Goal: Task Accomplishment & Management: Manage account settings

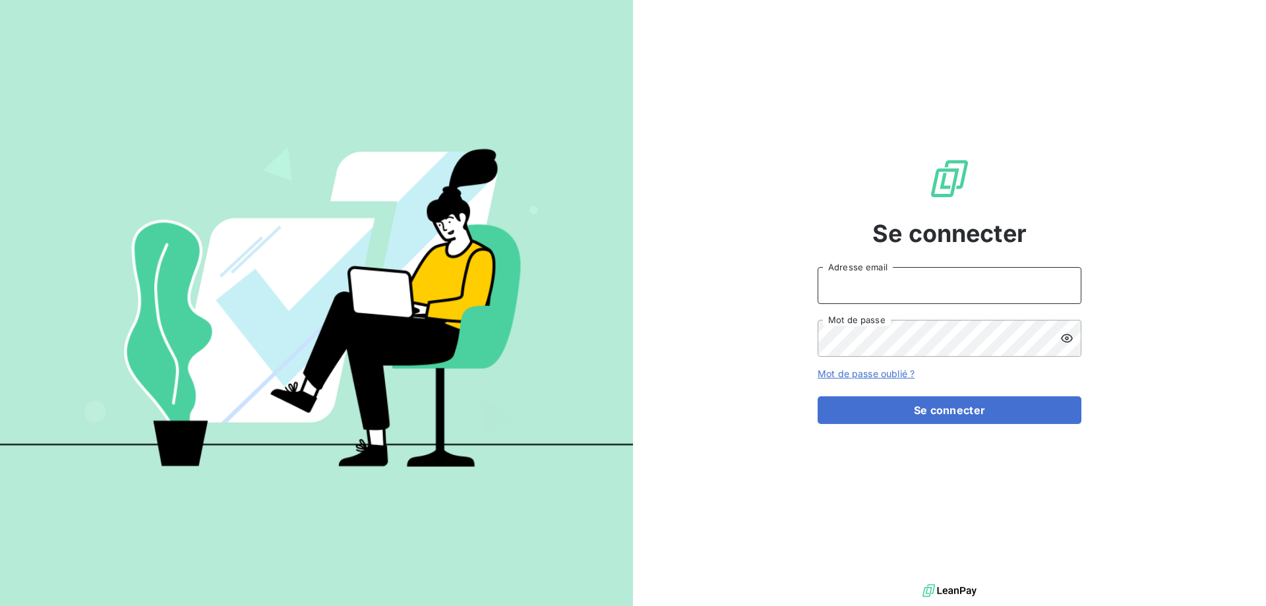
type input "[EMAIL_ADDRESS][DOMAIN_NAME]"
click at [887, 424] on div "Se connecter [EMAIL_ADDRESS][DOMAIN_NAME] Adresse email Mot de passe Mot de pas…" at bounding box center [949, 290] width 264 height 581
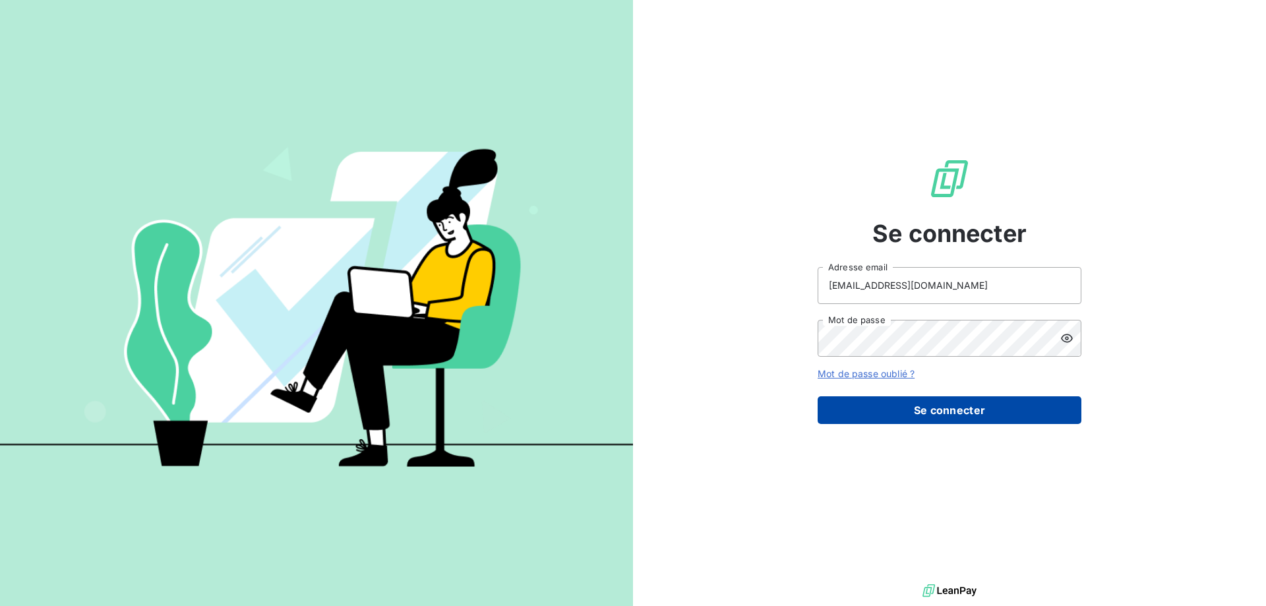
click at [883, 411] on button "Se connecter" at bounding box center [949, 410] width 264 height 28
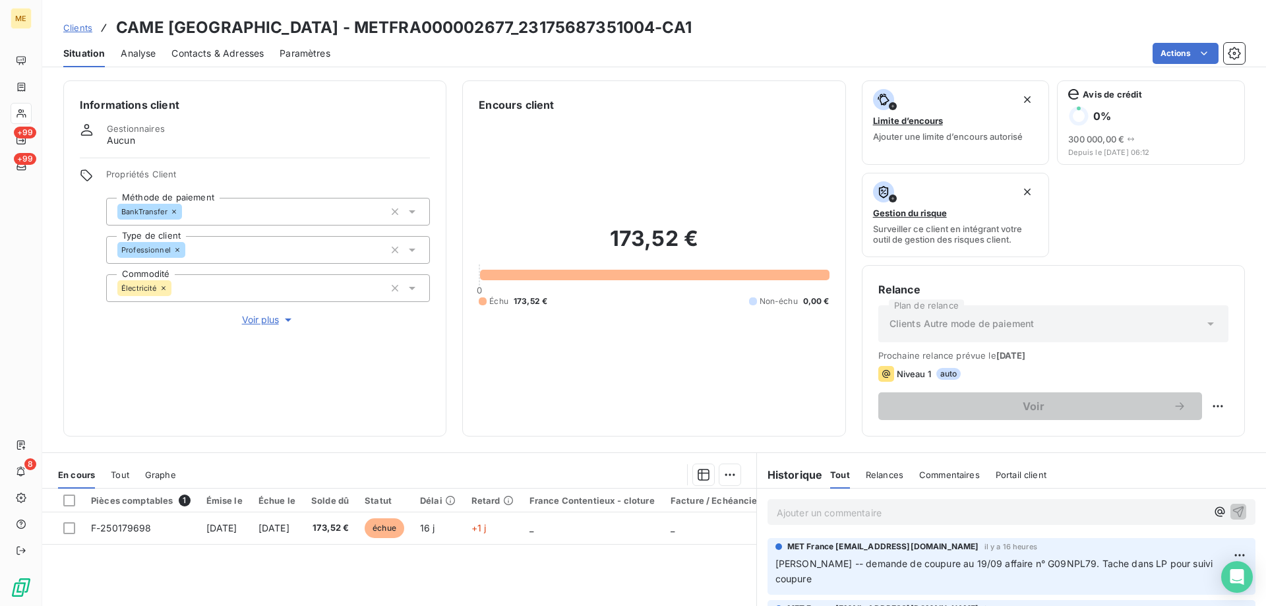
click at [89, 28] on span "Clients" at bounding box center [77, 27] width 29 height 11
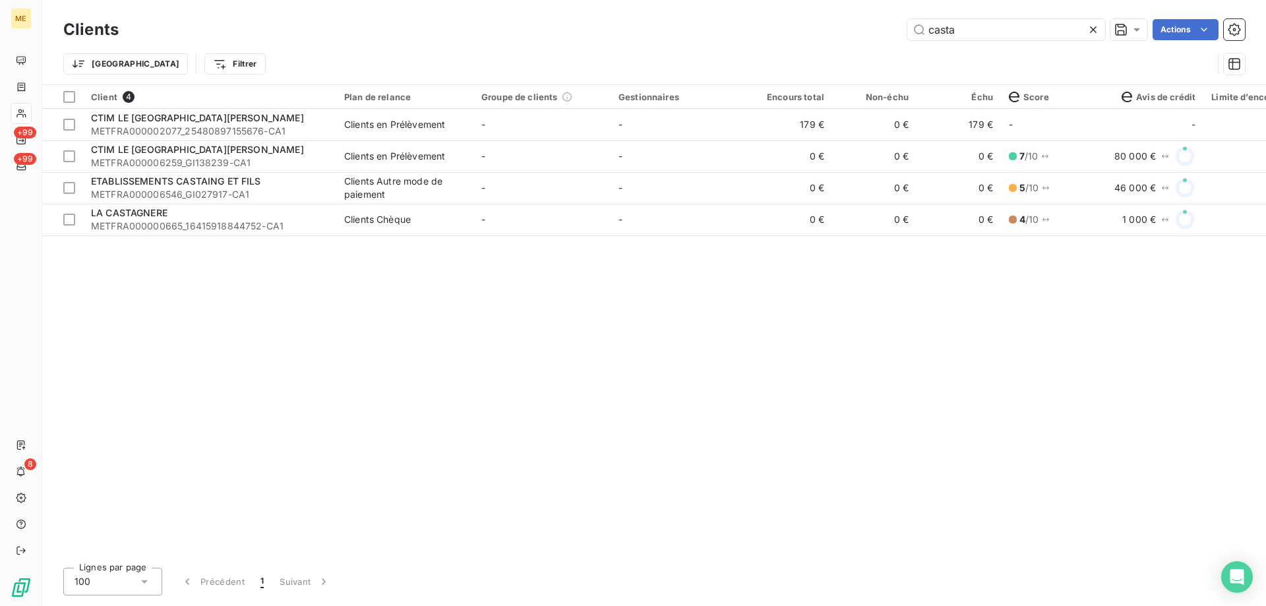
type input "casta"
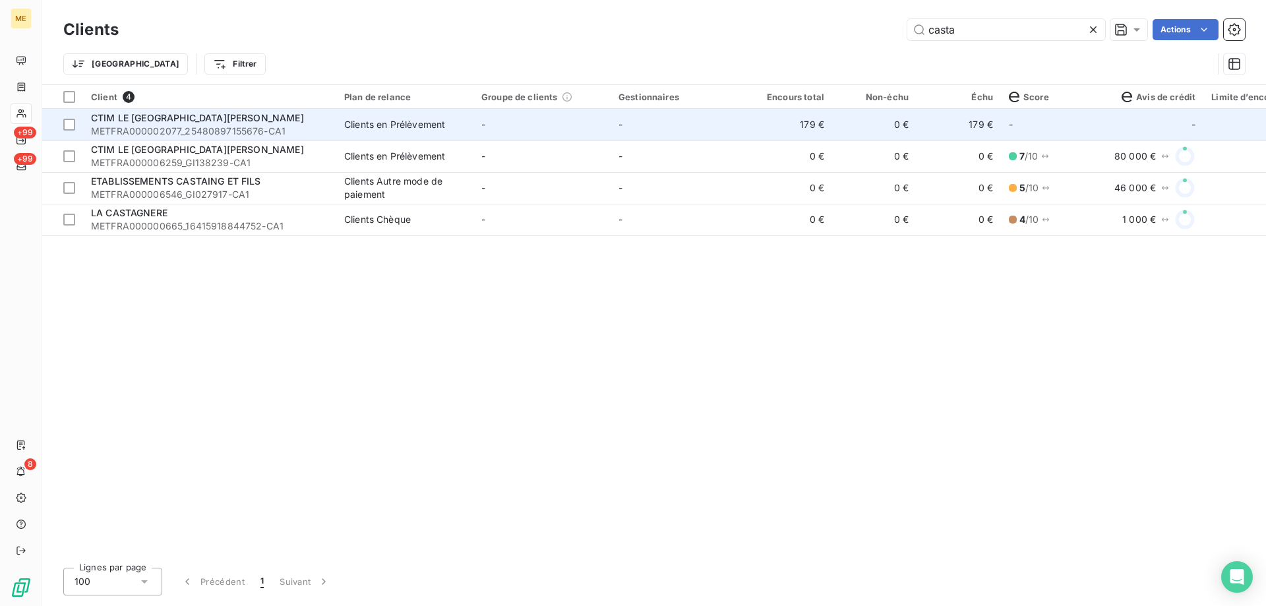
click at [125, 125] on span "METFRA000002077_25480897155676-CA1" at bounding box center [209, 131] width 237 height 13
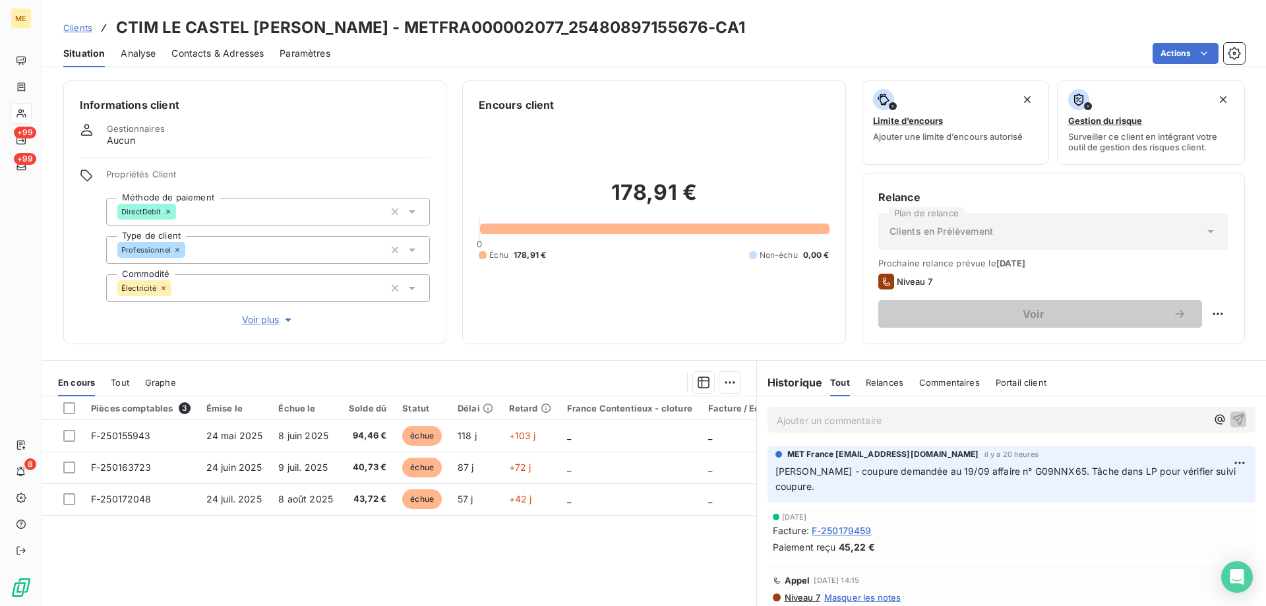
scroll to position [66, 0]
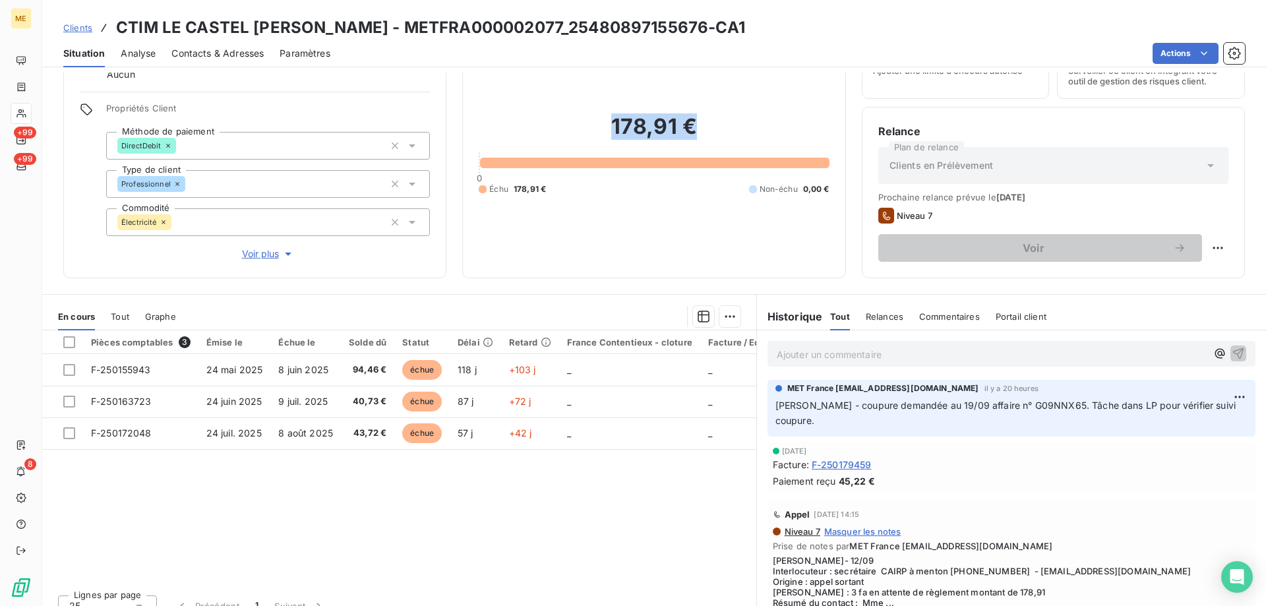
drag, startPoint x: 608, startPoint y: 133, endPoint x: 691, endPoint y: 128, distance: 82.5
click at [691, 128] on h2 "178,91 €" at bounding box center [654, 133] width 350 height 40
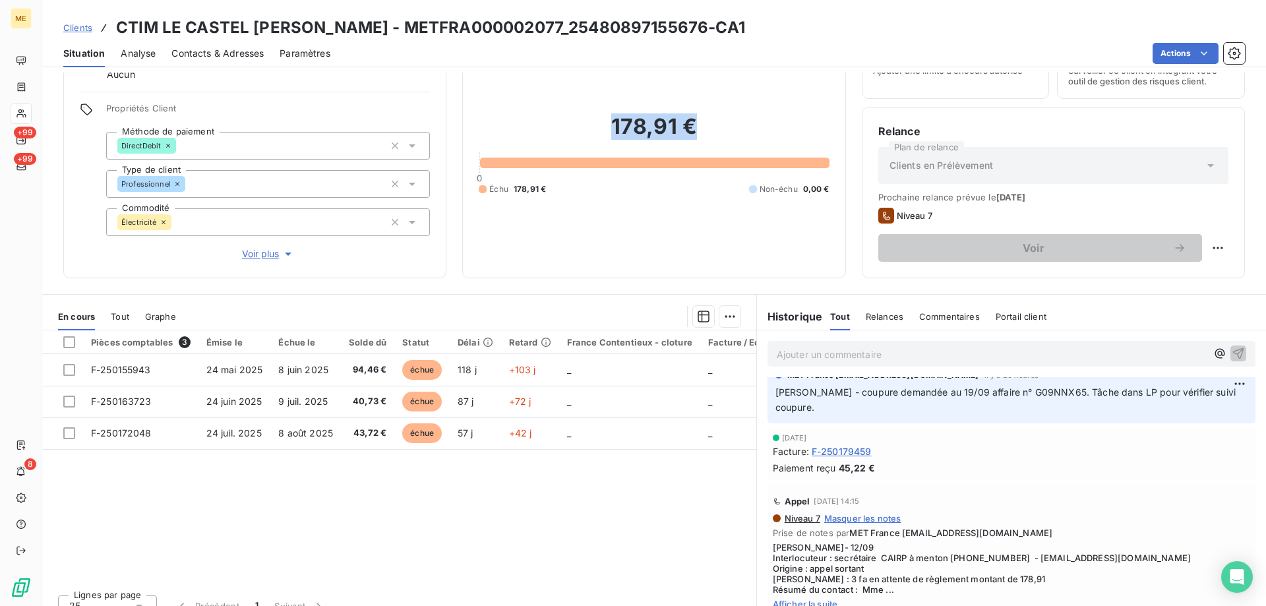
scroll to position [0, 0]
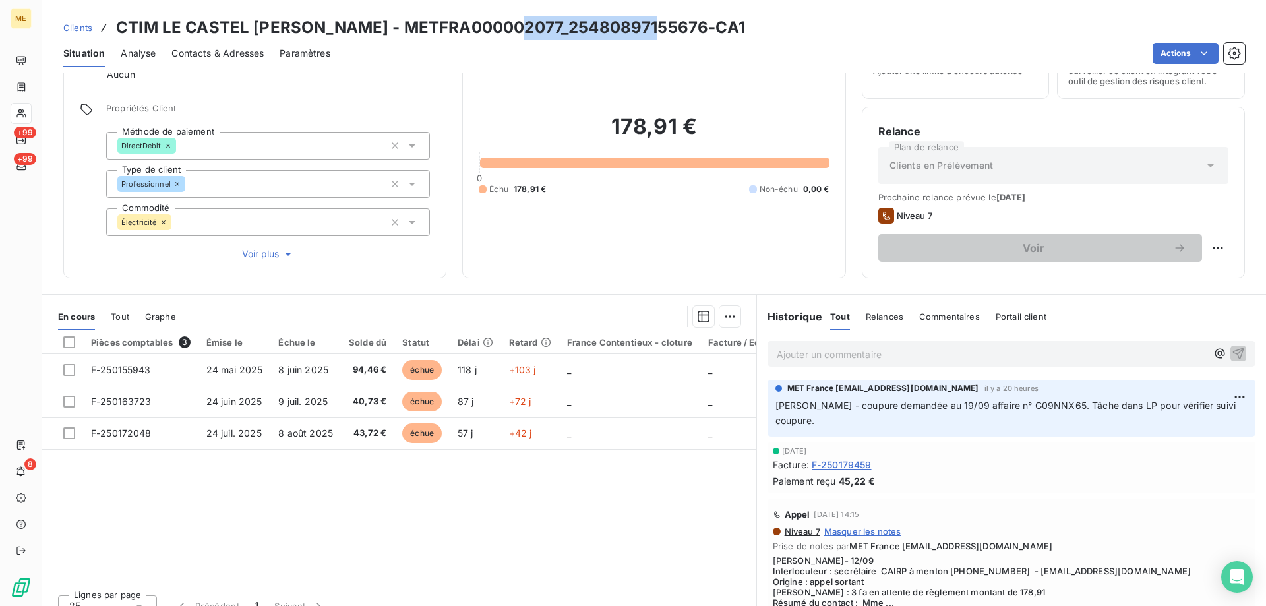
drag, startPoint x: 522, startPoint y: 25, endPoint x: 661, endPoint y: 26, distance: 138.4
click at [661, 26] on h3 "CTIM LE CASTEL CASTAGNA - METFRA000002077_25480897155676-CA1" at bounding box center [430, 28] width 629 height 24
copy h3 "25480897155676"
click at [120, 328] on div "Tout" at bounding box center [120, 317] width 18 height 28
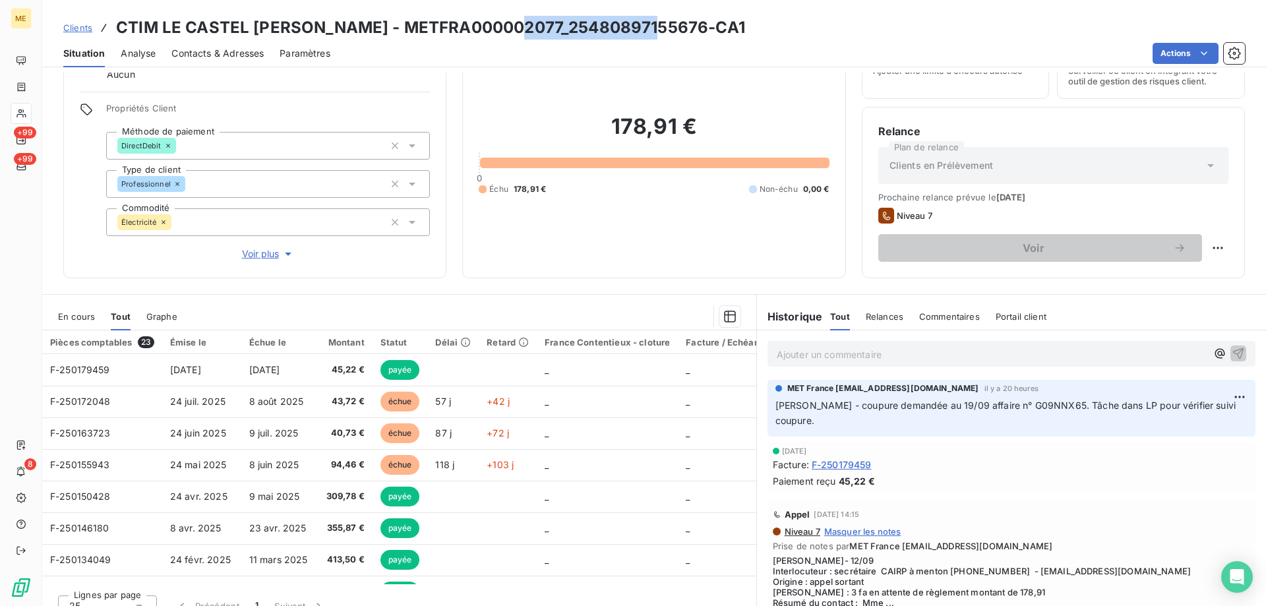
click at [83, 324] on div "En cours" at bounding box center [76, 317] width 37 height 28
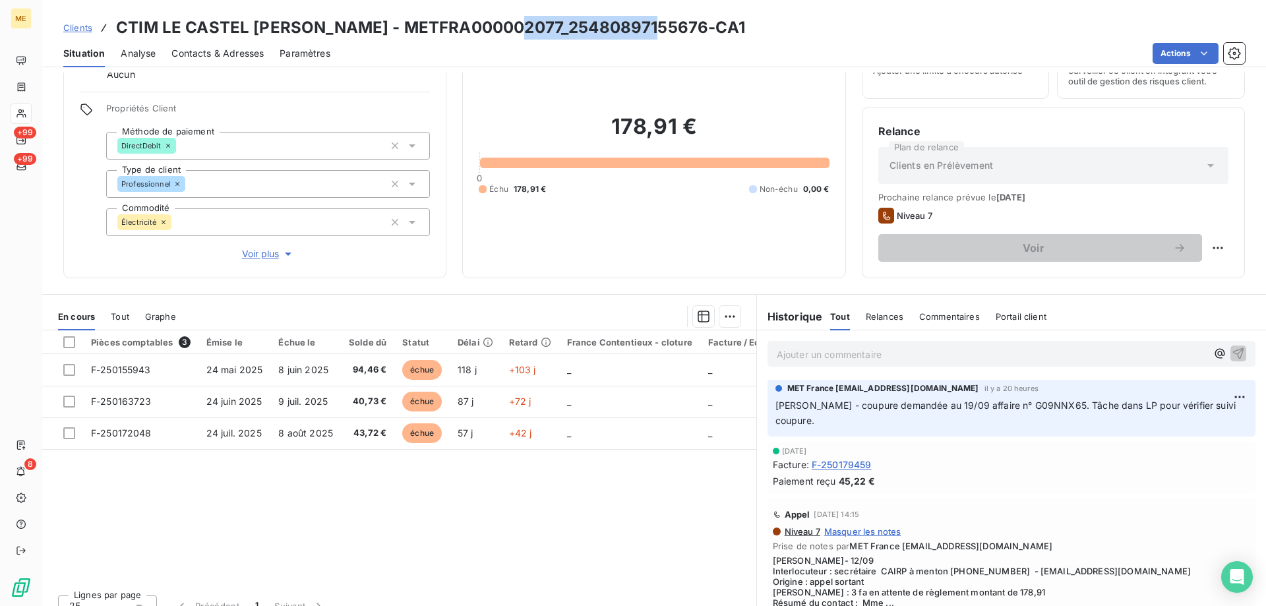
copy h3 "25480897155676"
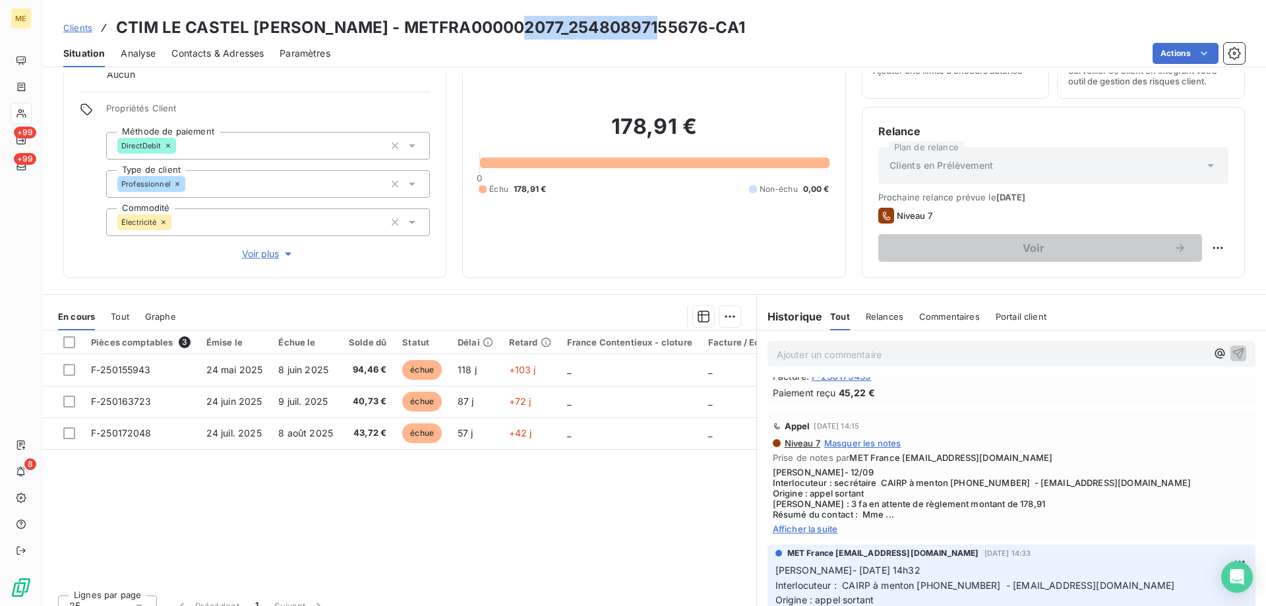
scroll to position [132, 0]
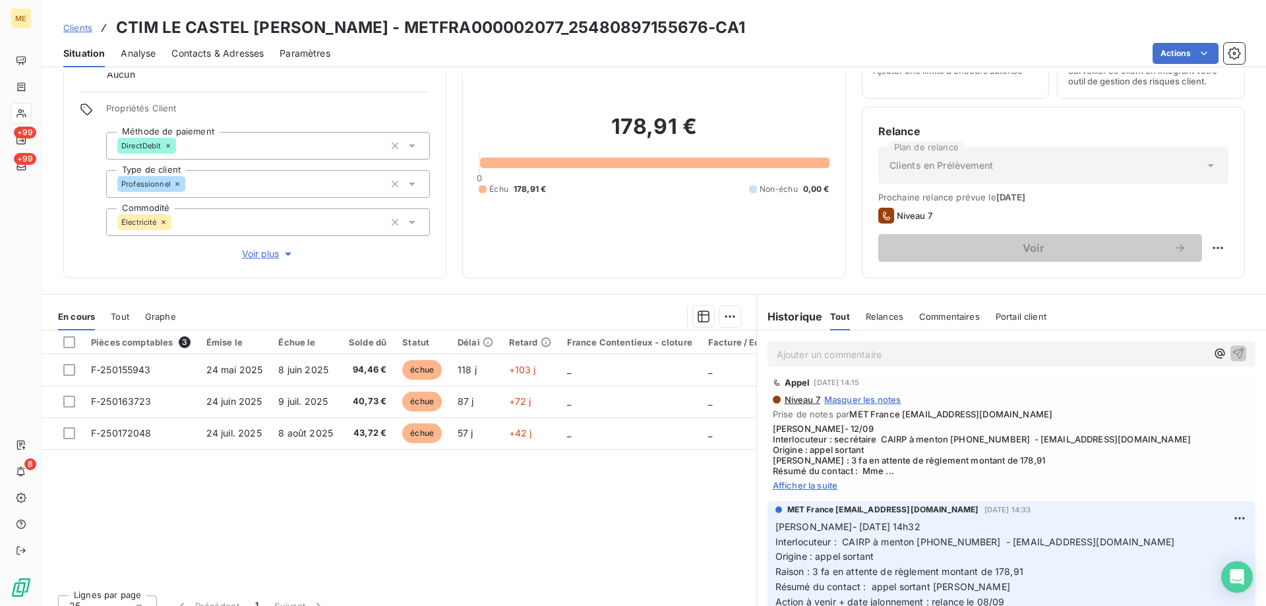
click at [781, 488] on span "Afficher la suite" at bounding box center [1011, 485] width 477 height 11
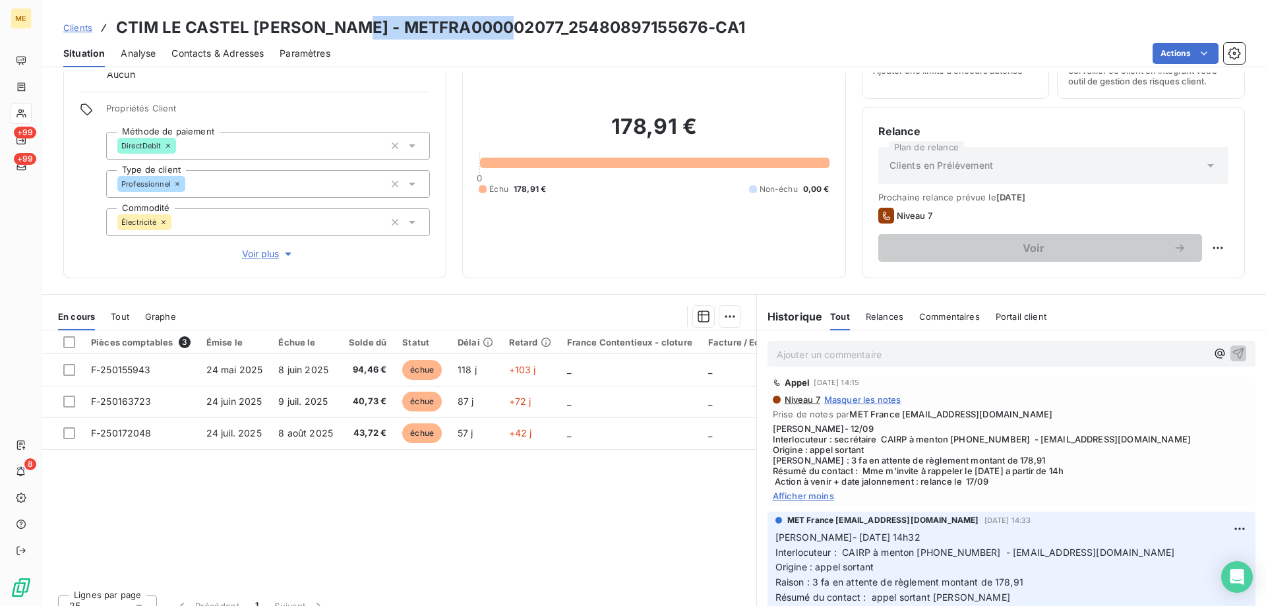
drag, startPoint x: 357, startPoint y: 34, endPoint x: 510, endPoint y: 28, distance: 153.7
click at [510, 28] on h3 "CTIM LE CASTEL [PERSON_NAME] - METFRA000002077_25480897155676-CA1" at bounding box center [430, 28] width 629 height 24
copy h3 "METFRA000002077"
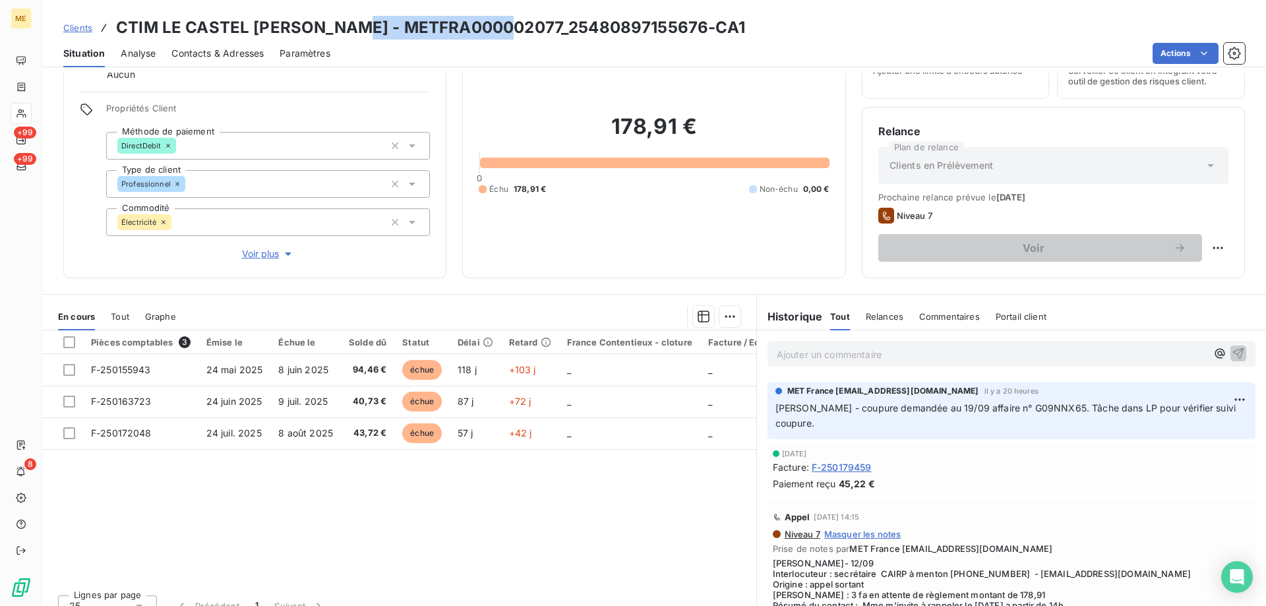
scroll to position [256, 0]
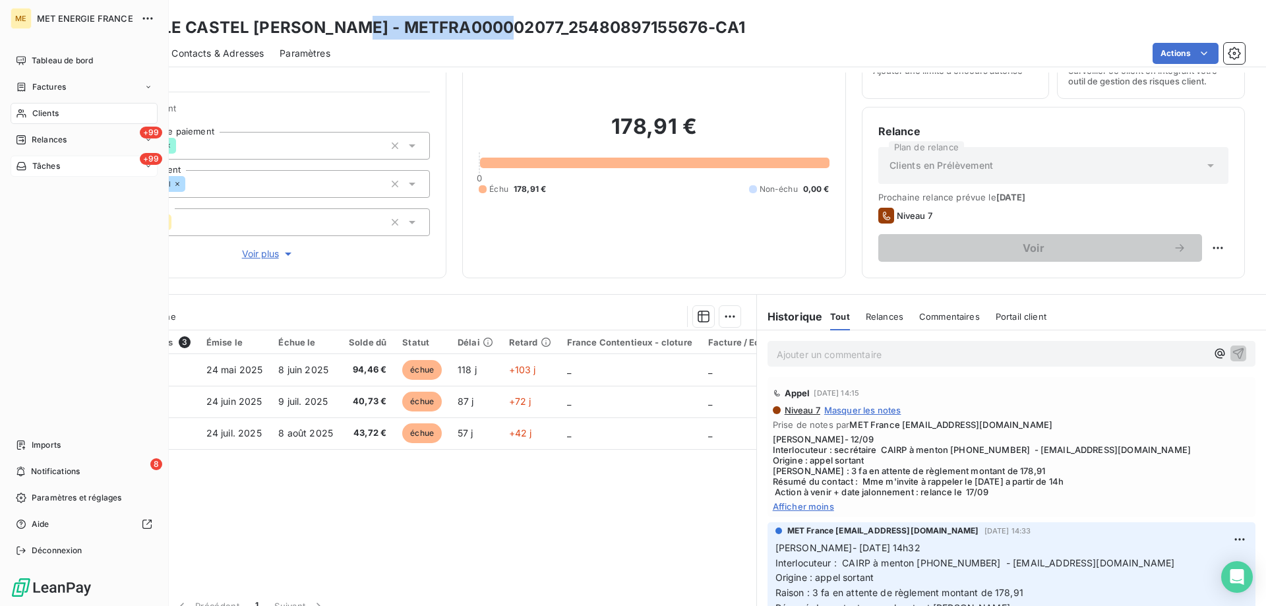
click at [37, 171] on span "Tâches" at bounding box center [46, 166] width 28 height 12
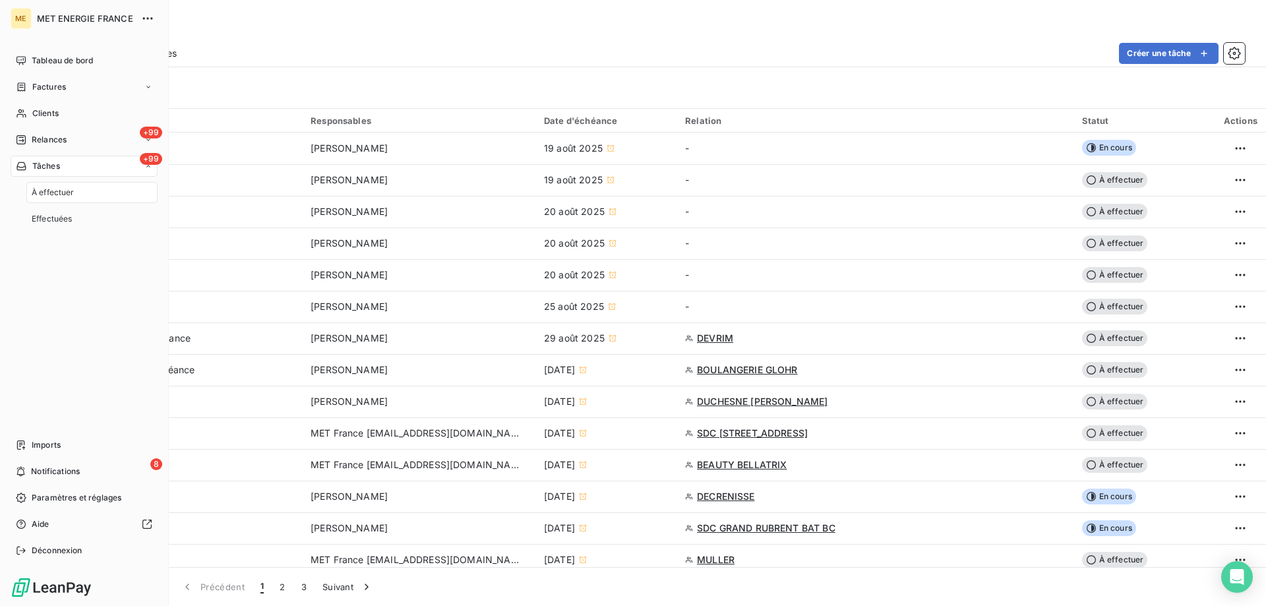
click at [42, 194] on span "À effectuer" at bounding box center [53, 193] width 43 height 12
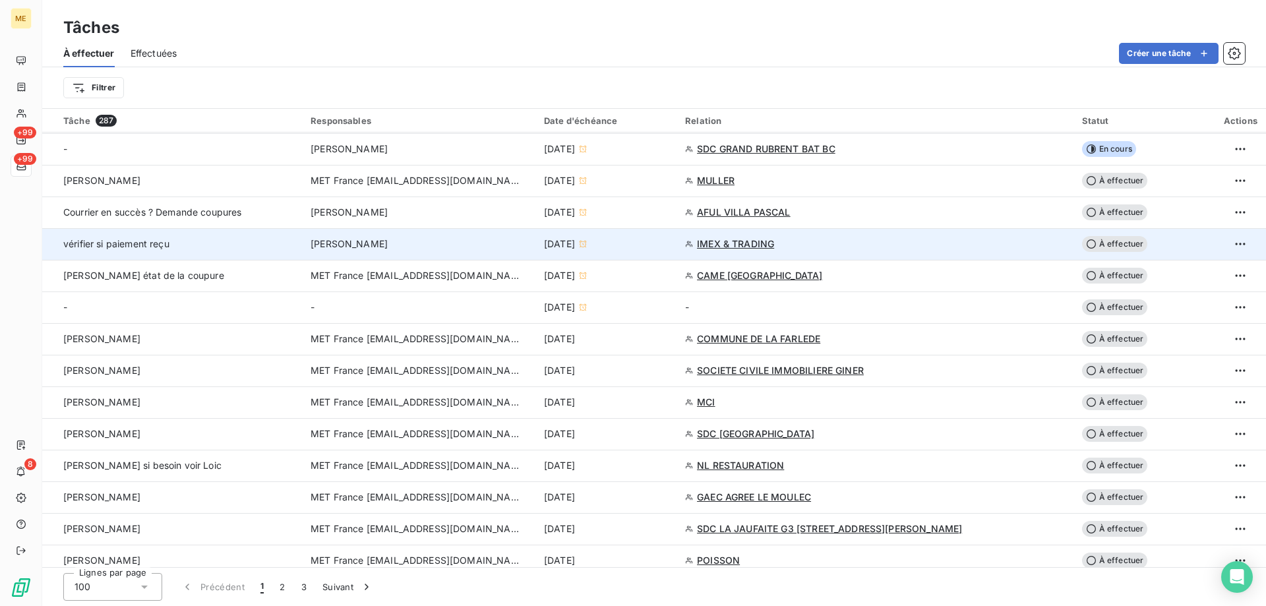
scroll to position [396, 0]
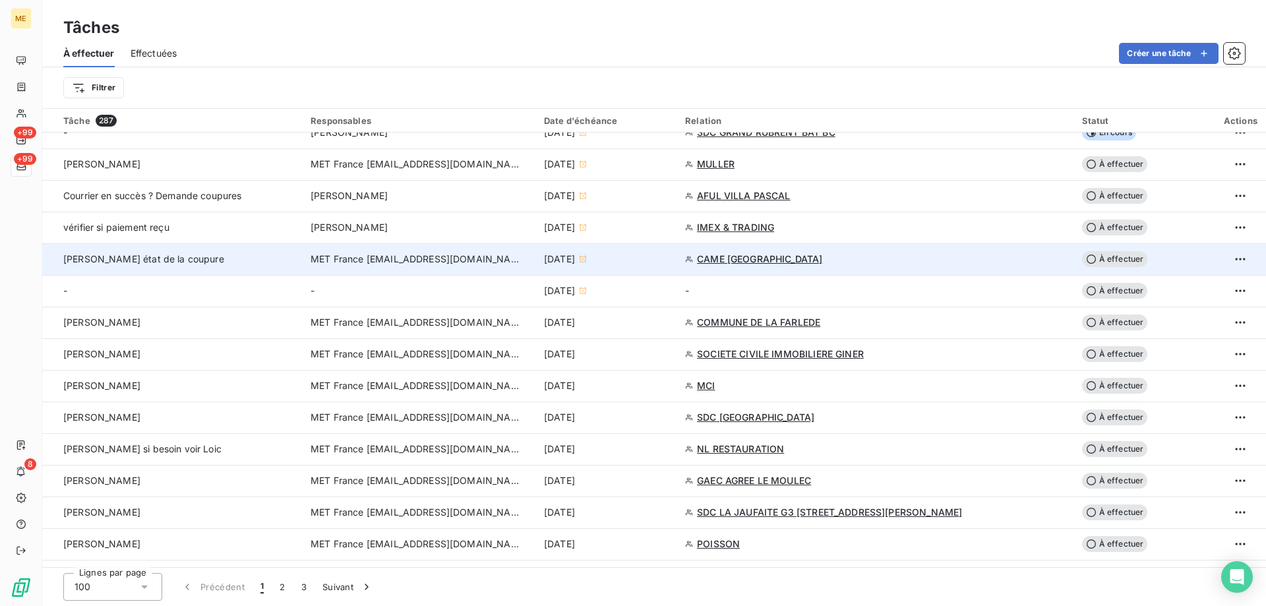
click at [369, 257] on span "MET France [EMAIL_ADDRESS][DOMAIN_NAME]" at bounding box center [415, 258] width 211 height 13
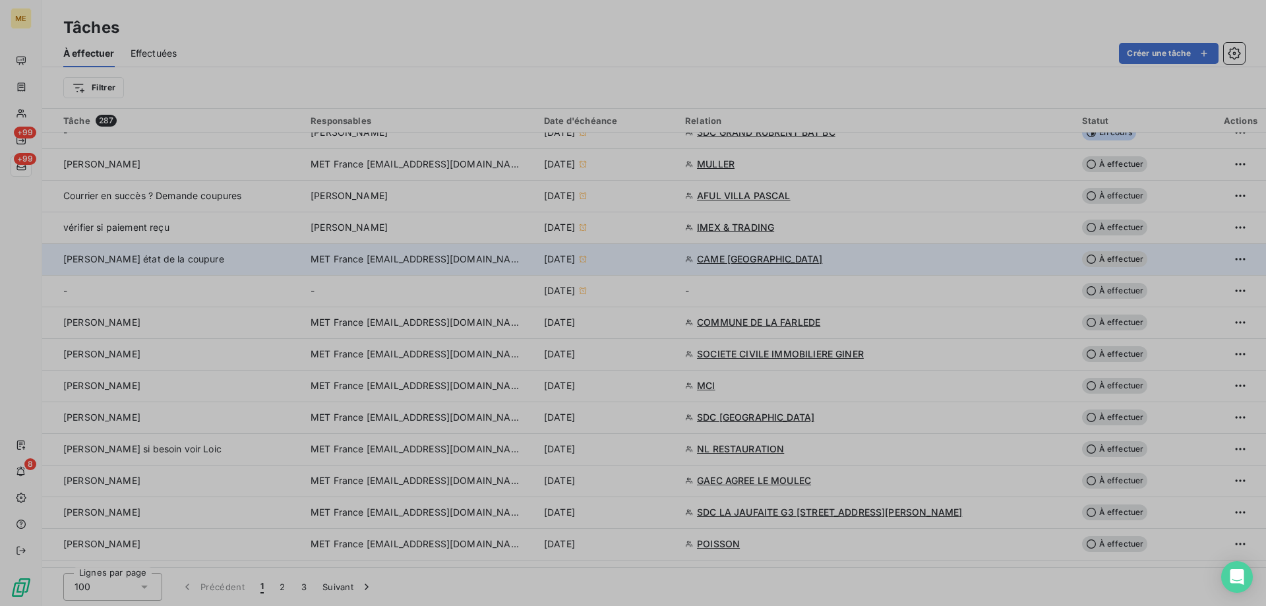
type input "18/09/2025"
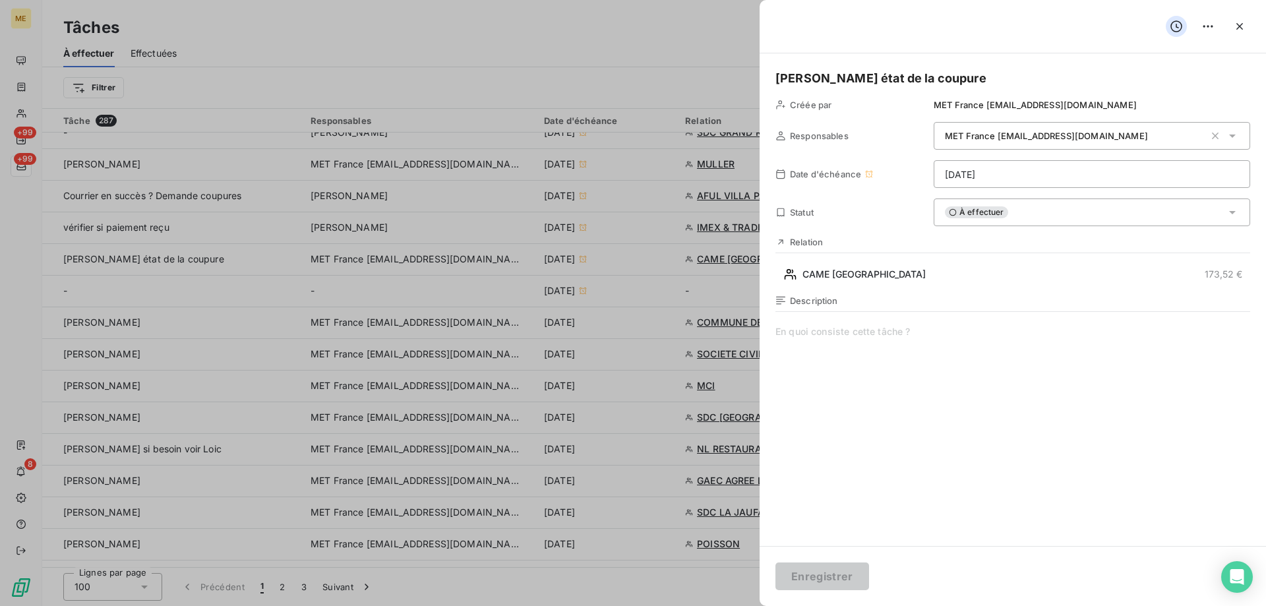
click at [982, 221] on div "À effectuer" at bounding box center [1091, 212] width 316 height 28
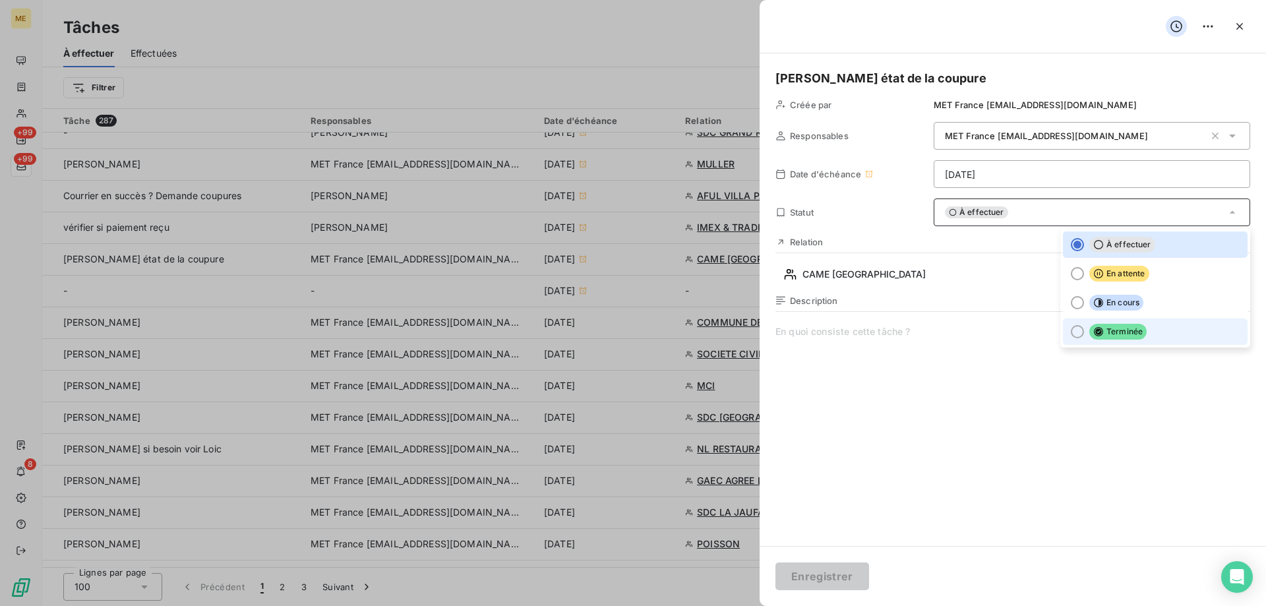
click at [1105, 326] on span "Terminée" at bounding box center [1117, 332] width 57 height 16
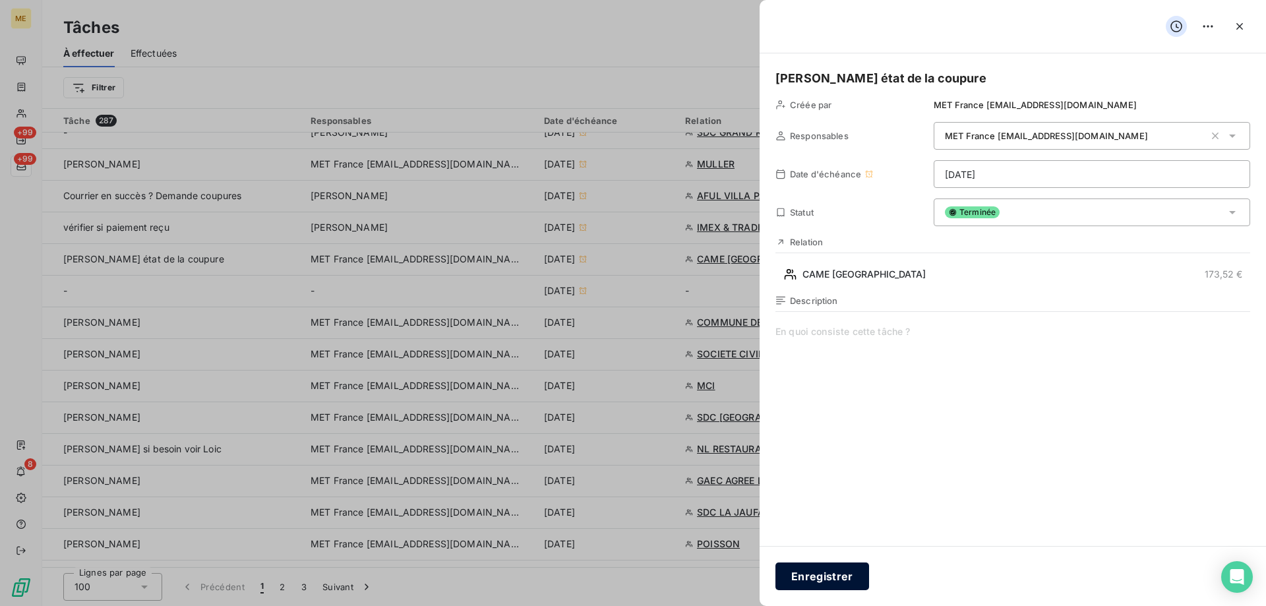
click at [843, 568] on button "Enregistrer" at bounding box center [822, 576] width 94 height 28
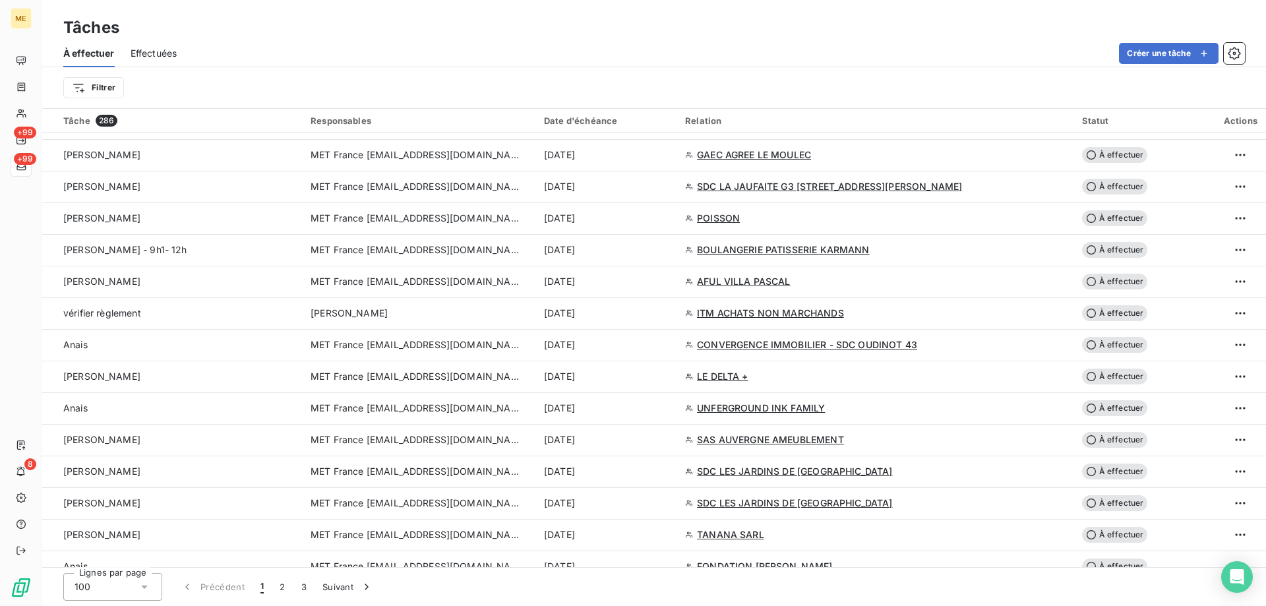
scroll to position [725, 0]
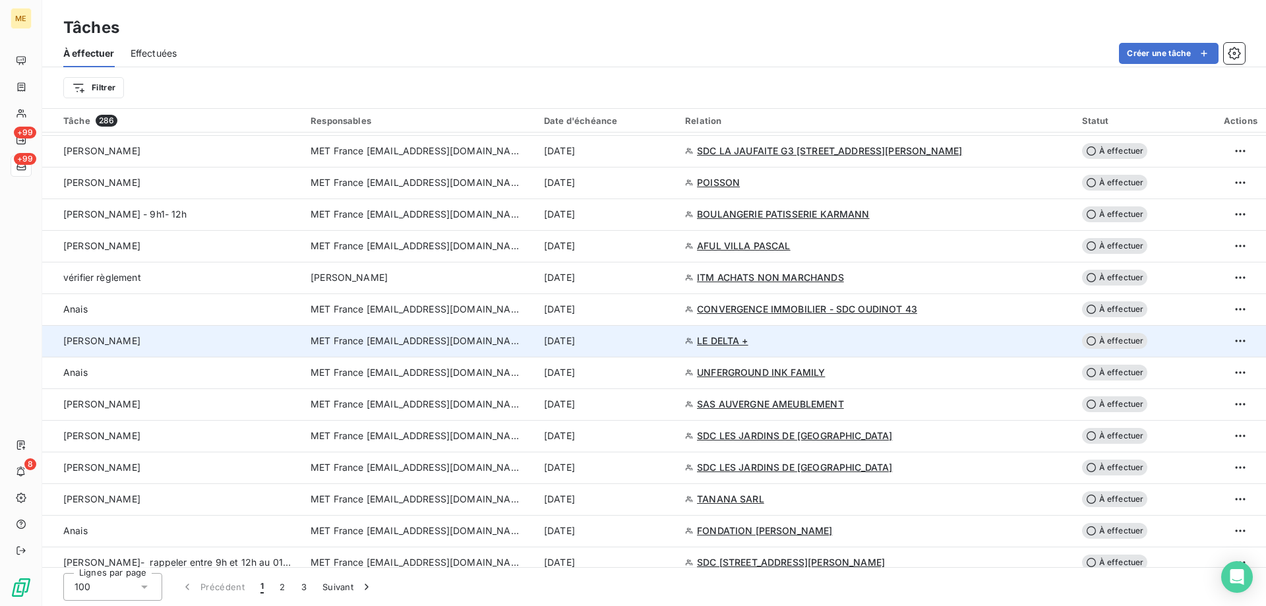
click at [345, 336] on span "MET France [EMAIL_ADDRESS][DOMAIN_NAME]" at bounding box center [415, 340] width 211 height 13
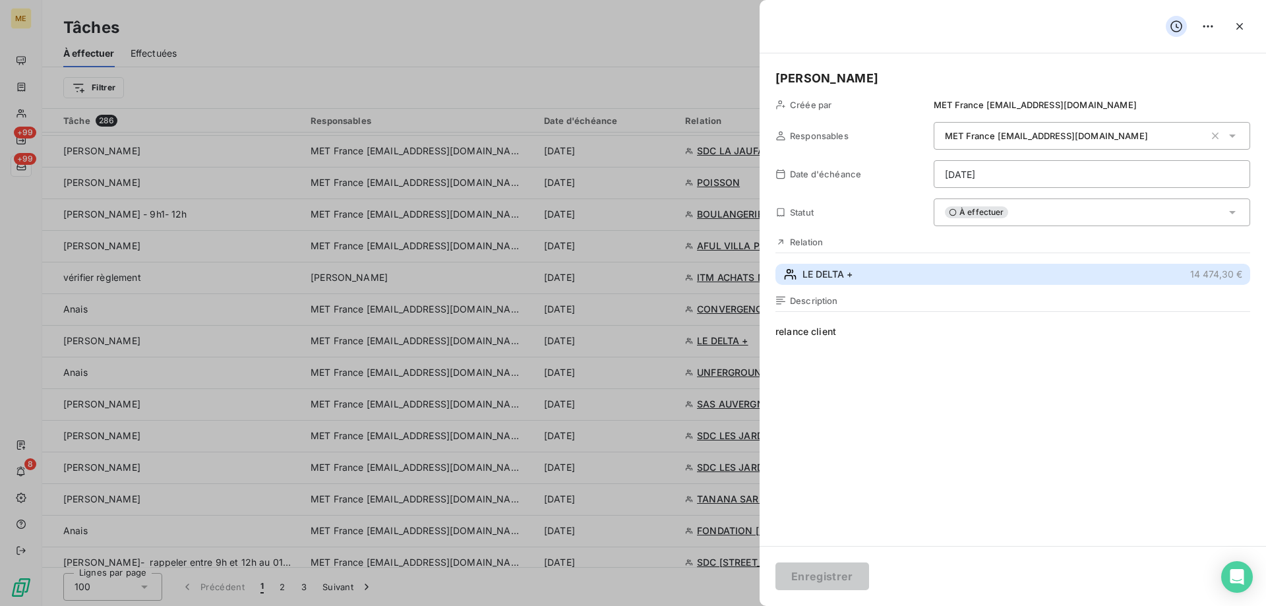
click at [825, 275] on span "LE DELTA +" at bounding box center [827, 274] width 50 height 13
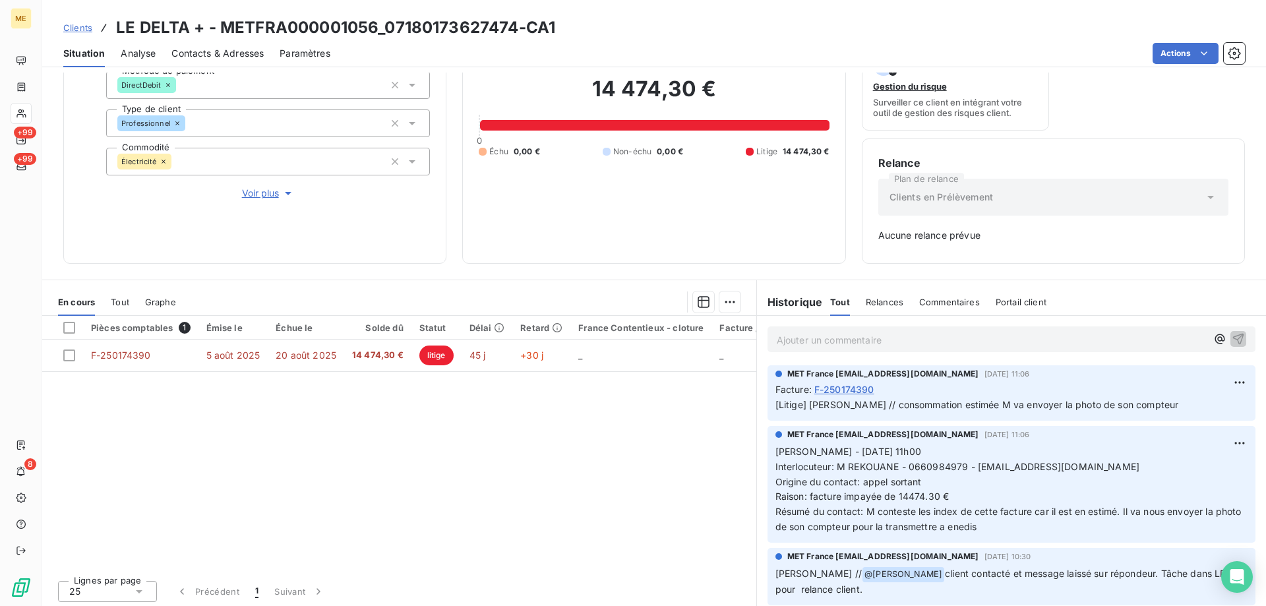
scroll to position [130, 0]
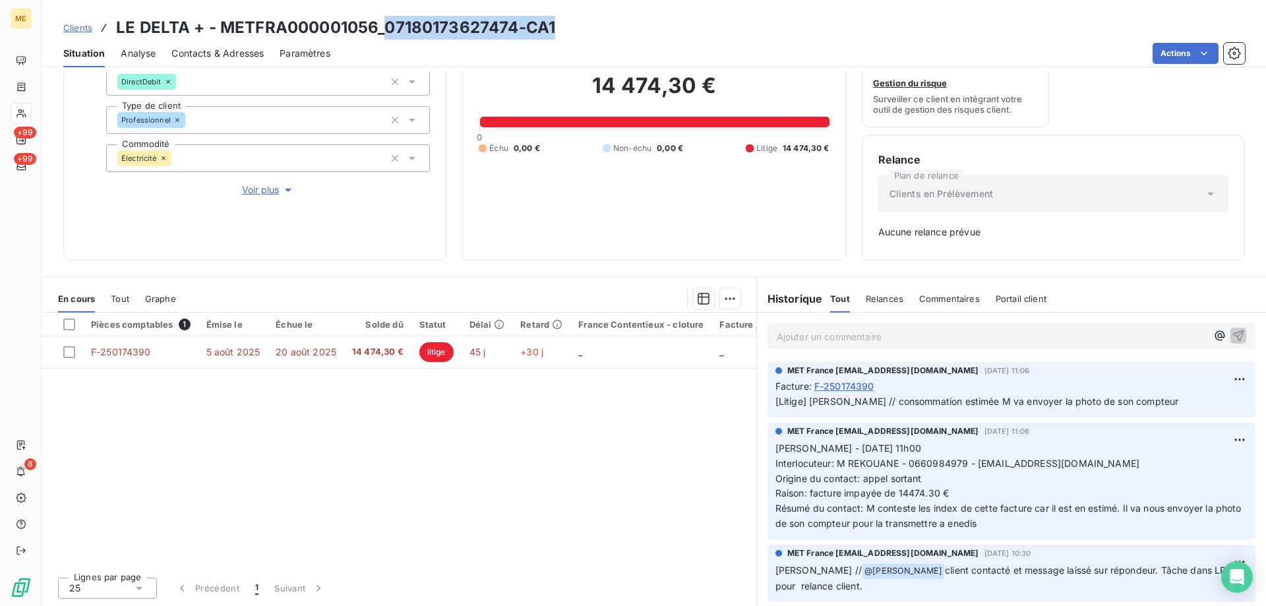
drag, startPoint x: 386, startPoint y: 28, endPoint x: 564, endPoint y: 27, distance: 178.0
click at [564, 27] on div "Clients LE DELTA + - METFRA000001056_07180173627474-CA1" at bounding box center [654, 28] width 1224 height 24
copy h3 "07180173627474-CA1"
drag, startPoint x: 969, startPoint y: 467, endPoint x: 1107, endPoint y: 467, distance: 138.4
click at [1107, 467] on p "Sylvain - 12/09/2025 - 11h00 Interlocuteur: M REKOUANE - 0660984979 - nadysamse…" at bounding box center [1011, 486] width 472 height 90
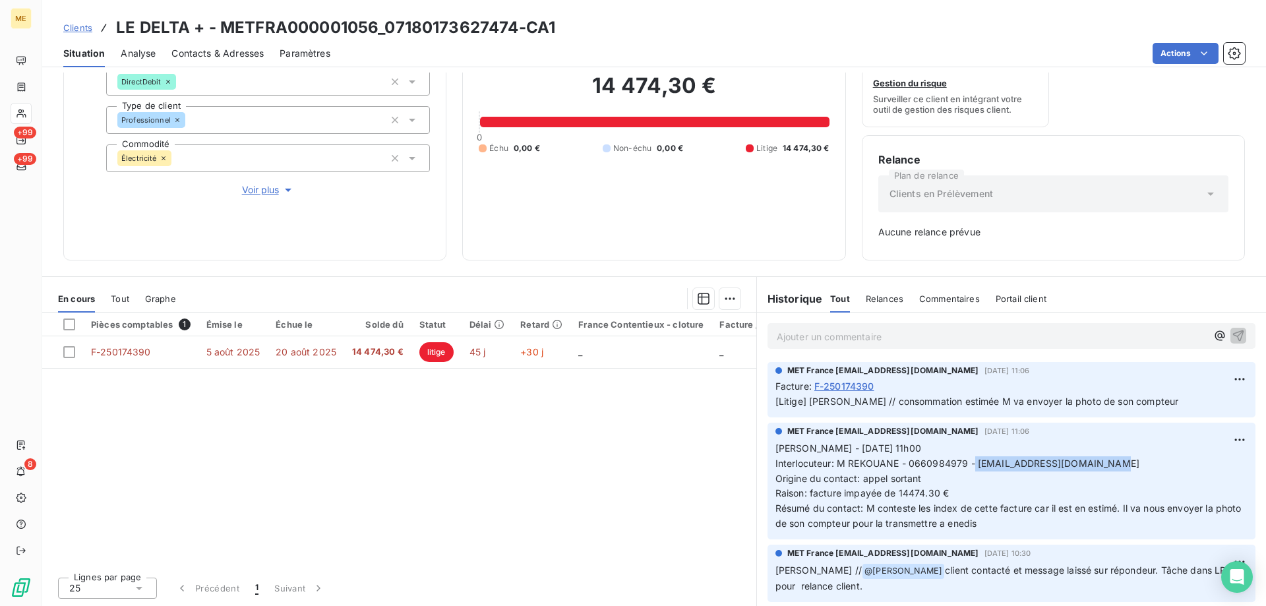
copy span "nadysamsentier@outlook.com"
drag, startPoint x: 220, startPoint y: 30, endPoint x: 372, endPoint y: 30, distance: 152.3
click at [372, 30] on h3 "LE DELTA + - METFRA000001056_07180173627474-CA1" at bounding box center [335, 28] width 439 height 24
copy h3 "METFRA000001056"
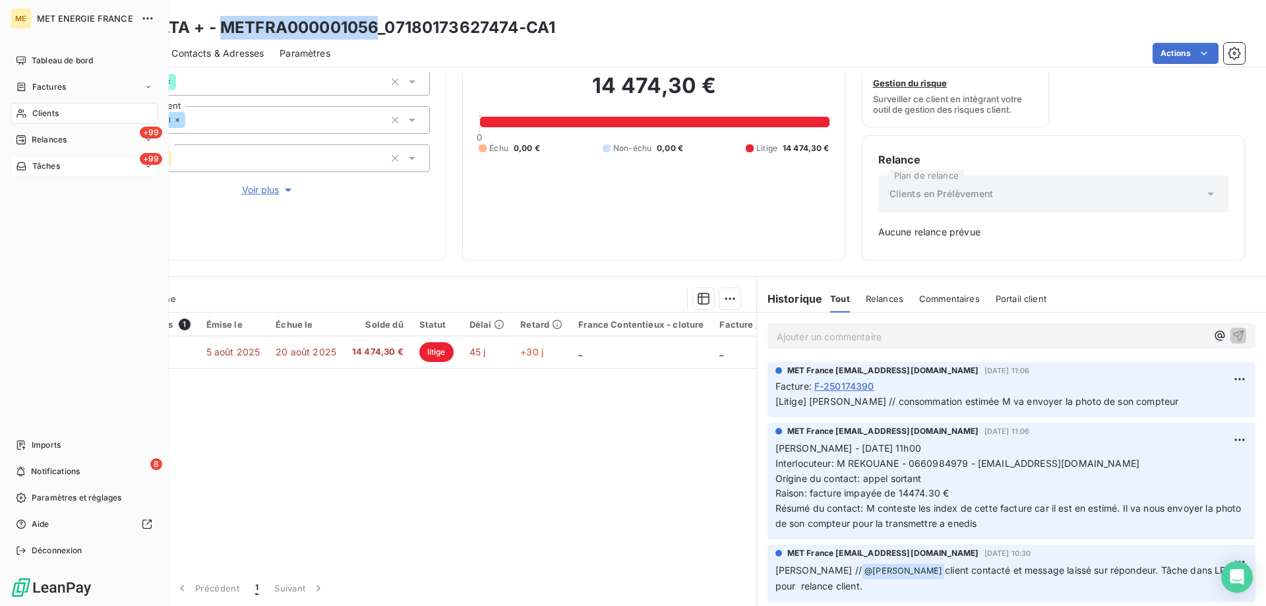
click at [40, 167] on span "Tâches" at bounding box center [46, 166] width 28 height 12
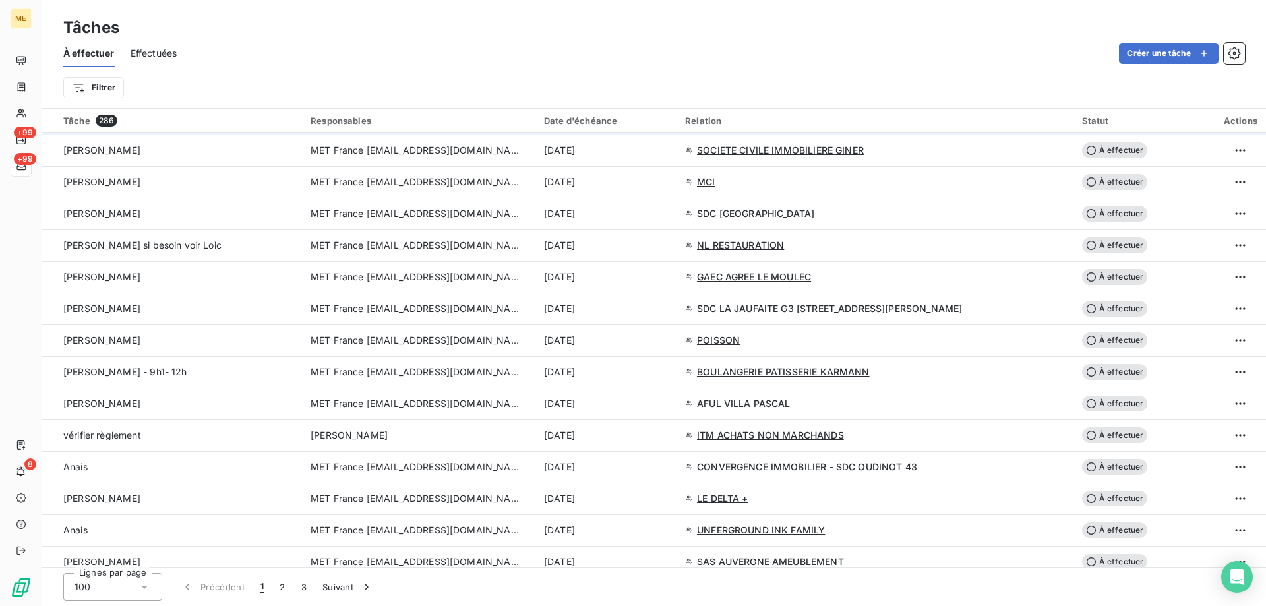
scroll to position [593, 0]
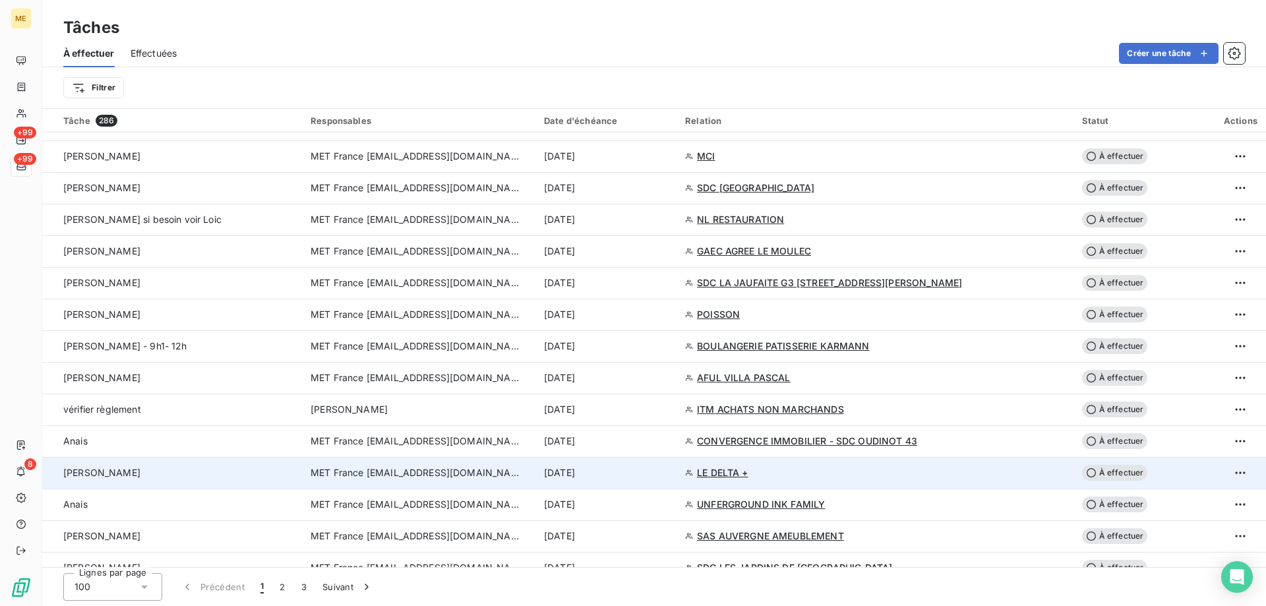
click at [398, 481] on td "MET France [EMAIL_ADDRESS][DOMAIN_NAME]" at bounding box center [419, 473] width 233 height 32
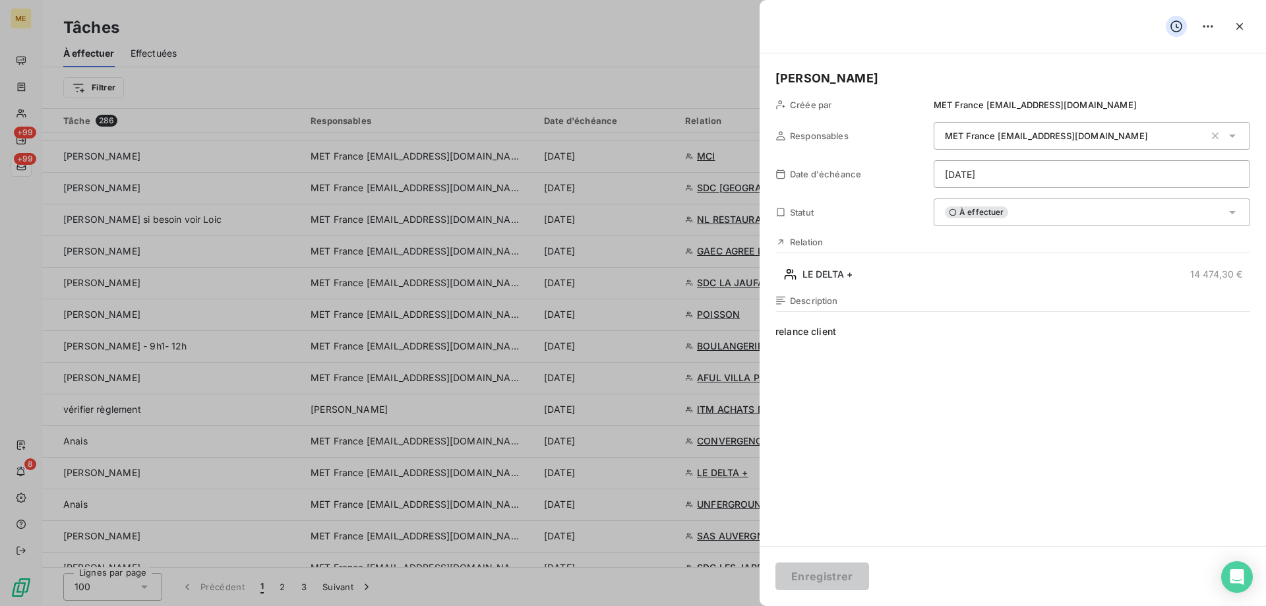
click at [993, 173] on html "ME +99 +99 8 Tâches À effectuer Effectuées Créer une tâche Filtrer Tâche 286 Re…" at bounding box center [633, 369] width 1266 height 738
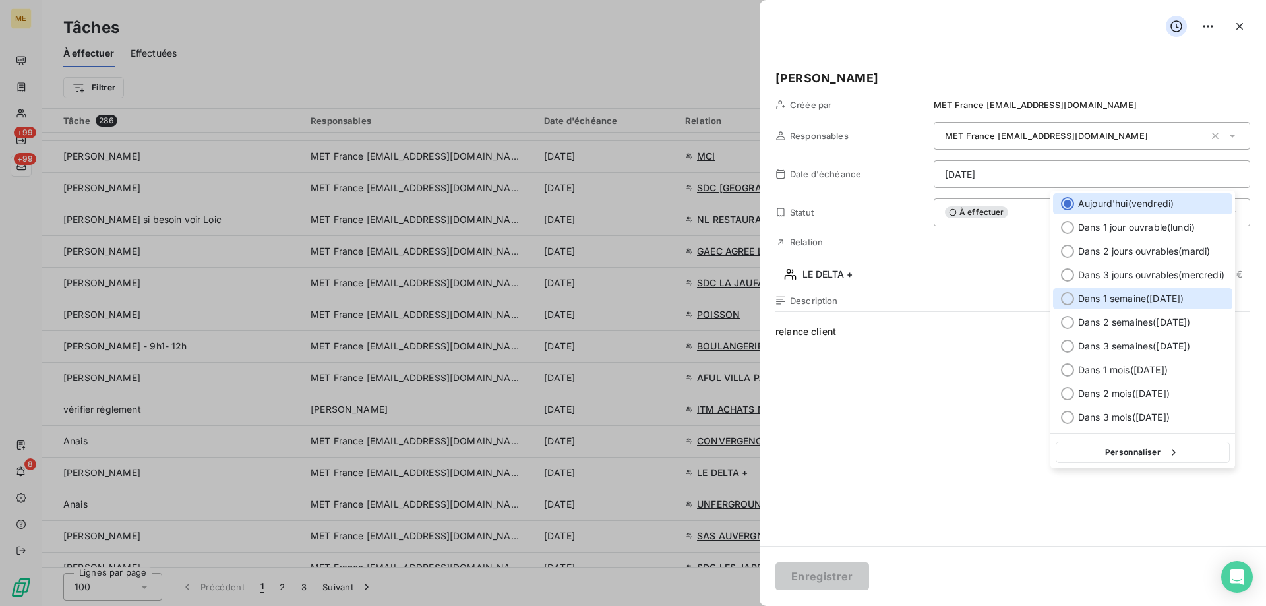
click at [1068, 299] on div at bounding box center [1067, 298] width 13 height 13
type input "26/09/2025"
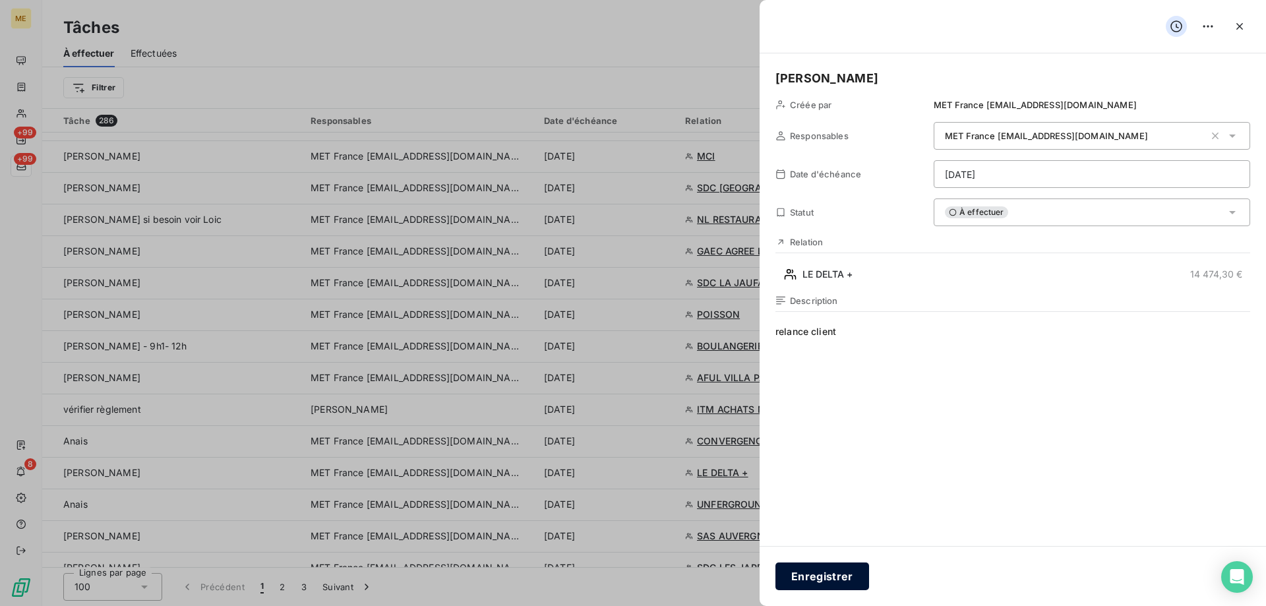
click at [820, 583] on button "Enregistrer" at bounding box center [822, 576] width 94 height 28
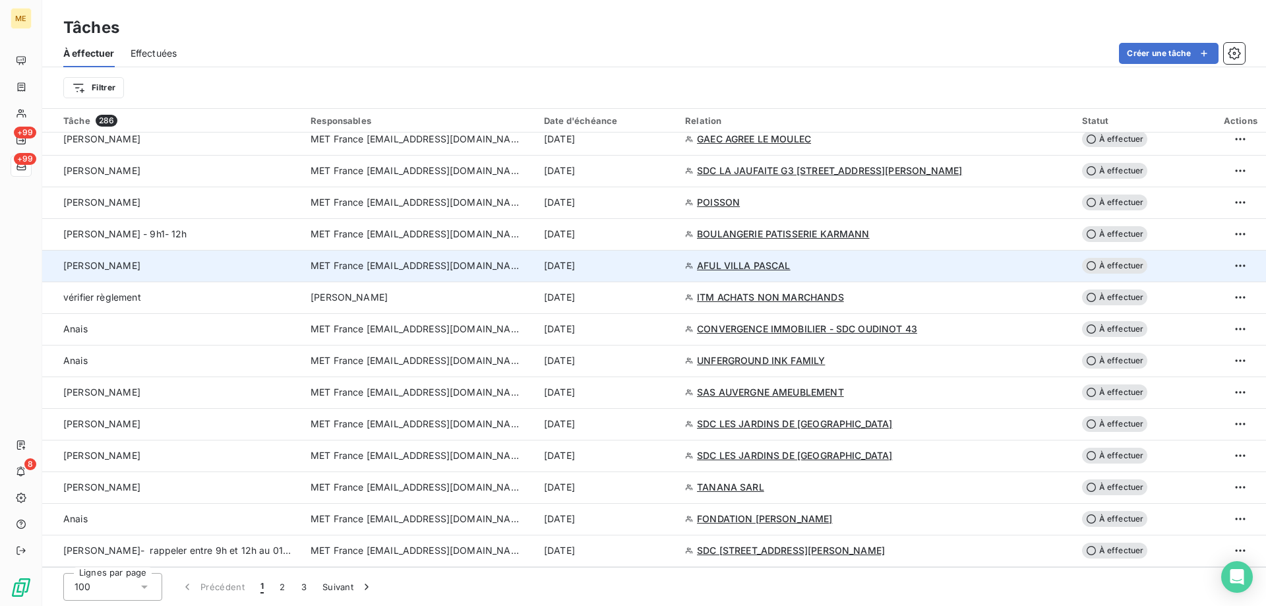
scroll to position [725, 0]
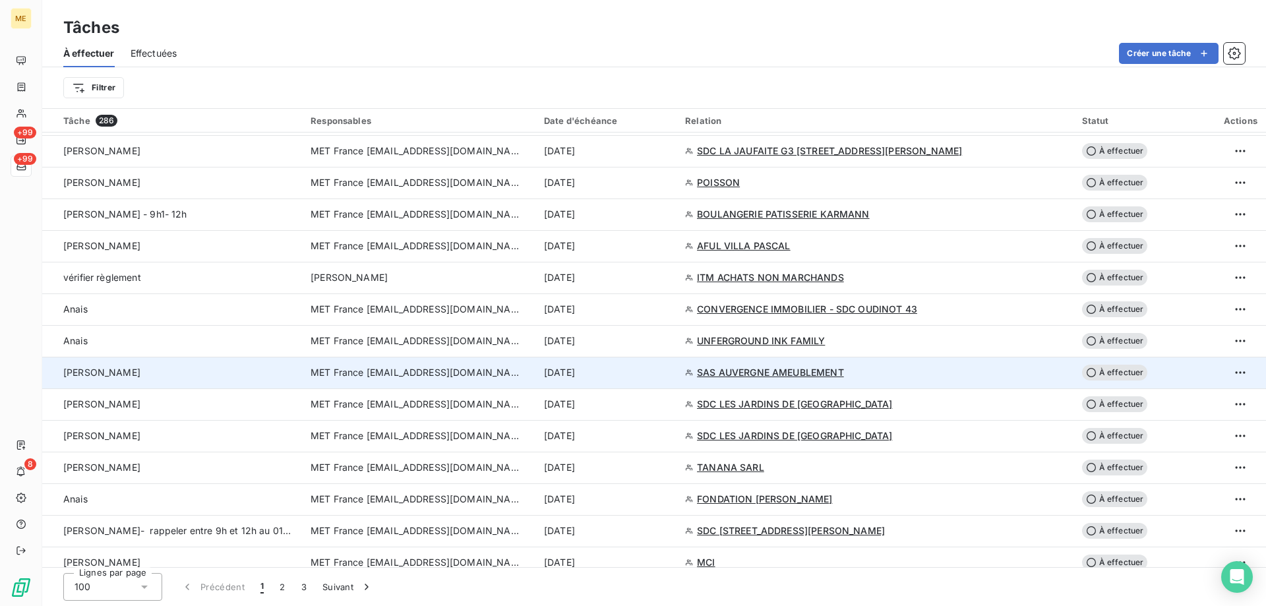
click at [438, 374] on span "MET France [EMAIL_ADDRESS][DOMAIN_NAME]" at bounding box center [415, 372] width 211 height 13
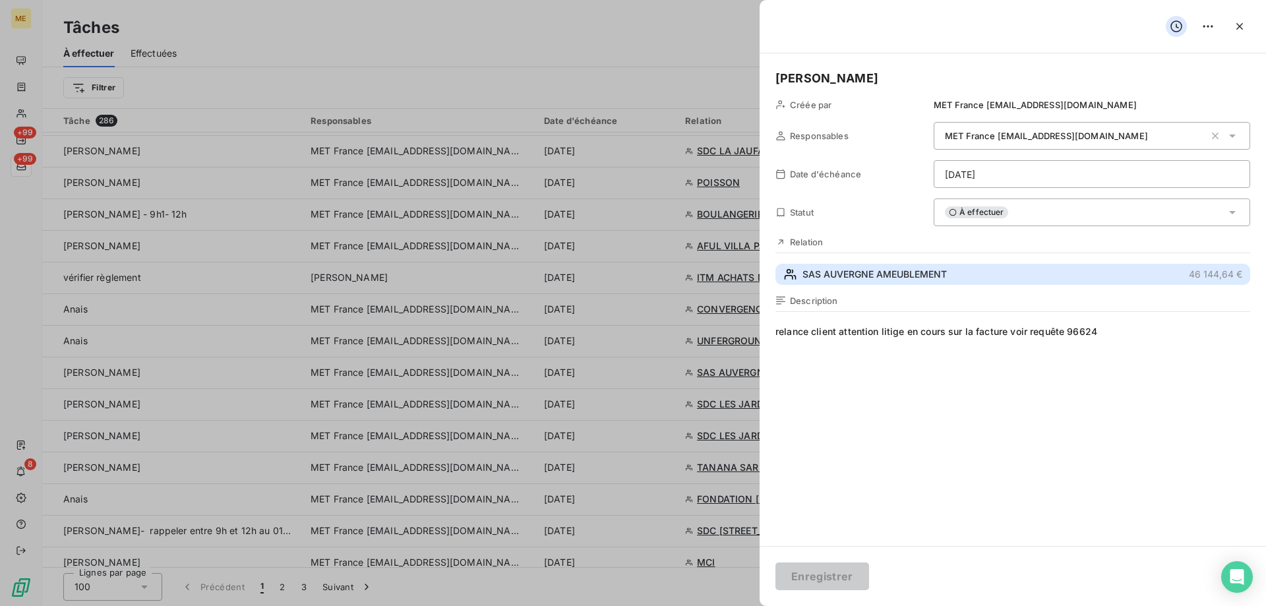
click at [812, 276] on span "SAS AUVERGNE AMEUBLEMENT" at bounding box center [874, 274] width 144 height 13
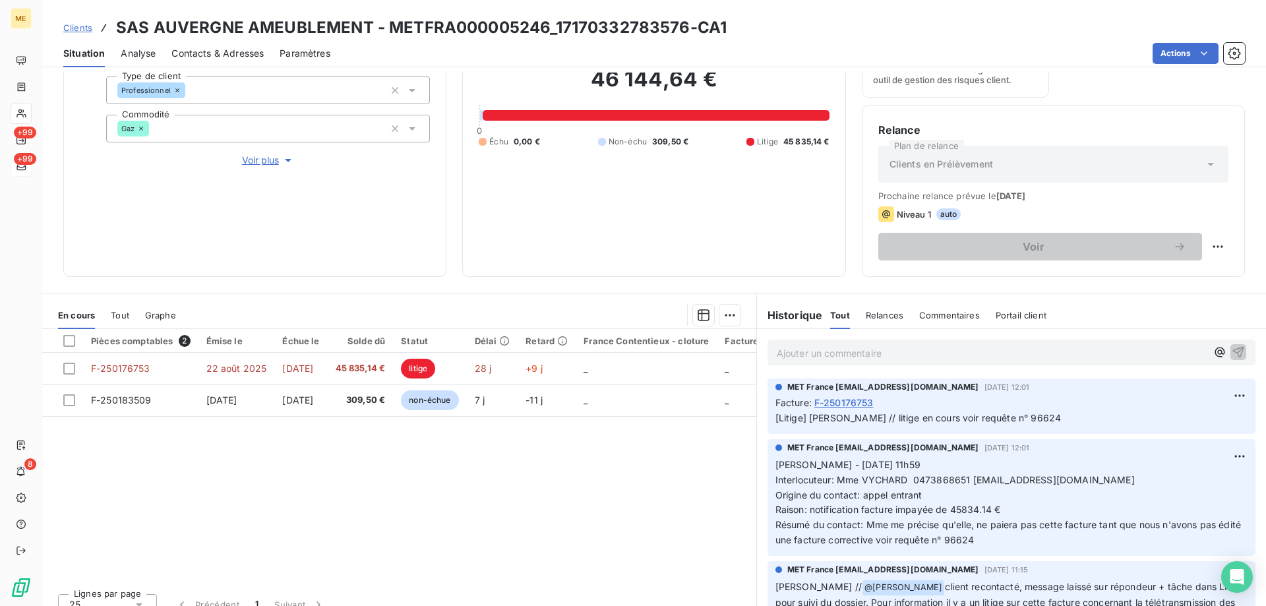
scroll to position [176, 0]
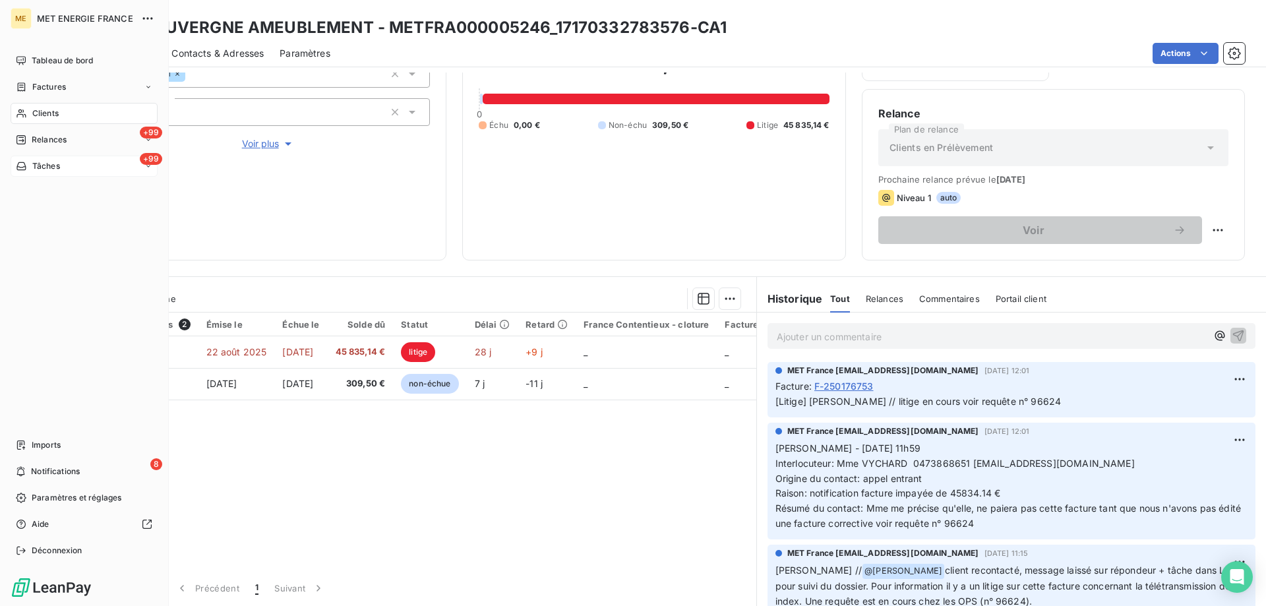
click at [27, 169] on div "Tâches" at bounding box center [38, 166] width 44 height 12
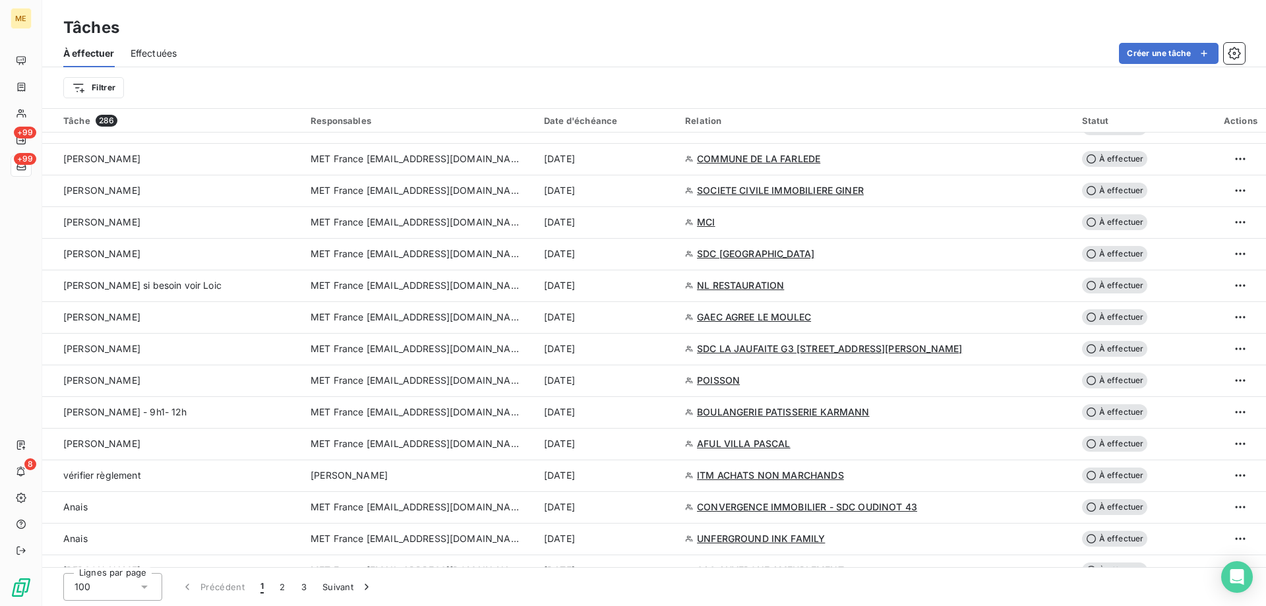
scroll to position [593, 0]
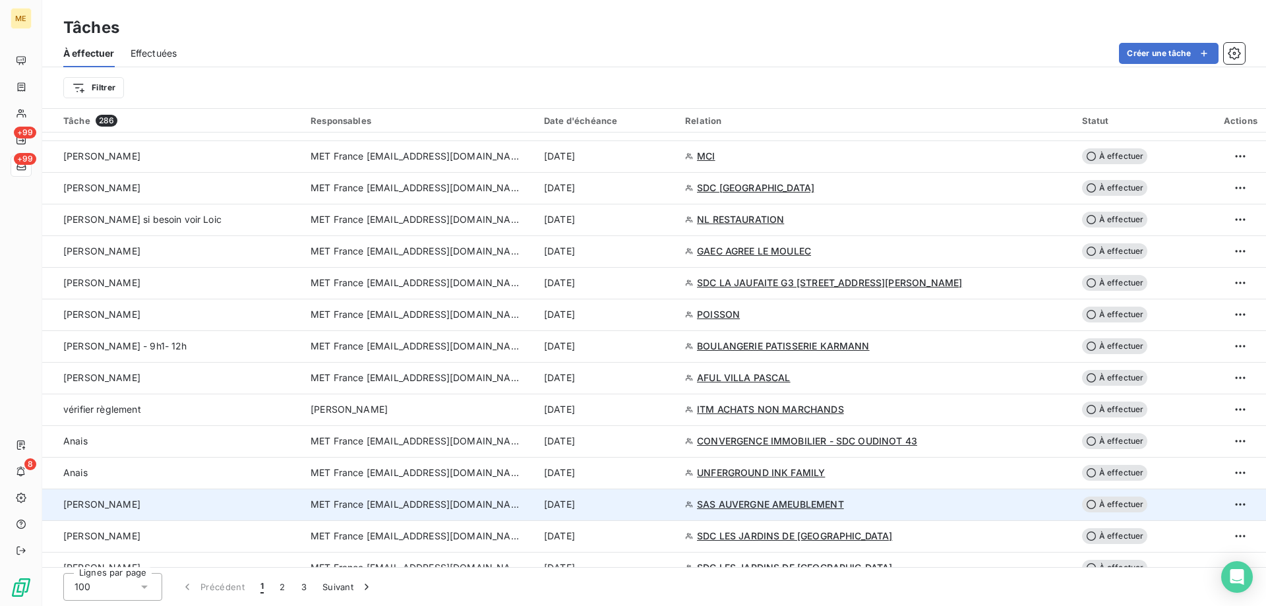
click at [370, 500] on span "MET France [EMAIL_ADDRESS][DOMAIN_NAME]" at bounding box center [415, 504] width 211 height 13
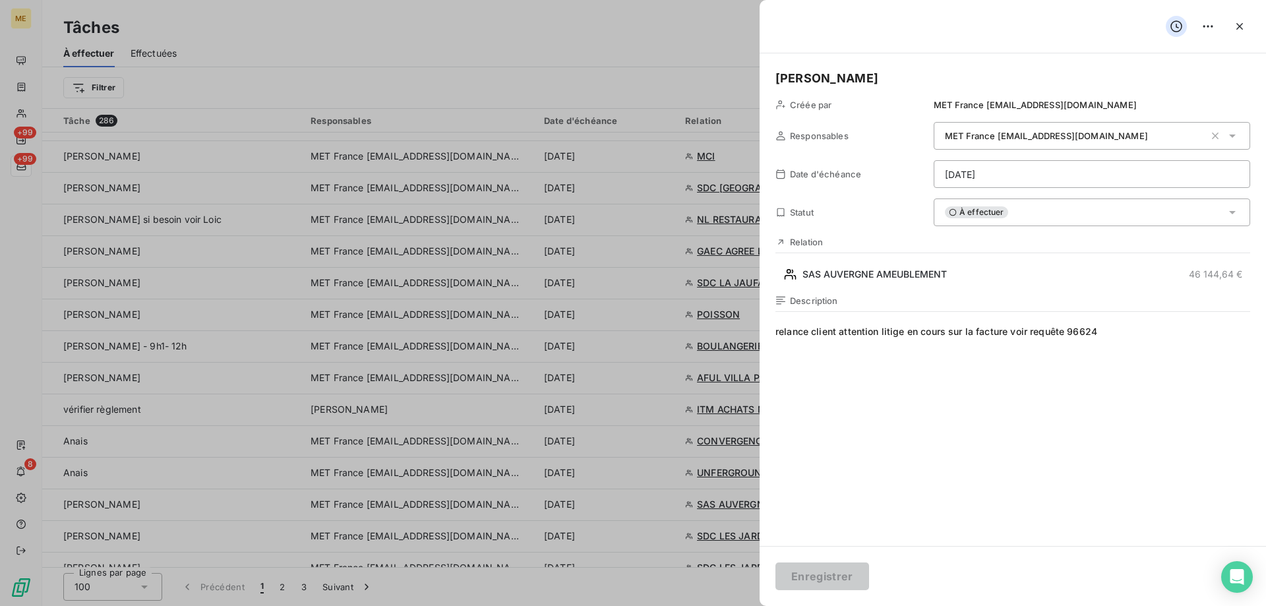
click at [1002, 180] on html "ME +99 +99 8 Tâches À effectuer Effectuées Créer une tâche Filtrer Tâche 286 Re…" at bounding box center [633, 369] width 1266 height 738
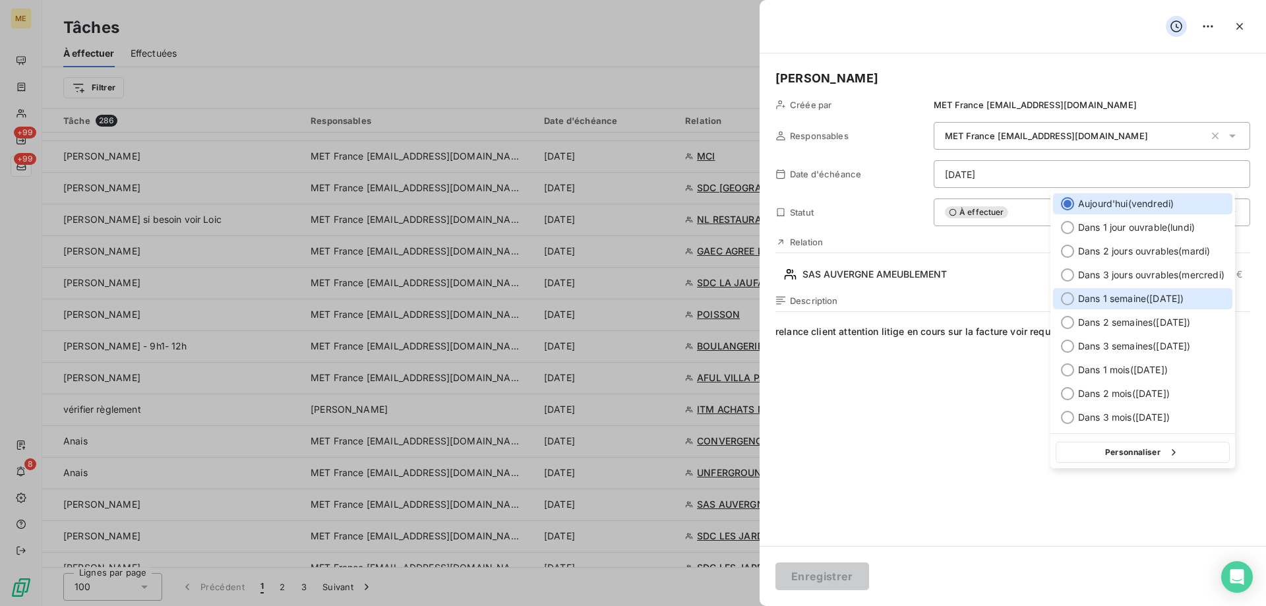
click at [1101, 299] on span "Dans 1 semaine ( 26 sept. )" at bounding box center [1130, 298] width 105 height 13
type input "26/09/2025"
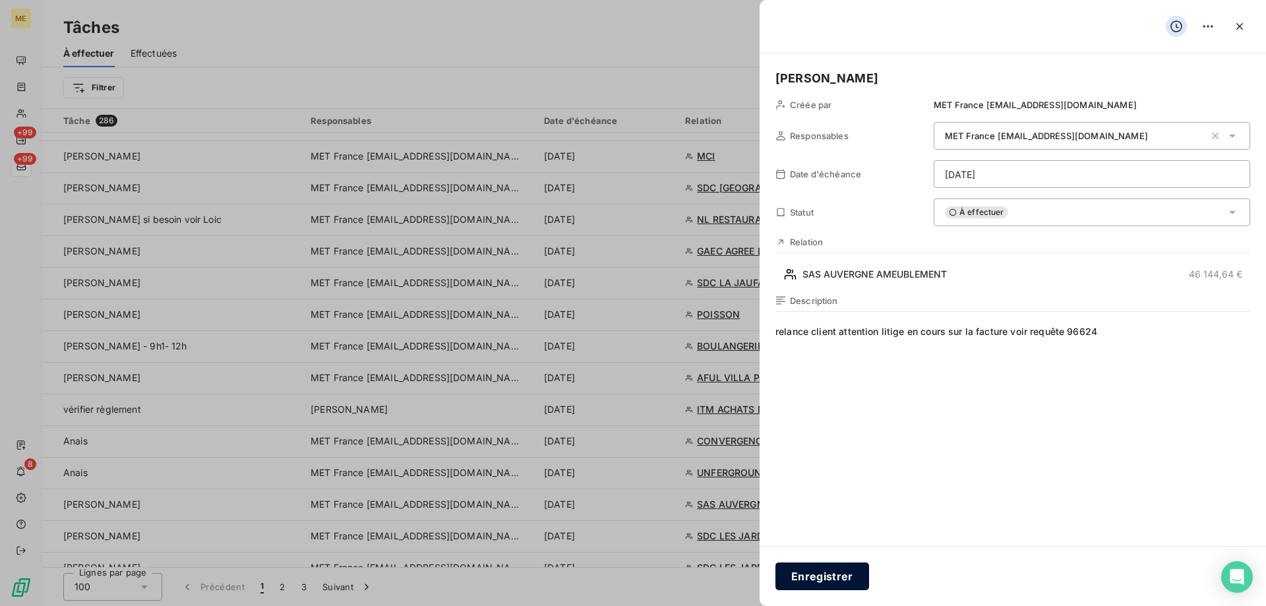
click at [796, 583] on button "Enregistrer" at bounding box center [822, 576] width 94 height 28
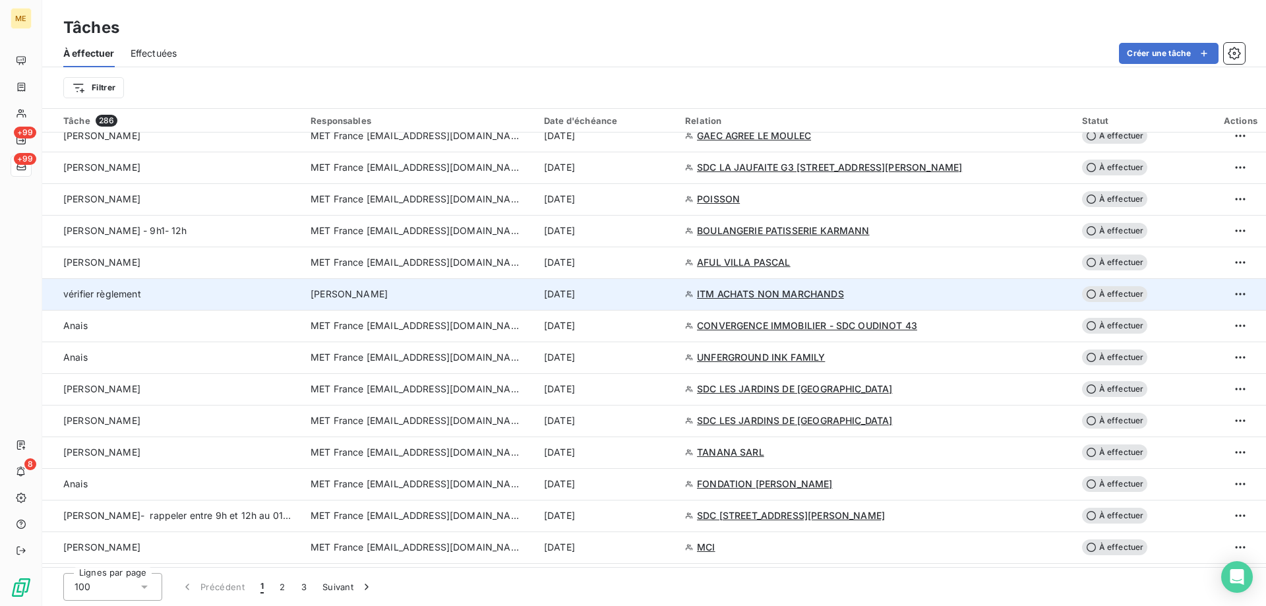
scroll to position [725, 0]
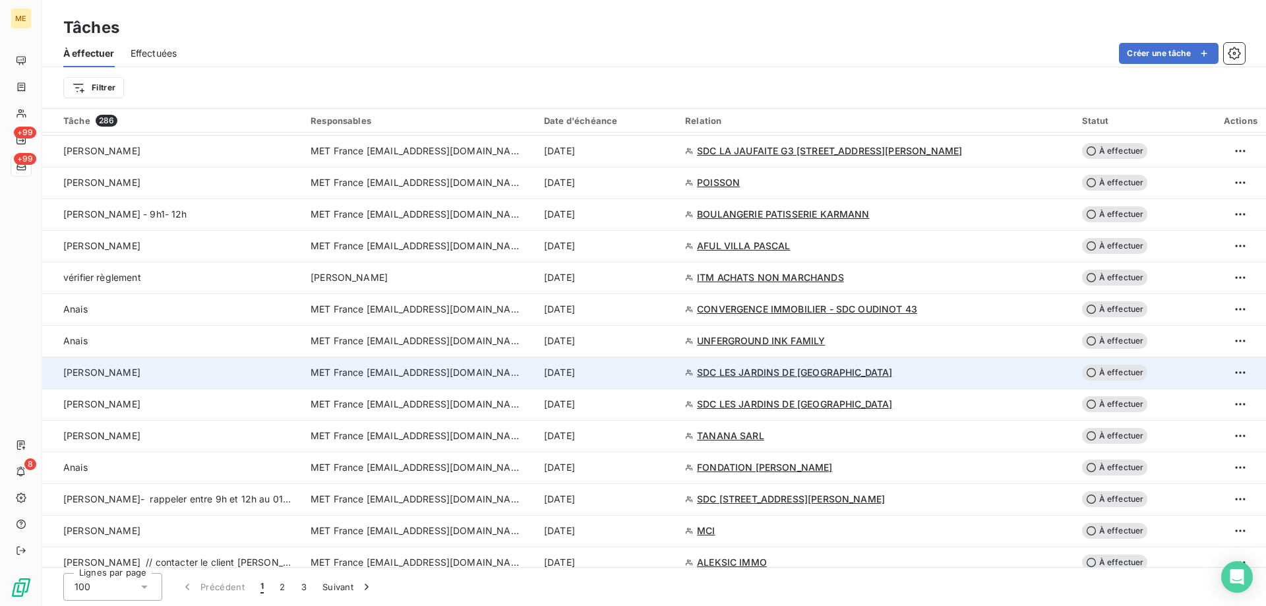
click at [419, 377] on span "MET France [EMAIL_ADDRESS][DOMAIN_NAME]" at bounding box center [415, 372] width 211 height 13
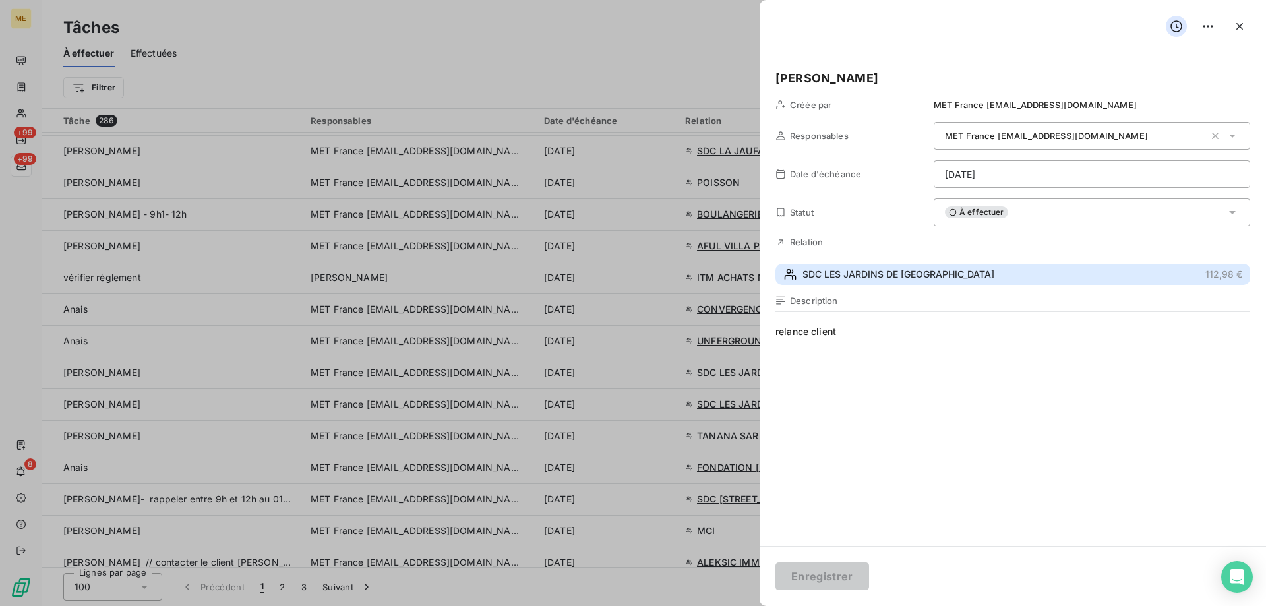
click at [868, 266] on button "SDC LES JARDINS DE LONRAY 112,98 €" at bounding box center [1012, 274] width 475 height 21
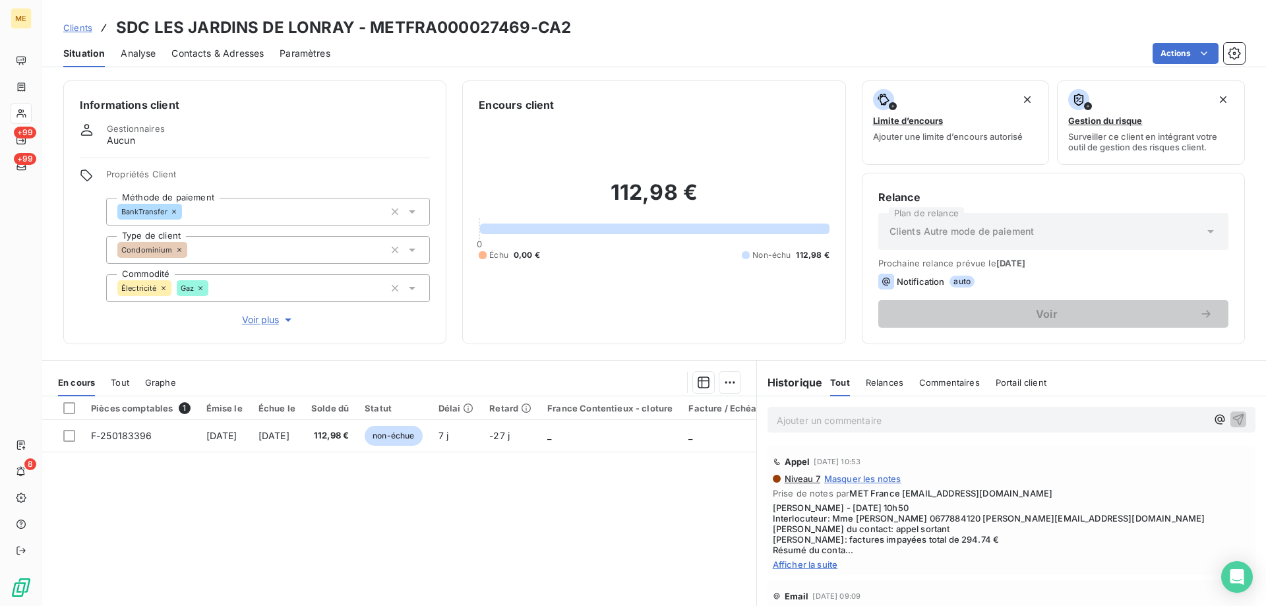
click at [123, 385] on span "Tout" at bounding box center [120, 382] width 18 height 11
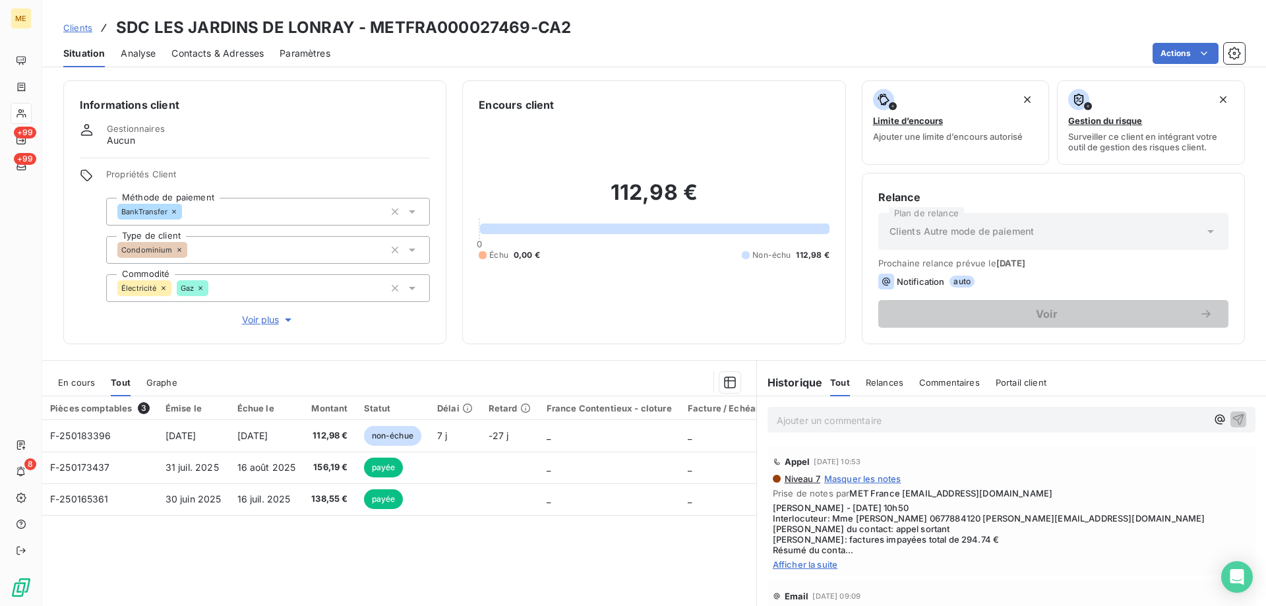
click at [77, 383] on span "En cours" at bounding box center [76, 382] width 37 height 11
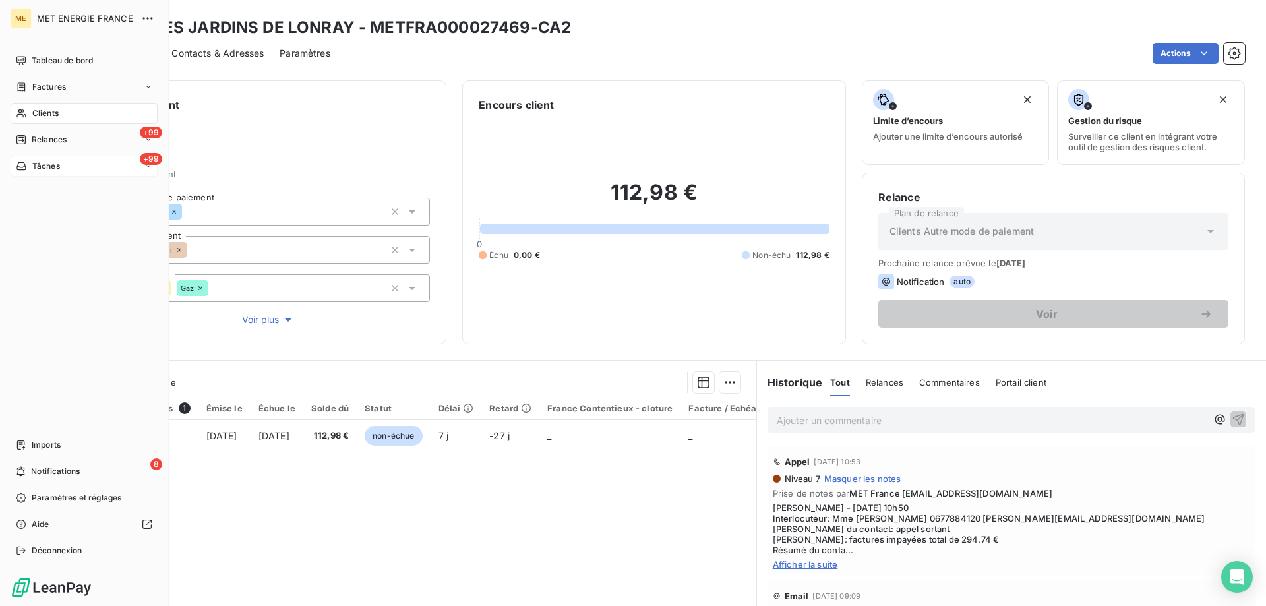
click at [30, 163] on div "Tâches" at bounding box center [38, 166] width 44 height 12
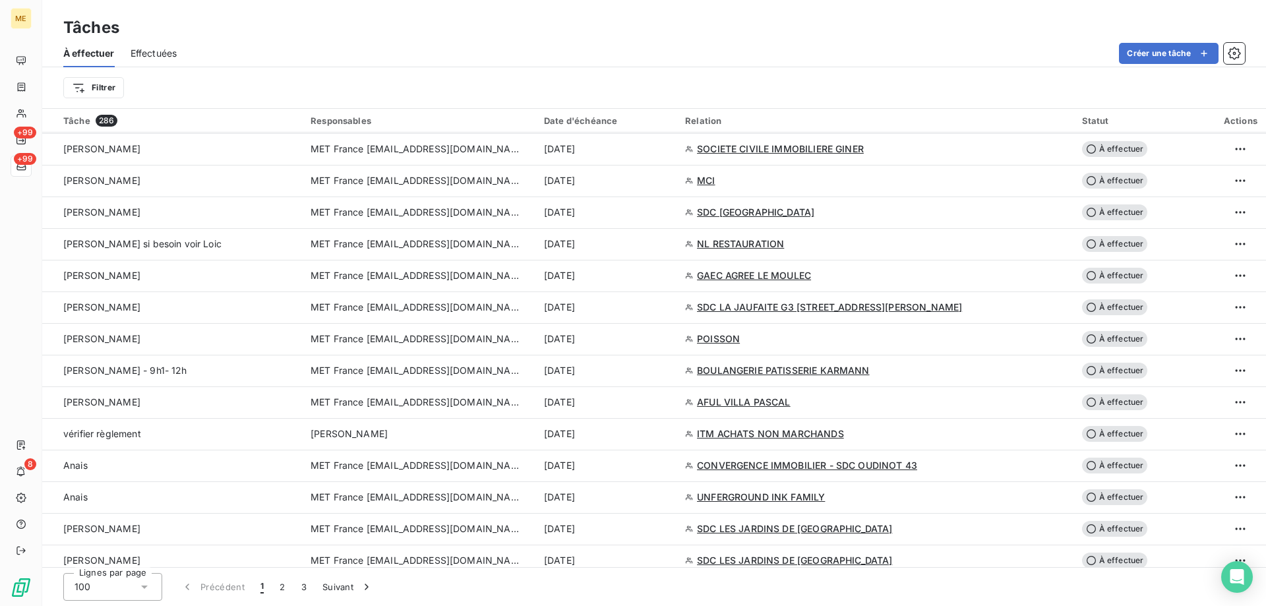
scroll to position [593, 0]
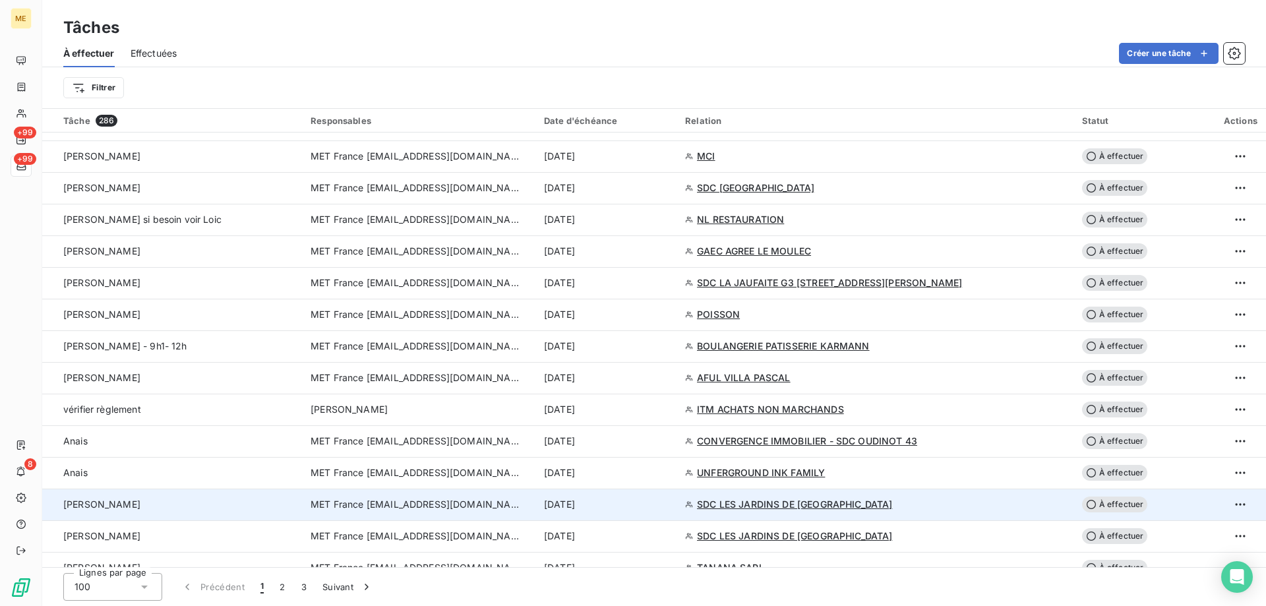
click at [466, 506] on span "MET France [EMAIL_ADDRESS][DOMAIN_NAME]" at bounding box center [415, 504] width 211 height 13
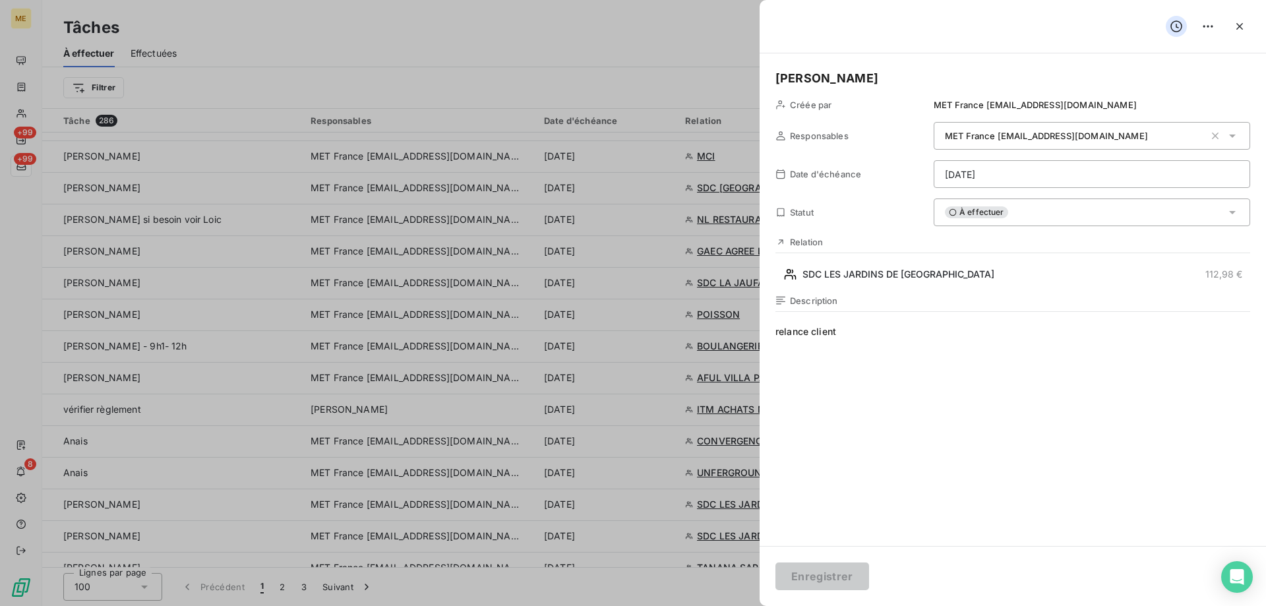
click at [1022, 220] on div "À effectuer" at bounding box center [1091, 212] width 316 height 28
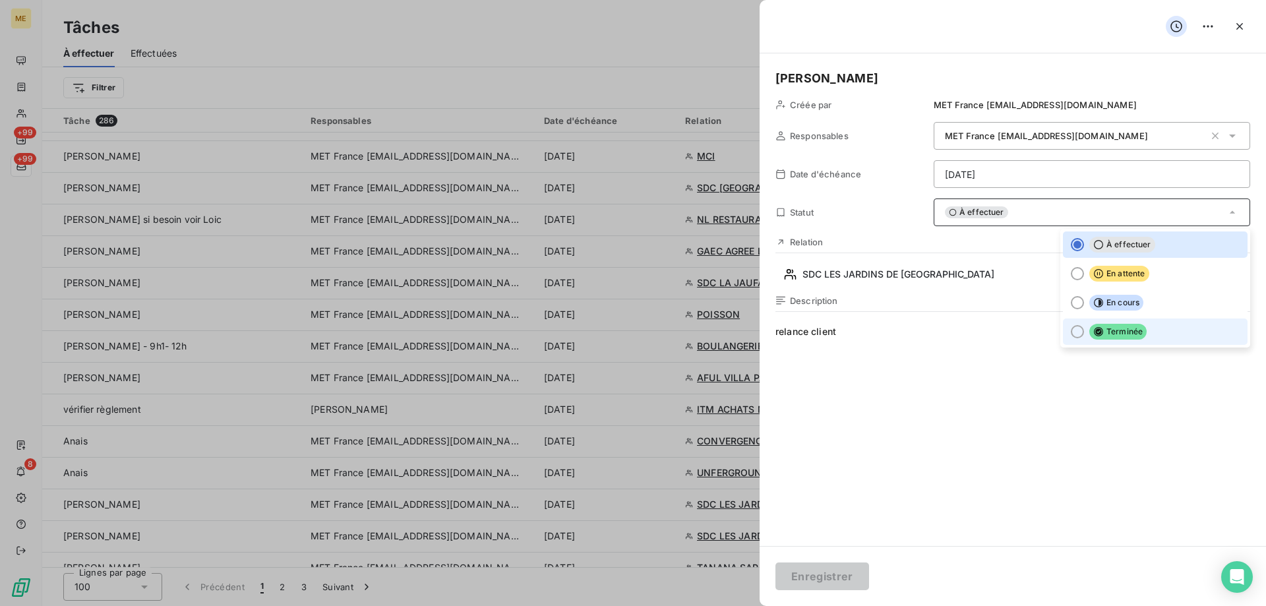
click at [1071, 332] on div at bounding box center [1077, 331] width 13 height 13
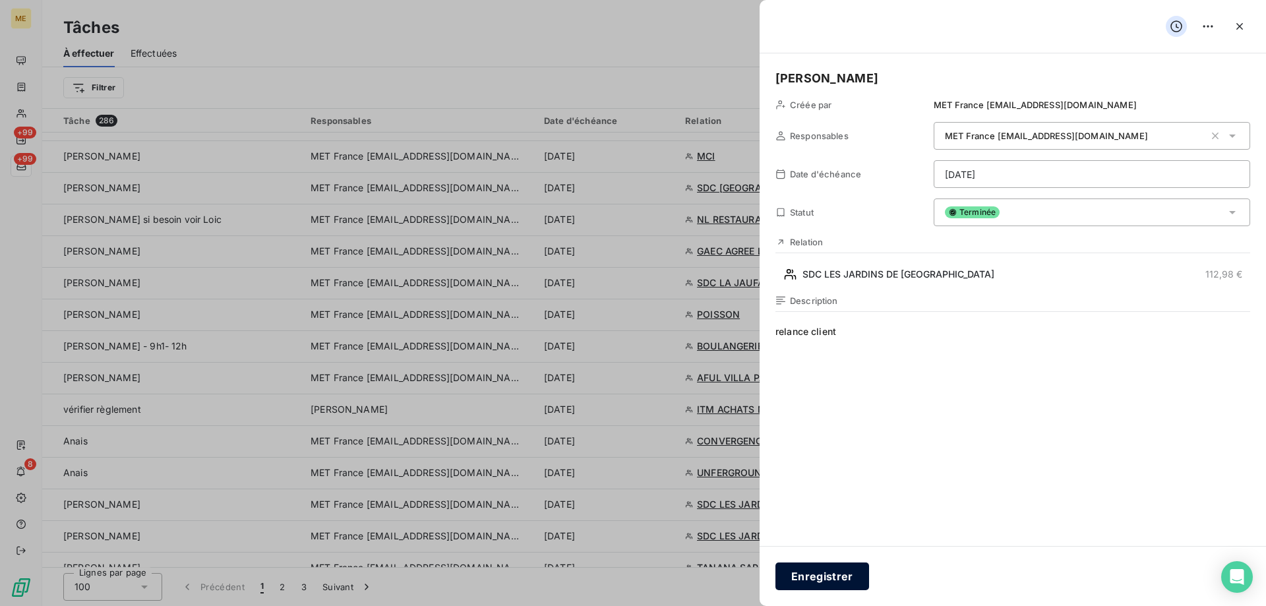
click at [841, 575] on button "Enregistrer" at bounding box center [822, 576] width 94 height 28
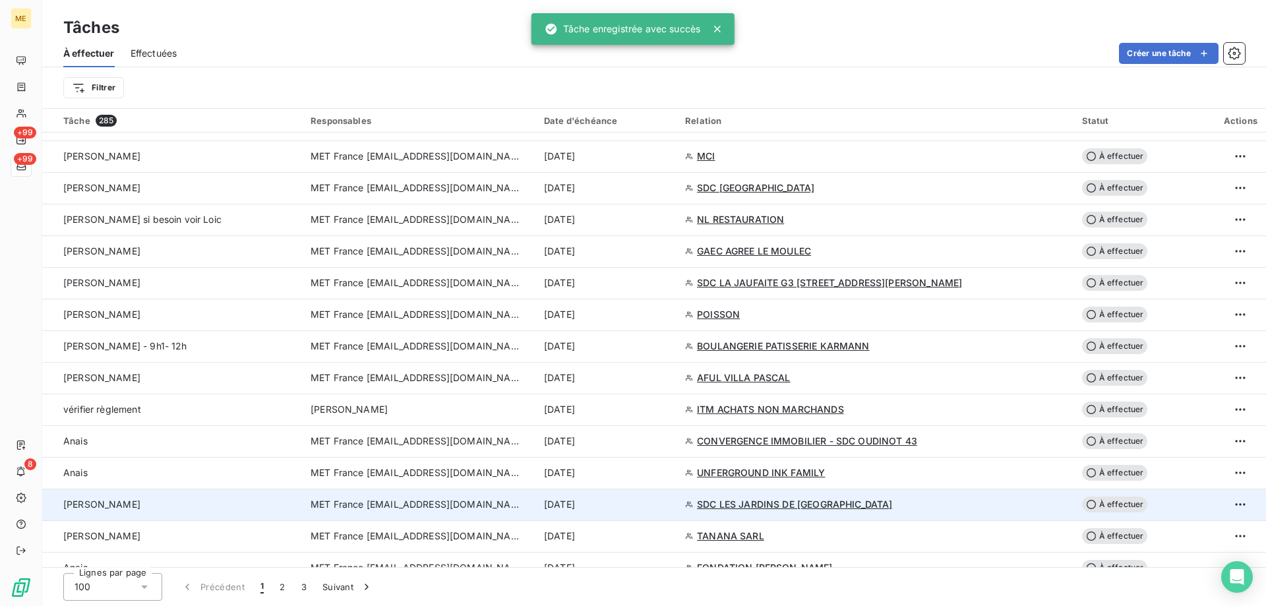
click at [396, 502] on span "MET France [EMAIL_ADDRESS][DOMAIN_NAME]" at bounding box center [415, 504] width 211 height 13
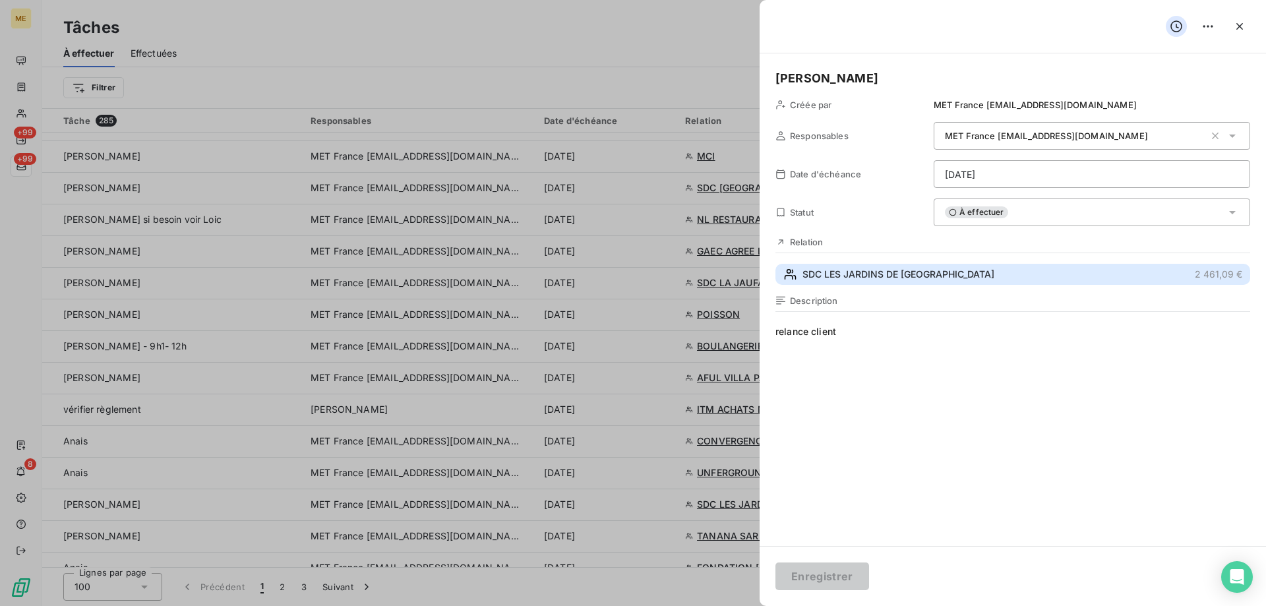
click at [922, 277] on span "SDC LES JARDINS DE LONRAY" at bounding box center [898, 274] width 192 height 13
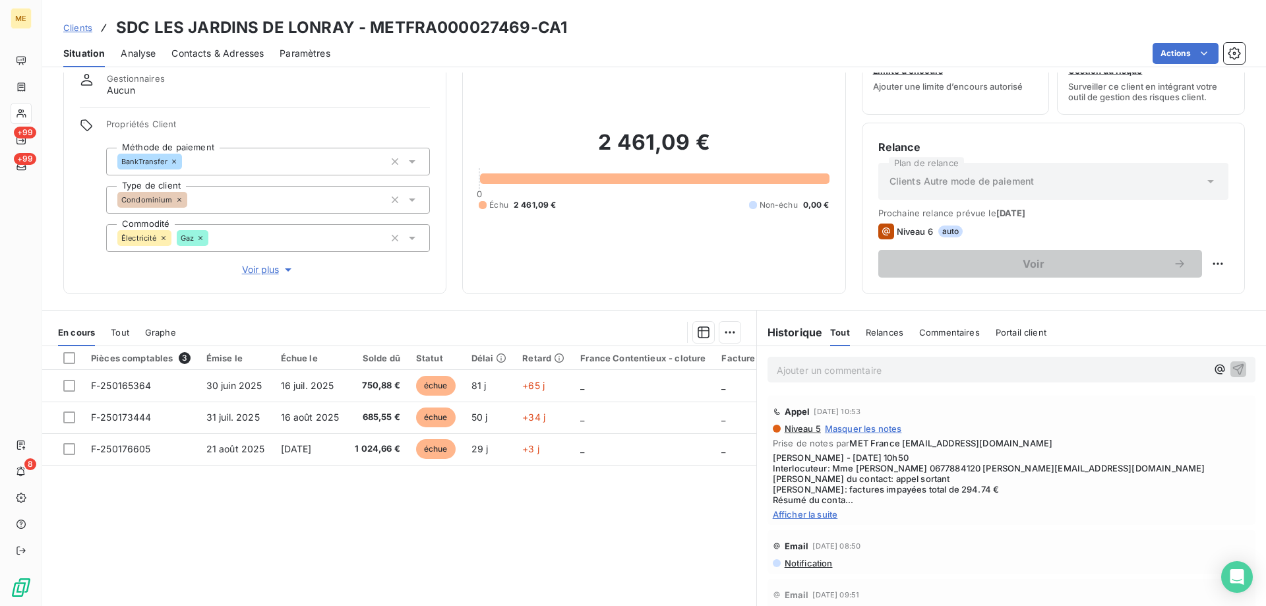
scroll to position [84, 0]
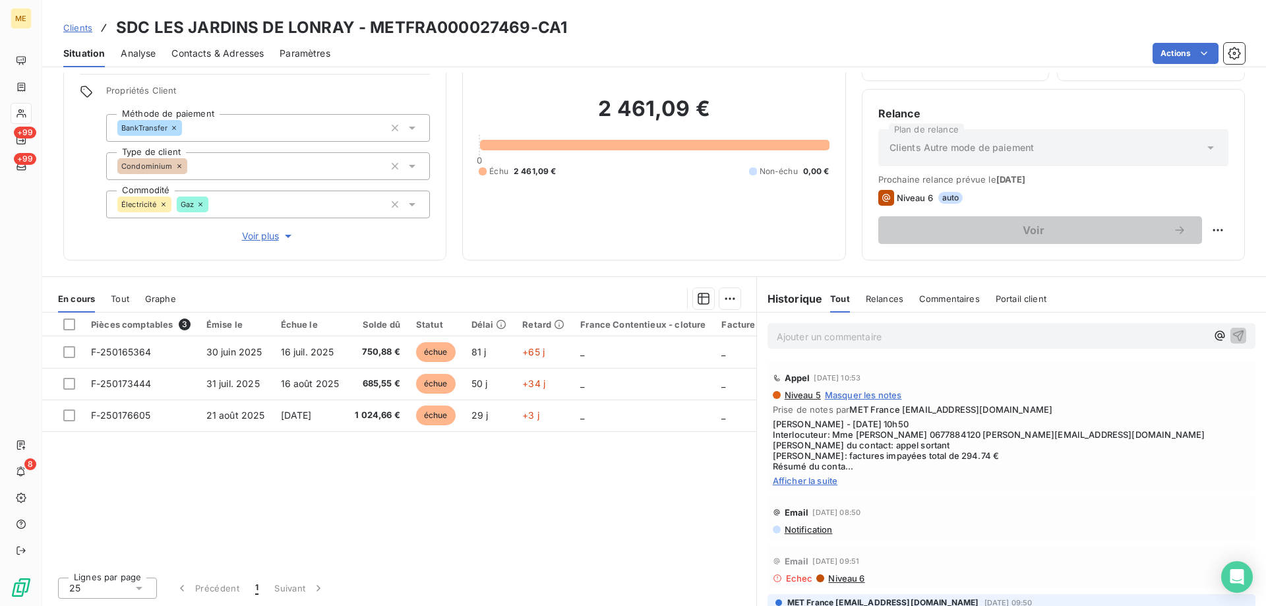
click at [127, 295] on span "Tout" at bounding box center [120, 298] width 18 height 11
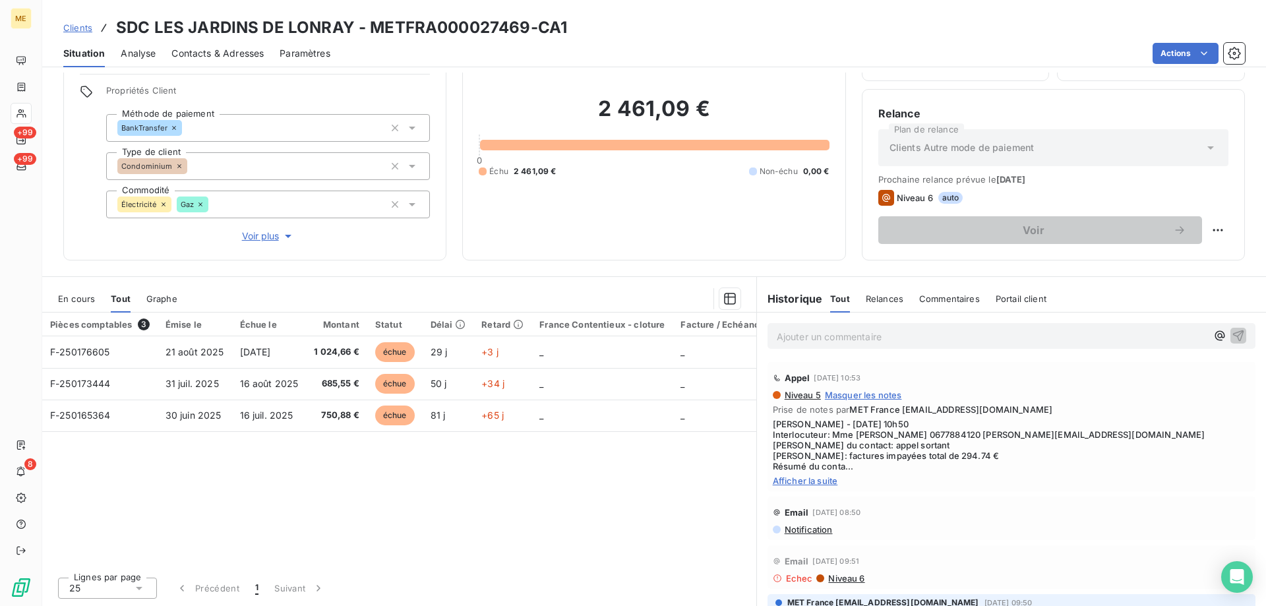
click at [72, 302] on span "En cours" at bounding box center [76, 298] width 37 height 11
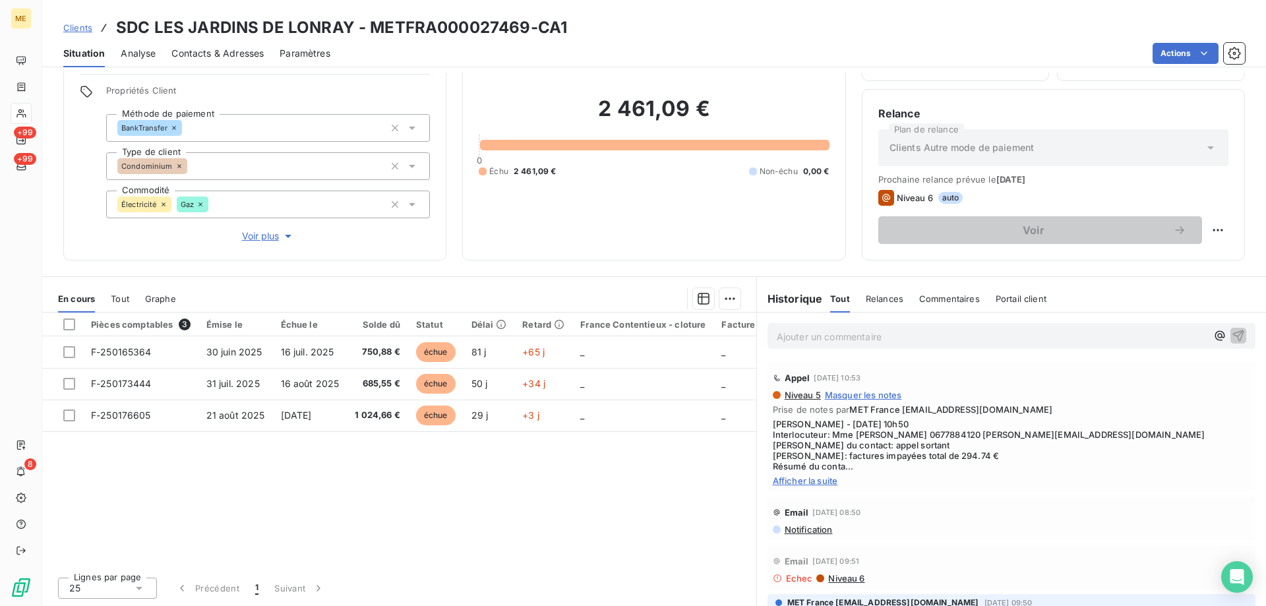
click at [825, 481] on span "Afficher la suite" at bounding box center [1011, 480] width 477 height 11
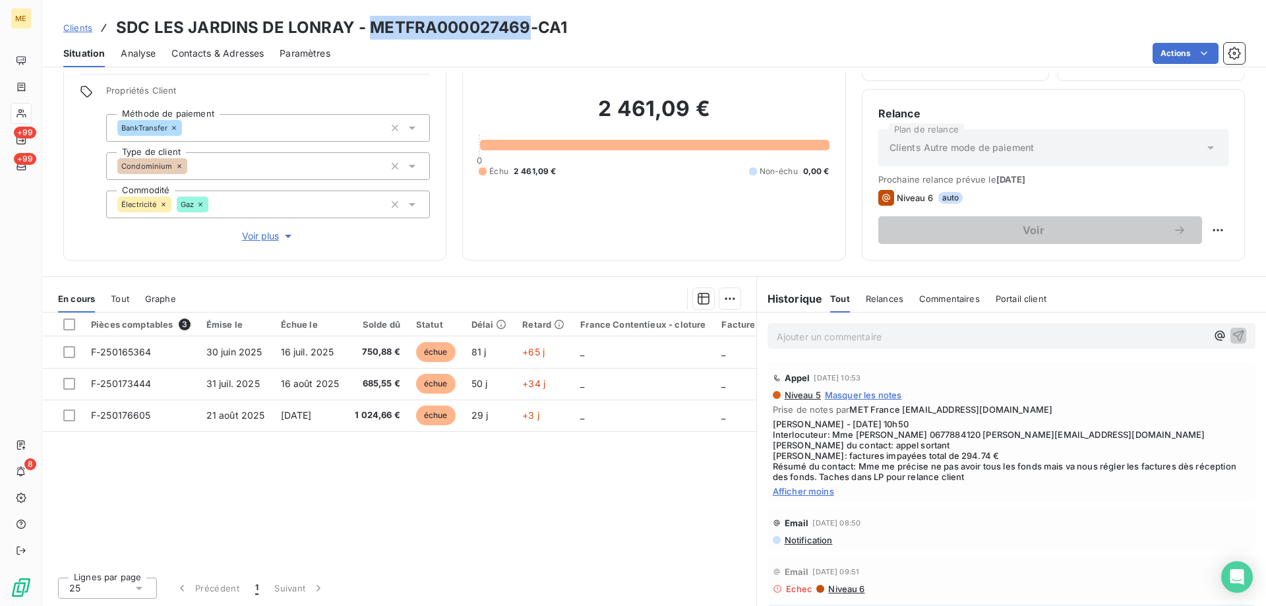
drag, startPoint x: 366, startPoint y: 27, endPoint x: 521, endPoint y: 26, distance: 155.6
click at [521, 26] on h3 "SDC LES JARDINS DE LONRAY - METFRA000027469-CA1" at bounding box center [341, 28] width 451 height 24
copy h3 "METFRA000027469"
click at [115, 294] on span "Tout" at bounding box center [120, 298] width 18 height 11
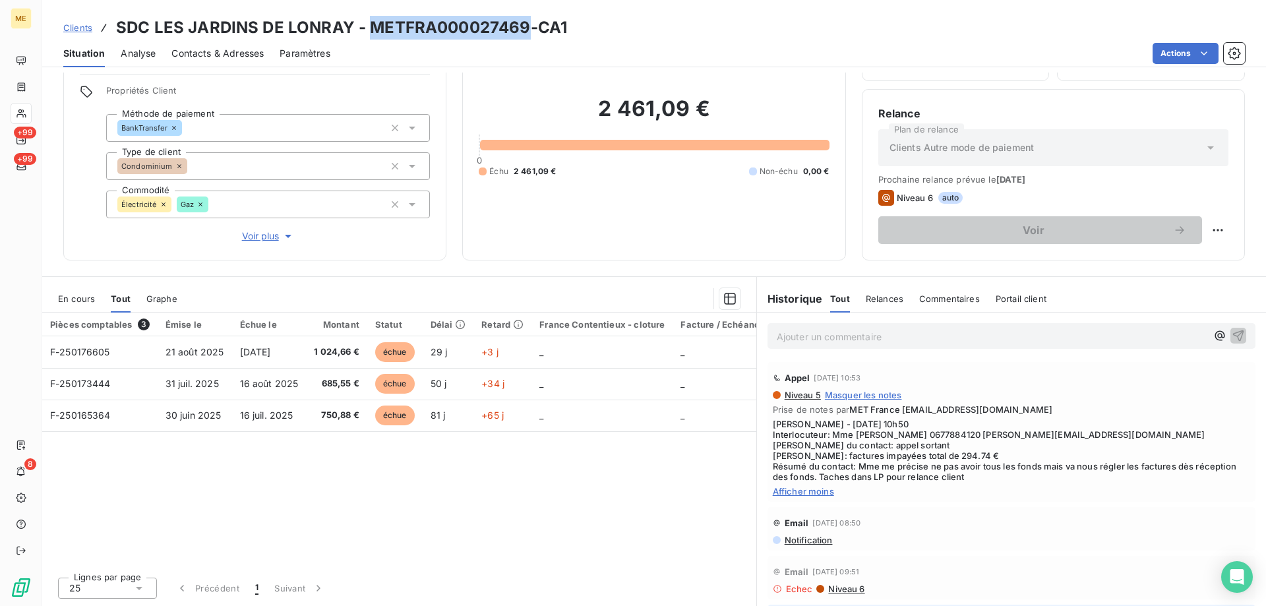
click at [85, 295] on span "En cours" at bounding box center [76, 298] width 37 height 11
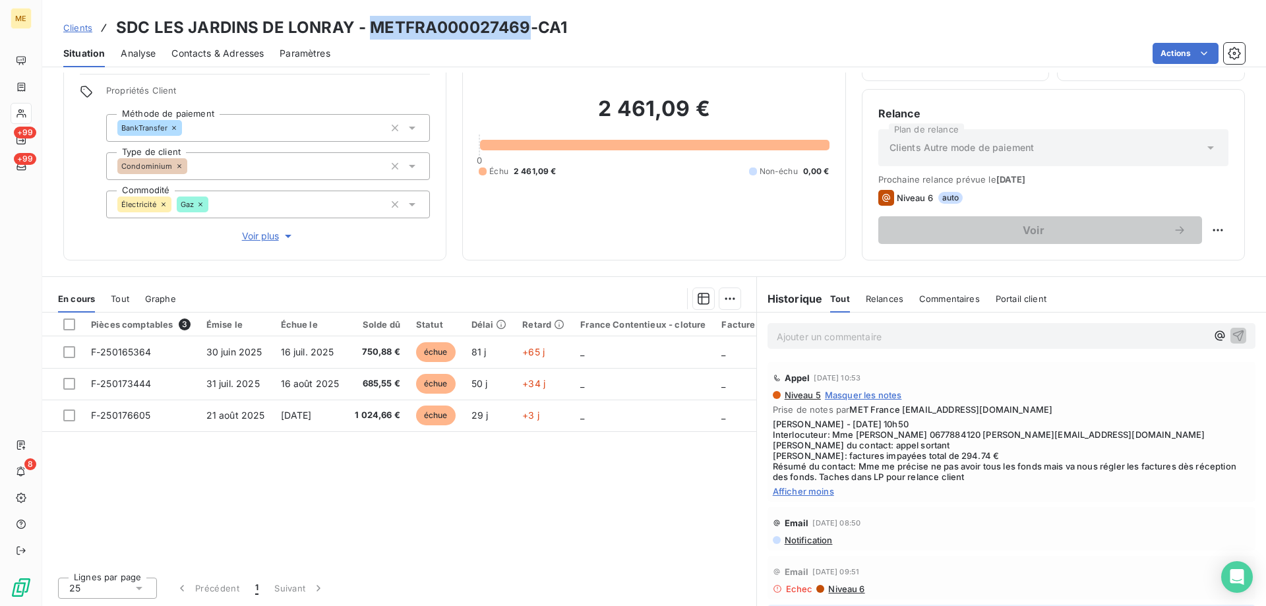
click at [123, 303] on span "Tout" at bounding box center [120, 298] width 18 height 11
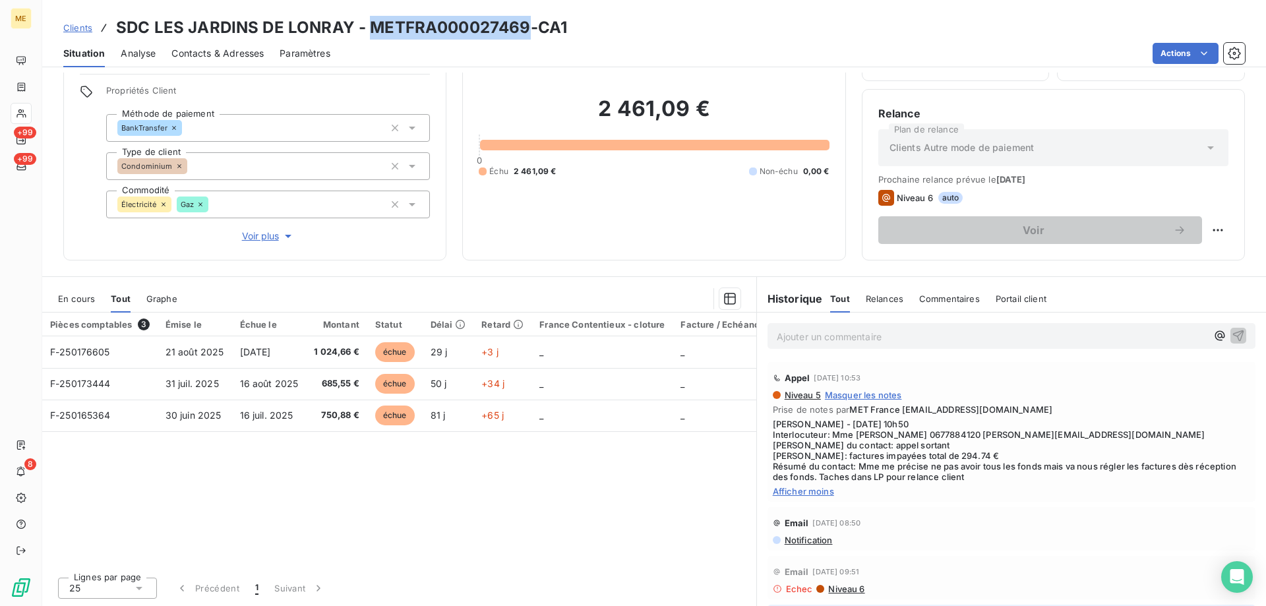
click at [83, 299] on span "En cours" at bounding box center [76, 298] width 37 height 11
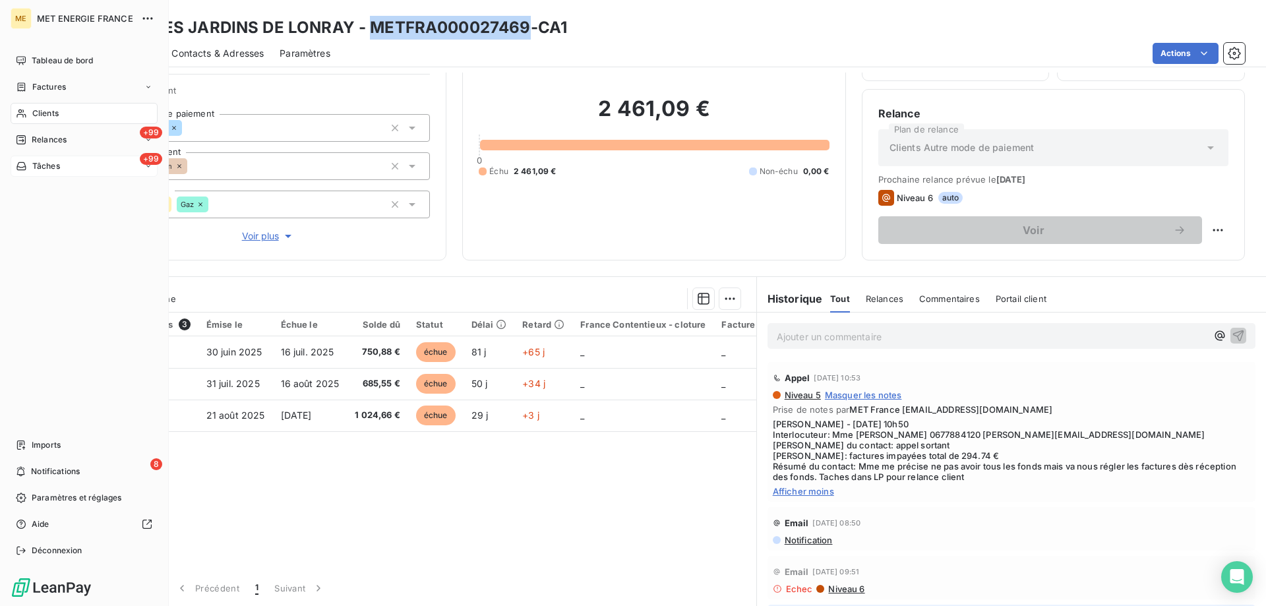
click at [44, 162] on span "Tâches" at bounding box center [46, 166] width 28 height 12
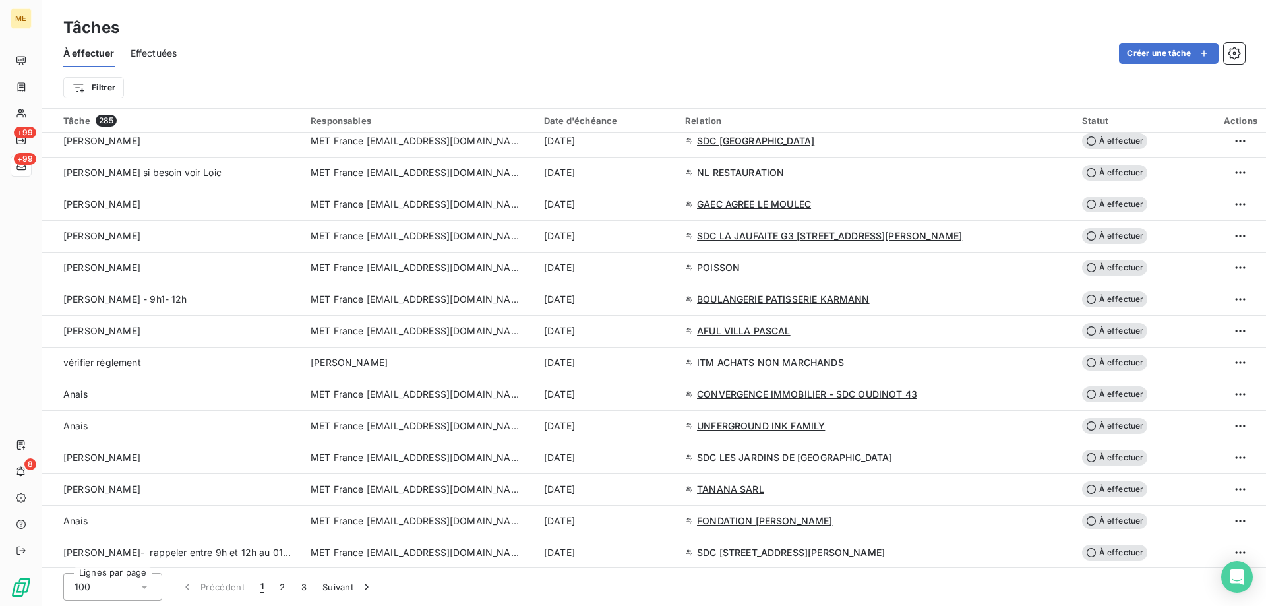
scroll to position [659, 0]
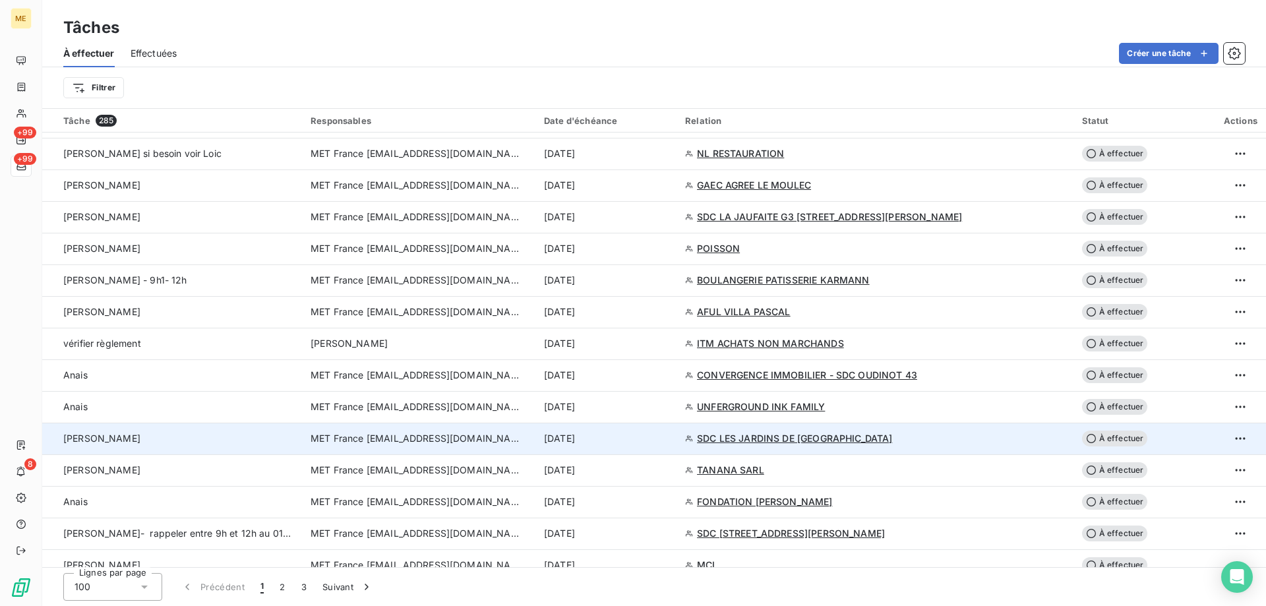
click at [428, 448] on td "MET France [EMAIL_ADDRESS][DOMAIN_NAME]" at bounding box center [419, 439] width 233 height 32
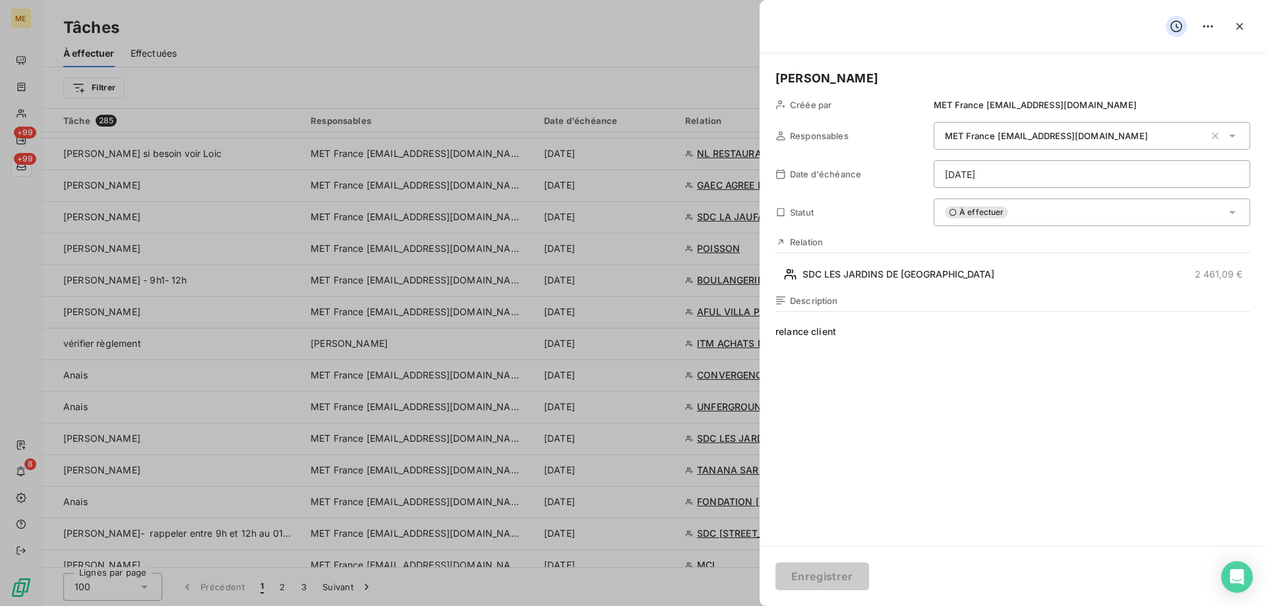
click at [983, 181] on html "ME +99 +99 8 Tâches À effectuer Effectuées Créer une tâche Filtrer Tâche 285 Re…" at bounding box center [633, 369] width 1266 height 738
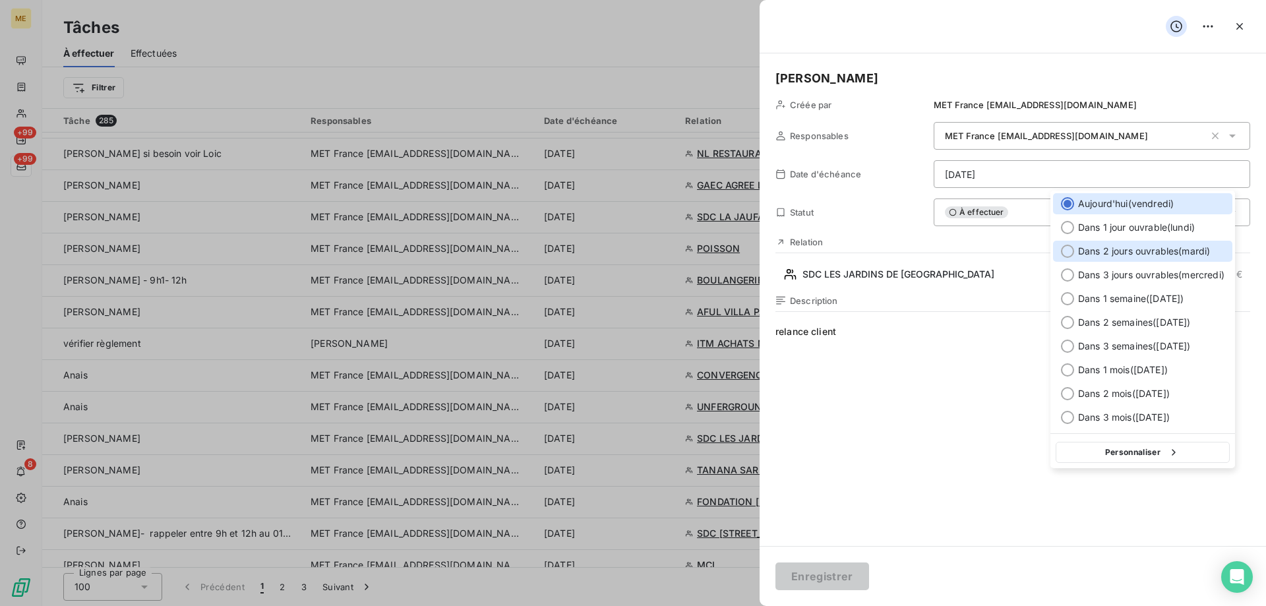
click at [1063, 249] on div at bounding box center [1067, 251] width 13 height 13
type input "23/09/2025"
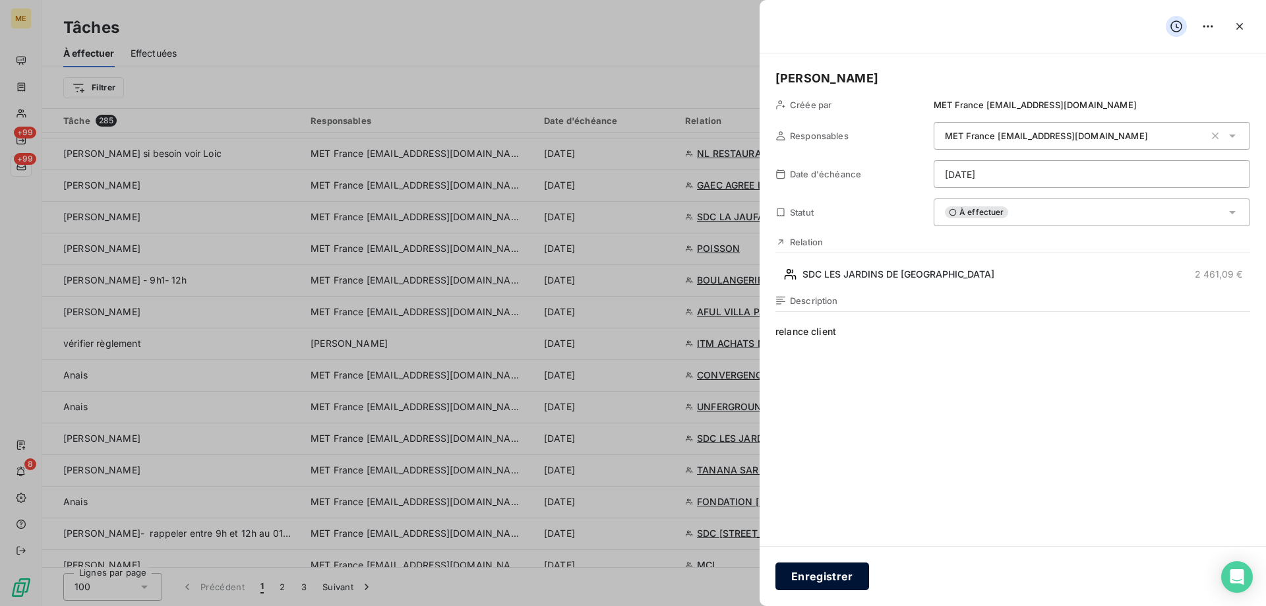
click at [812, 569] on button "Enregistrer" at bounding box center [822, 576] width 94 height 28
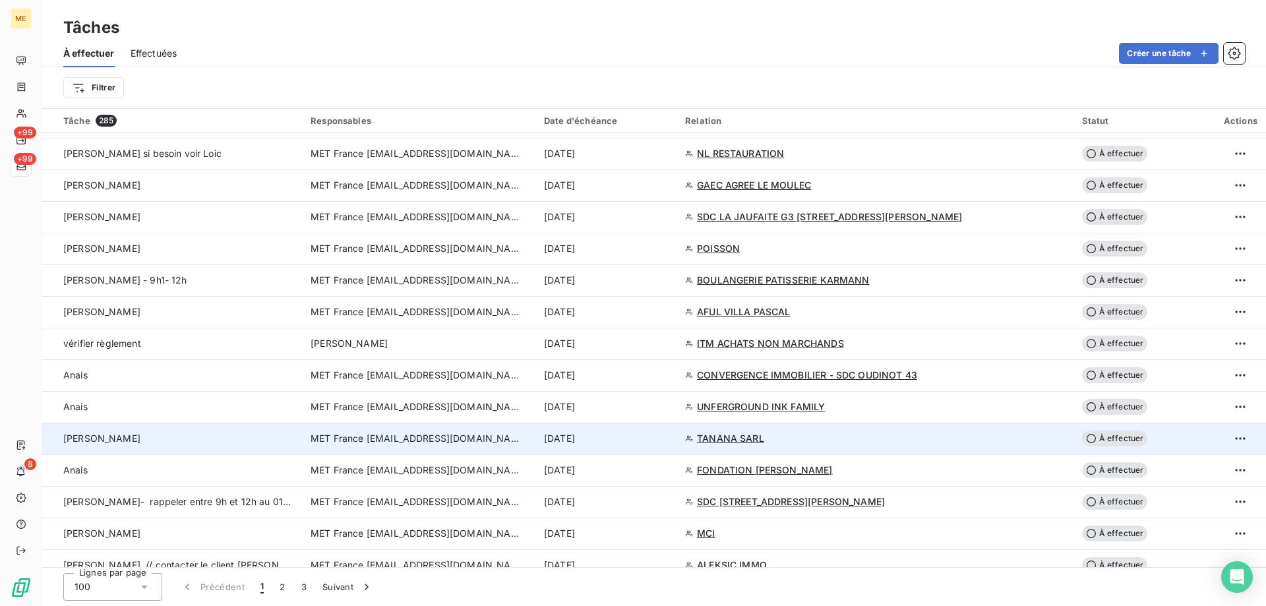
click at [371, 440] on span "MET France [EMAIL_ADDRESS][DOMAIN_NAME]" at bounding box center [415, 438] width 211 height 13
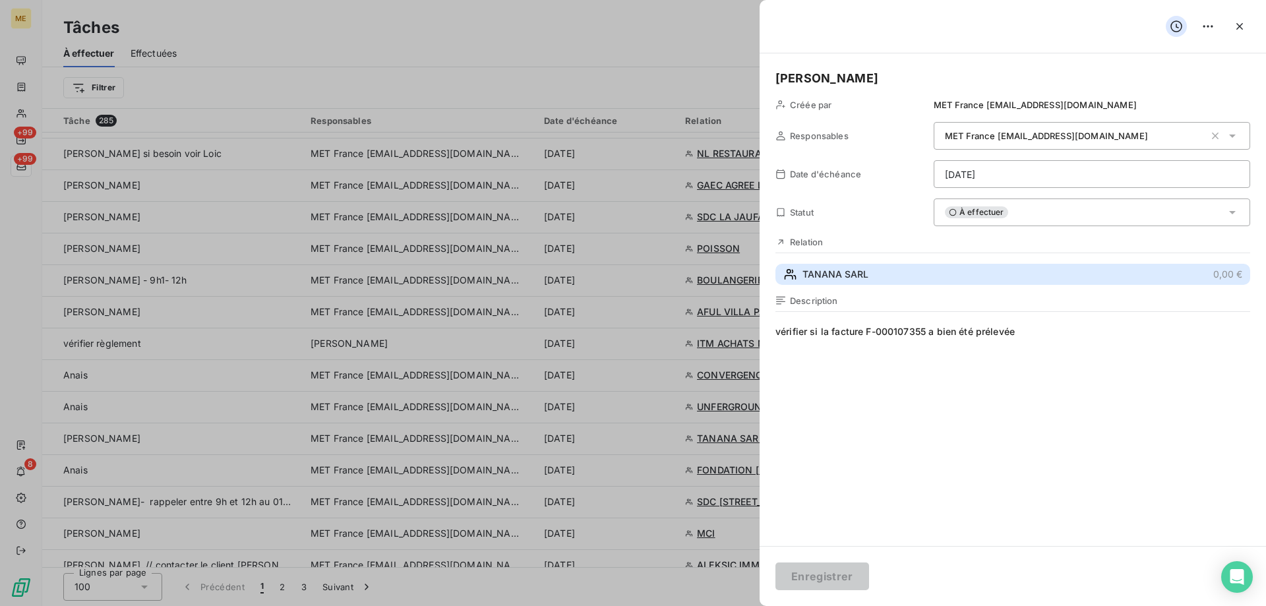
click at [813, 277] on span "TANANA SARL" at bounding box center [835, 274] width 66 height 13
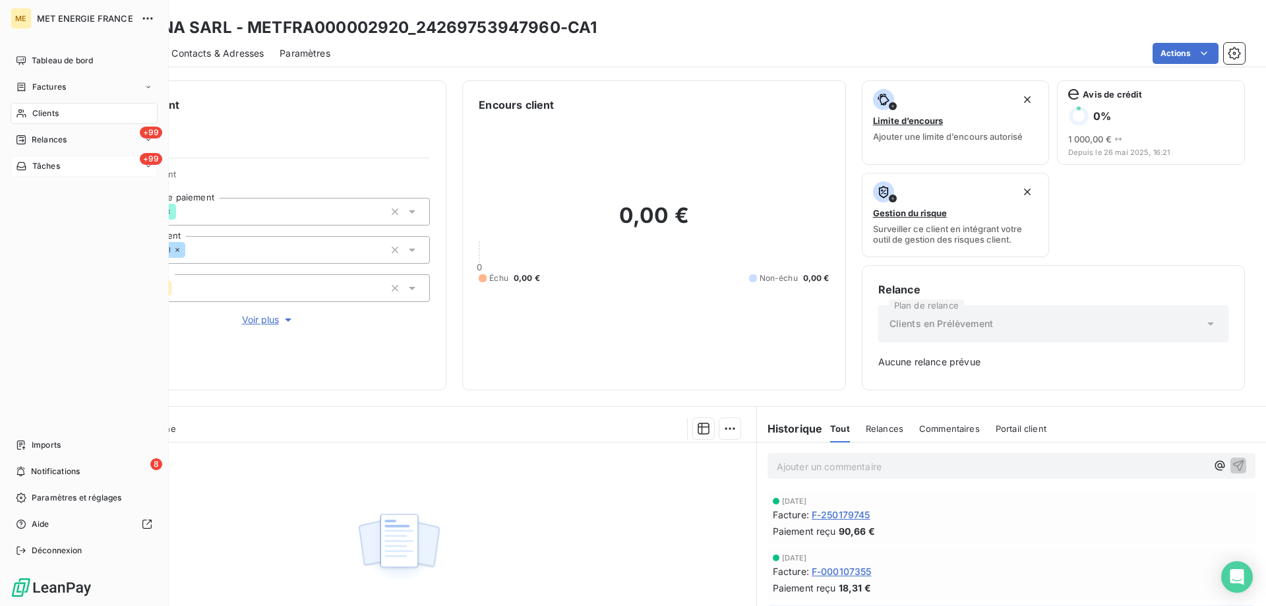
click at [45, 169] on span "Tâches" at bounding box center [46, 166] width 28 height 12
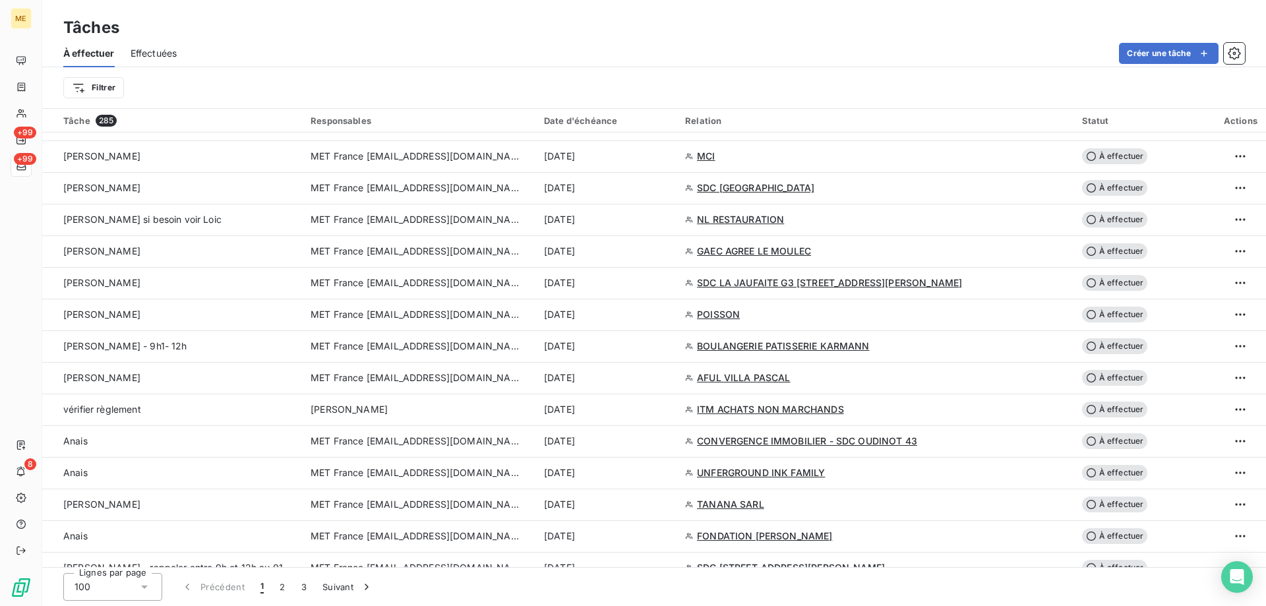
scroll to position [659, 0]
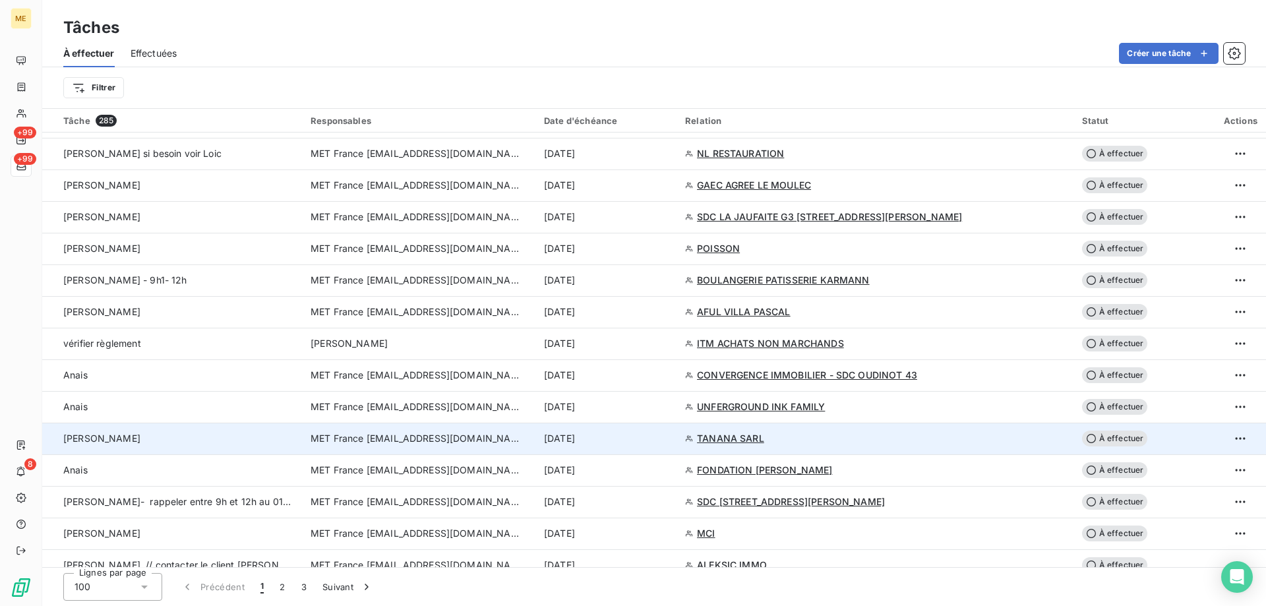
click at [402, 432] on span "MET France [EMAIL_ADDRESS][DOMAIN_NAME]" at bounding box center [415, 438] width 211 height 13
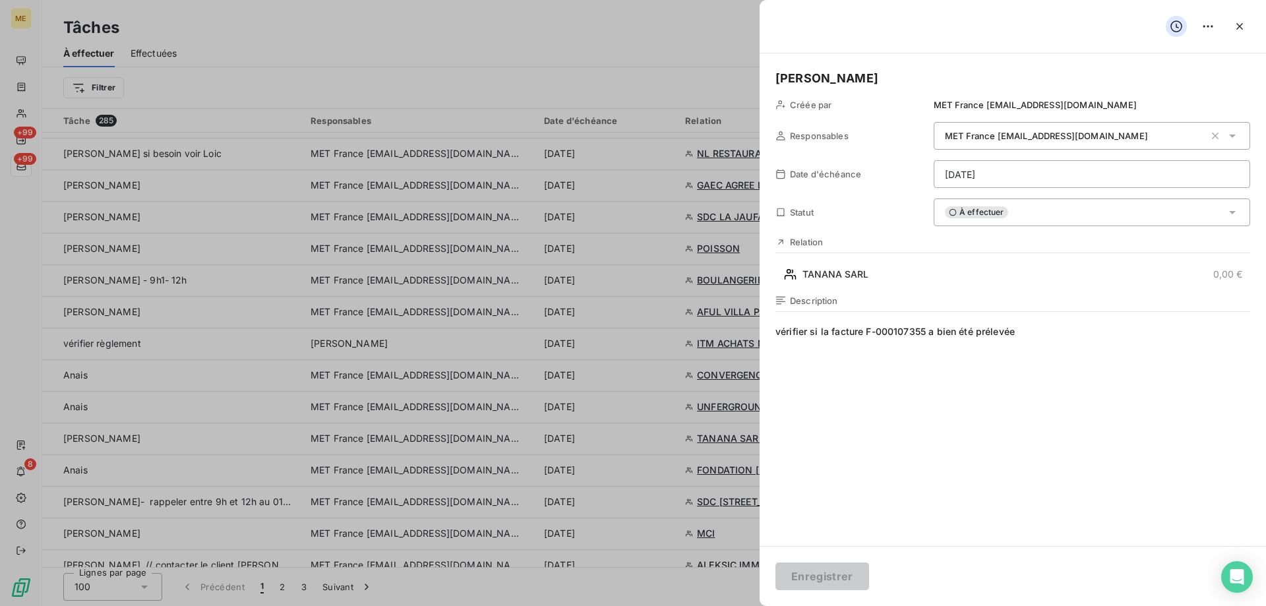
click at [1042, 220] on div "À effectuer" at bounding box center [1091, 212] width 316 height 28
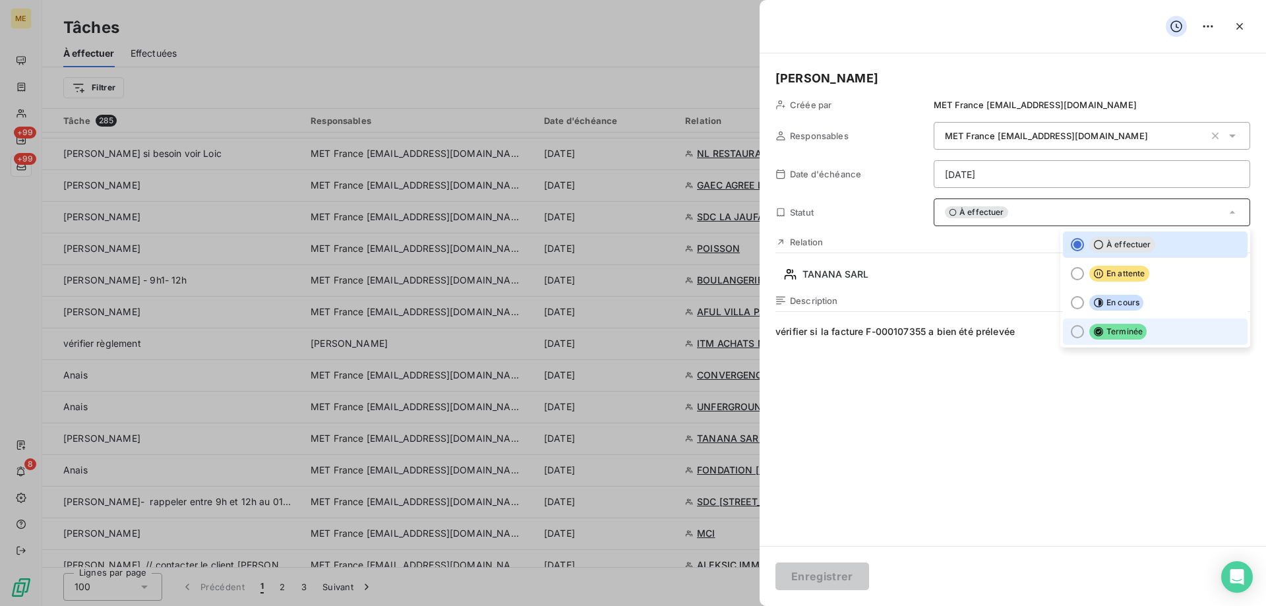
click at [1071, 334] on div at bounding box center [1077, 331] width 13 height 13
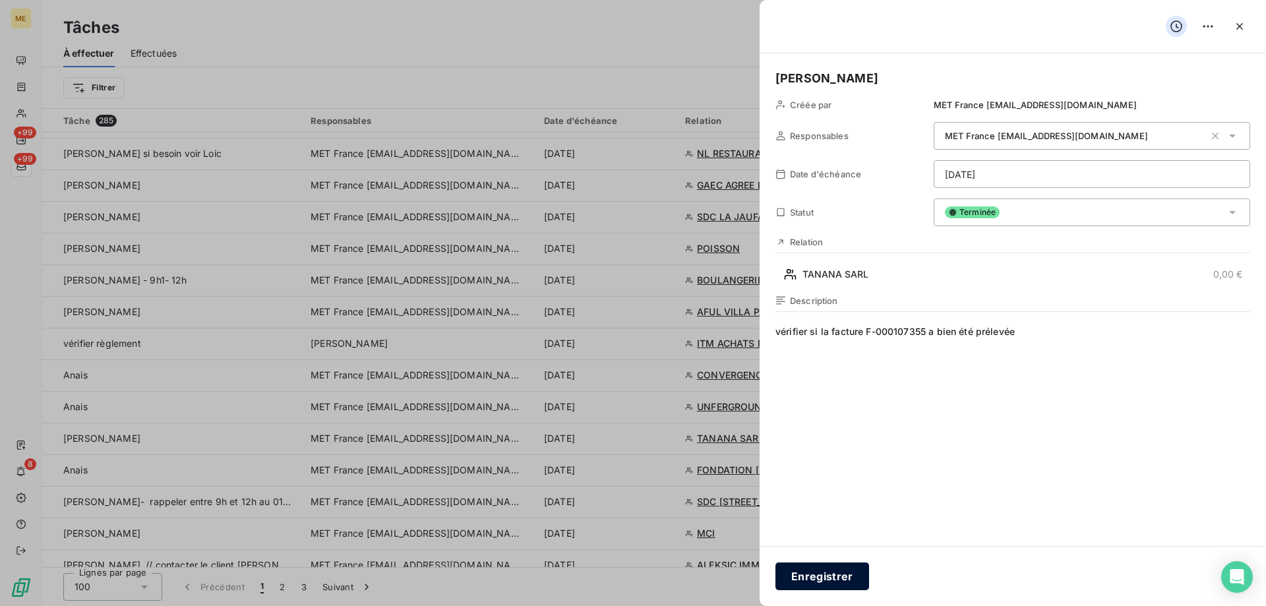
click at [854, 577] on button "Enregistrer" at bounding box center [822, 576] width 94 height 28
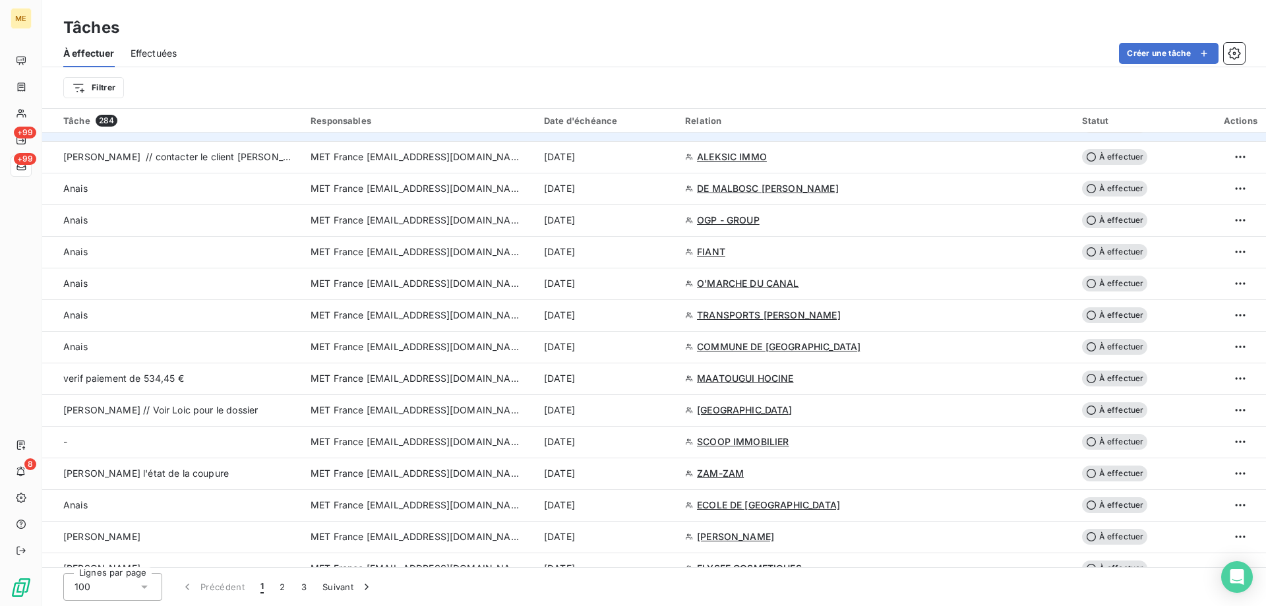
scroll to position [1055, 0]
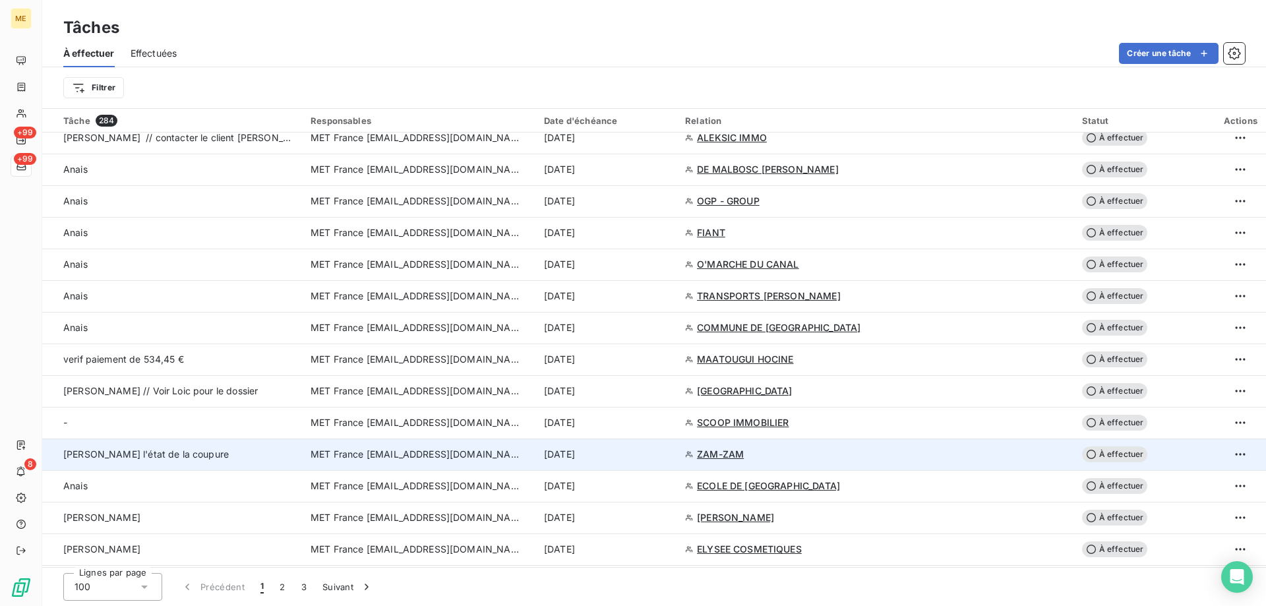
click at [400, 456] on span "MET France [EMAIL_ADDRESS][DOMAIN_NAME]" at bounding box center [415, 454] width 211 height 13
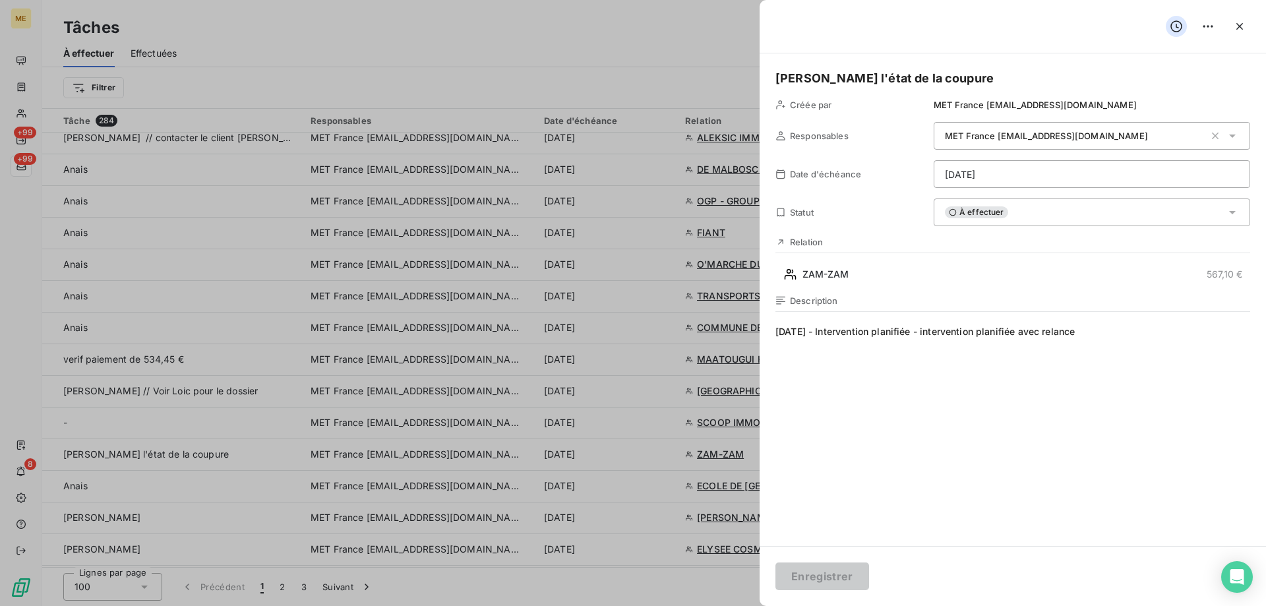
click at [856, 76] on h5 "Sylvain - vérifier l'état de la coupure" at bounding box center [1012, 78] width 475 height 18
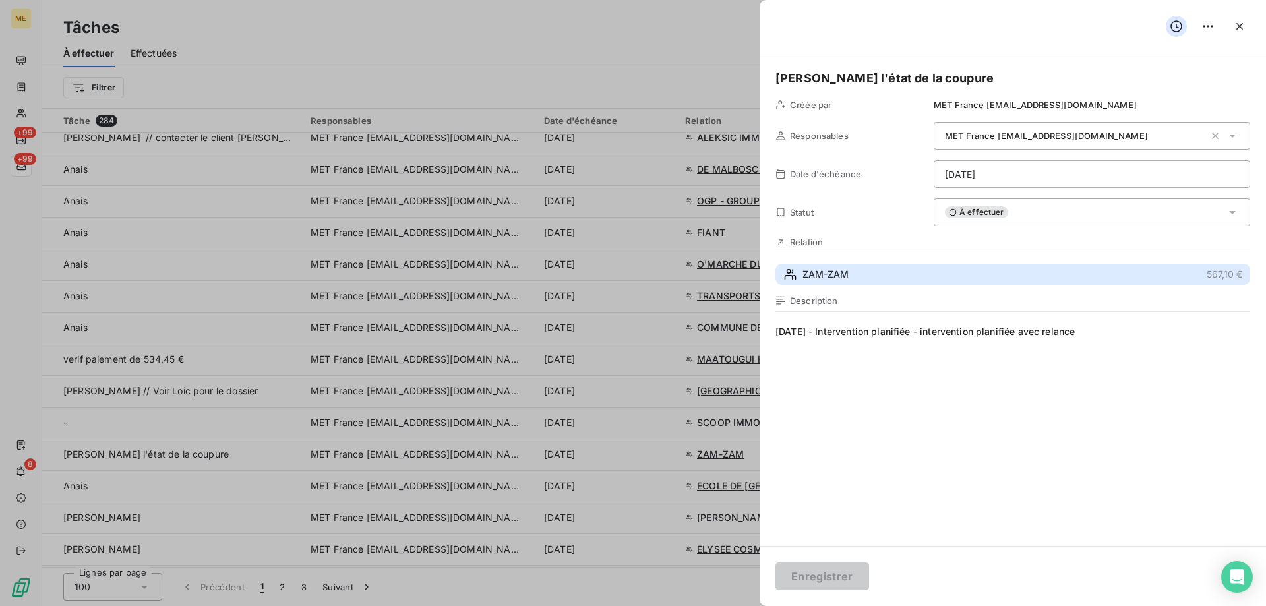
click at [832, 276] on span "ZAM-ZAM" at bounding box center [825, 274] width 46 height 13
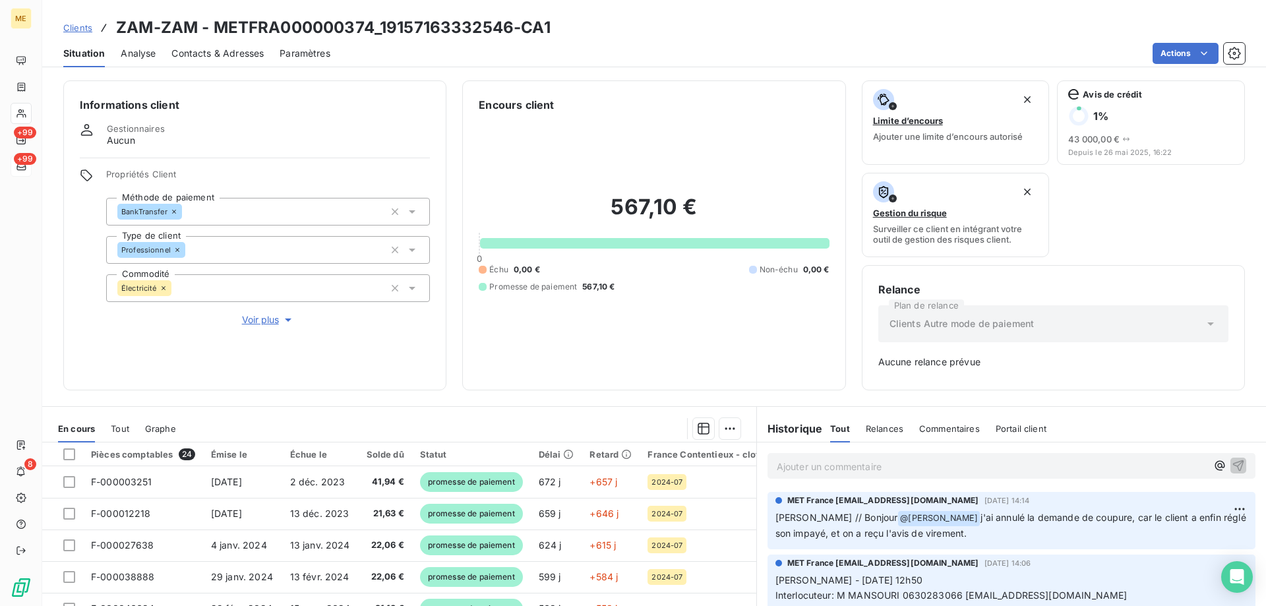
scroll to position [130, 0]
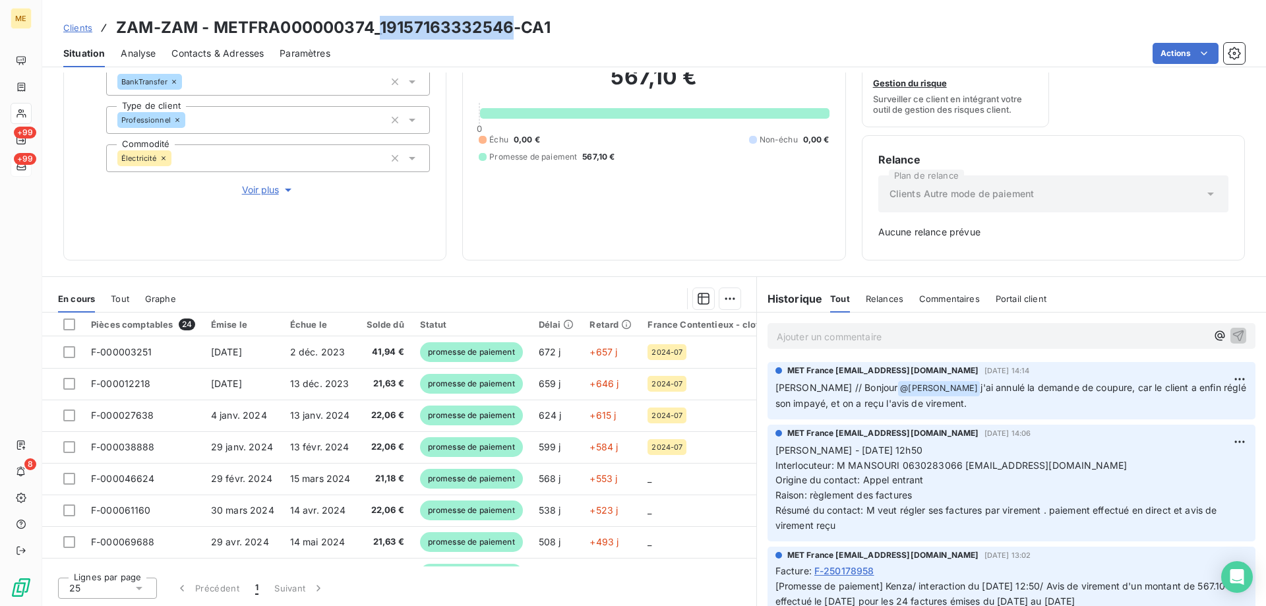
drag, startPoint x: 383, startPoint y: 26, endPoint x: 514, endPoint y: 24, distance: 131.2
click at [514, 24] on h3 "ZAM-ZAM - METFRA000000374_19157163332546-CA1" at bounding box center [333, 28] width 434 height 24
copy h3 "19157163332546"
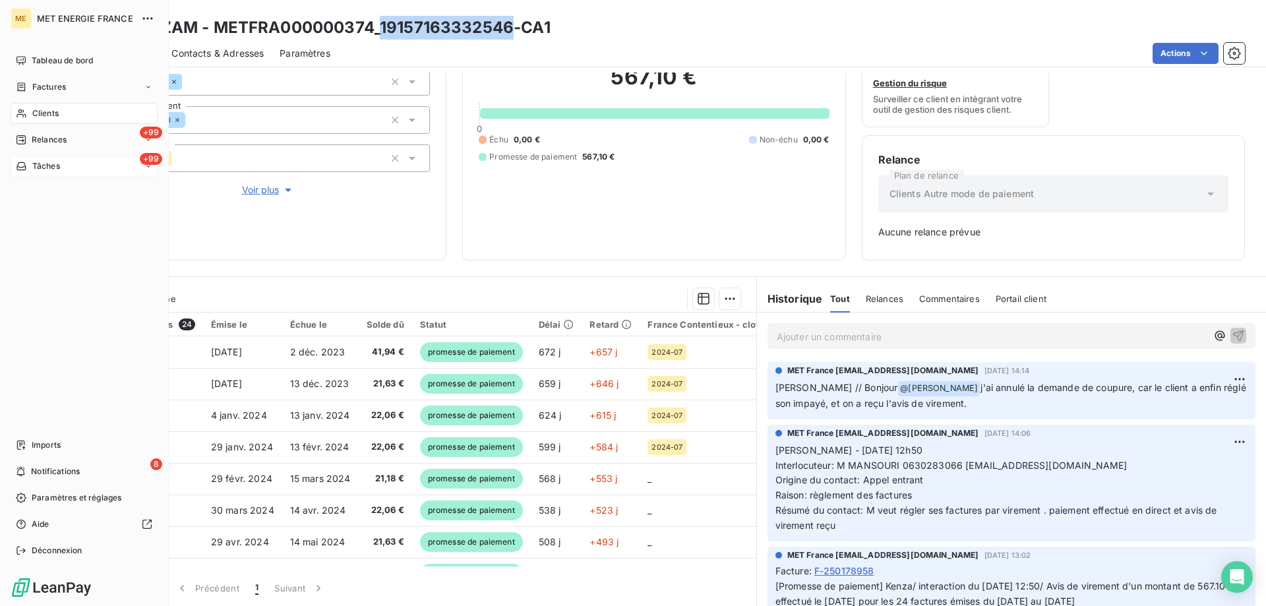
click at [35, 167] on span "Tâches" at bounding box center [46, 166] width 28 height 12
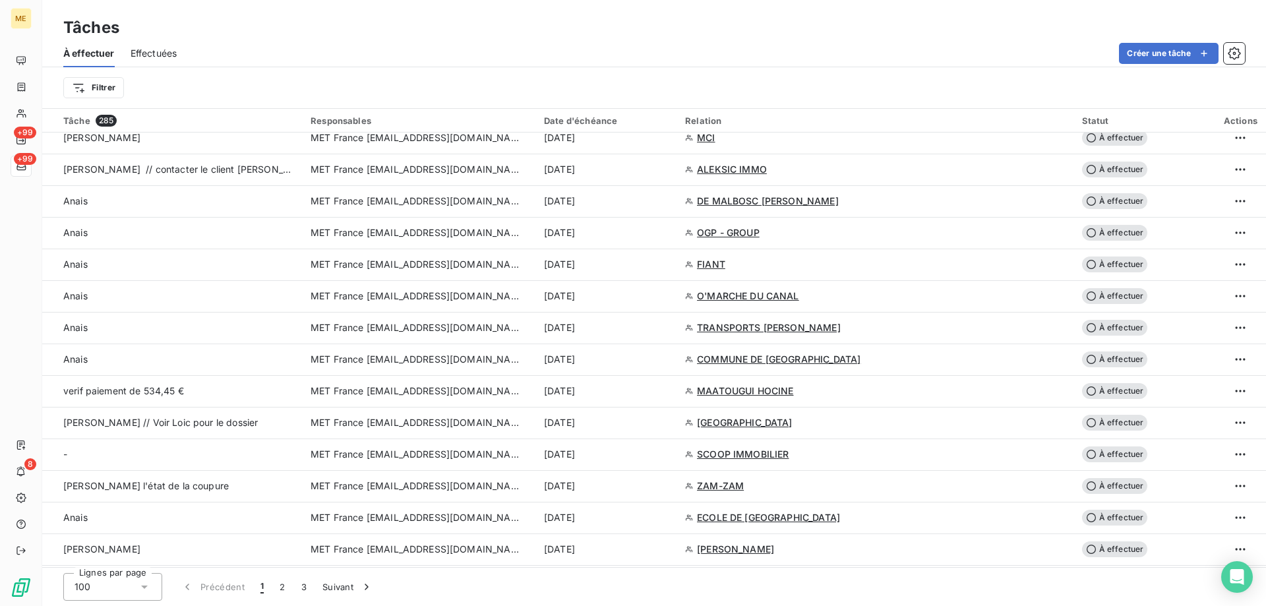
scroll to position [1121, 0]
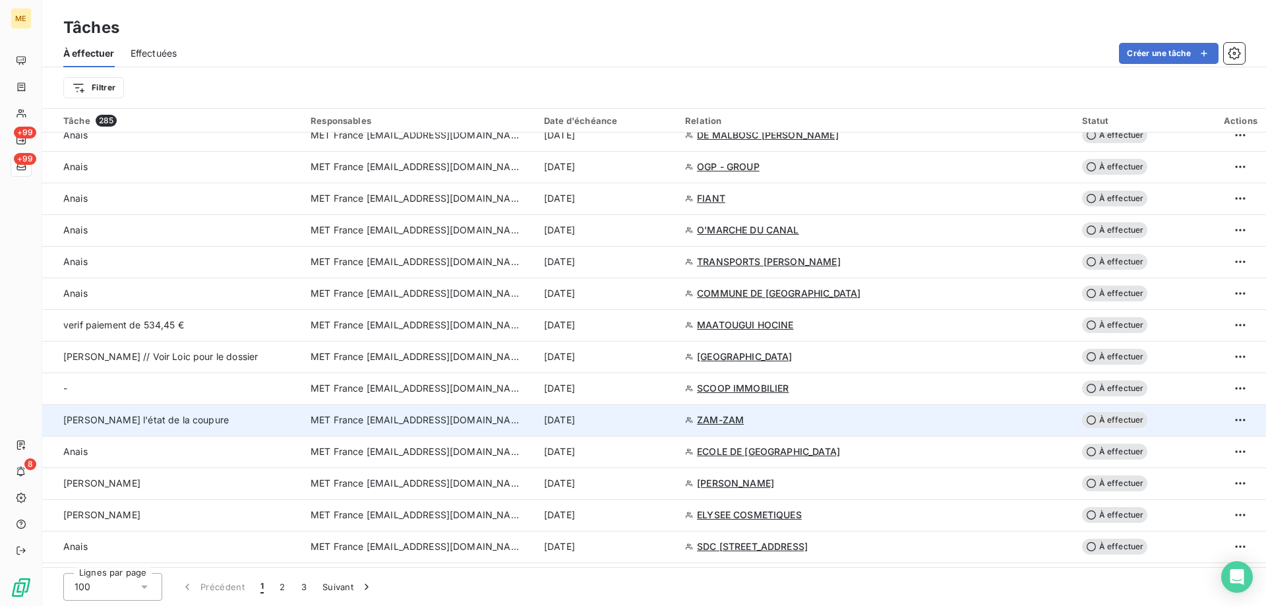
click at [377, 421] on span "MET France [EMAIL_ADDRESS][DOMAIN_NAME]" at bounding box center [415, 419] width 211 height 13
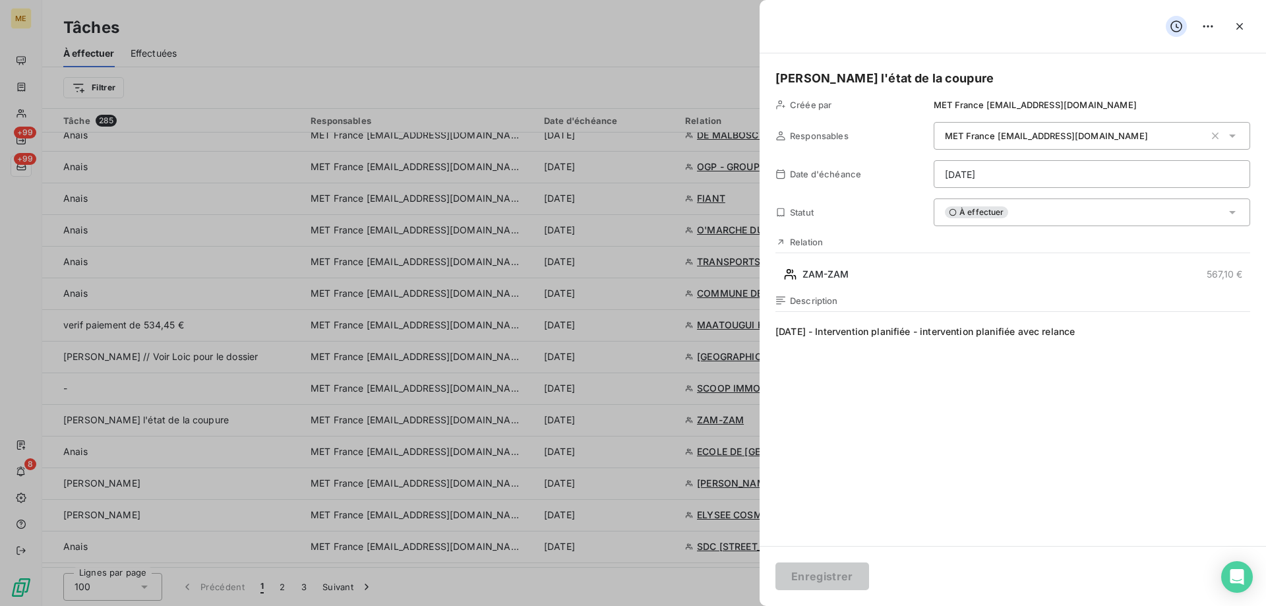
click at [1034, 208] on div "À effectuer" at bounding box center [1091, 212] width 316 height 28
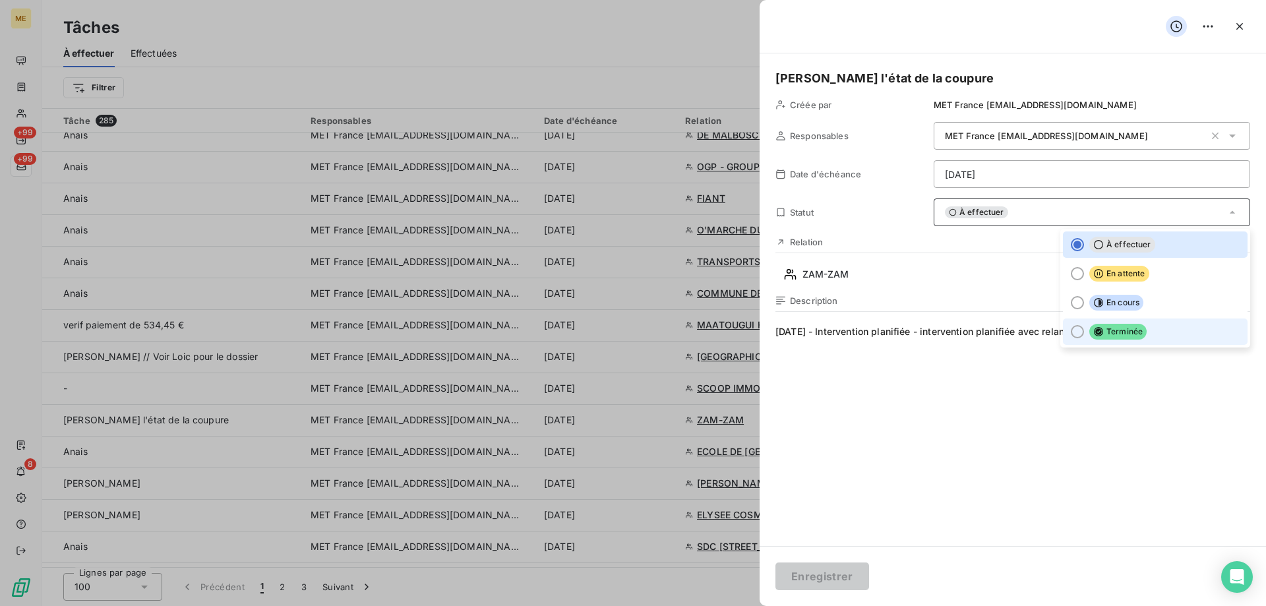
click at [1071, 334] on div at bounding box center [1077, 331] width 13 height 13
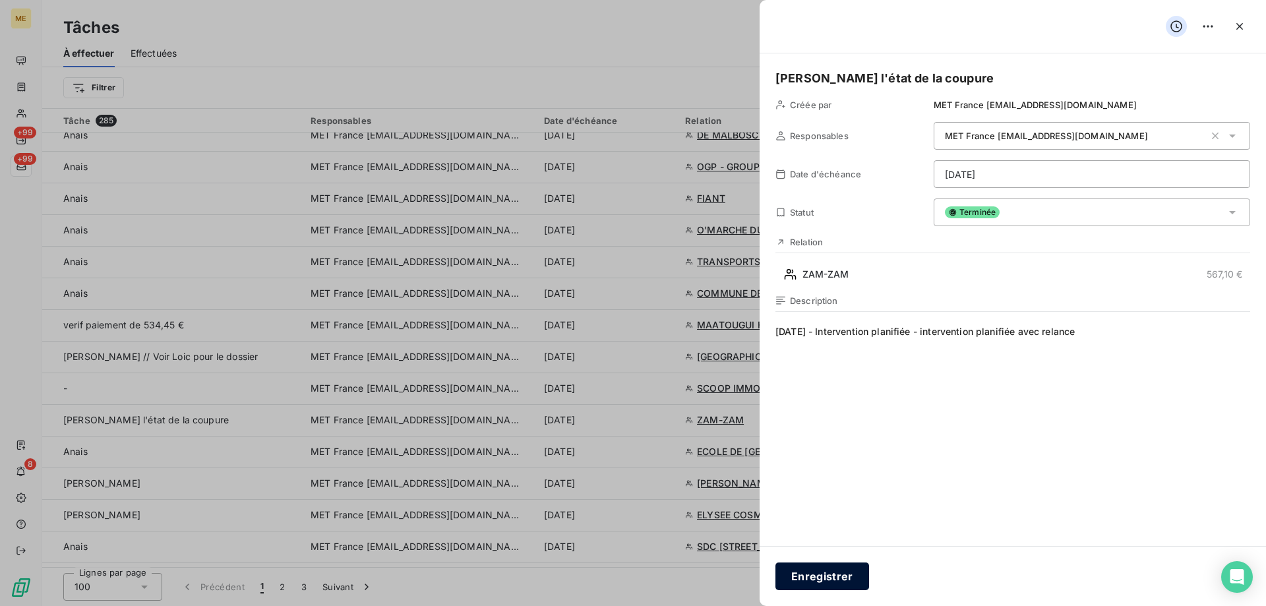
click at [850, 573] on button "Enregistrer" at bounding box center [822, 576] width 94 height 28
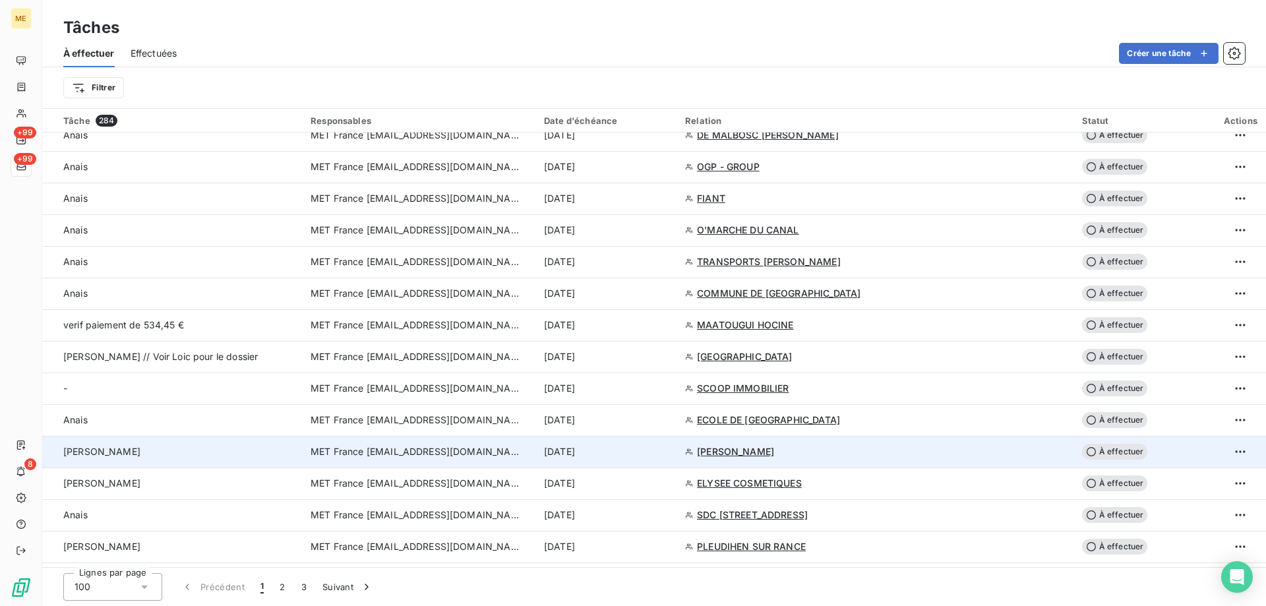
click at [423, 443] on td "MET France [EMAIL_ADDRESS][DOMAIN_NAME]" at bounding box center [419, 452] width 233 height 32
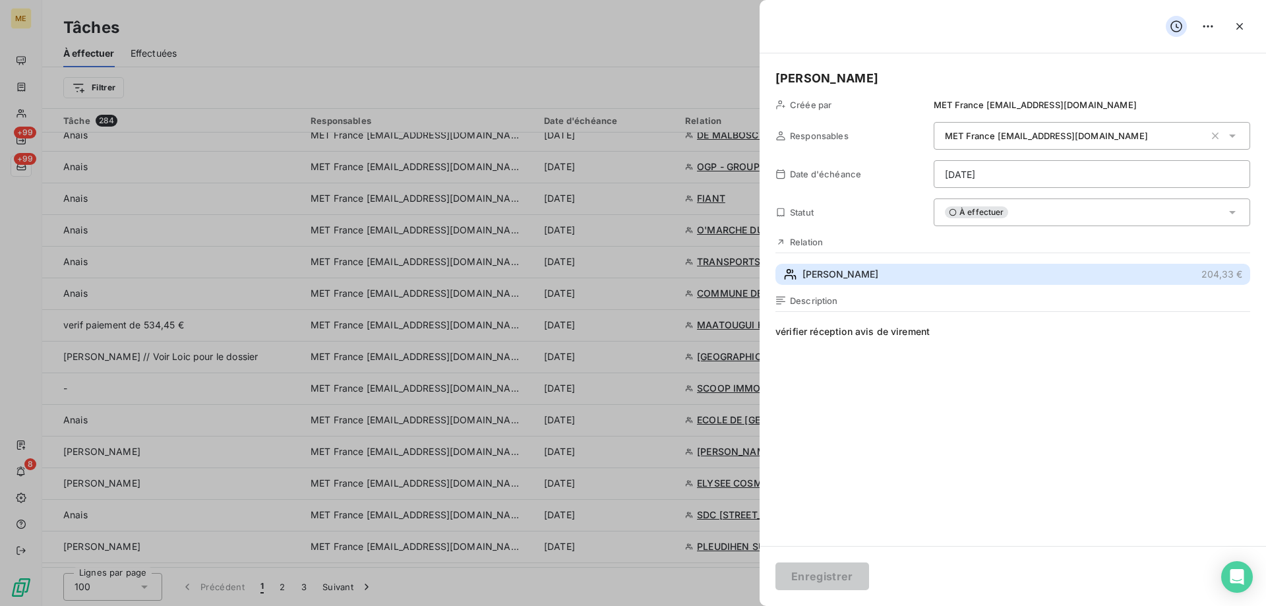
click at [856, 272] on span "BOUDET CECILE nee DUCRAY" at bounding box center [840, 274] width 76 height 13
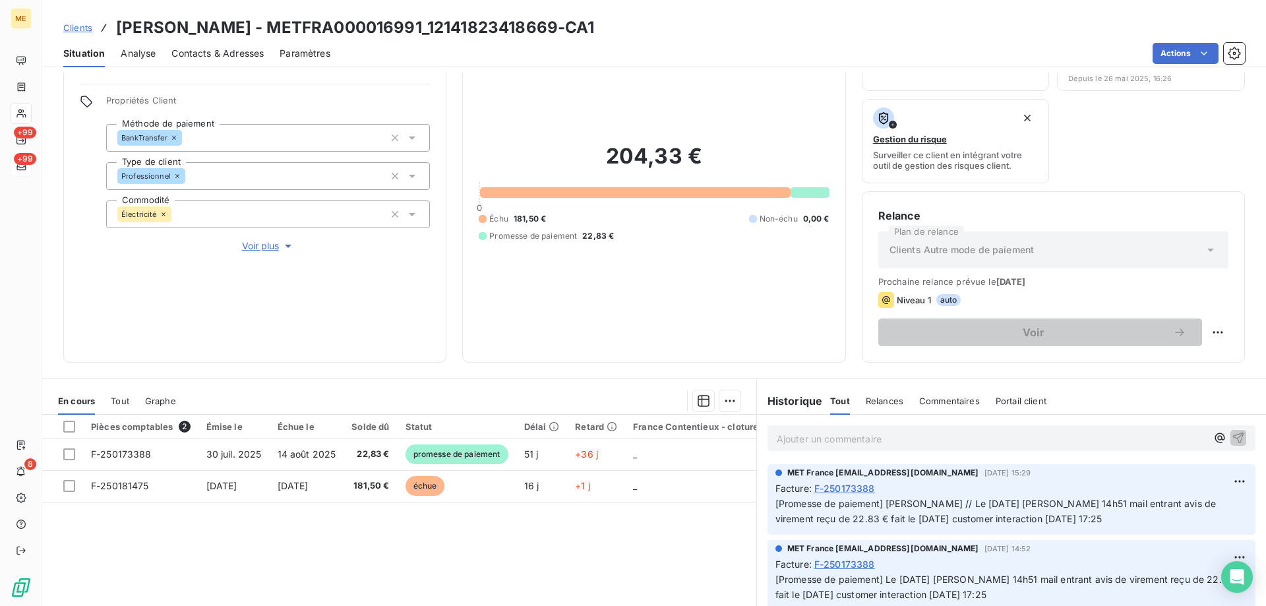
scroll to position [176, 0]
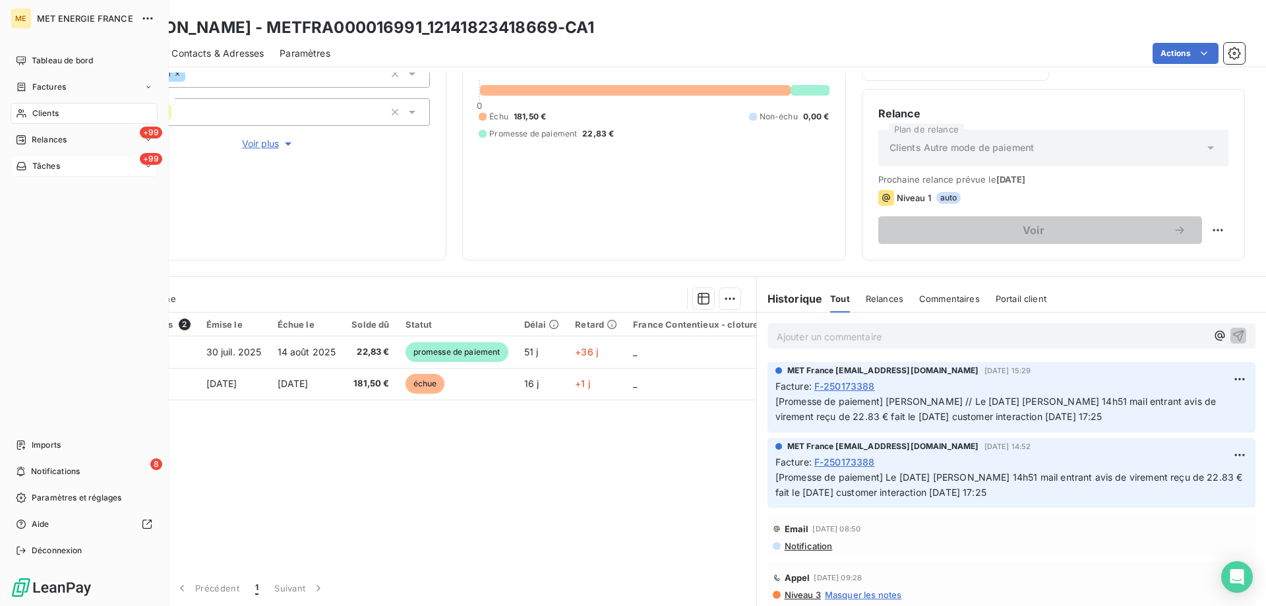
click at [47, 164] on span "Tâches" at bounding box center [46, 166] width 28 height 12
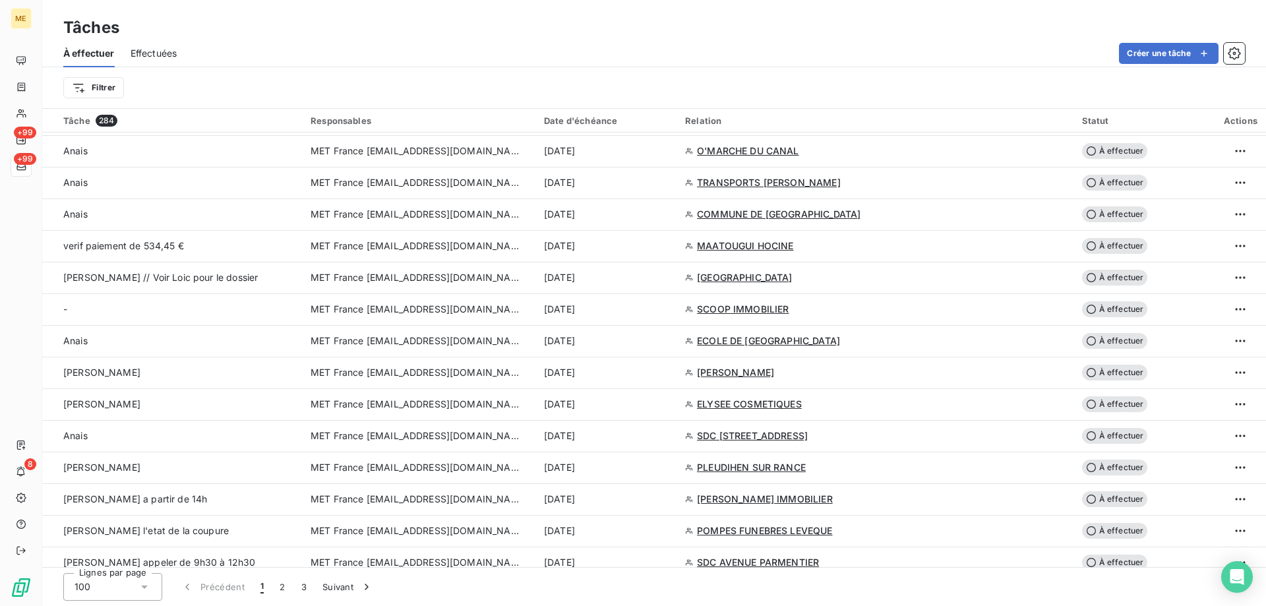
scroll to position [1253, 0]
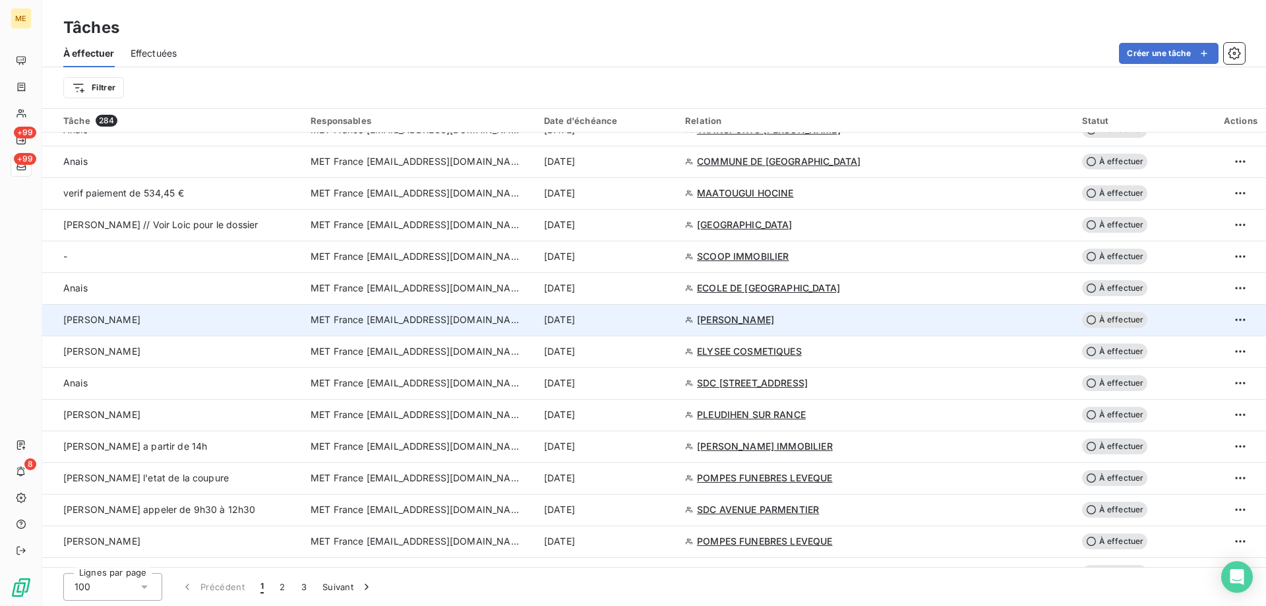
click at [398, 323] on span "MET France [EMAIL_ADDRESS][DOMAIN_NAME]" at bounding box center [415, 319] width 211 height 13
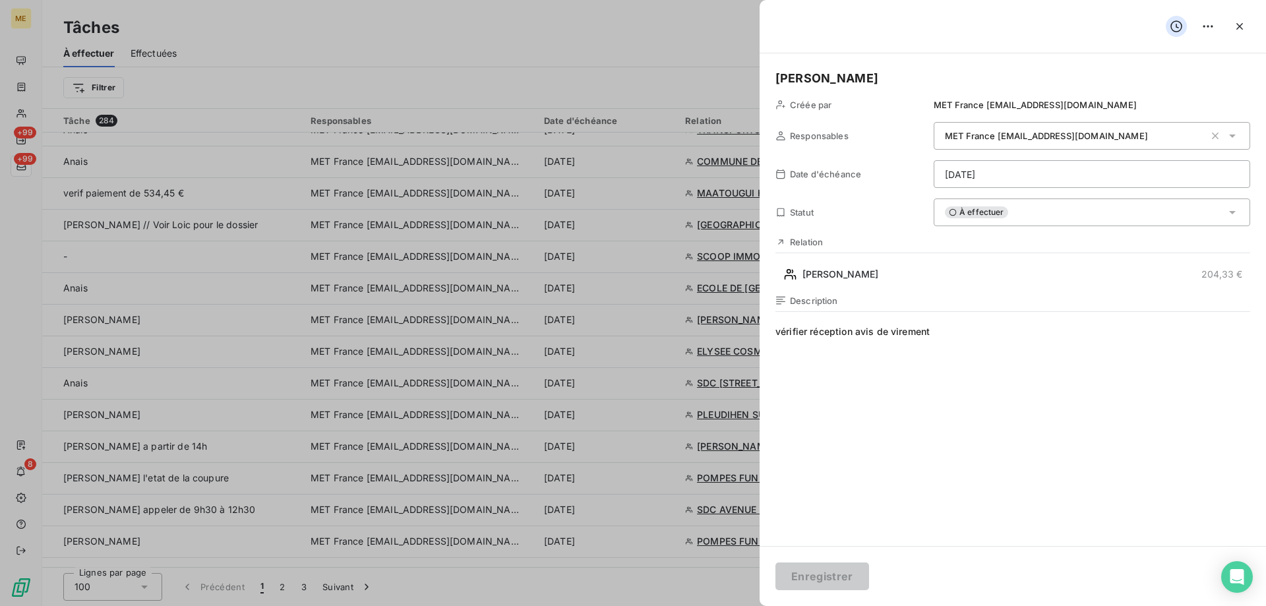
click at [1092, 220] on div "À effectuer" at bounding box center [1091, 212] width 316 height 28
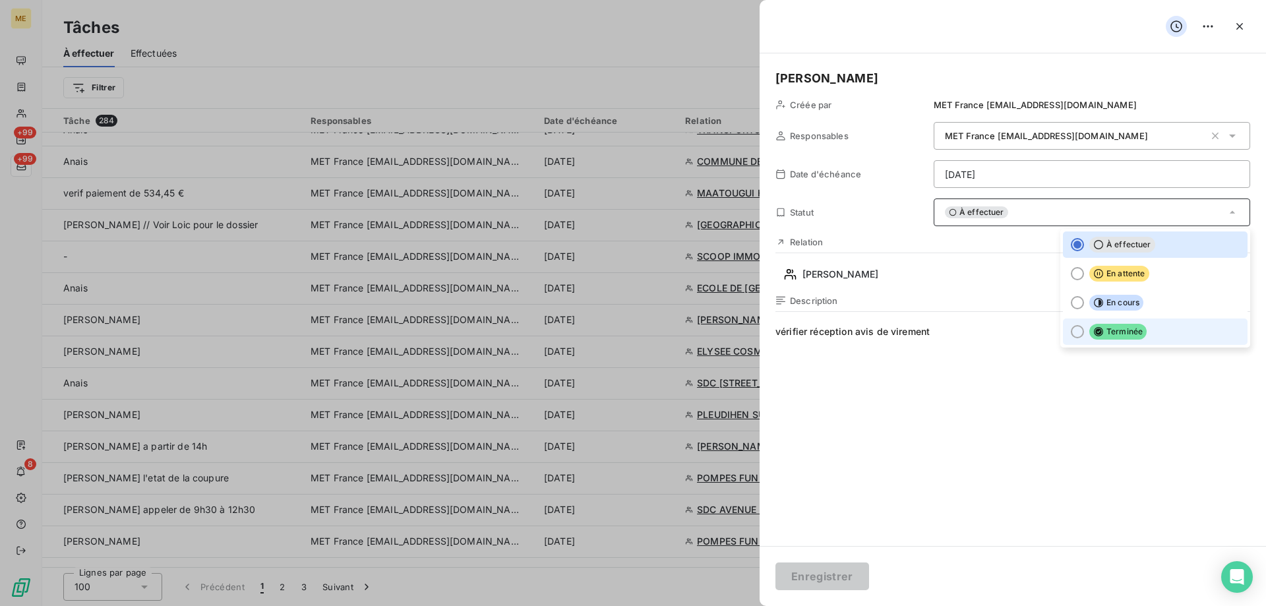
click at [1071, 332] on div at bounding box center [1077, 331] width 13 height 13
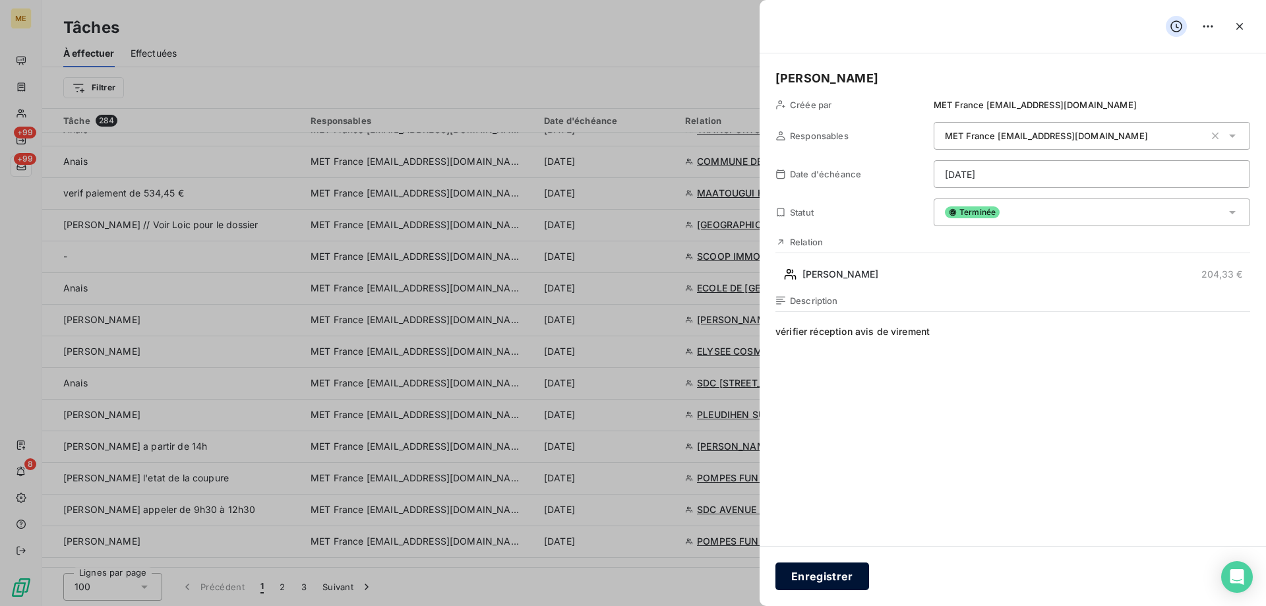
click at [823, 583] on button "Enregistrer" at bounding box center [822, 576] width 94 height 28
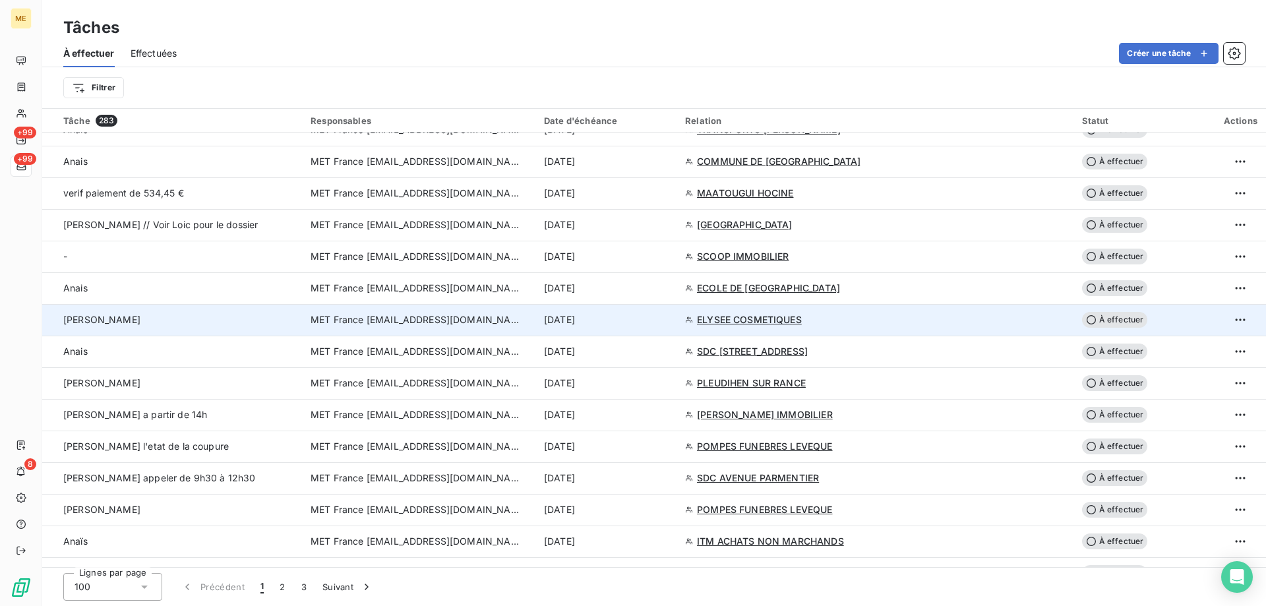
click at [467, 323] on span "MET France [EMAIL_ADDRESS][DOMAIN_NAME]" at bounding box center [415, 319] width 211 height 13
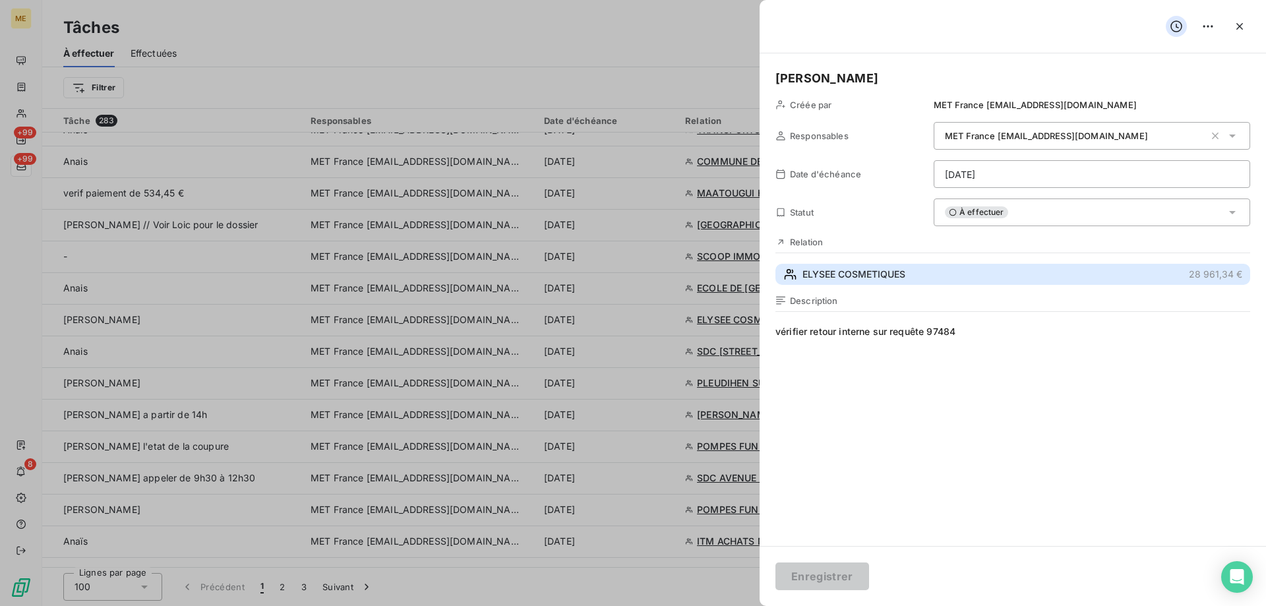
click at [844, 276] on span "ELYSEE COSMETIQUES" at bounding box center [853, 274] width 103 height 13
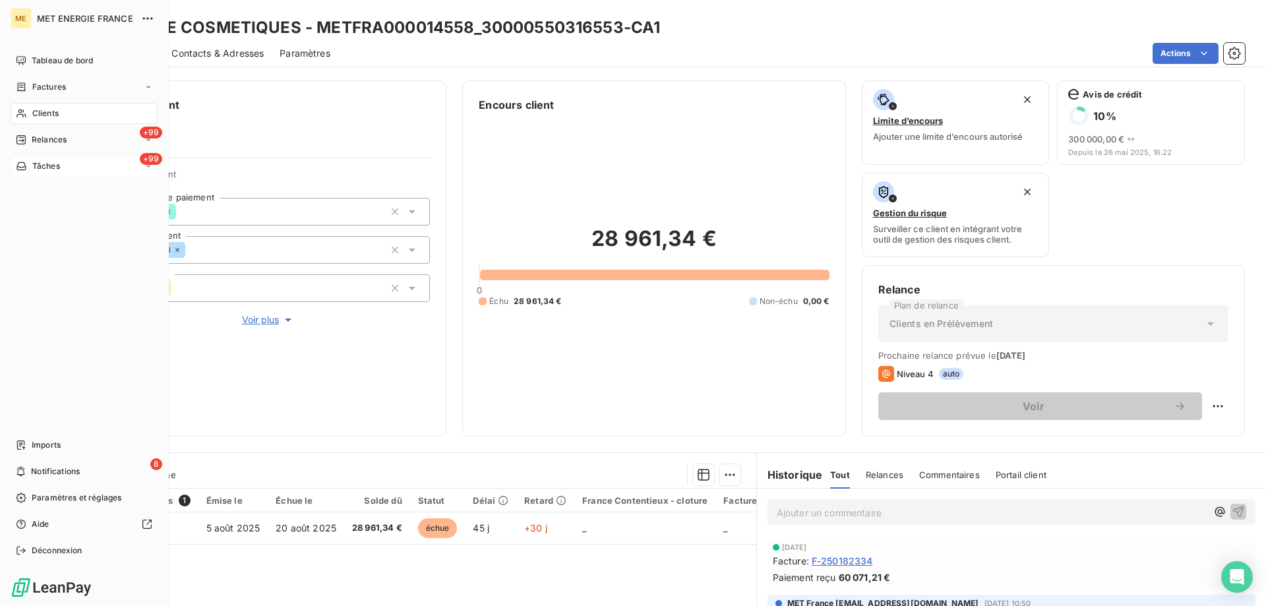
click at [68, 171] on div "+99 Tâches" at bounding box center [84, 166] width 147 height 21
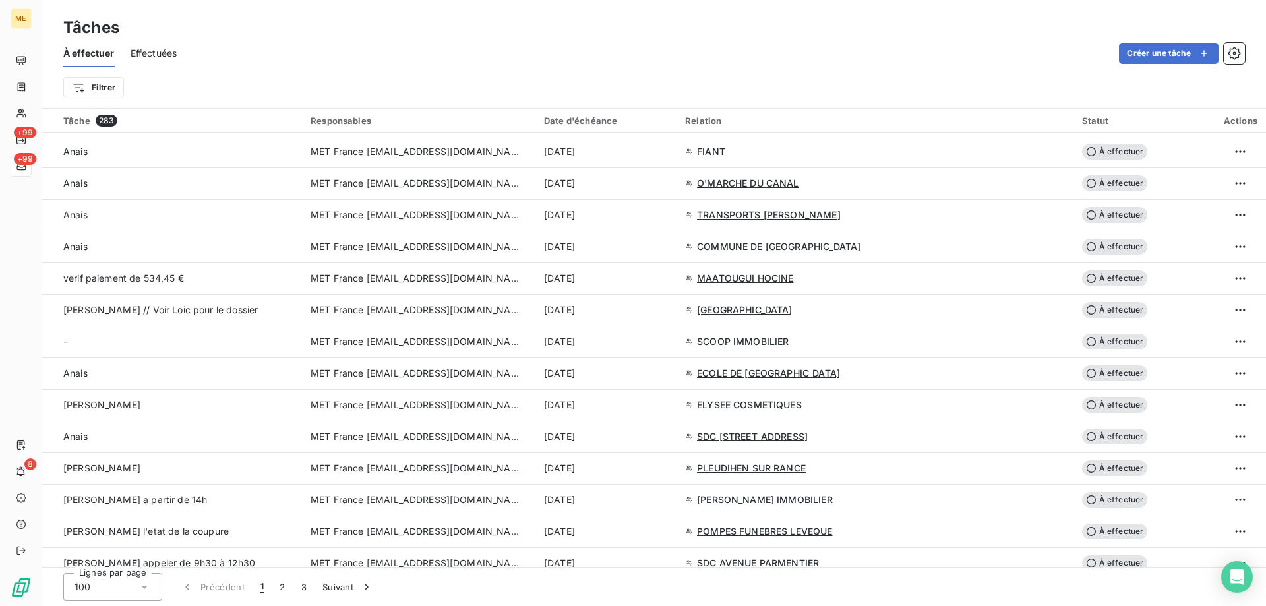
scroll to position [1187, 0]
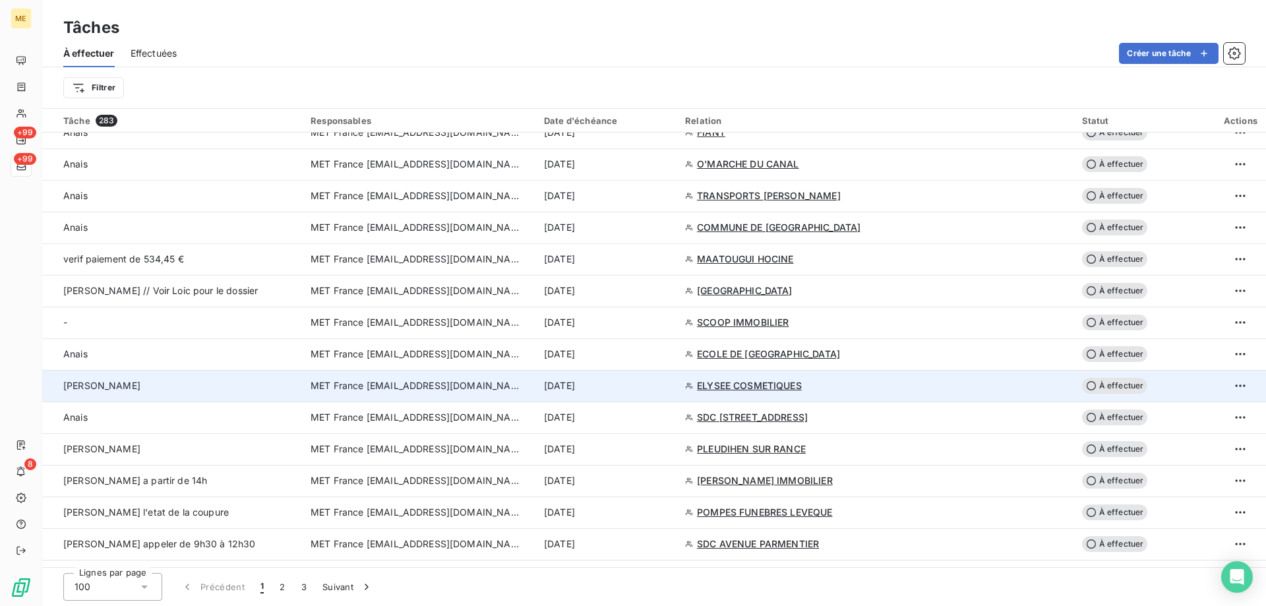
click at [454, 381] on span "MET France [EMAIL_ADDRESS][DOMAIN_NAME]" at bounding box center [415, 385] width 211 height 13
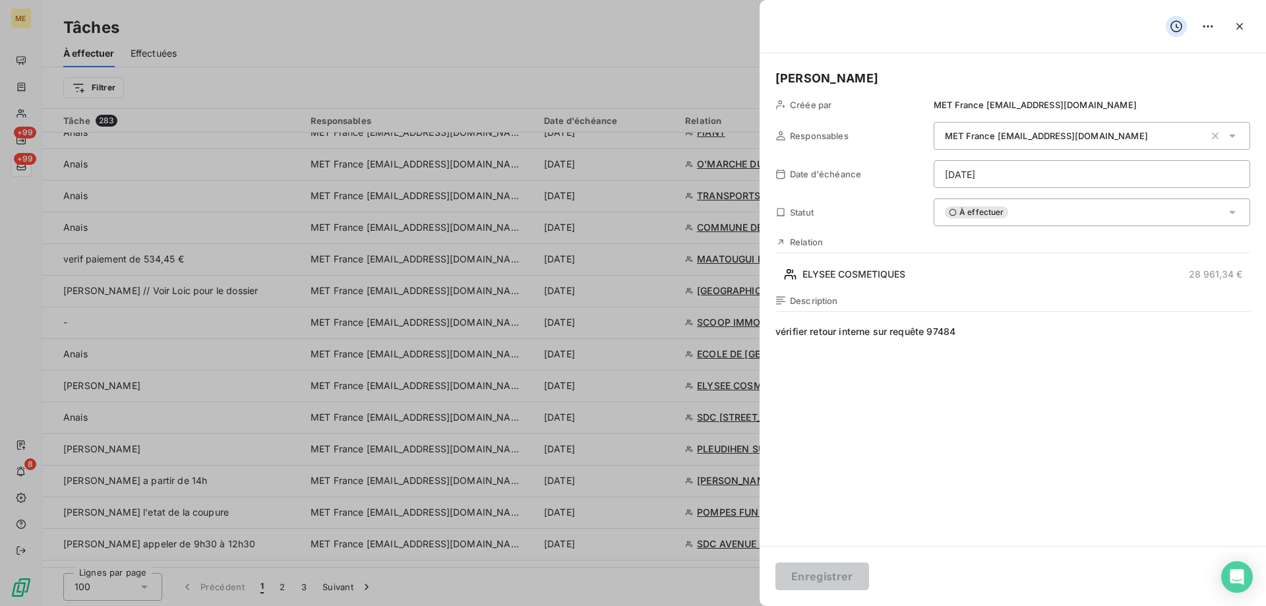
click at [995, 185] on html "ME +99 +99 8 Tâches À effectuer Effectuées Créer une tâche Filtrer Tâche 283 Re…" at bounding box center [633, 369] width 1266 height 738
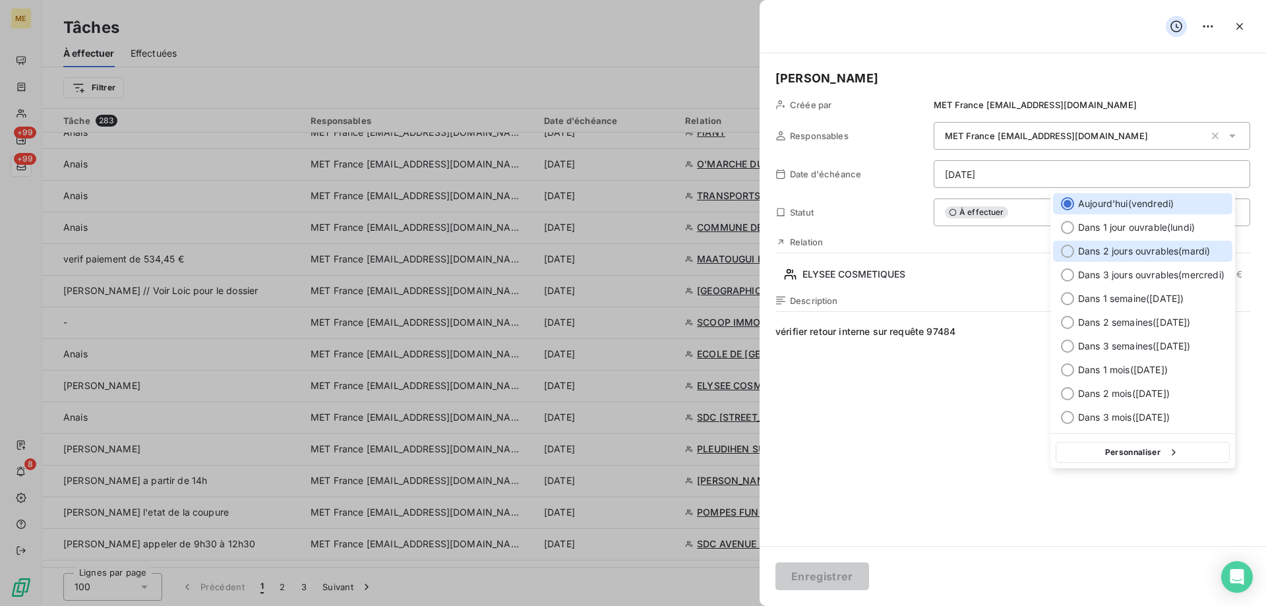
click at [1066, 251] on div at bounding box center [1067, 251] width 13 height 13
type input "23/09/2025"
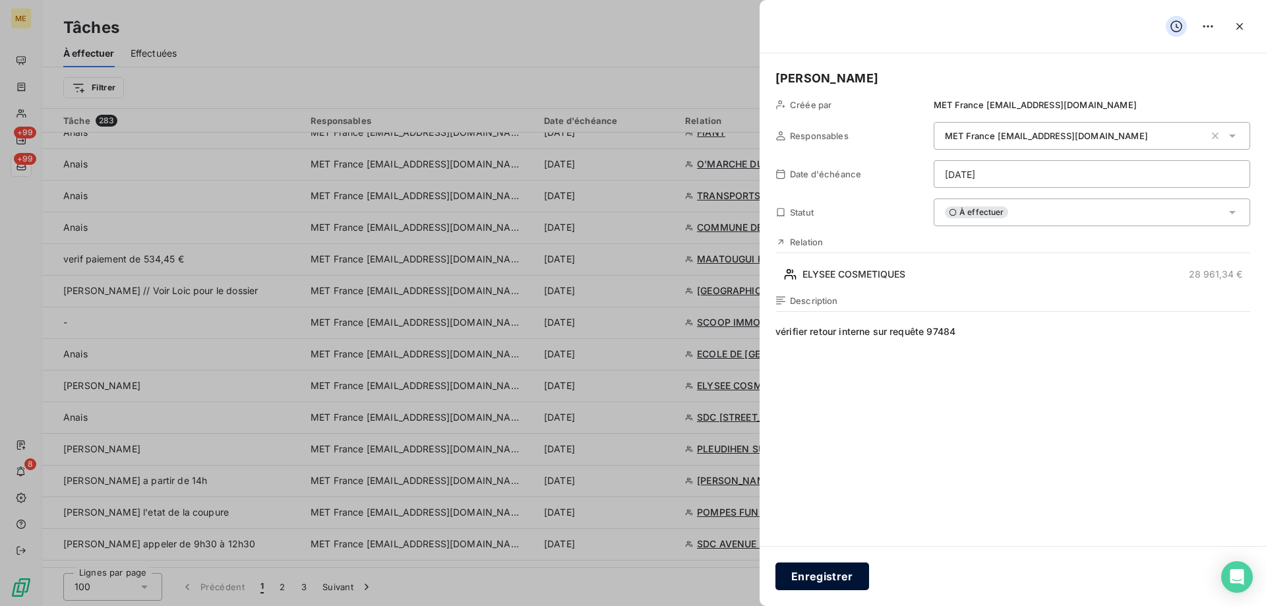
click at [825, 572] on button "Enregistrer" at bounding box center [822, 576] width 94 height 28
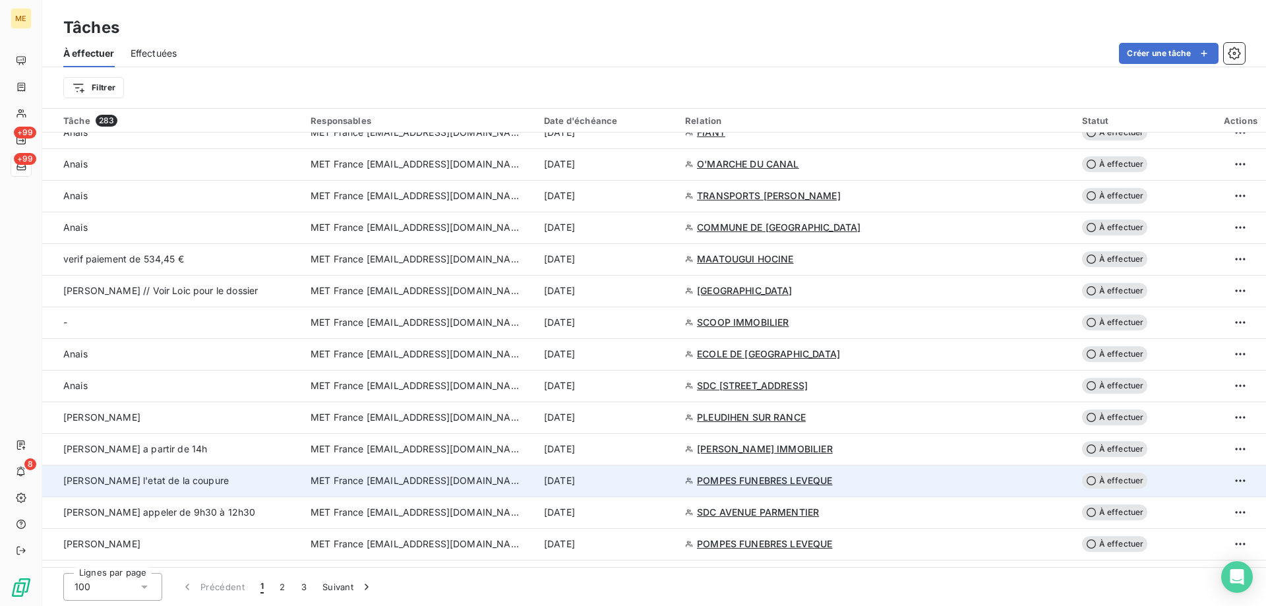
click at [374, 487] on span "MET France [EMAIL_ADDRESS][DOMAIN_NAME]" at bounding box center [415, 480] width 211 height 13
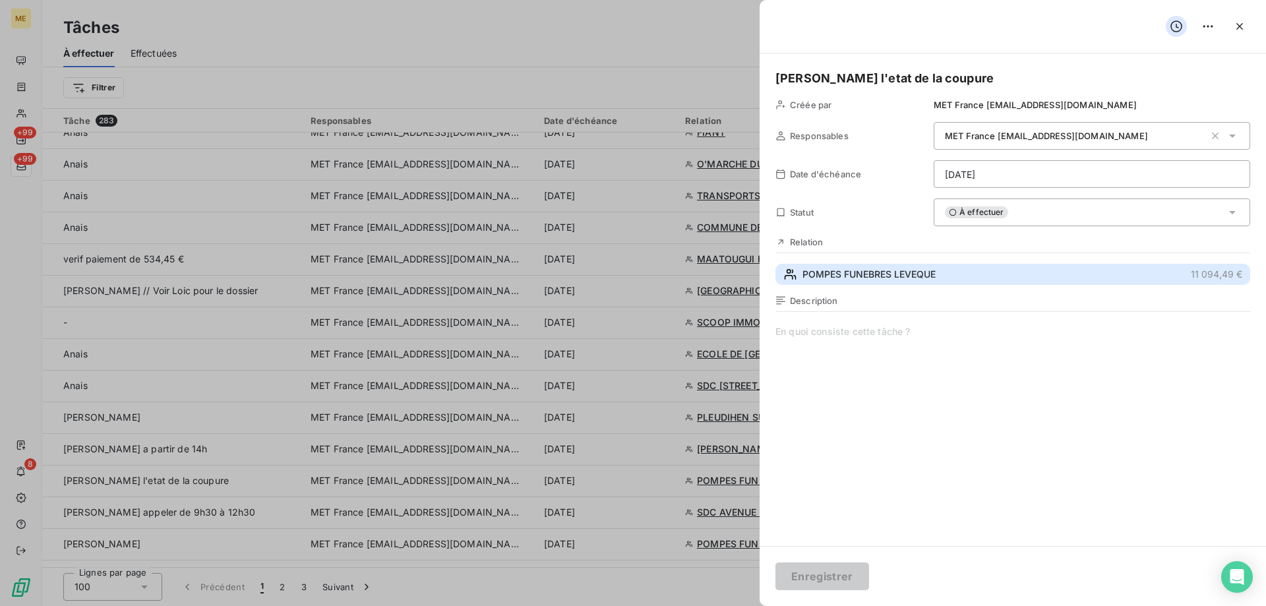
click at [871, 275] on span "POMPES FUNEBRES LEVEQUE" at bounding box center [868, 274] width 133 height 13
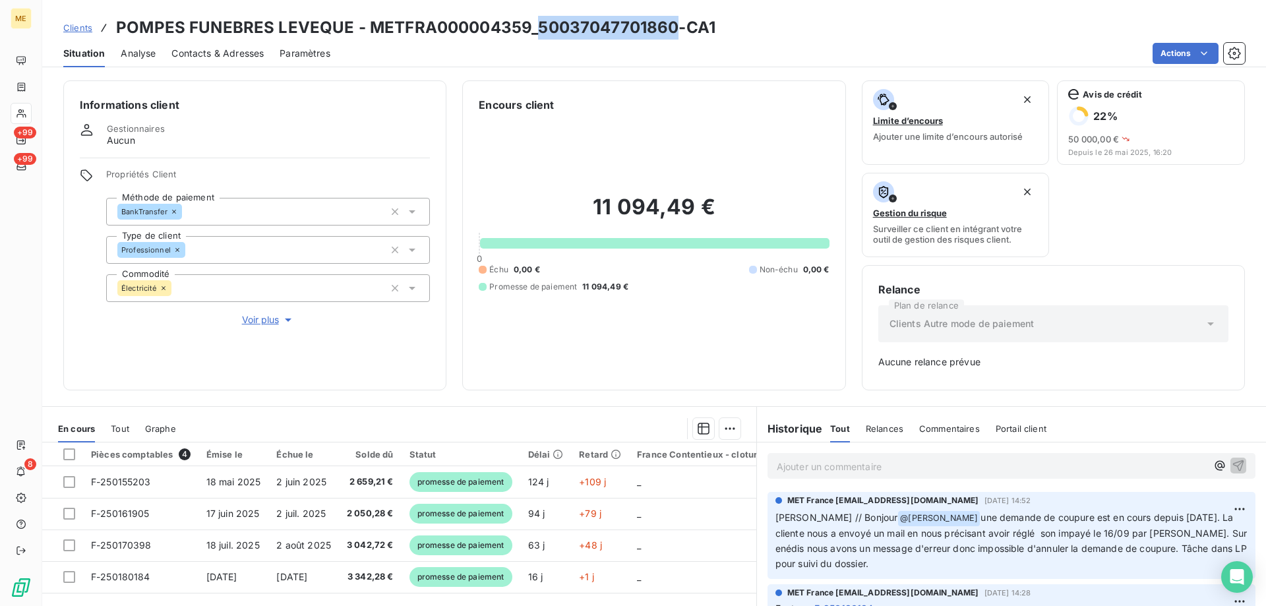
drag, startPoint x: 533, startPoint y: 31, endPoint x: 672, endPoint y: 22, distance: 138.7
click at [672, 22] on h3 "POMPES FUNEBRES LEVEQUE - METFRA000004359_50037047701860-CA1" at bounding box center [415, 28] width 599 height 24
copy h3 "50037047701860"
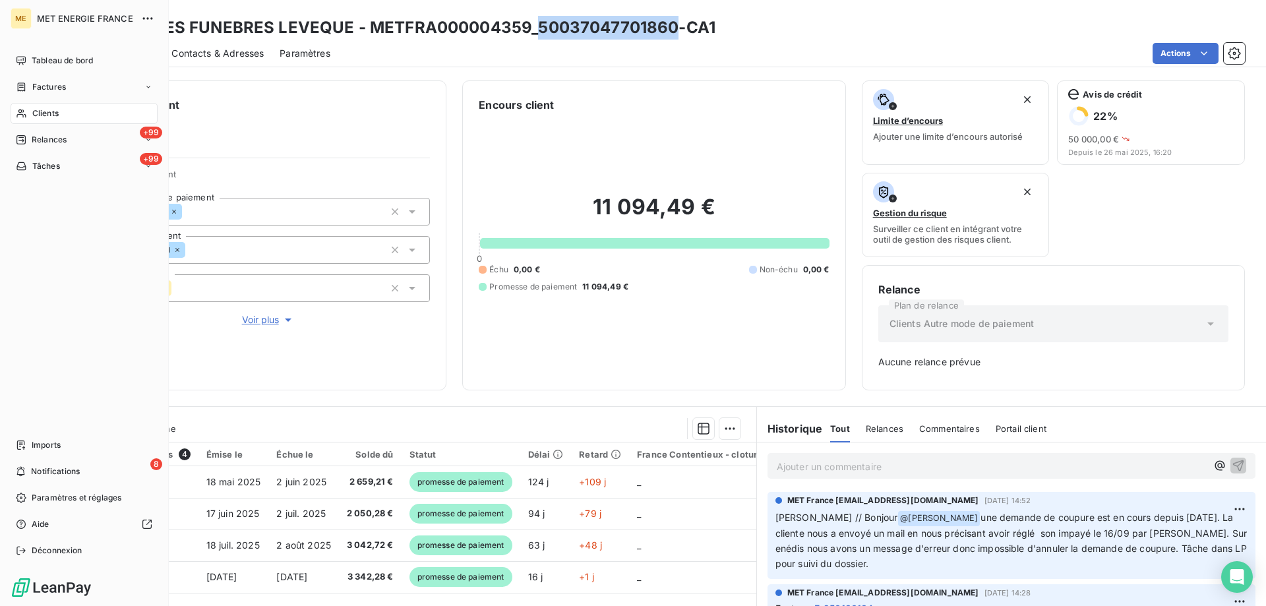
click at [42, 164] on span "Tâches" at bounding box center [46, 166] width 28 height 12
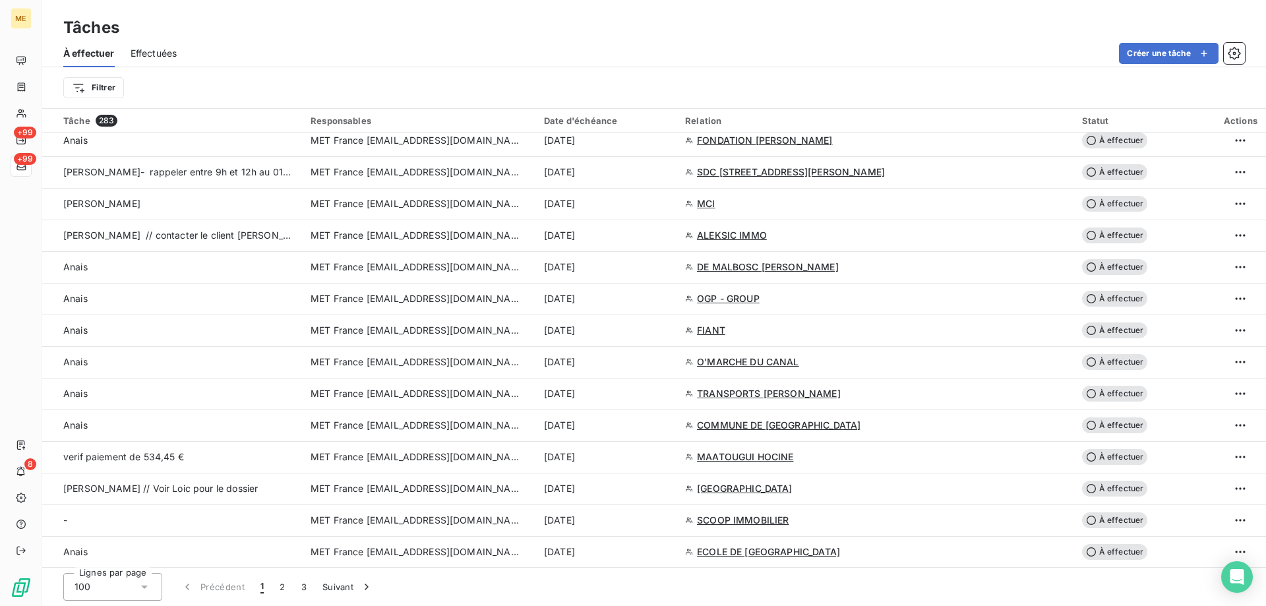
scroll to position [1121, 0]
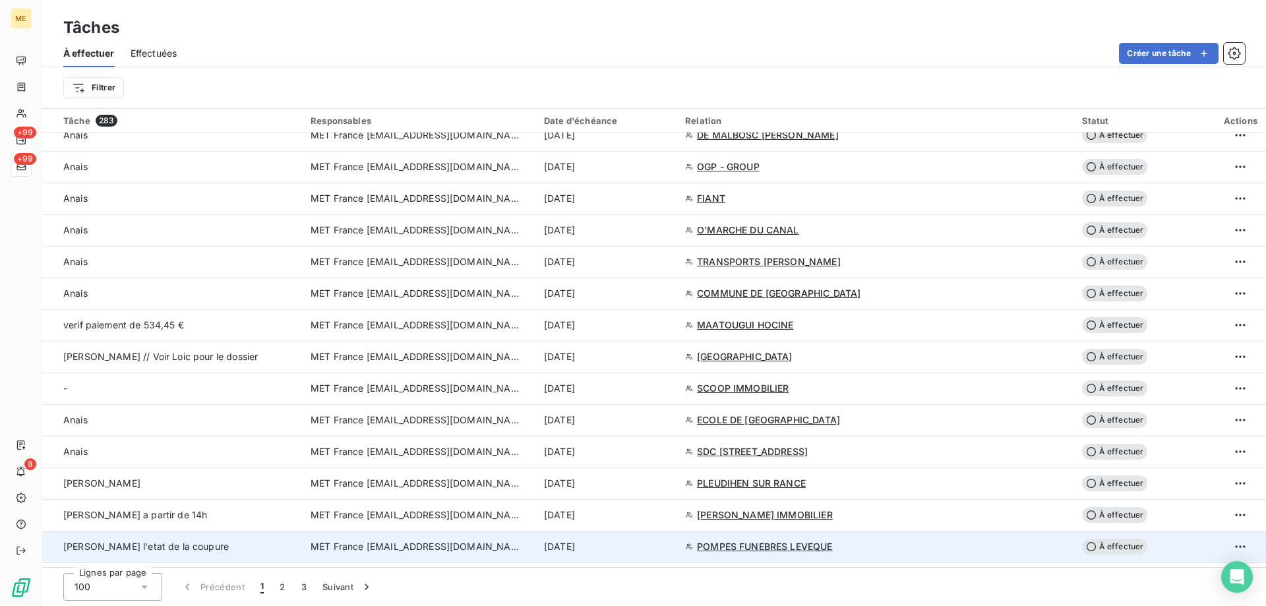
click at [384, 543] on span "MET France [EMAIL_ADDRESS][DOMAIN_NAME]" at bounding box center [415, 546] width 211 height 13
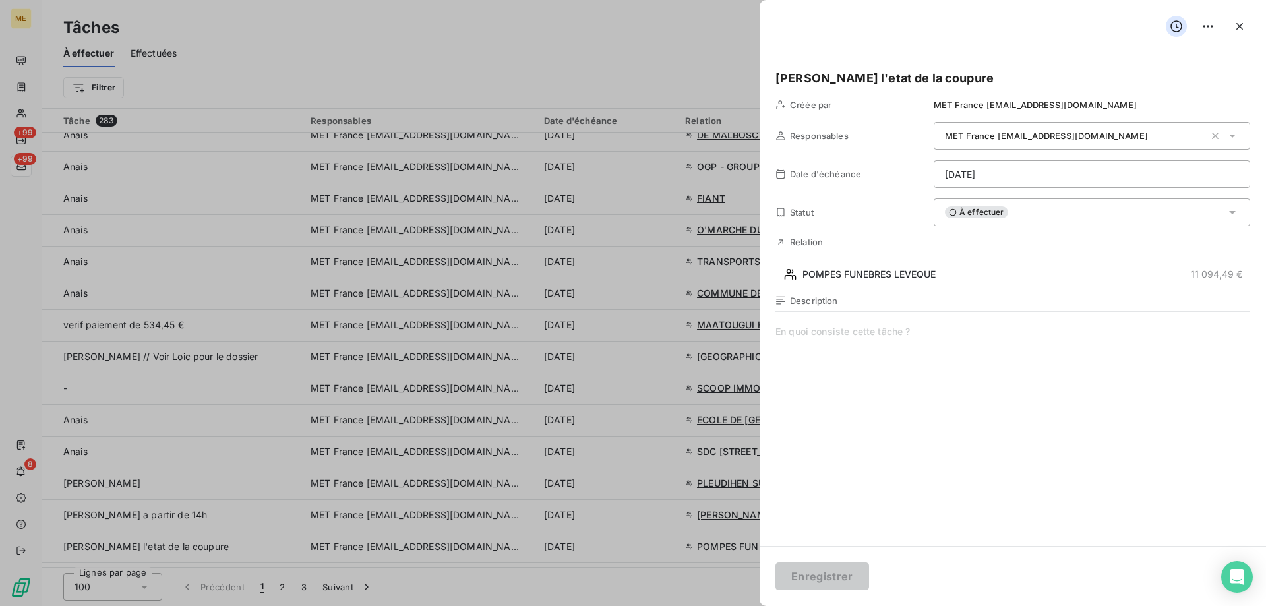
click at [1012, 167] on html "ME +99 +99 8 Tâches À effectuer Effectuées Créer une tâche Filtrer Tâche 283 Re…" at bounding box center [633, 369] width 1266 height 738
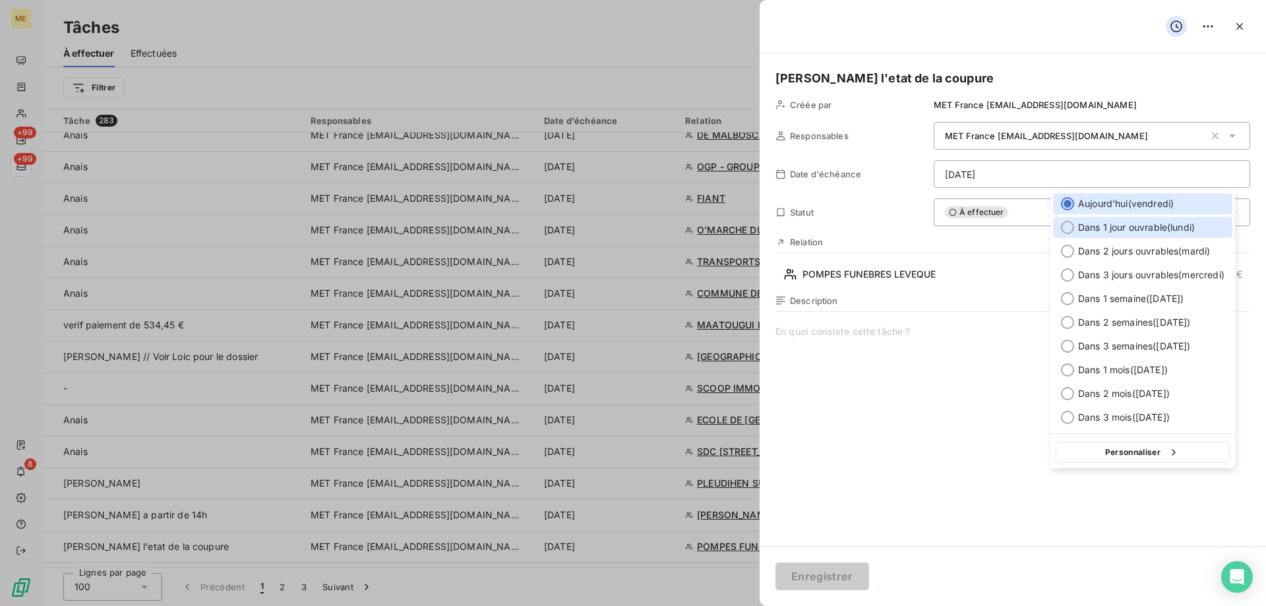
click at [1065, 227] on div at bounding box center [1067, 227] width 13 height 13
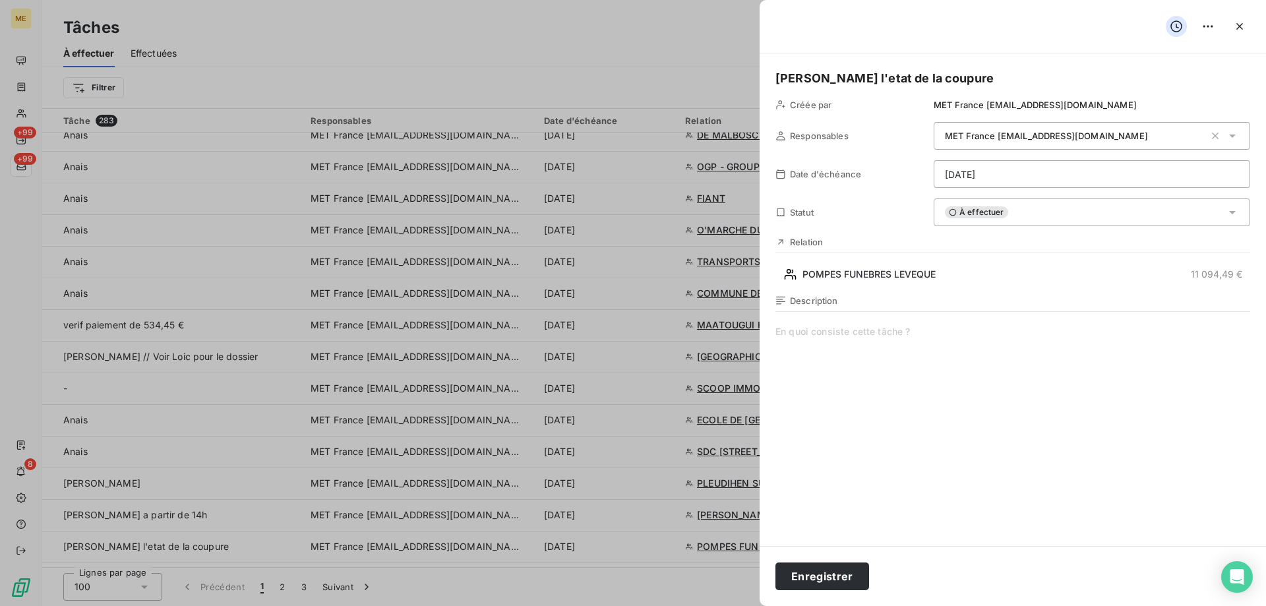
click at [1034, 214] on div "À effectuer" at bounding box center [1091, 212] width 316 height 28
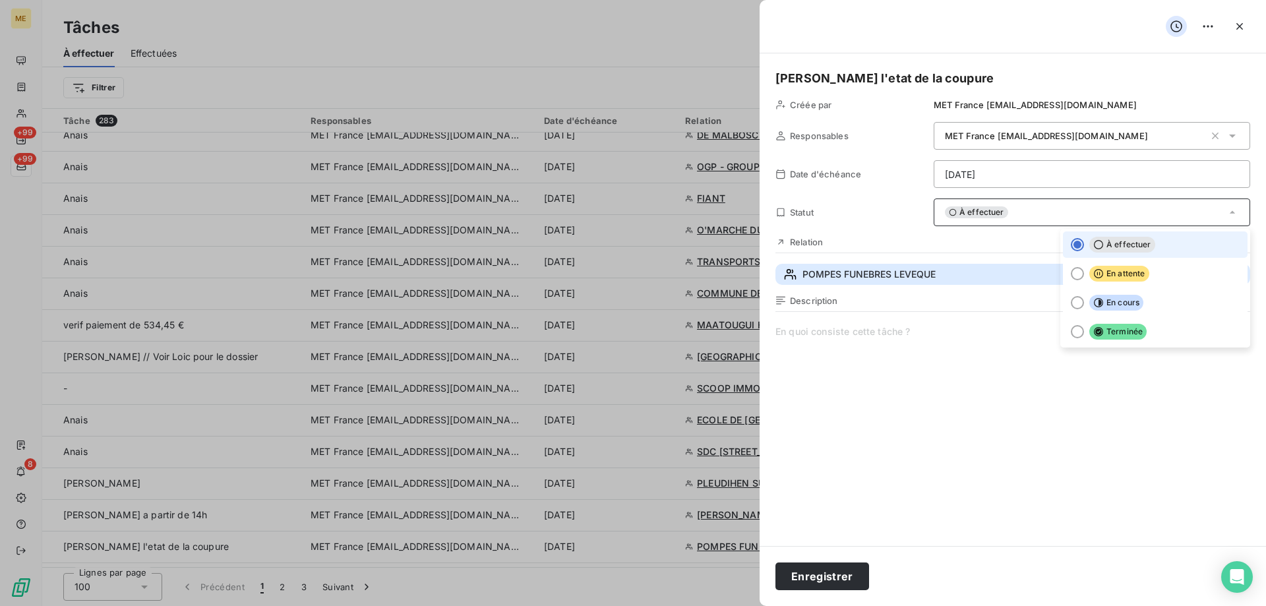
click at [1001, 285] on button "POMPES FUNEBRES LEVEQUE 11 094,49 €" at bounding box center [1012, 274] width 475 height 21
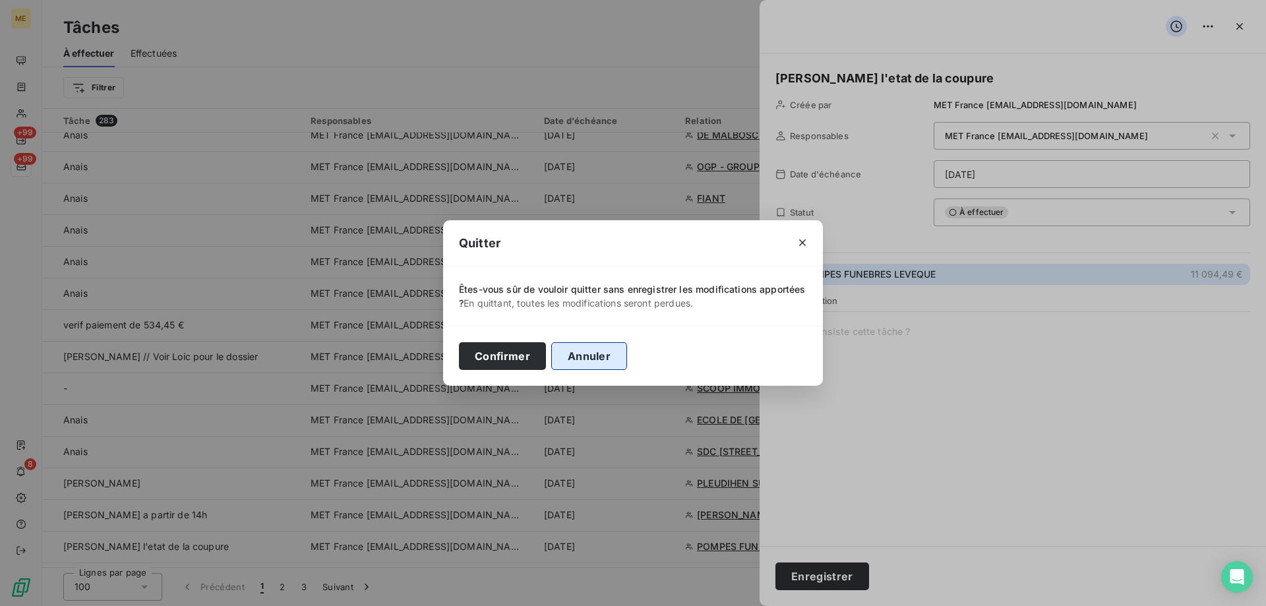
click at [594, 355] on button "Annuler" at bounding box center [589, 356] width 76 height 28
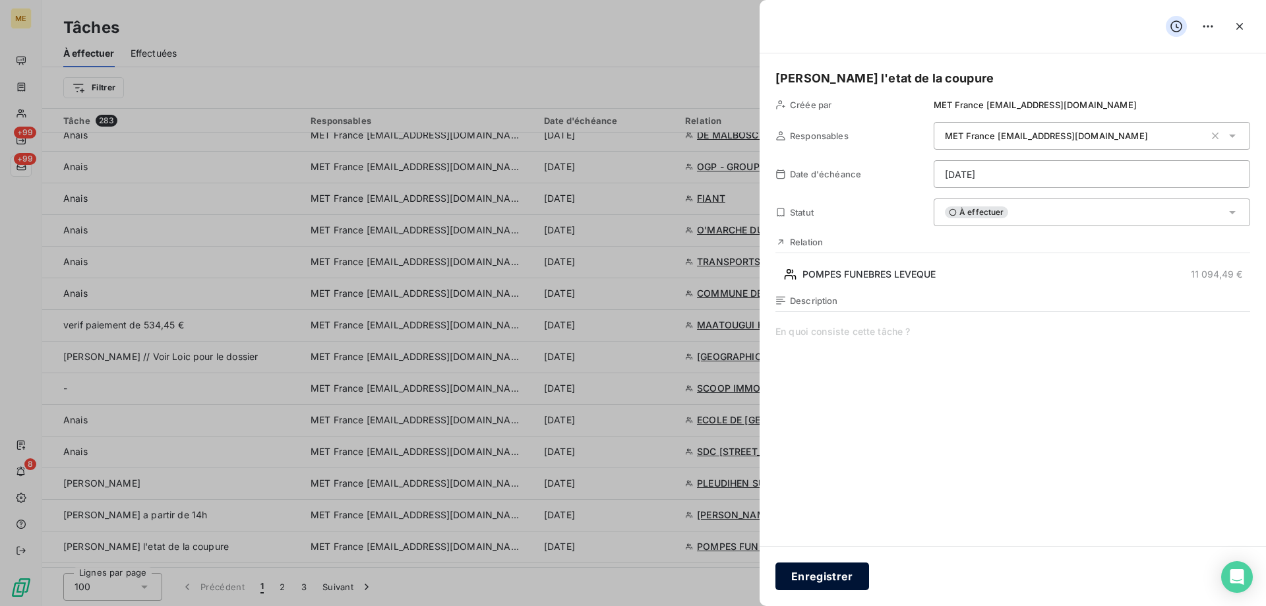
click at [797, 574] on button "Enregistrer" at bounding box center [822, 576] width 94 height 28
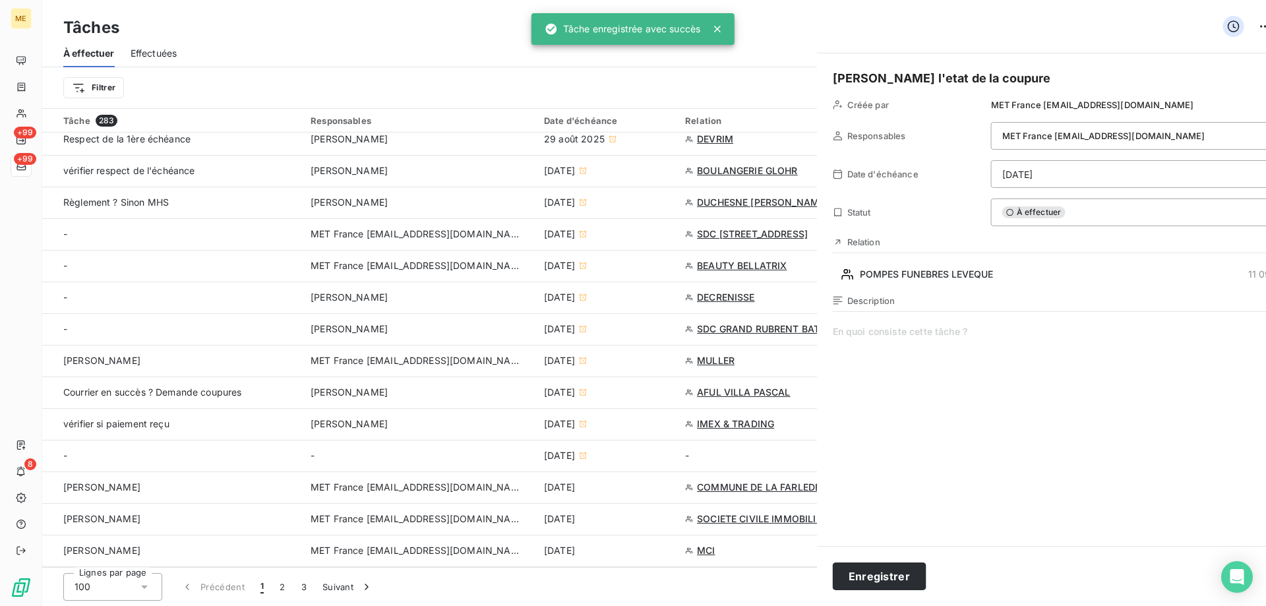
type input "19/09/2025"
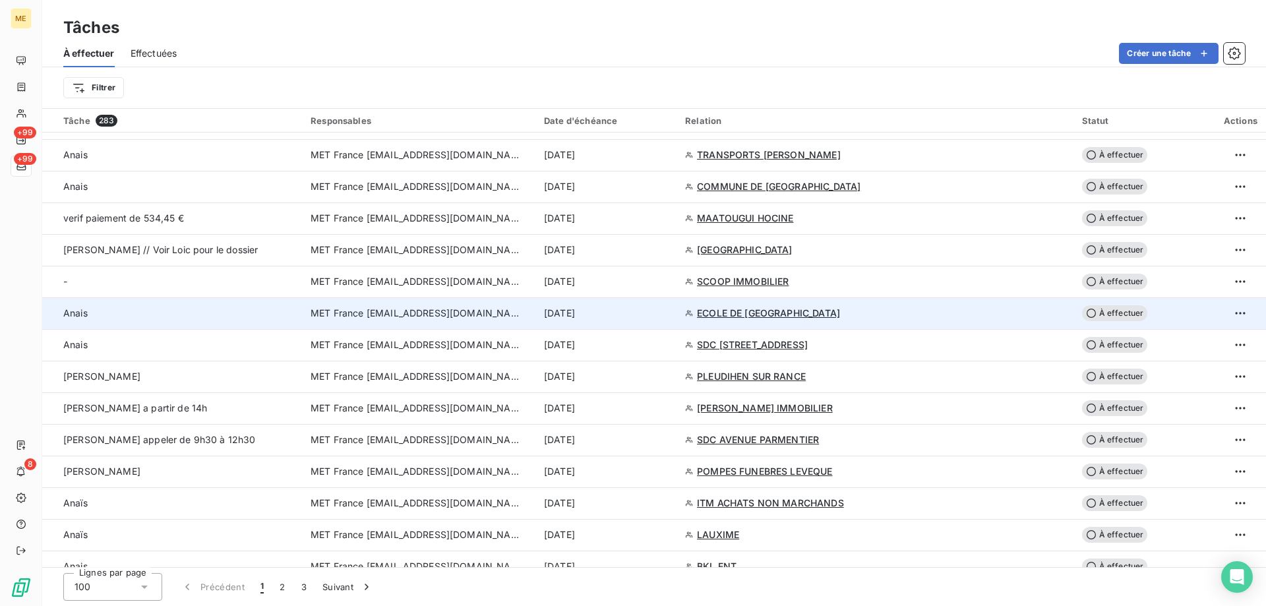
scroll to position [1253, 0]
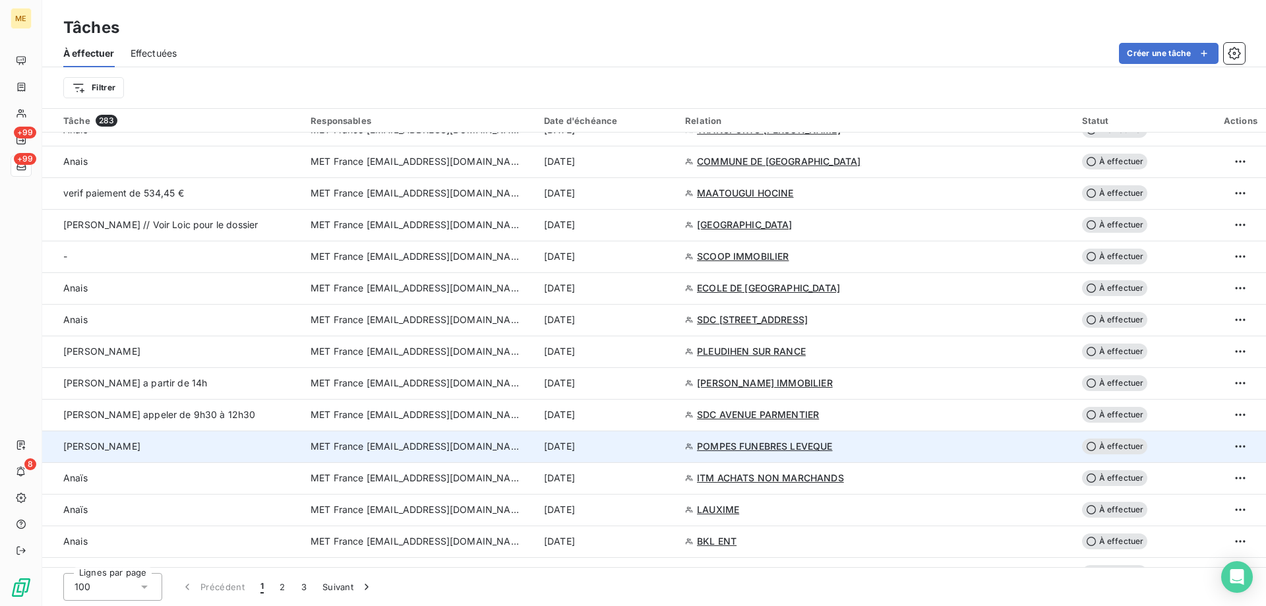
click at [403, 451] on span "MET France [EMAIL_ADDRESS][DOMAIN_NAME]" at bounding box center [415, 446] width 211 height 13
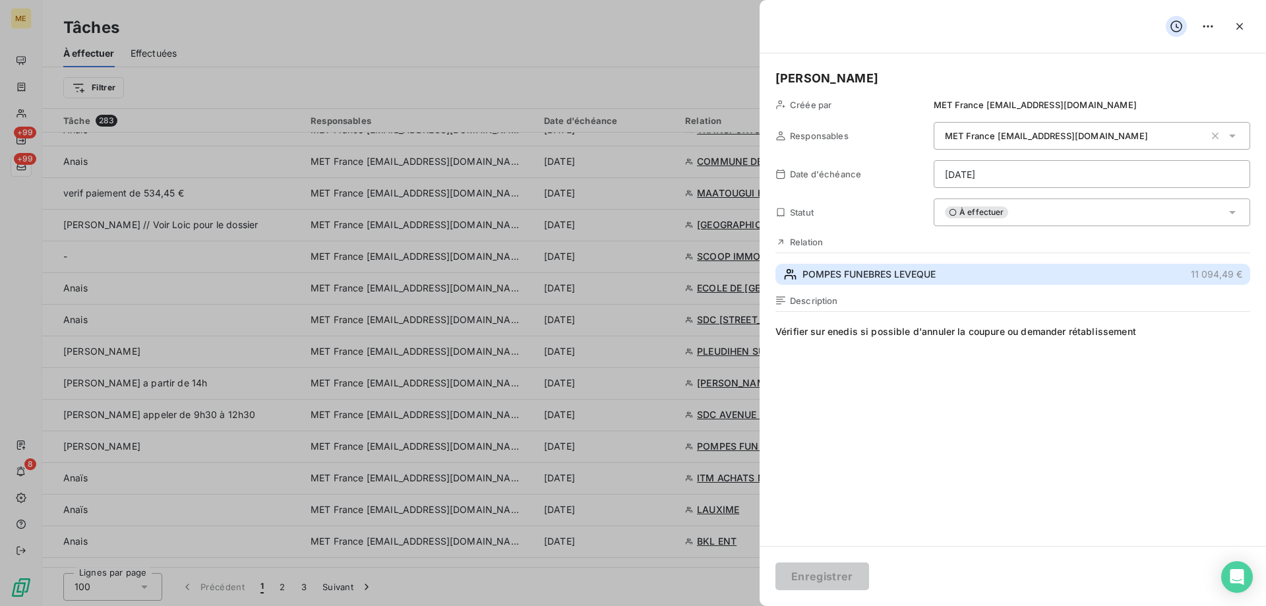
click at [866, 265] on button "POMPES FUNEBRES LEVEQUE 11 094,49 €" at bounding box center [1012, 274] width 475 height 21
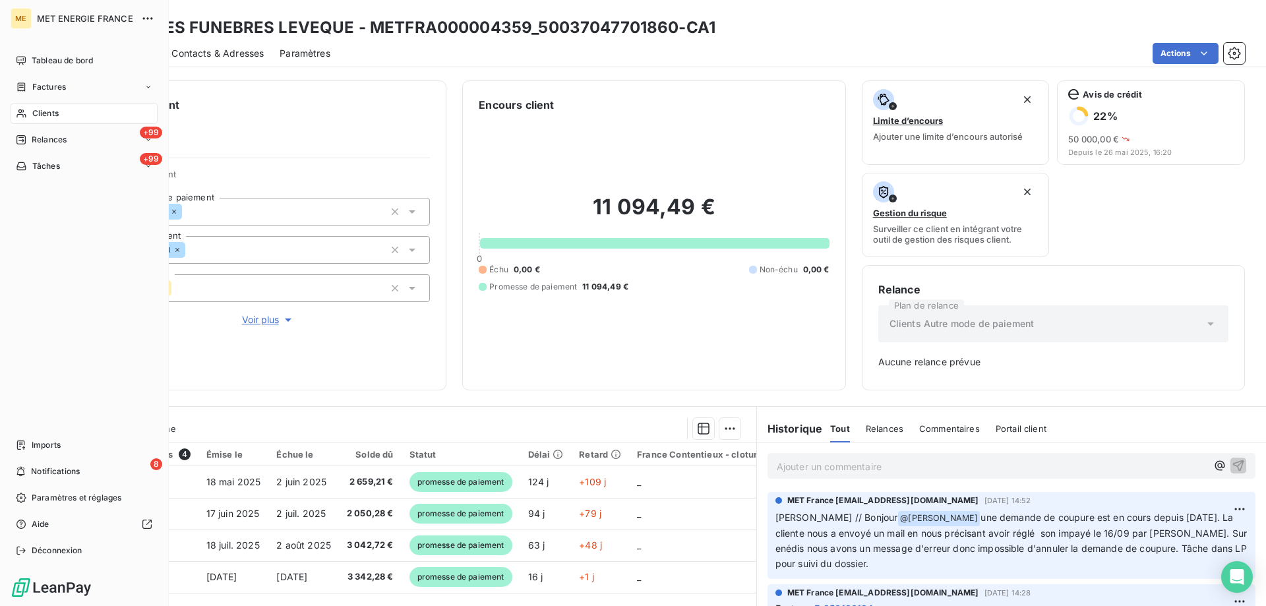
click at [36, 171] on span "Tâches" at bounding box center [46, 166] width 28 height 12
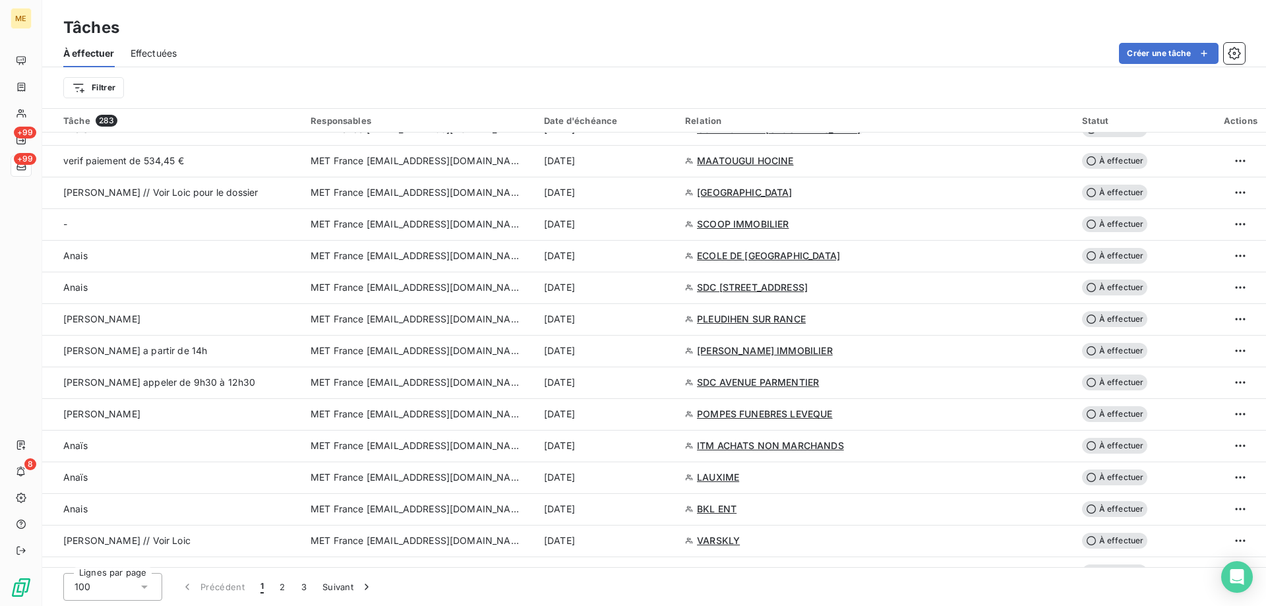
scroll to position [1318, 0]
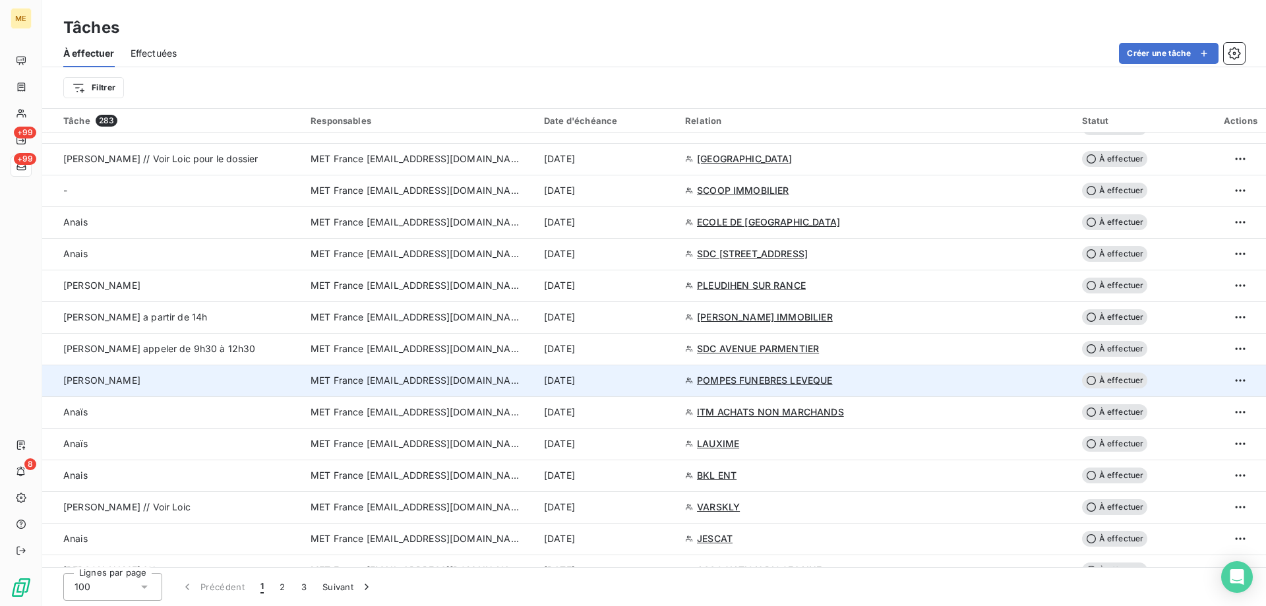
click at [405, 389] on td "MET France [EMAIL_ADDRESS][DOMAIN_NAME]" at bounding box center [419, 381] width 233 height 32
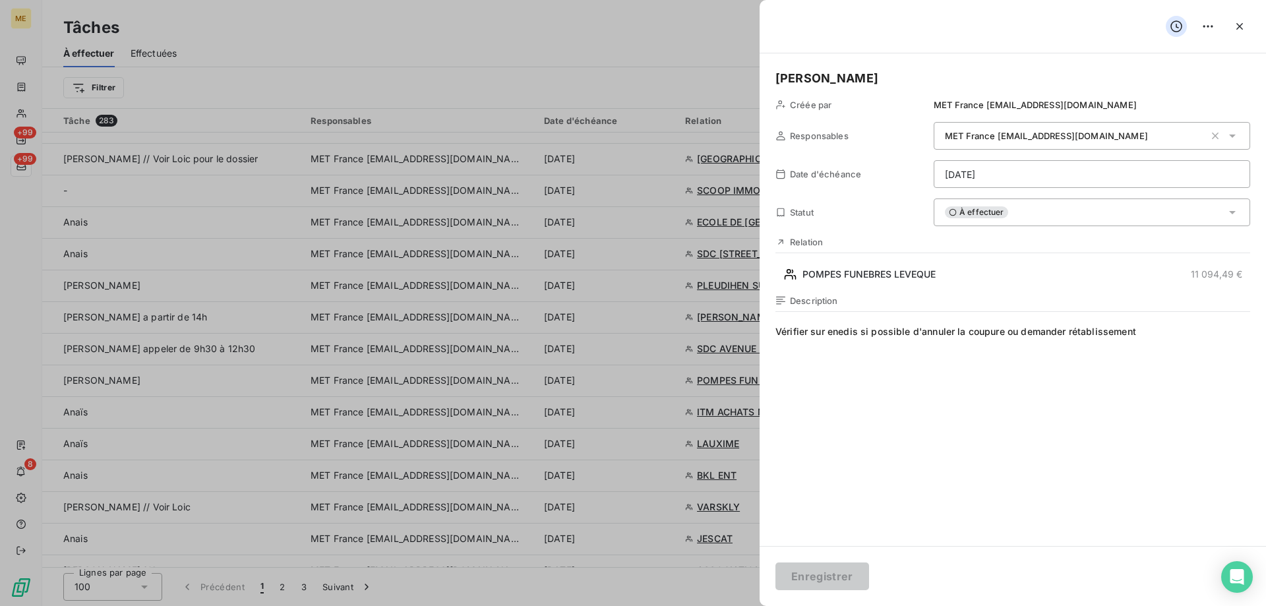
click at [999, 172] on html "ME +99 +99 8 Tâches À effectuer Effectuées Créer une tâche Filtrer Tâche 283 Re…" at bounding box center [633, 369] width 1266 height 738
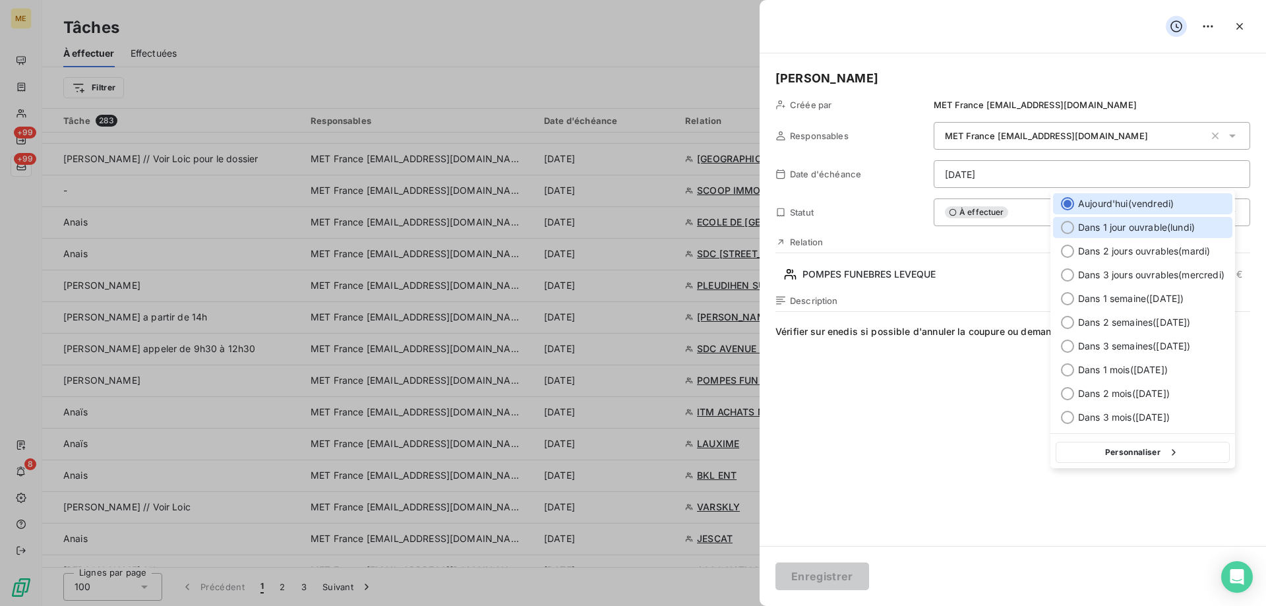
click at [1069, 232] on div at bounding box center [1067, 227] width 13 height 13
type input "22/09/2025"
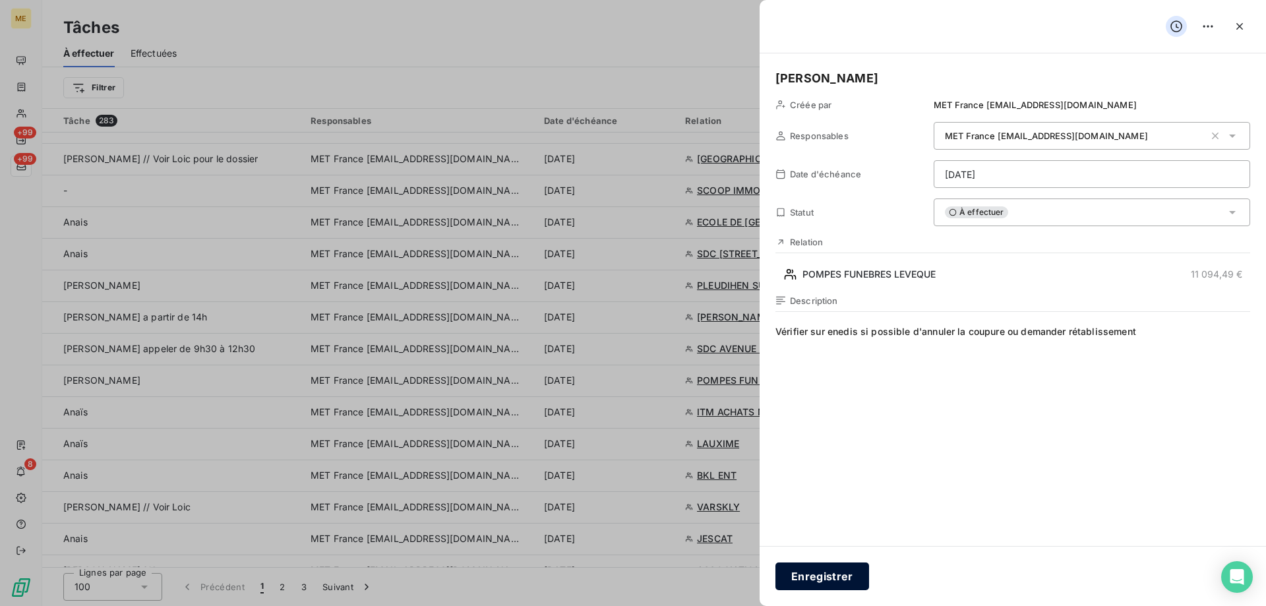
click at [817, 580] on button "Enregistrer" at bounding box center [822, 576] width 94 height 28
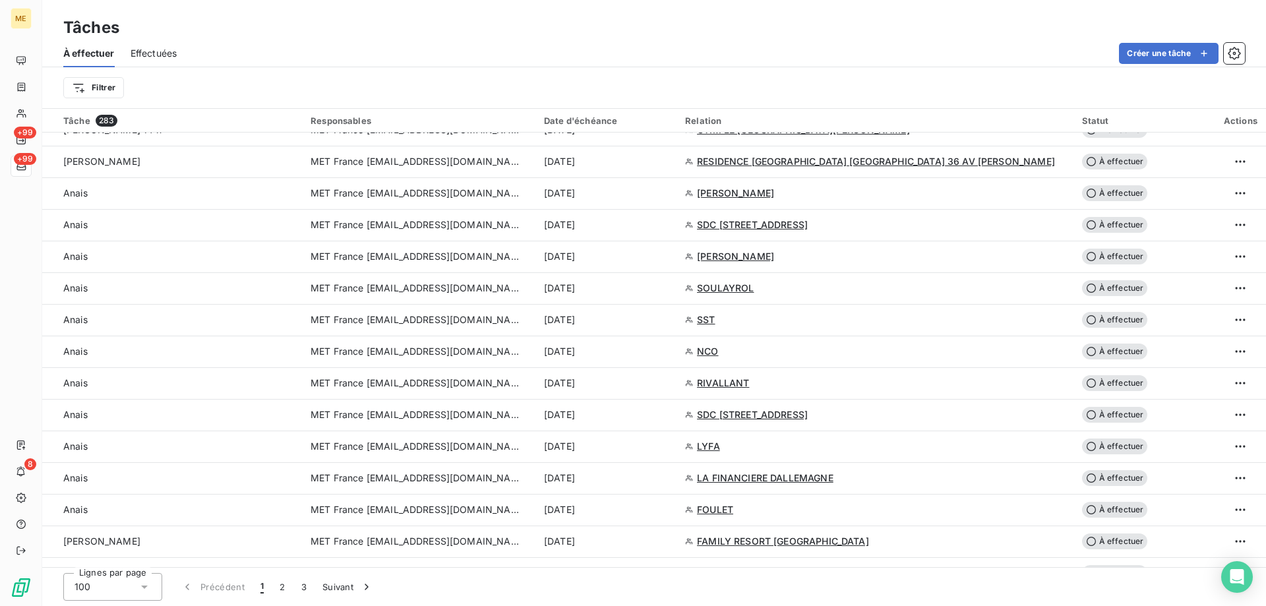
scroll to position [2175, 0]
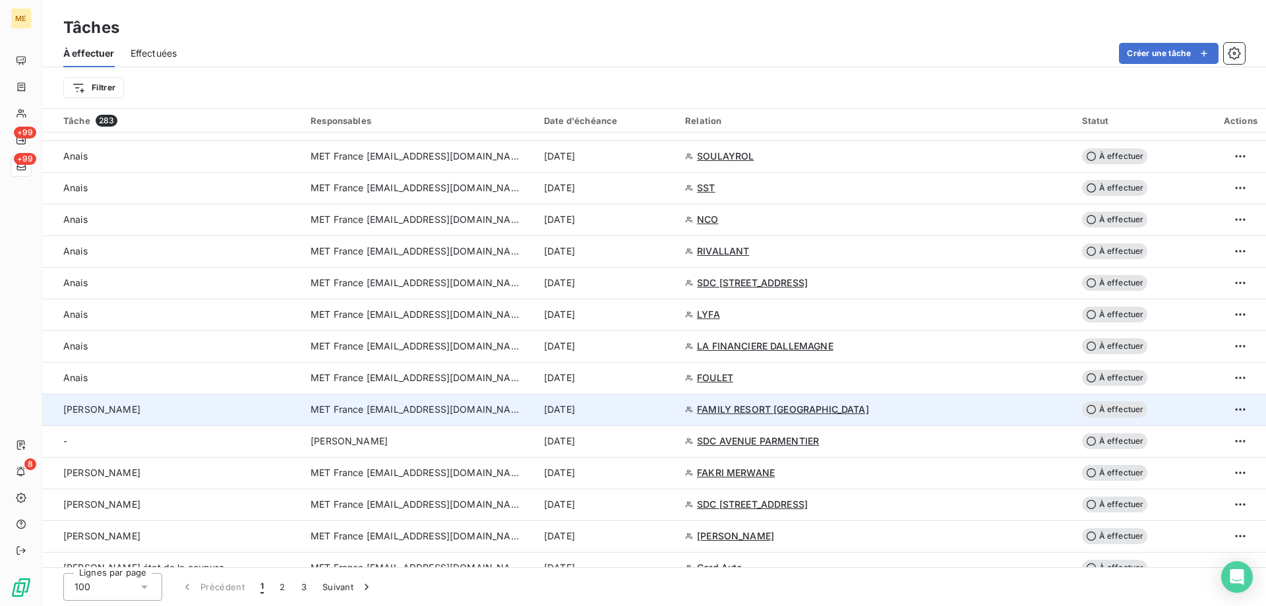
click at [472, 409] on span "MET France [EMAIL_ADDRESS][DOMAIN_NAME]" at bounding box center [415, 409] width 211 height 13
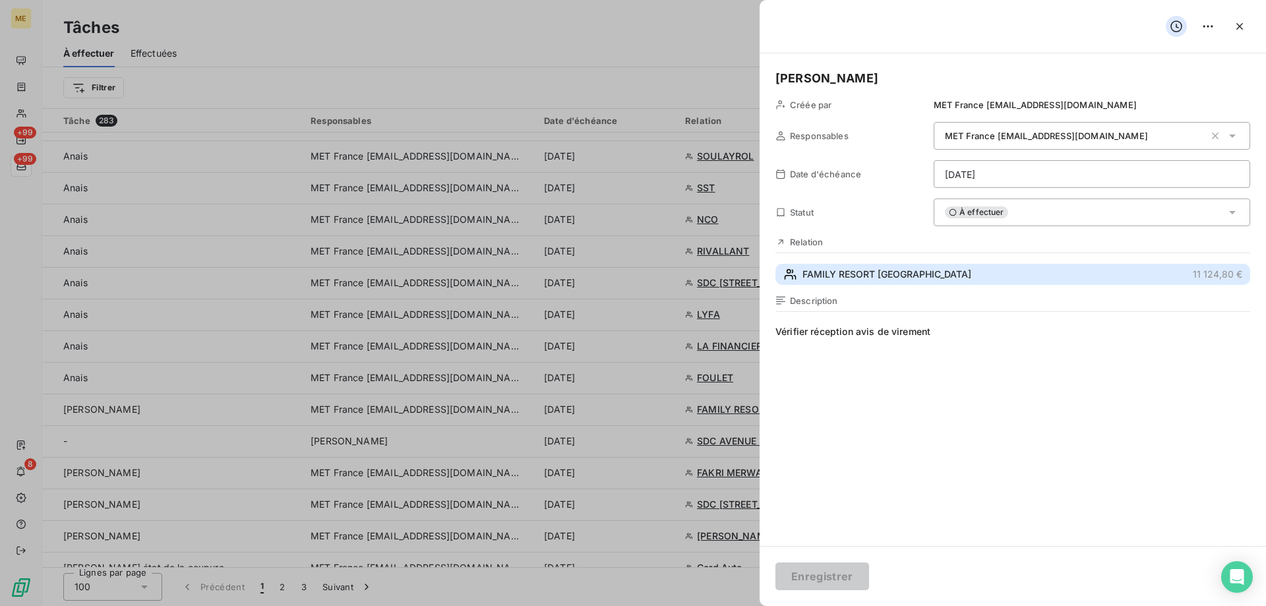
click at [879, 273] on span "FAMILY RESORT LA PERELLE" at bounding box center [886, 274] width 169 height 13
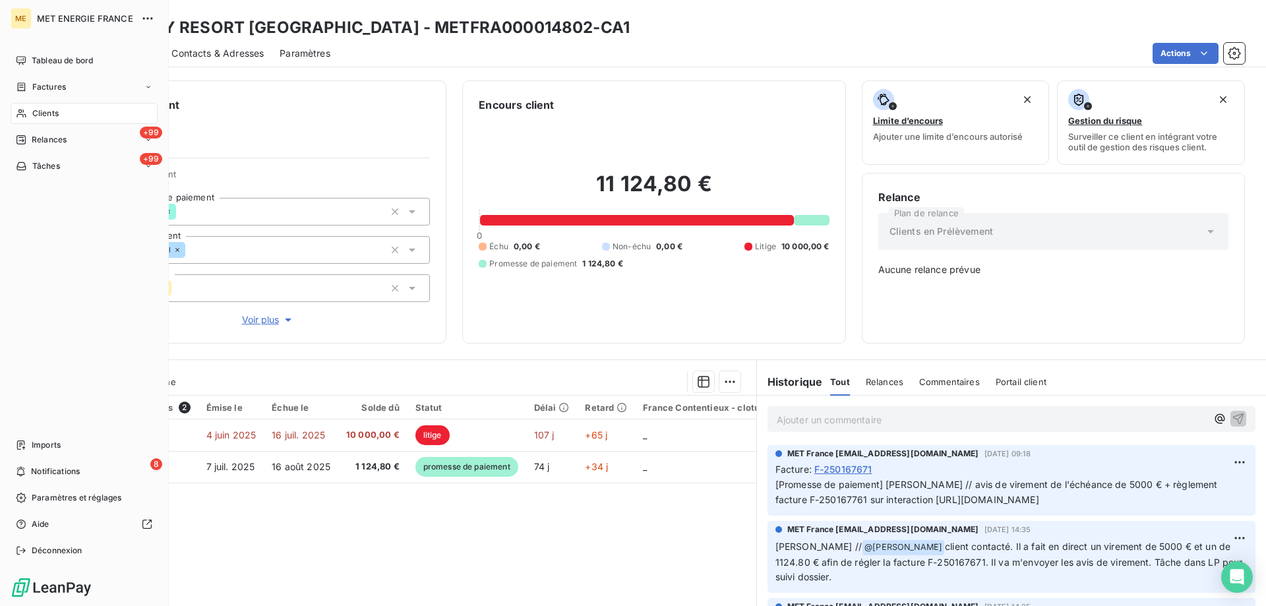
click at [53, 169] on span "Tâches" at bounding box center [46, 166] width 28 height 12
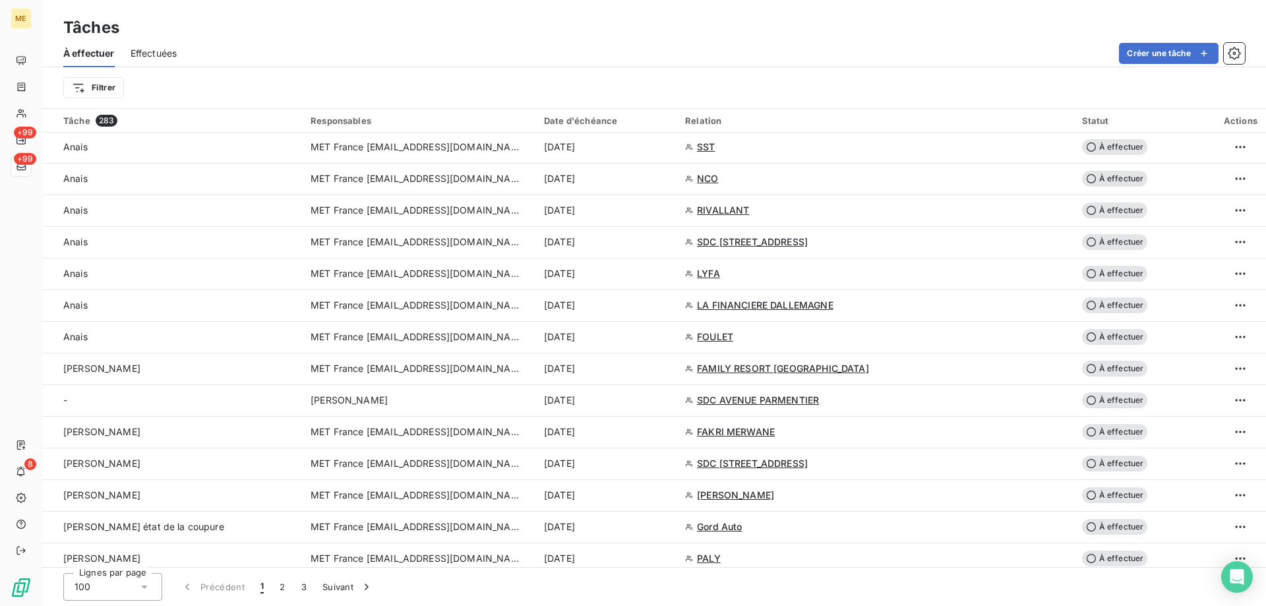
scroll to position [2307, 0]
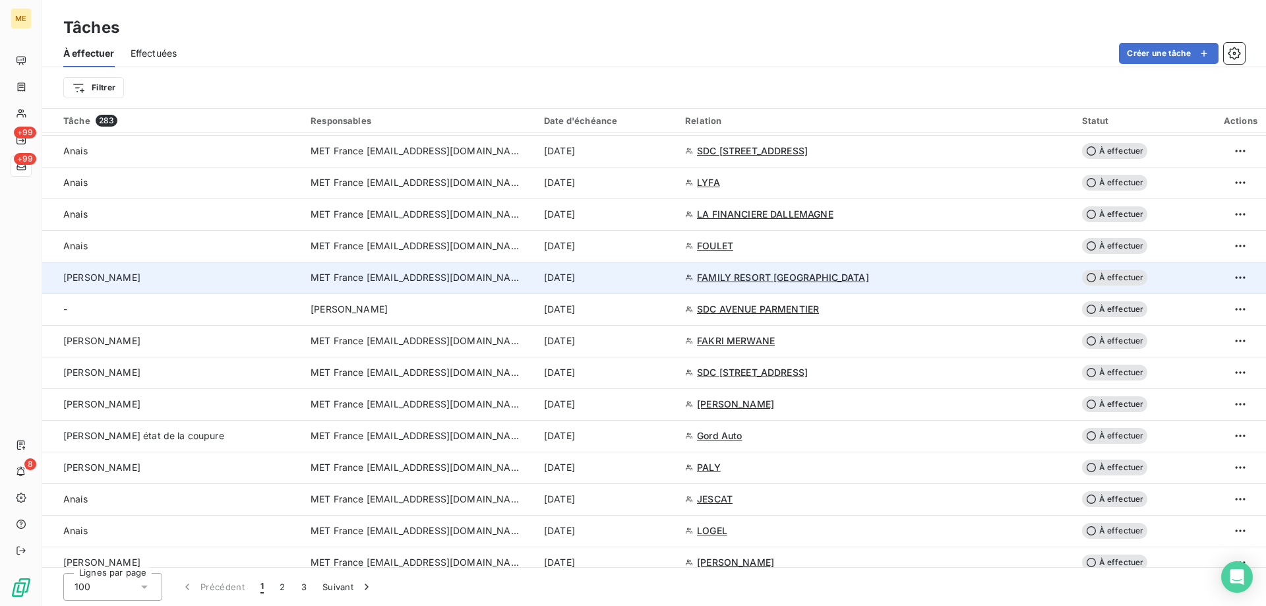
click at [461, 278] on span "MET France [EMAIL_ADDRESS][DOMAIN_NAME]" at bounding box center [415, 277] width 211 height 13
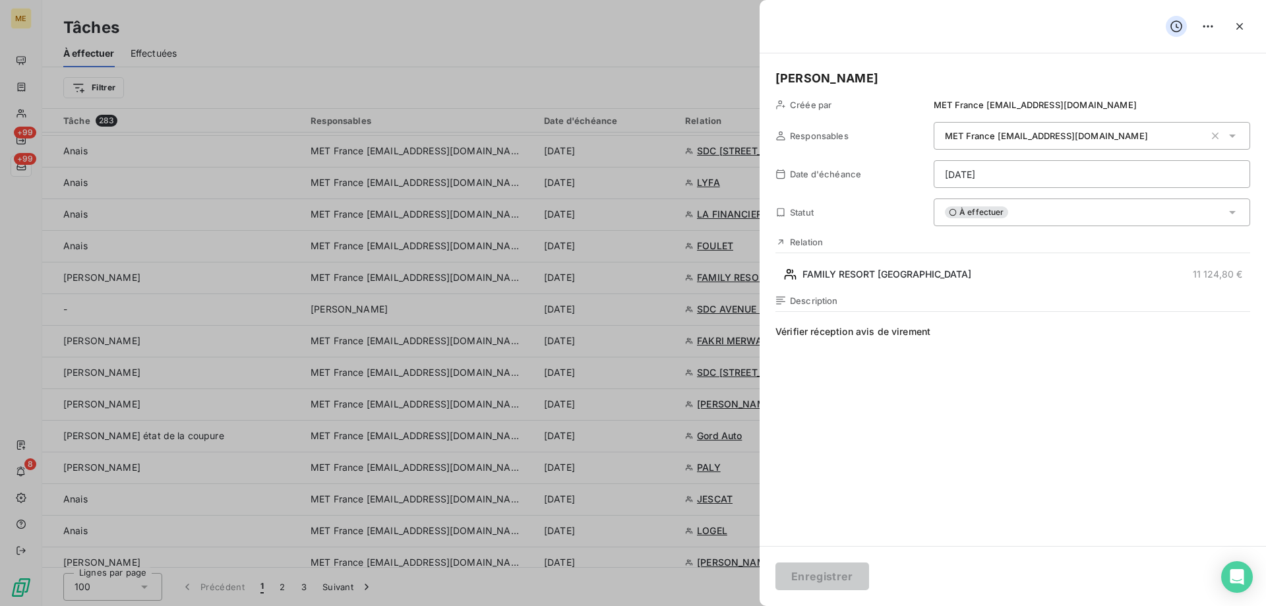
click at [955, 334] on span "Vérifier réception avis de virement" at bounding box center [1012, 451] width 475 height 253
click at [1104, 205] on div "À effectuer" at bounding box center [1091, 212] width 316 height 28
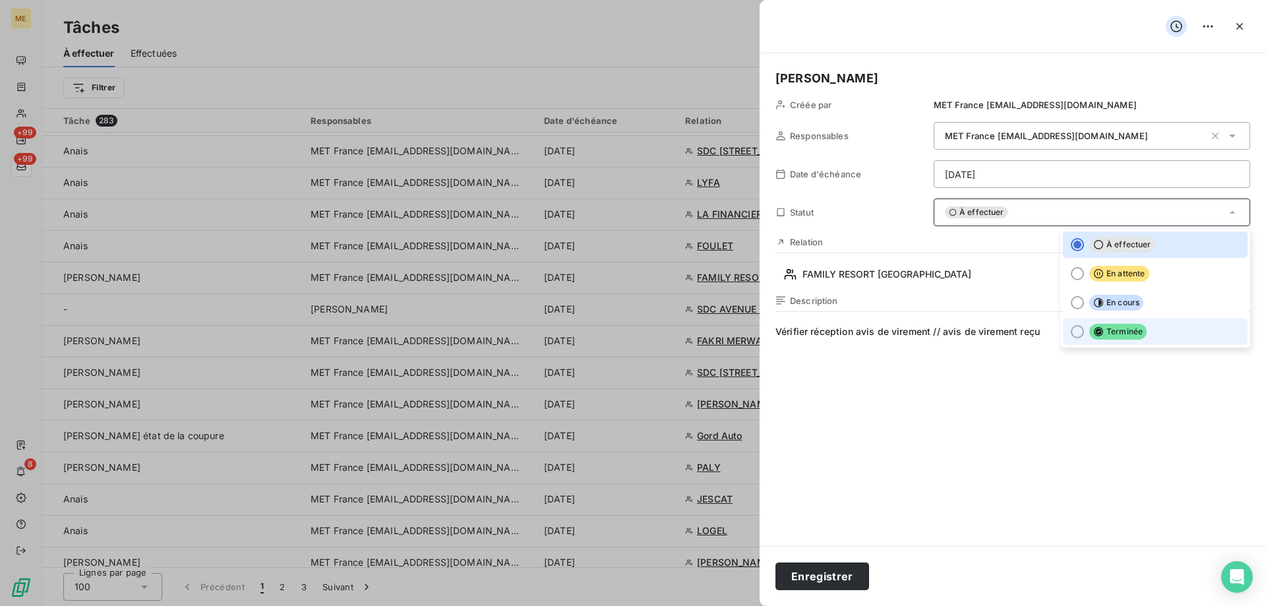
click at [1071, 331] on div at bounding box center [1077, 331] width 13 height 13
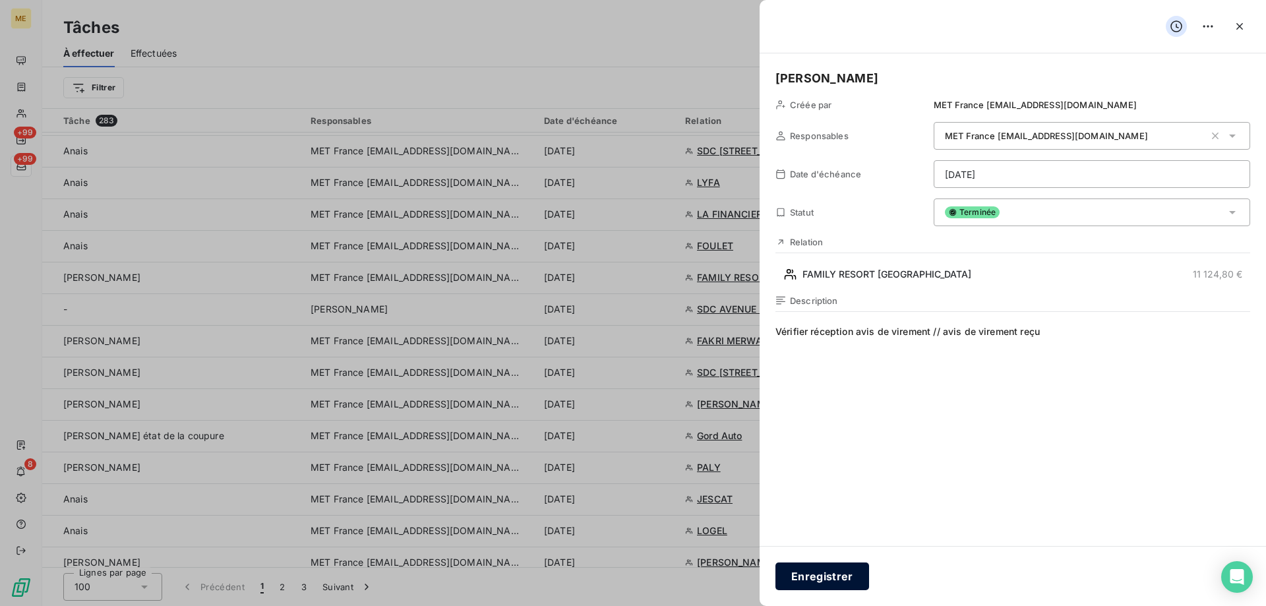
click at [831, 579] on button "Enregistrer" at bounding box center [822, 576] width 94 height 28
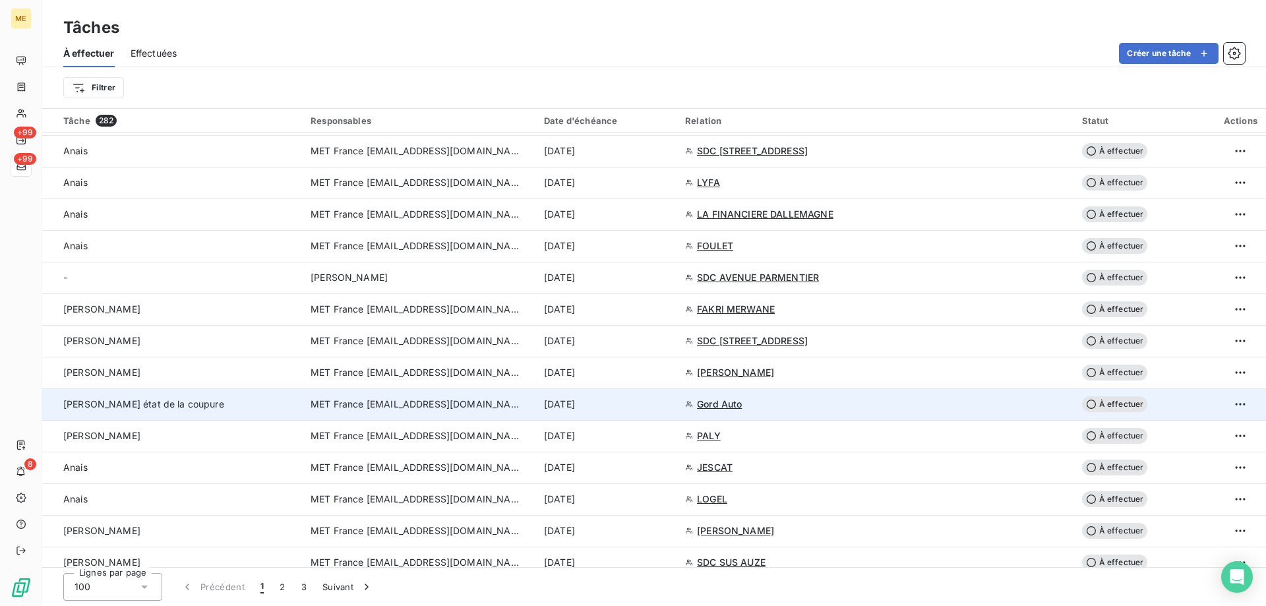
click at [490, 407] on span "MET France [EMAIL_ADDRESS][DOMAIN_NAME]" at bounding box center [415, 404] width 211 height 13
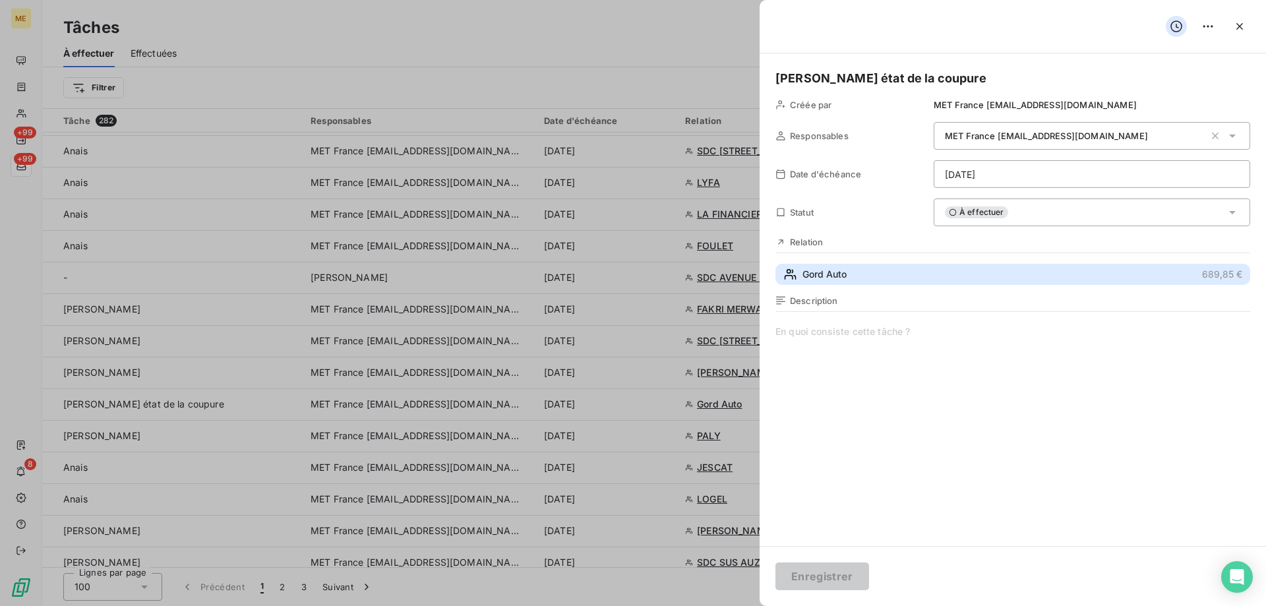
click at [844, 276] on span "Gord Auto" at bounding box center [824, 274] width 44 height 13
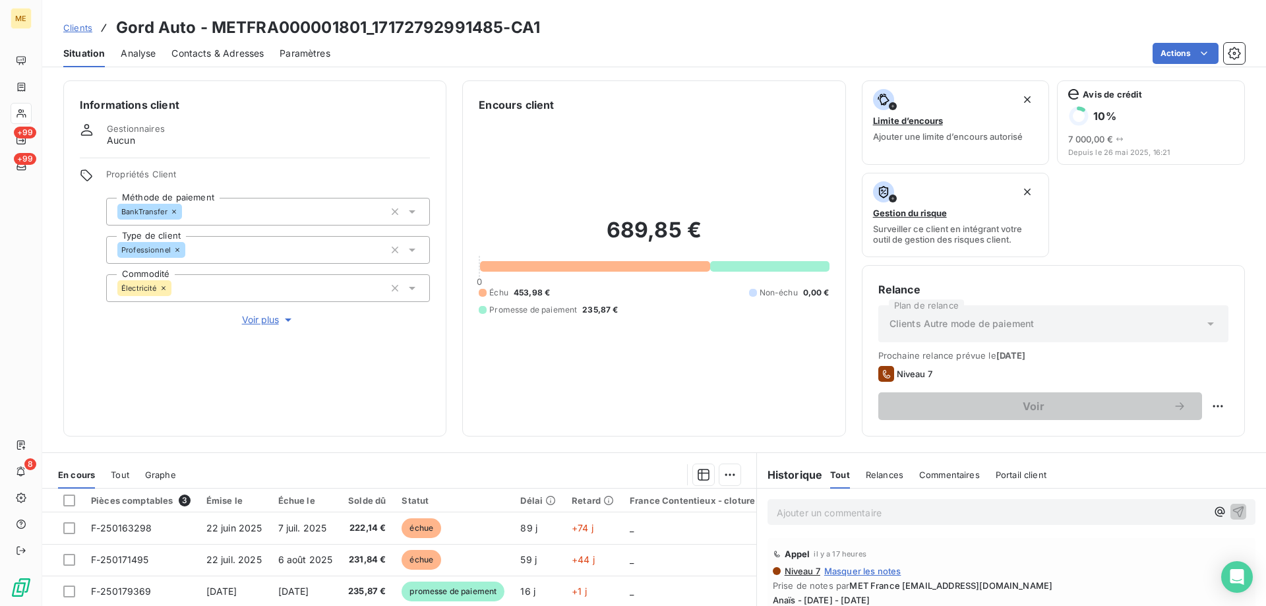
scroll to position [176, 0]
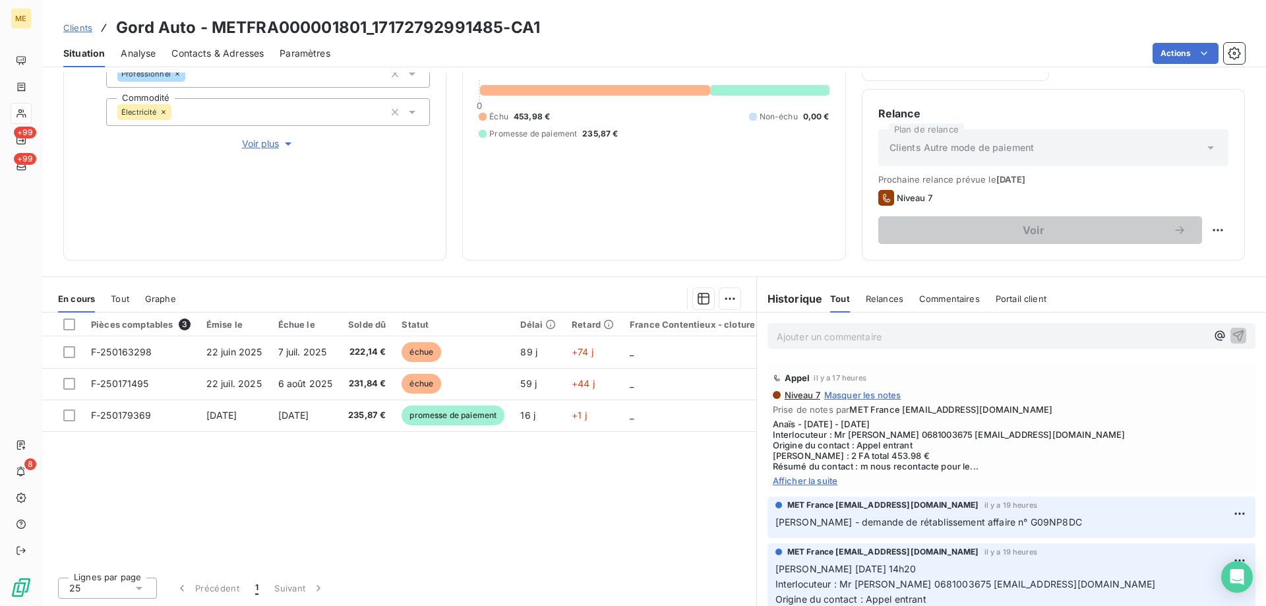
click at [773, 488] on div "Appel il y a 17 heures Niveau 7 Masquer les notes Prise de notes par MET France…" at bounding box center [1011, 426] width 488 height 129
click at [791, 483] on span "Afficher la suite" at bounding box center [1011, 480] width 477 height 11
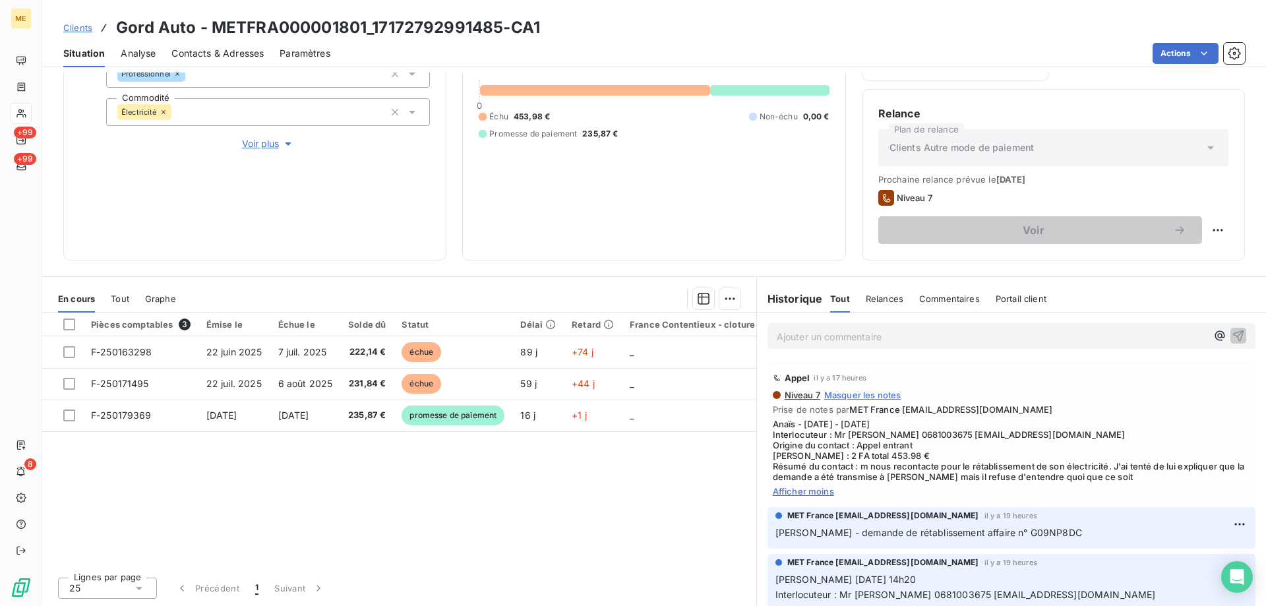
click at [79, 30] on span "Clients" at bounding box center [77, 27] width 29 height 11
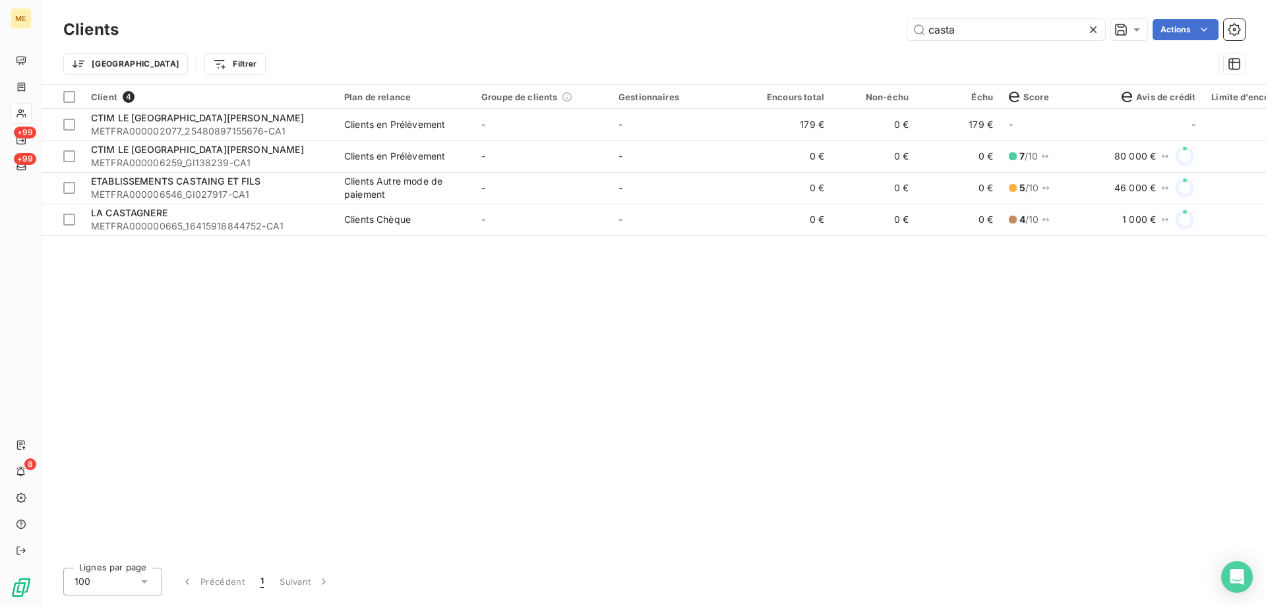
drag, startPoint x: 966, startPoint y: 31, endPoint x: 857, endPoint y: 25, distance: 108.9
click at [857, 25] on div "casta Actions" at bounding box center [689, 29] width 1110 height 21
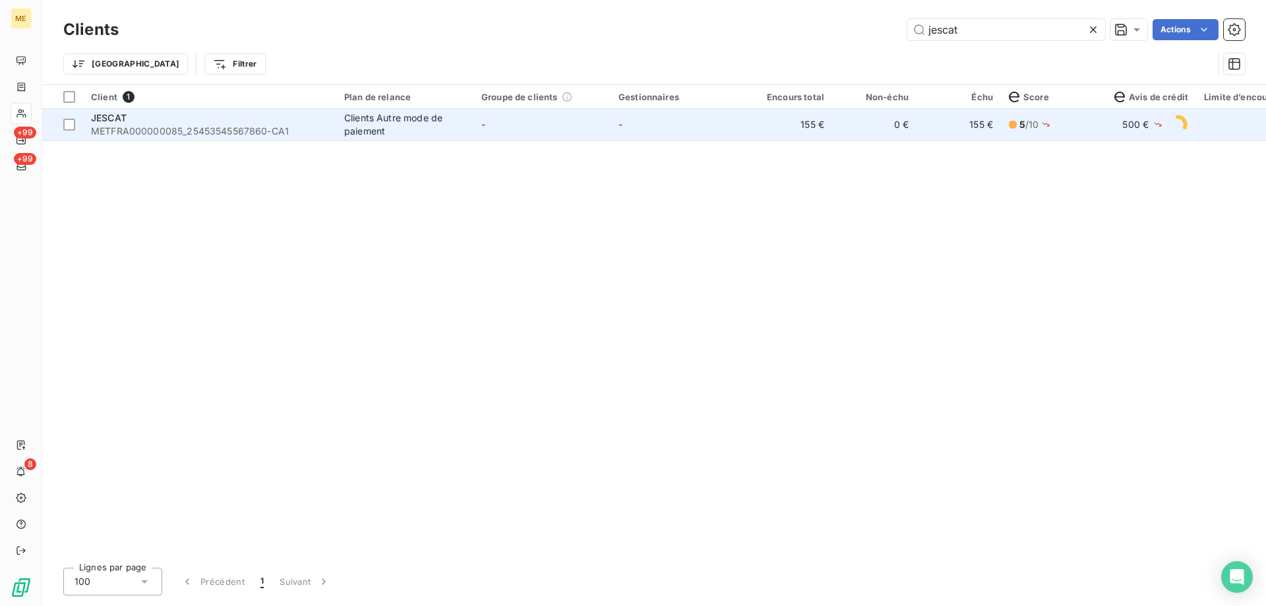
type input "jescat"
click at [110, 114] on span "JESCAT" at bounding box center [109, 117] width 36 height 11
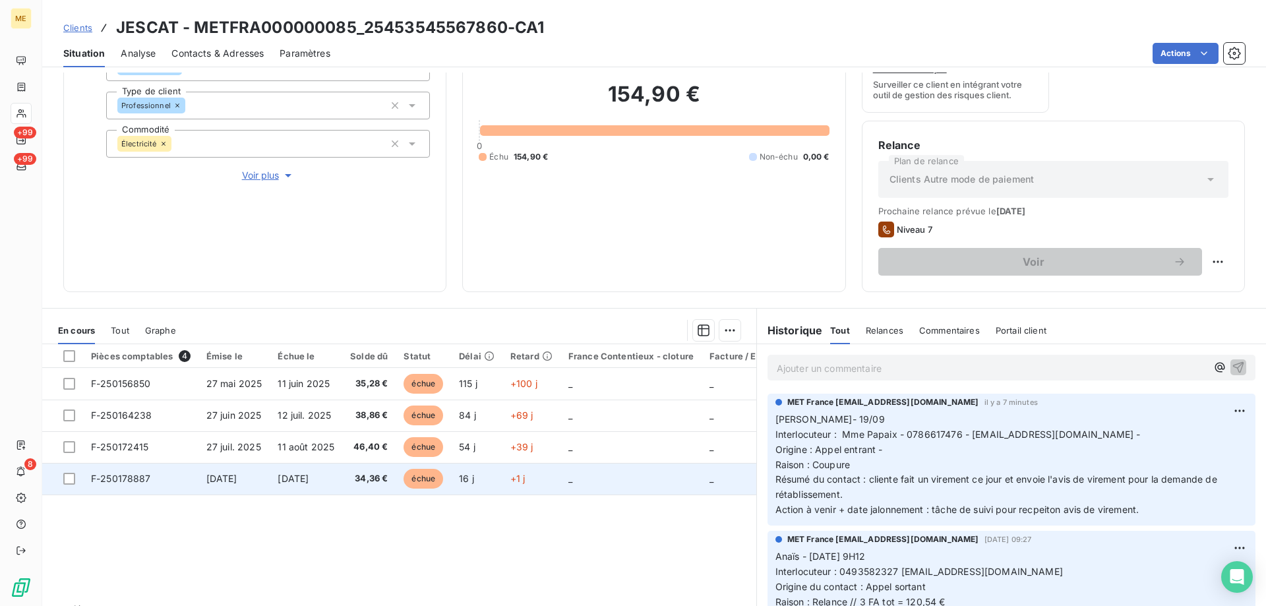
scroll to position [110, 0]
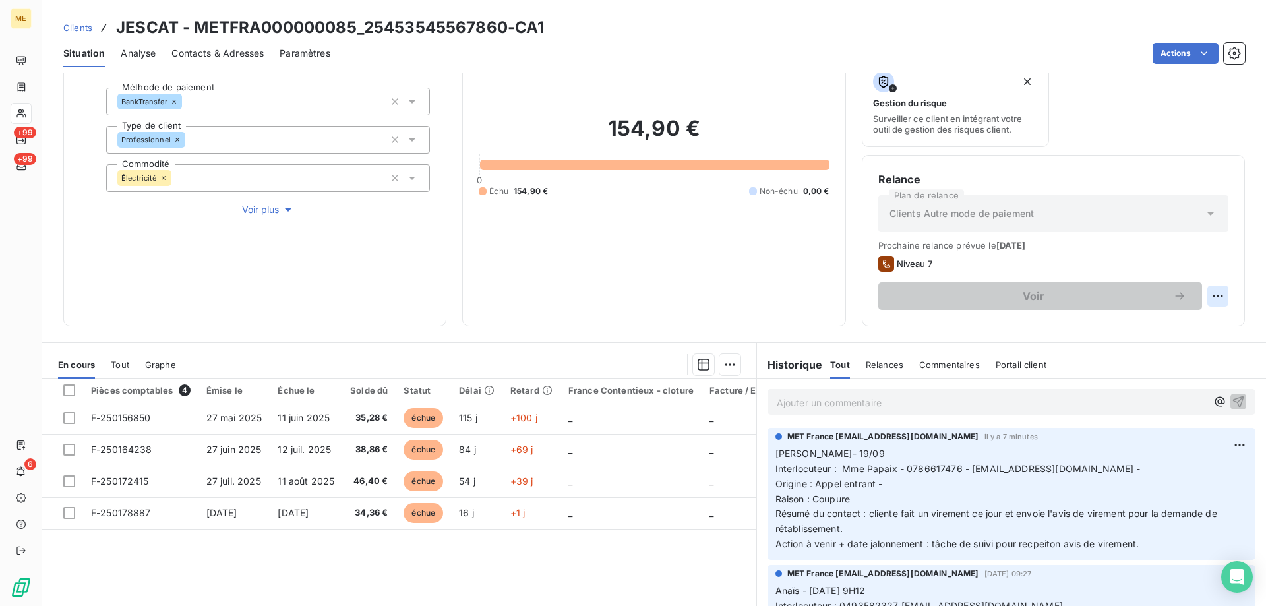
click at [1206, 293] on html "ME +99 +99 6 Clients JESCAT - METFRA000000085_25453545567860-CA1 Situation Anal…" at bounding box center [633, 369] width 1266 height 738
click at [1137, 320] on div "Replanifier cette action" at bounding box center [1153, 324] width 118 height 21
select select "8"
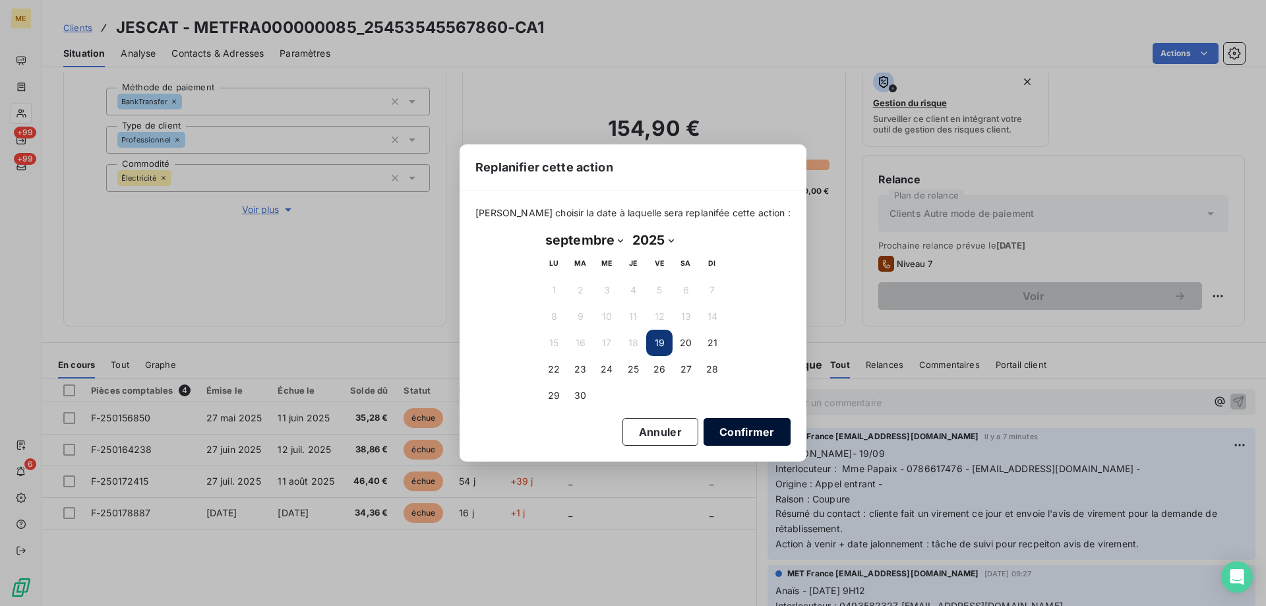
click at [713, 440] on button "Confirmer" at bounding box center [746, 432] width 87 height 28
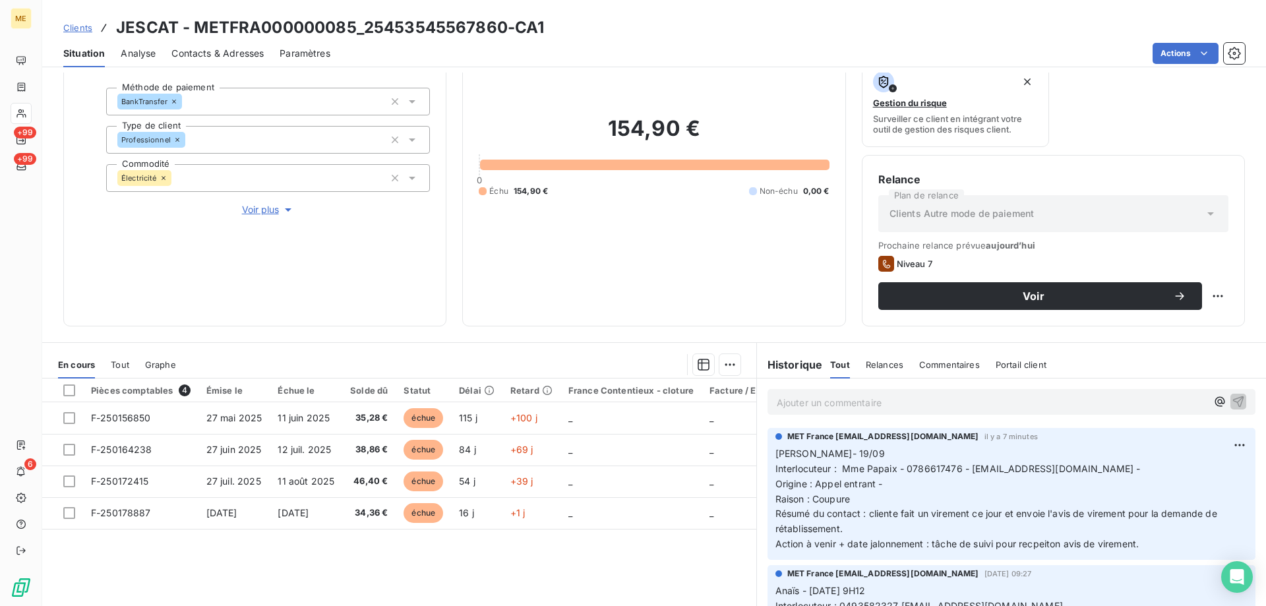
click at [794, 403] on p "Ajouter un commentaire ﻿" at bounding box center [992, 402] width 430 height 16
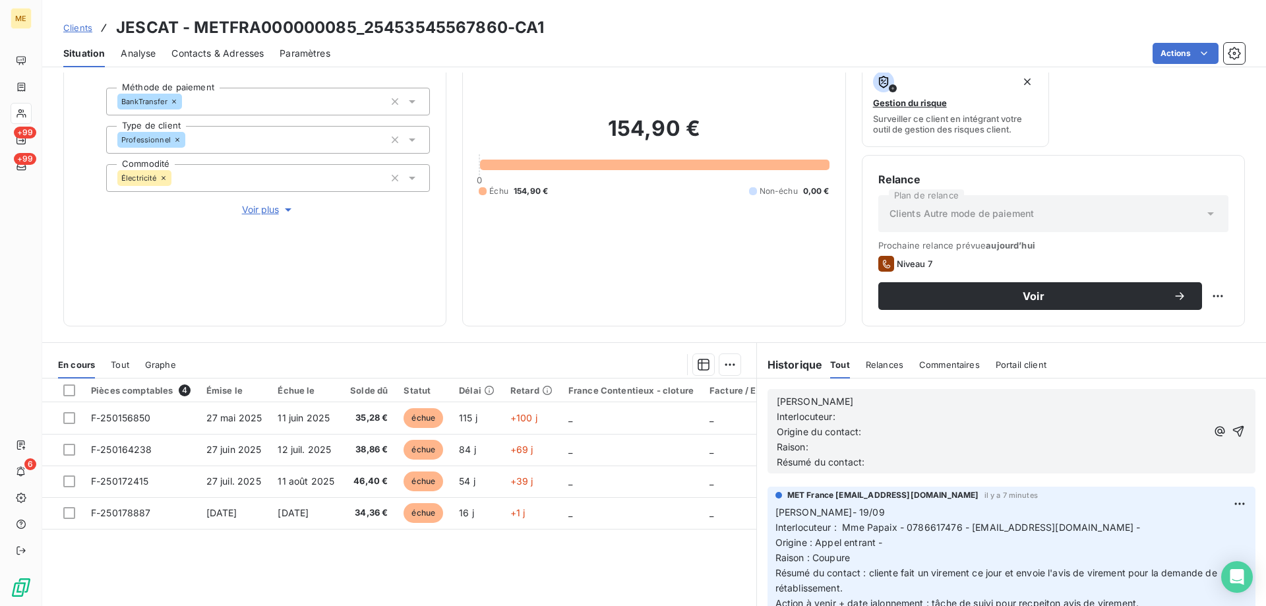
click at [807, 399] on p "Sylvain" at bounding box center [992, 401] width 430 height 15
click at [846, 418] on p "Interlocuteur:" at bounding box center [992, 416] width 430 height 15
drag, startPoint x: 838, startPoint y: 530, endPoint x: 1107, endPoint y: 533, distance: 269.6
click at [1107, 533] on span "Interlocuteur : Mme Papaix - 0786617476 - SERVICES.VENCE@GMAIL.COM -" at bounding box center [957, 526] width 365 height 11
copy span "Mme Papaix - 0786617476 - SERVICES.VENCE@GMAIL.COM"
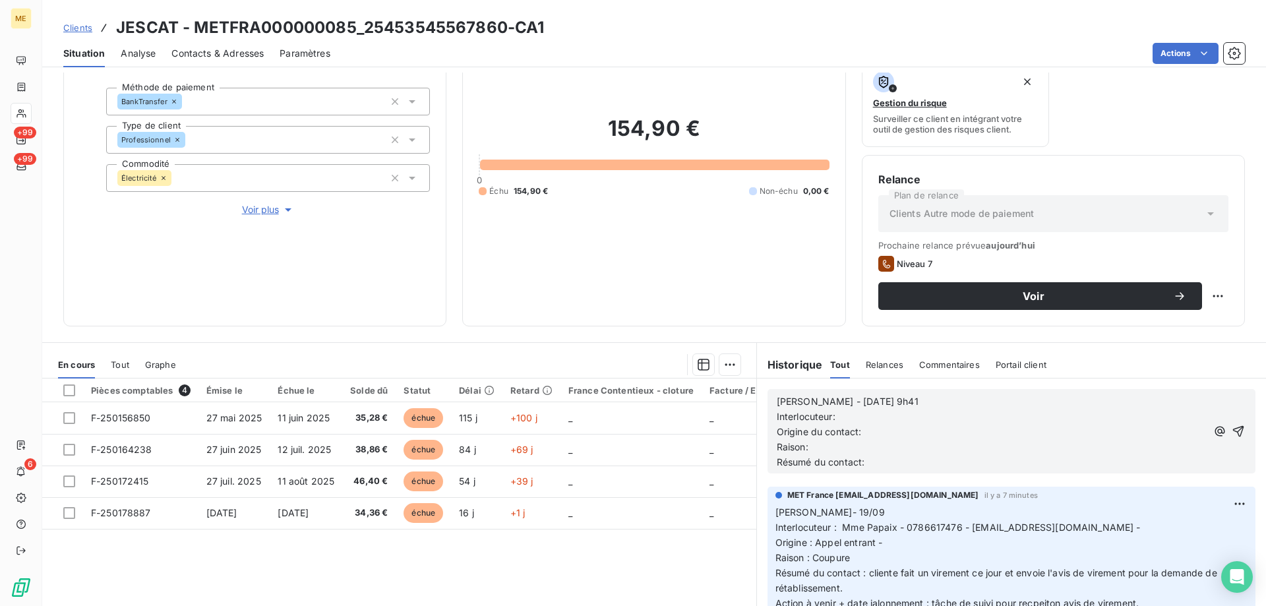
click at [865, 417] on p "Interlocuteur:" at bounding box center [992, 416] width 430 height 15
click at [873, 437] on p "Origine du contact:" at bounding box center [992, 432] width 430 height 15
click at [845, 450] on p "Raison:" at bounding box center [992, 447] width 430 height 15
click at [825, 451] on span "Raison: pâiement des facture" at bounding box center [841, 446] width 129 height 11
click at [0, 0] on lt-span "paiement" at bounding box center [0, 0] width 0 height 0
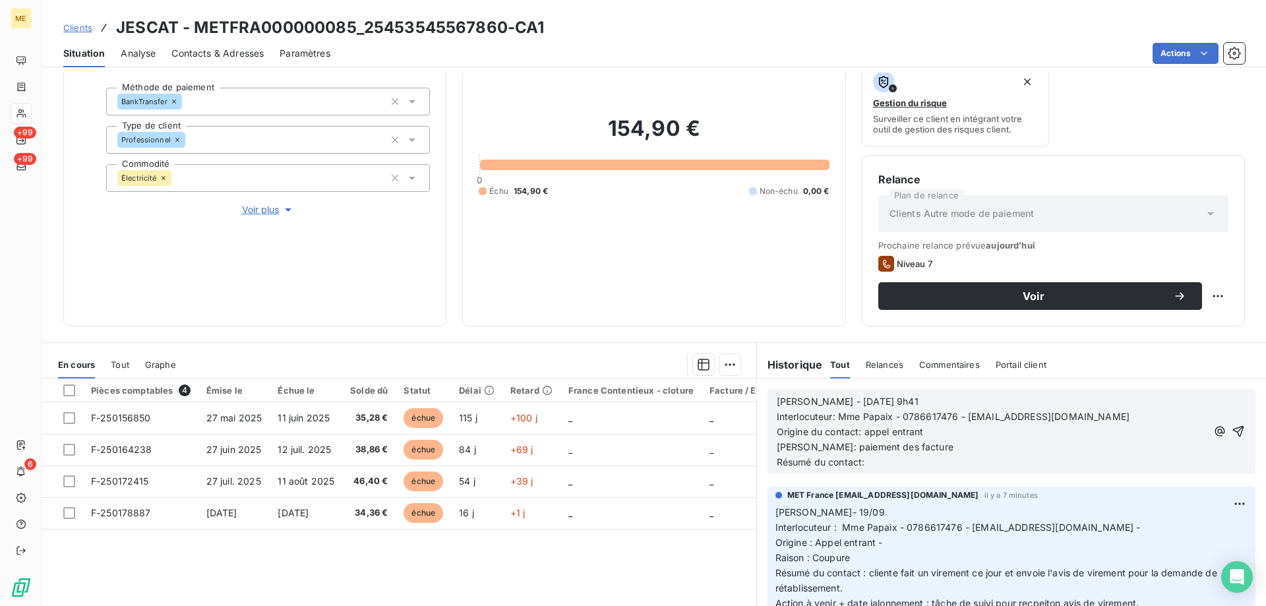
click at [885, 465] on p "Résumé du contact:" at bounding box center [992, 462] width 430 height 15
click at [899, 451] on span "Raison: paiement des facture" at bounding box center [865, 446] width 177 height 11
click at [879, 461] on p "Résumé du contact:" at bounding box center [992, 462] width 430 height 15
click at [1005, 463] on span "Résumé du contact: mme nous fait un virement en ditrect + envoi ede l'avis de v…" at bounding box center [971, 461] width 388 height 11
click at [1009, 459] on span "Résumé du contact: mme nous fait un virement en ditrect + envoi ede l'avis de v…" at bounding box center [971, 461] width 388 height 11
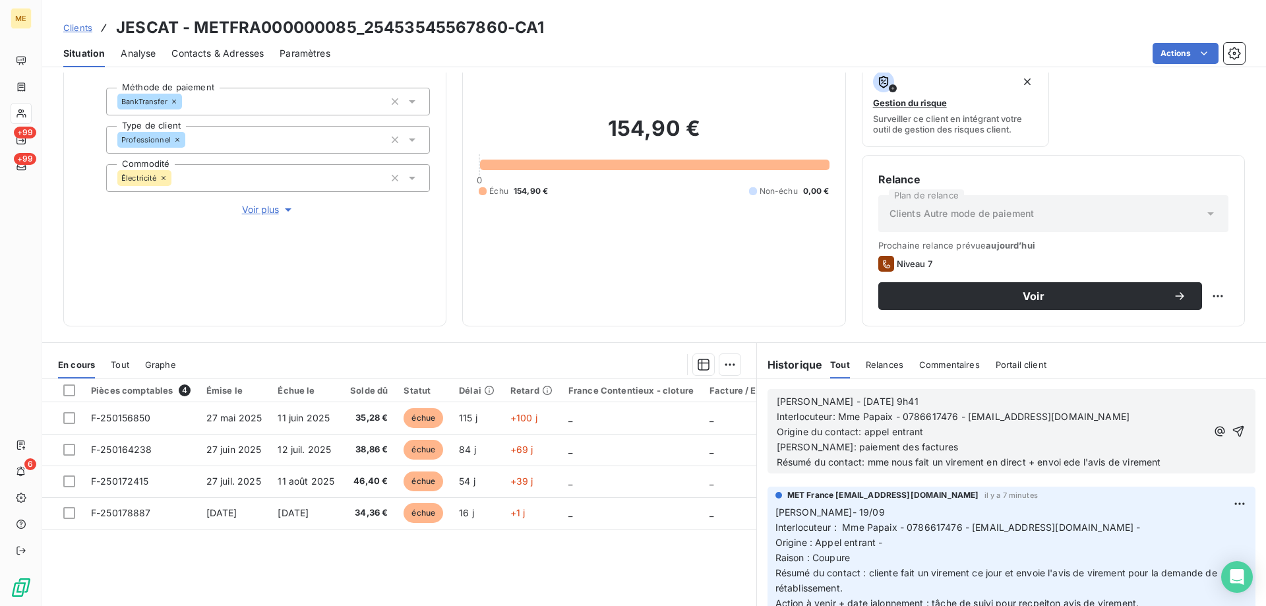
click at [1069, 461] on span "Résumé du contact: mme nous fait un virement en direct + envoi ede l'avis de vi…" at bounding box center [969, 461] width 384 height 11
click at [1233, 429] on icon "button" at bounding box center [1238, 431] width 11 height 11
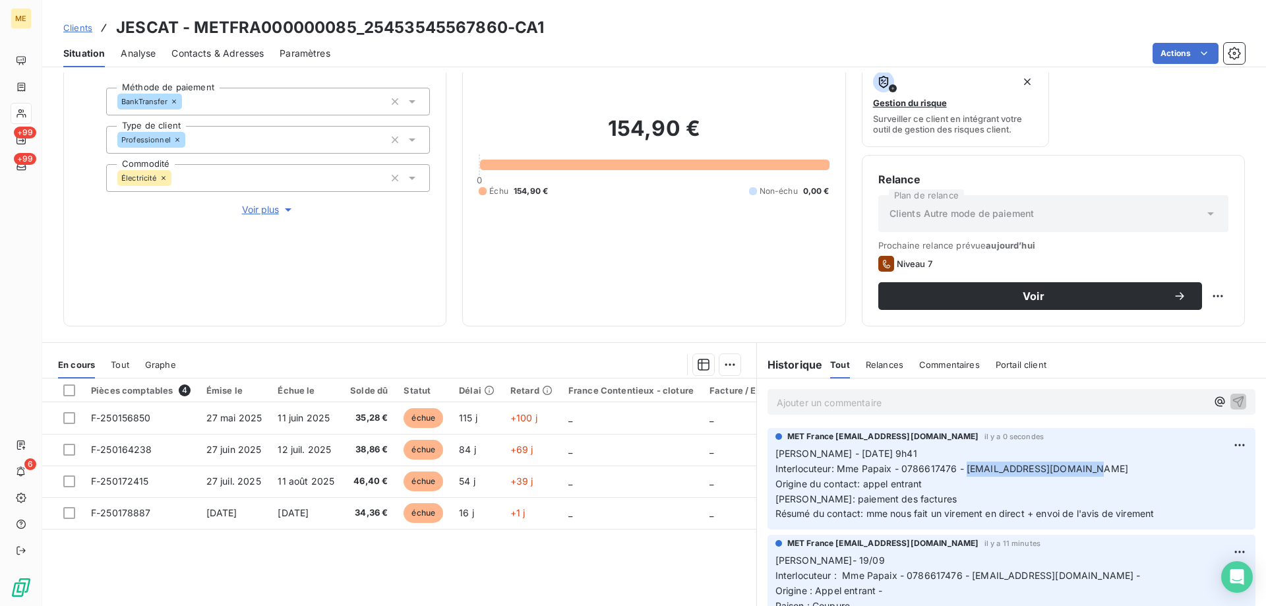
drag, startPoint x: 961, startPoint y: 468, endPoint x: 1106, endPoint y: 467, distance: 144.4
click at [1106, 467] on p "Sylvain - 19/09/2025 - 9h41 Interlocuteur: Mme Papaix - 0786617476 - SERVICES.V…" at bounding box center [1011, 483] width 472 height 75
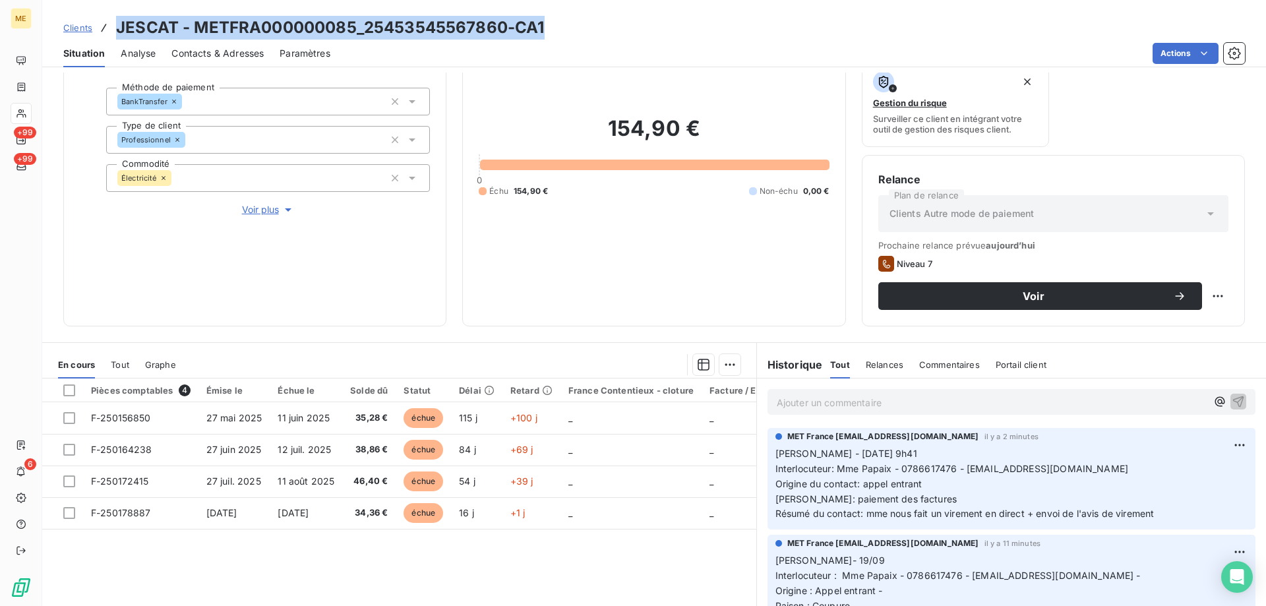
drag, startPoint x: 119, startPoint y: 28, endPoint x: 545, endPoint y: 28, distance: 425.9
click at [545, 28] on div "Clients JESCAT - METFRA000000085_25453545567860-CA1" at bounding box center [654, 28] width 1224 height 24
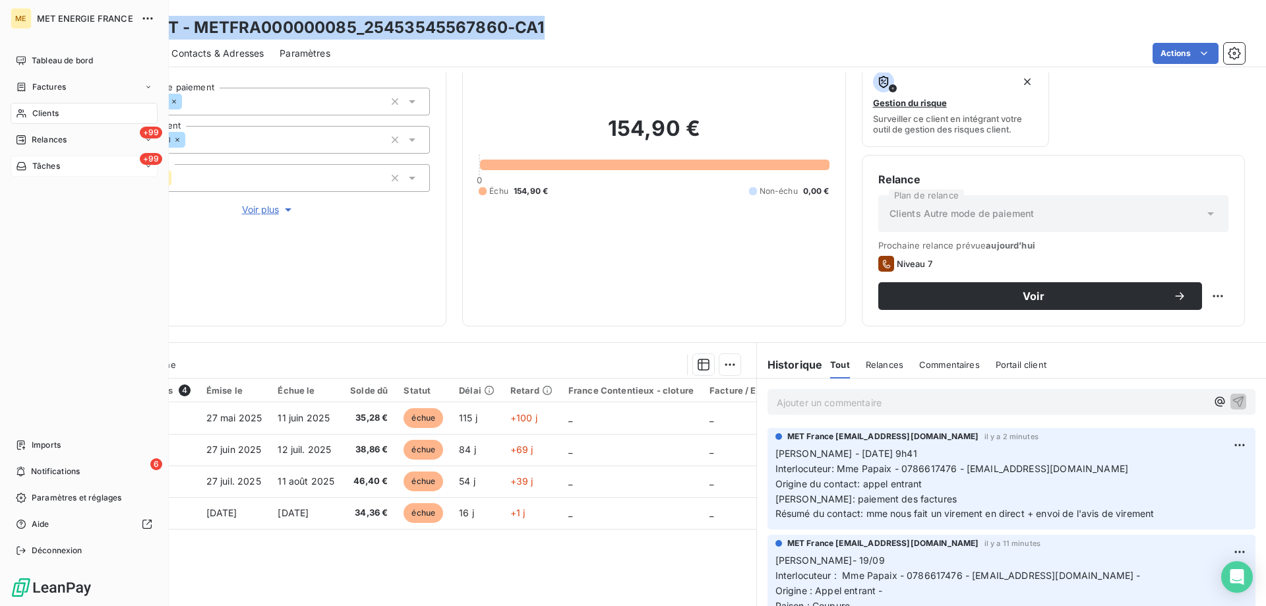
click at [26, 160] on div "+99 Tâches" at bounding box center [84, 166] width 147 height 21
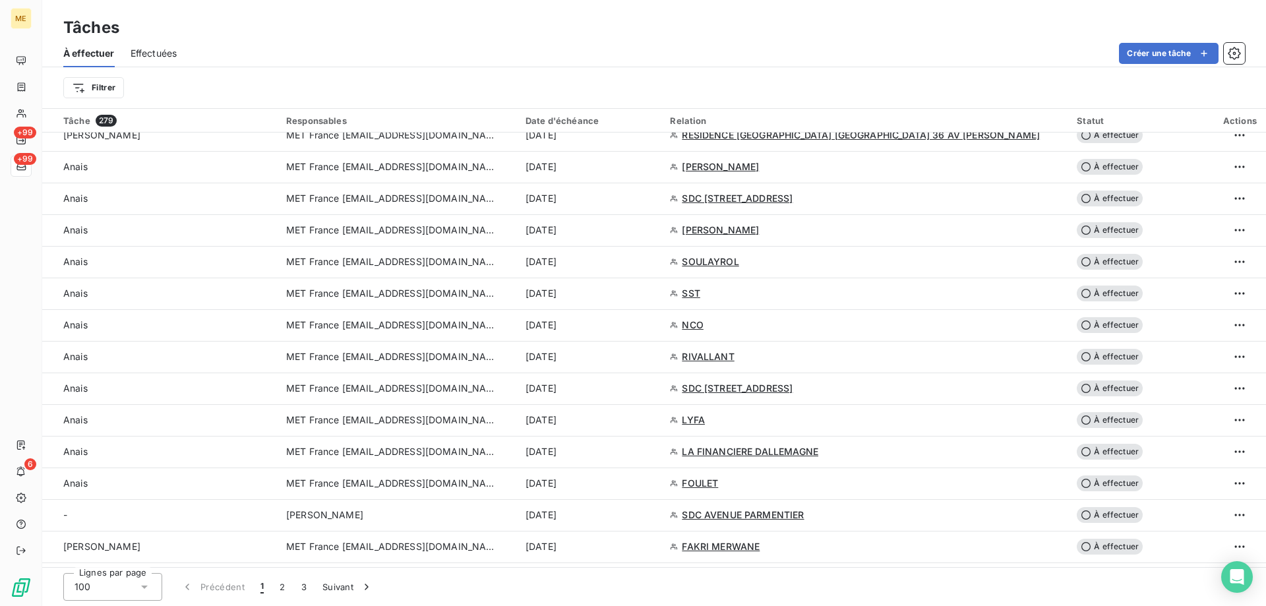
scroll to position [2044, 0]
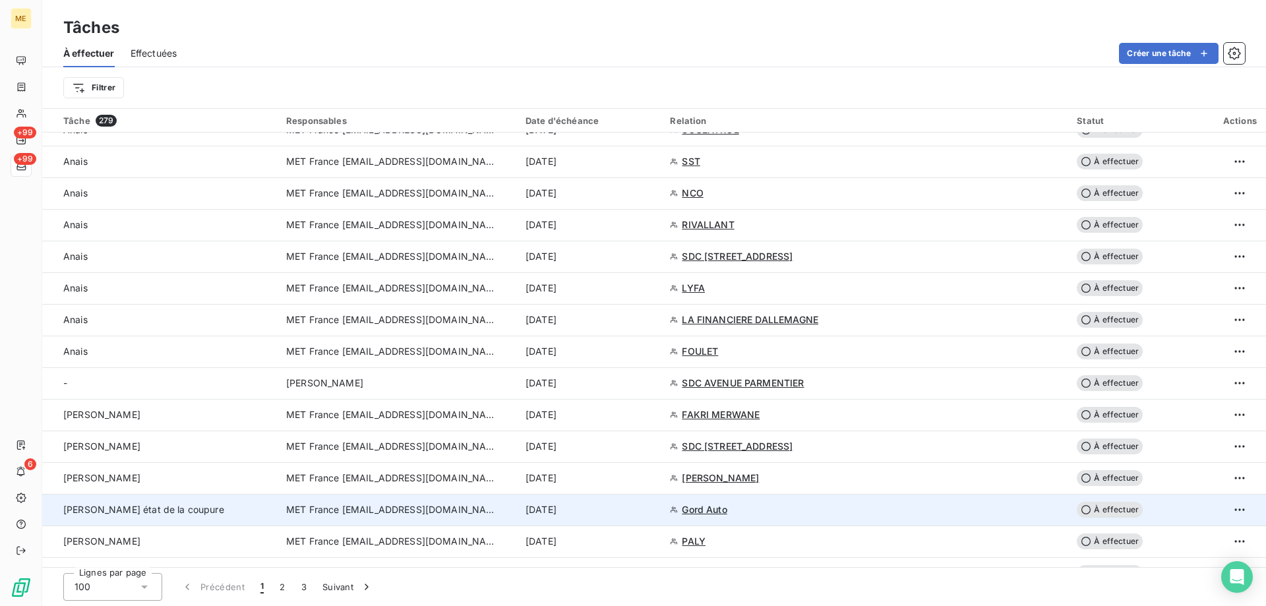
click at [336, 507] on span "MET France [EMAIL_ADDRESS][DOMAIN_NAME]" at bounding box center [391, 509] width 211 height 13
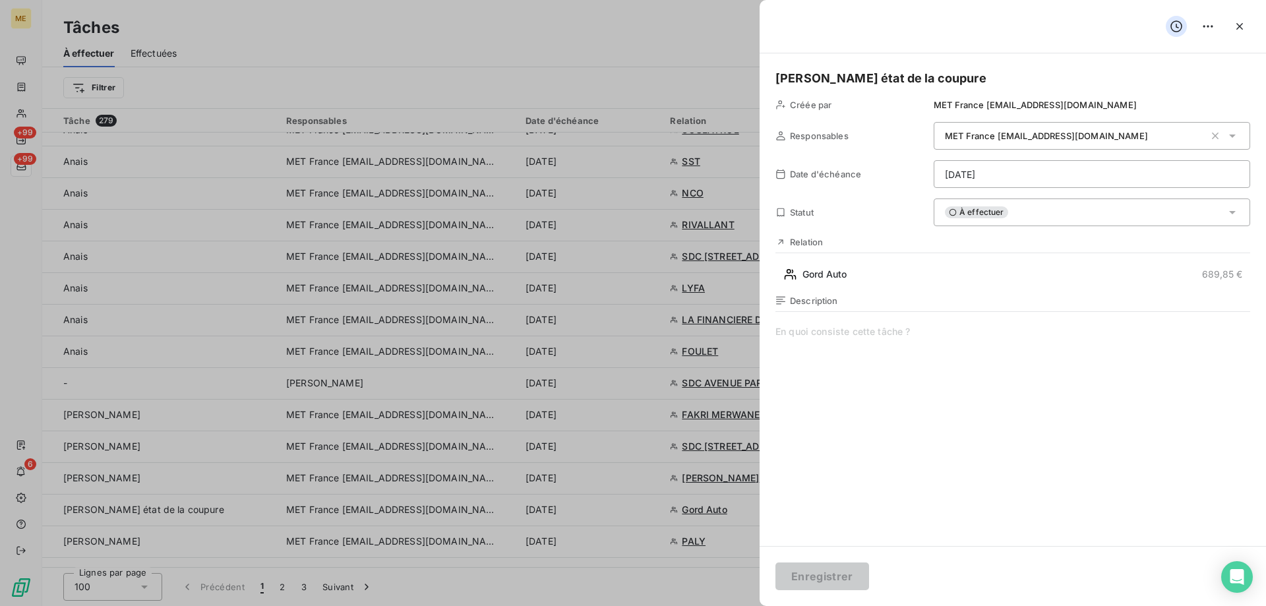
click at [970, 218] on span "À effectuer" at bounding box center [976, 212] width 63 height 12
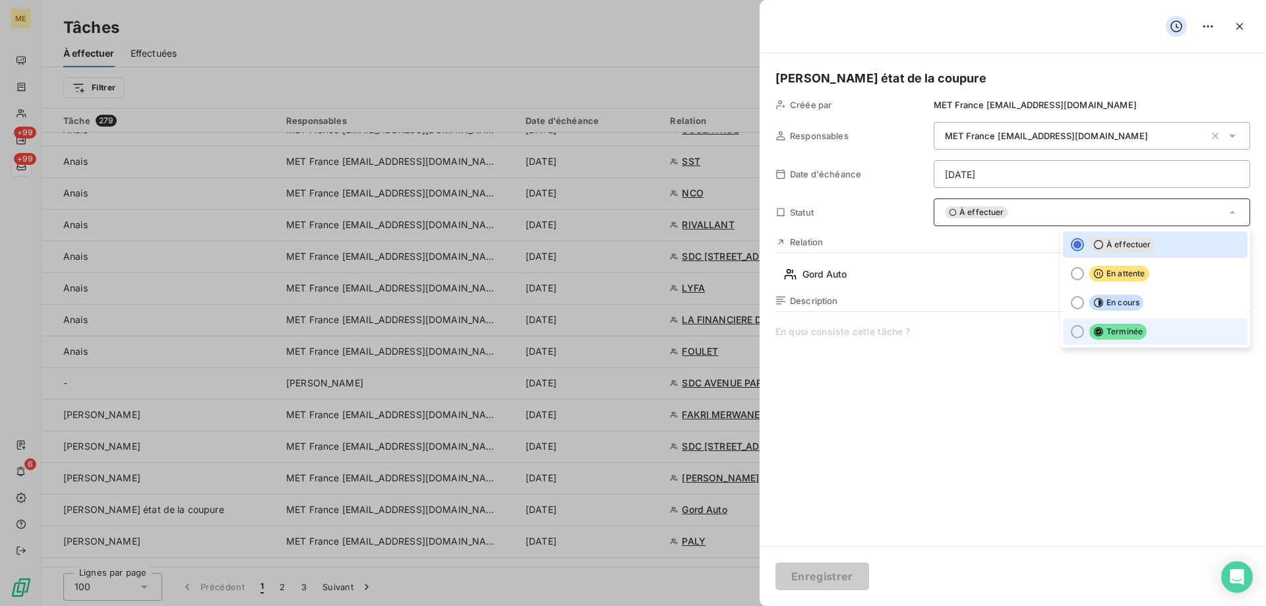
click at [1071, 335] on div at bounding box center [1077, 331] width 13 height 13
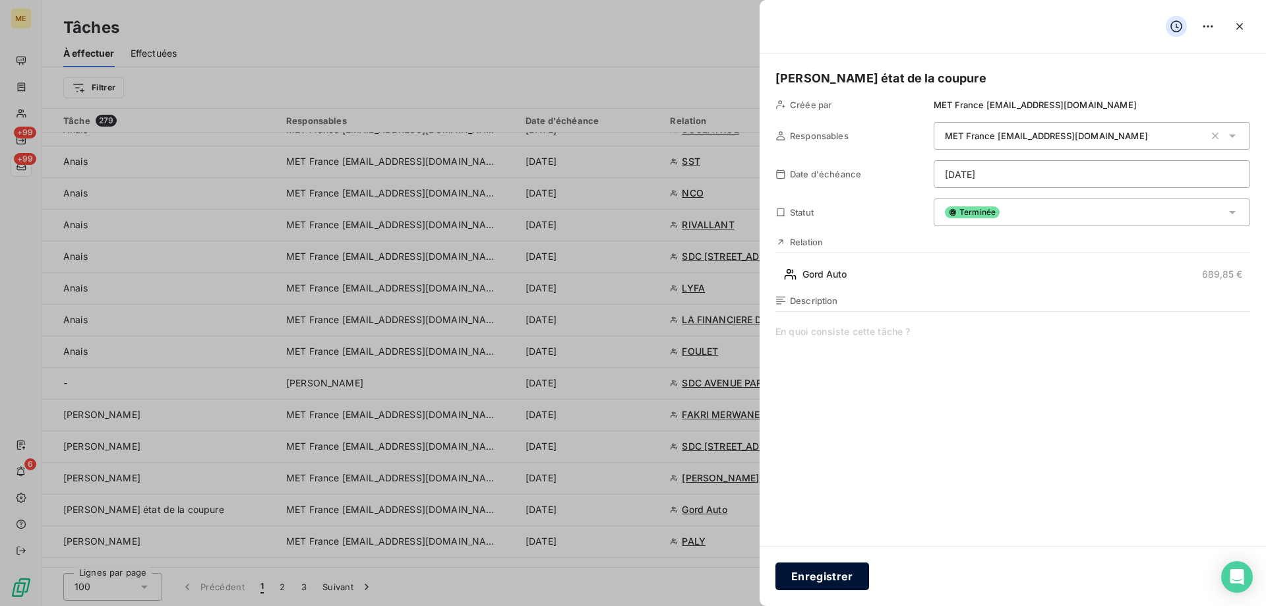
click at [798, 574] on button "Enregistrer" at bounding box center [822, 576] width 94 height 28
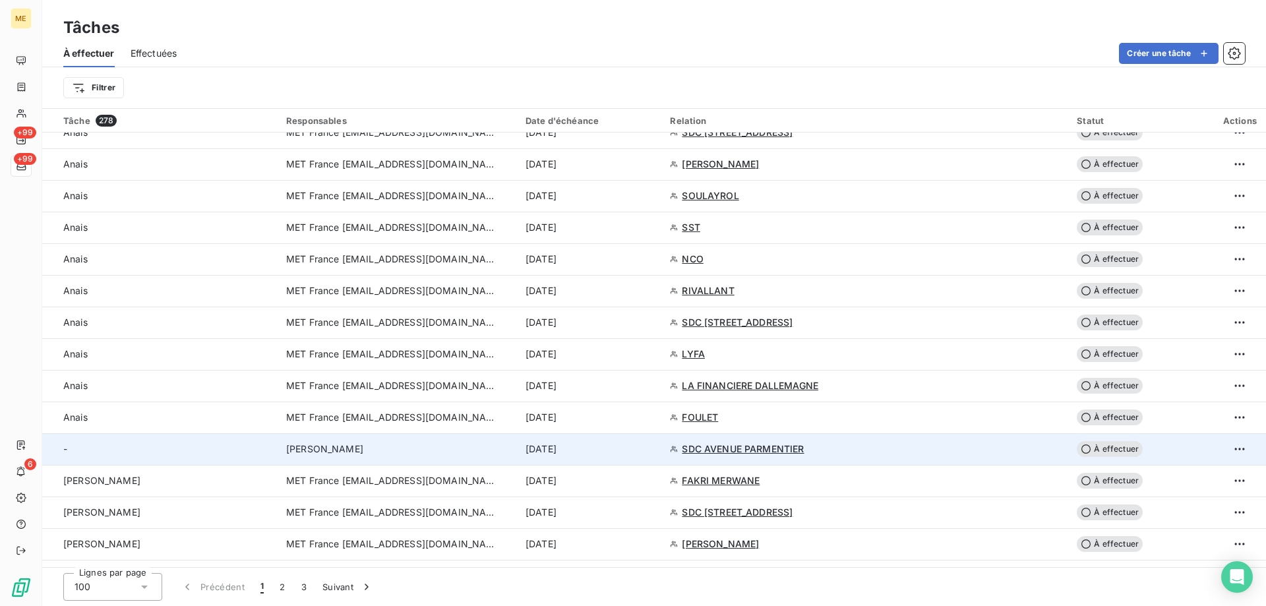
scroll to position [2110, 0]
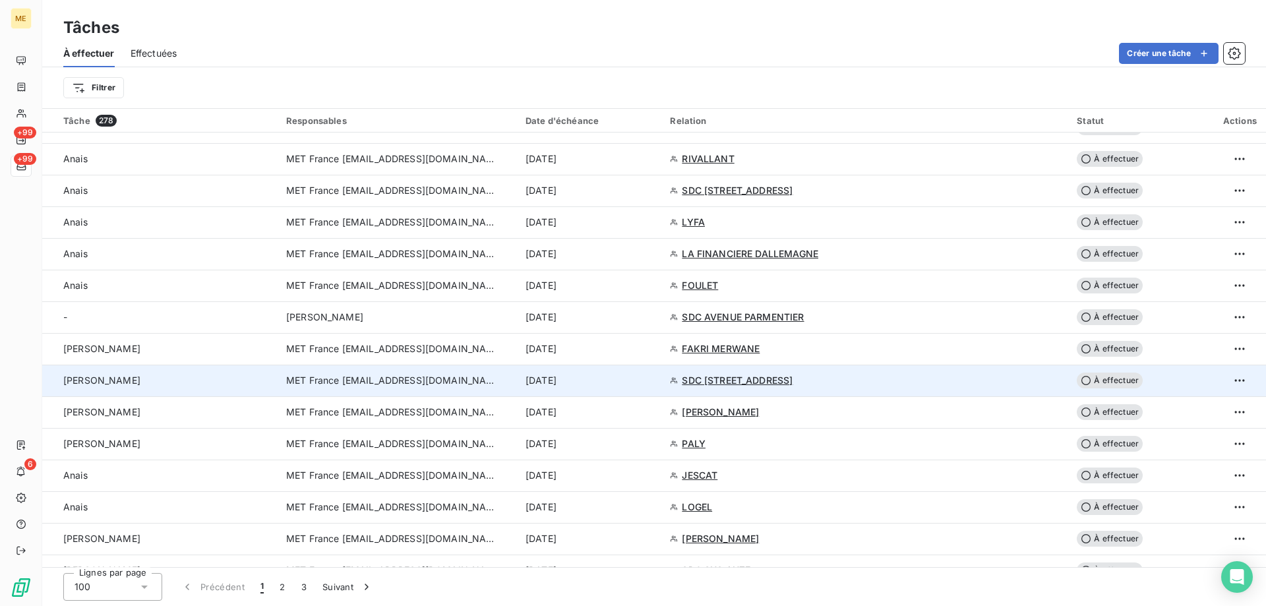
click at [391, 377] on span "MET France [EMAIL_ADDRESS][DOMAIN_NAME]" at bounding box center [391, 380] width 211 height 13
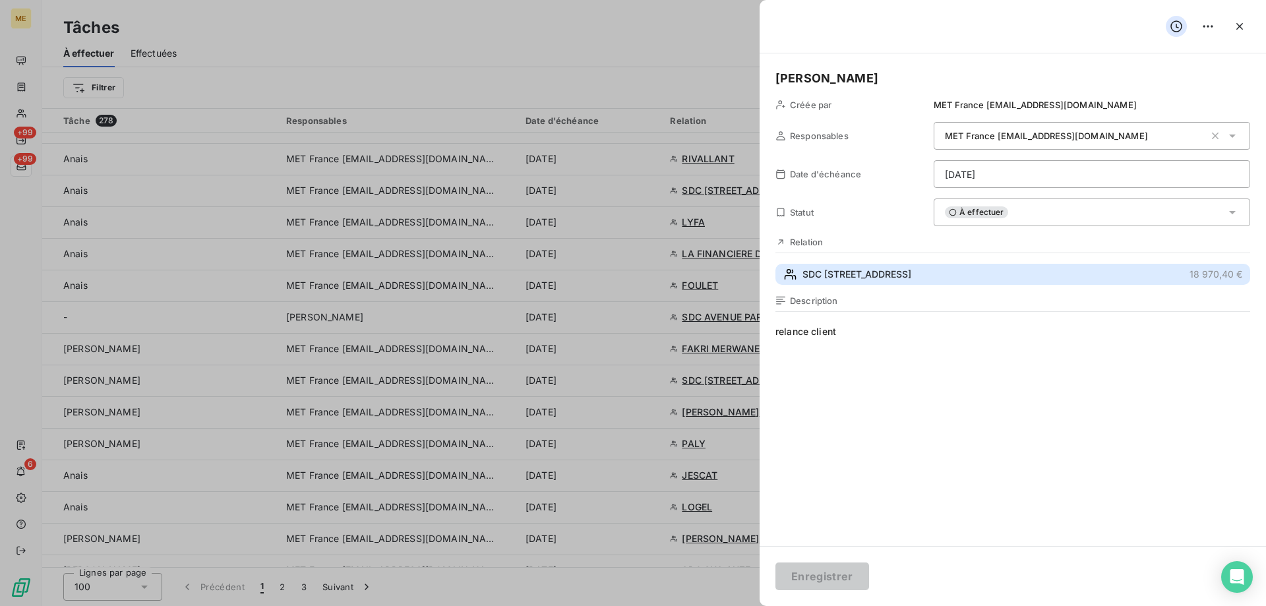
click at [828, 274] on span "SDC 41 RUE VITAL" at bounding box center [856, 274] width 109 height 13
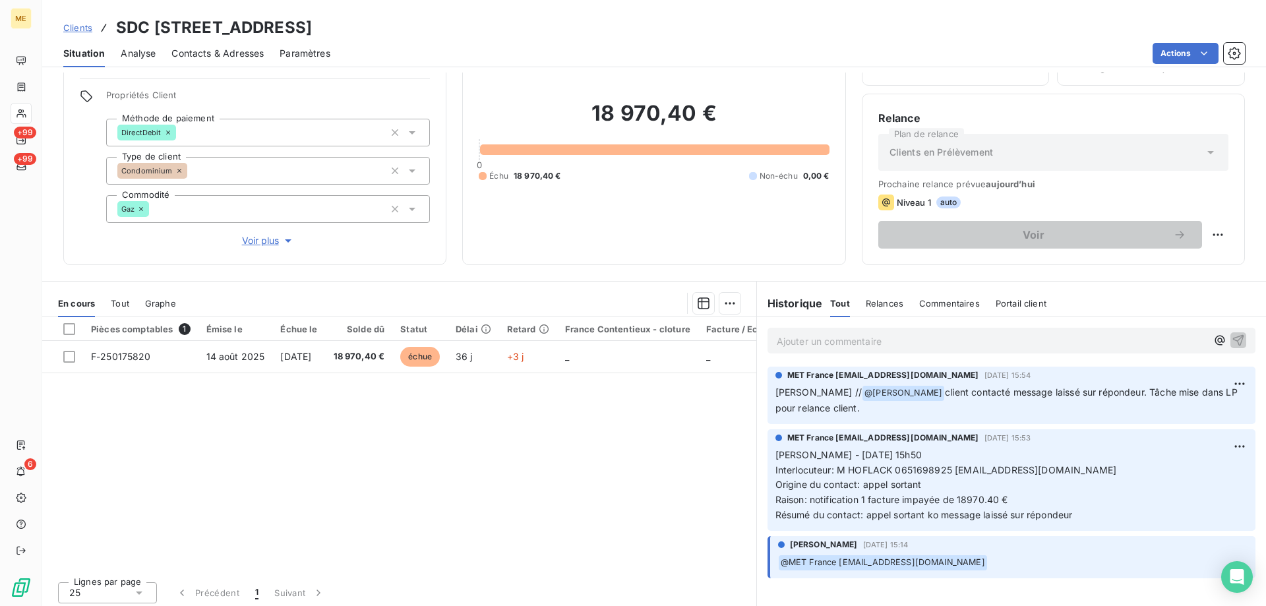
scroll to position [84, 0]
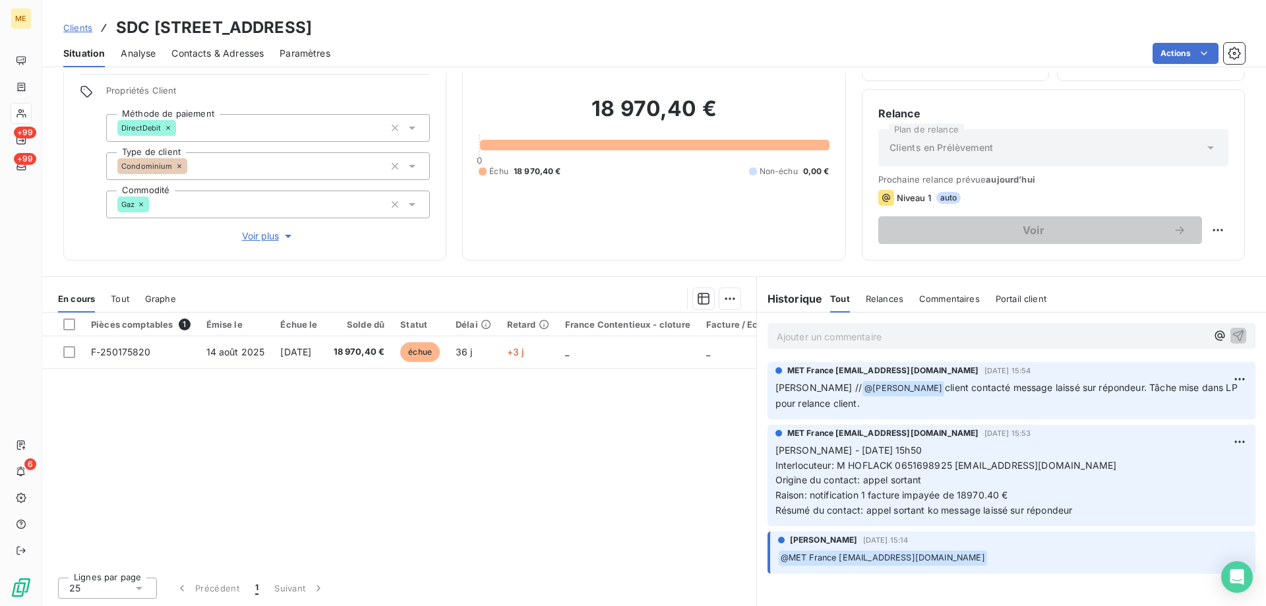
drag, startPoint x: 270, startPoint y: 28, endPoint x: 425, endPoint y: 29, distance: 154.9
click at [312, 29] on h3 "SDC 41 RUE VITAL - METFRA000021342-CA1" at bounding box center [214, 28] width 196 height 24
drag, startPoint x: 890, startPoint y: 463, endPoint x: 945, endPoint y: 467, distance: 54.9
click at [945, 467] on span "Interlocuteur: M HOFLACK 0651698925 gestion.copro@nbgi.fr" at bounding box center [945, 464] width 341 height 11
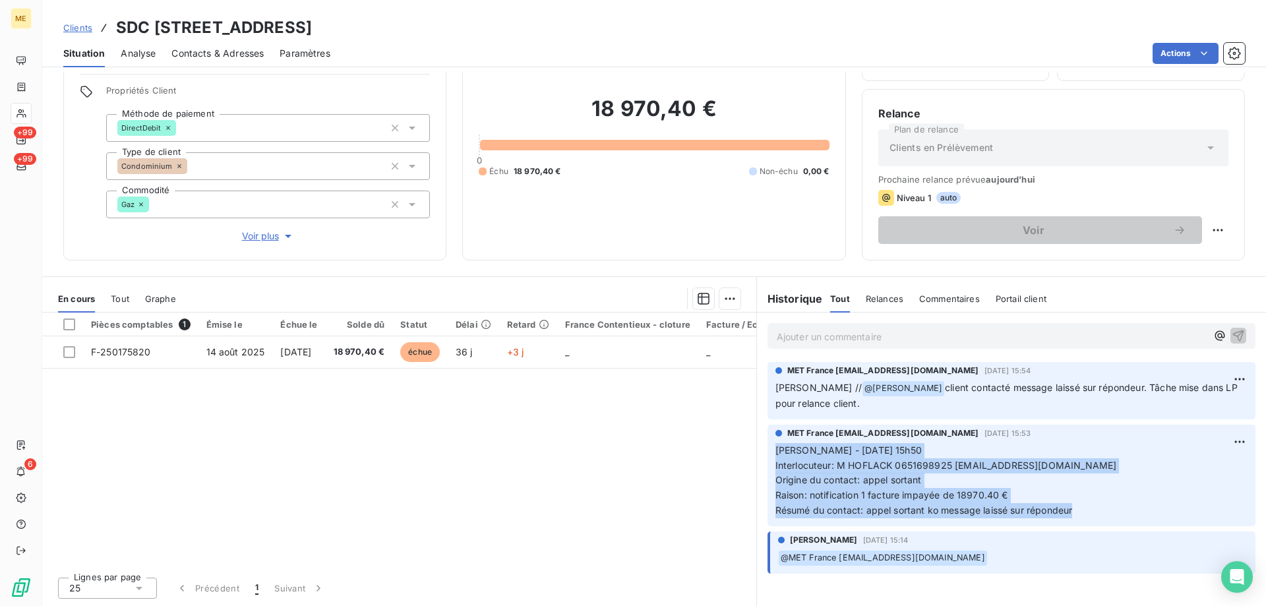
drag, startPoint x: 1078, startPoint y: 514, endPoint x: 765, endPoint y: 450, distance: 318.8
click at [767, 450] on div "MET France met-france@recouvrement.met.com 17 sept. 2025, 15:53 Sylvain - 17/09…" at bounding box center [1011, 476] width 488 height 102
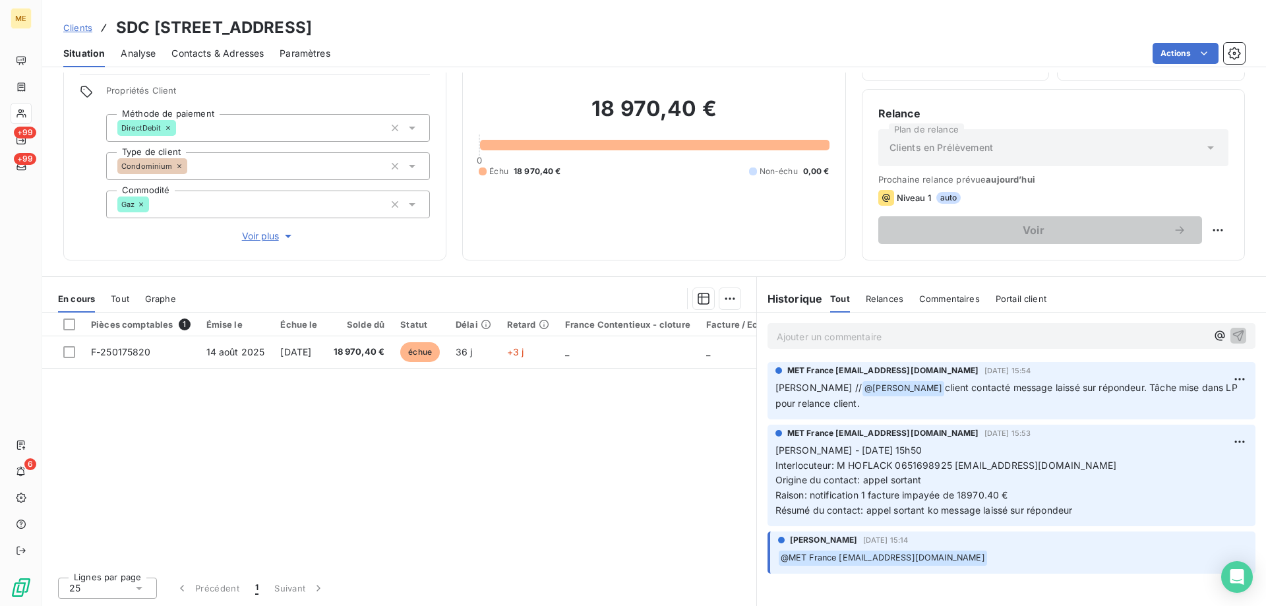
click at [802, 341] on p "Ajouter un commentaire ﻿" at bounding box center [992, 336] width 430 height 16
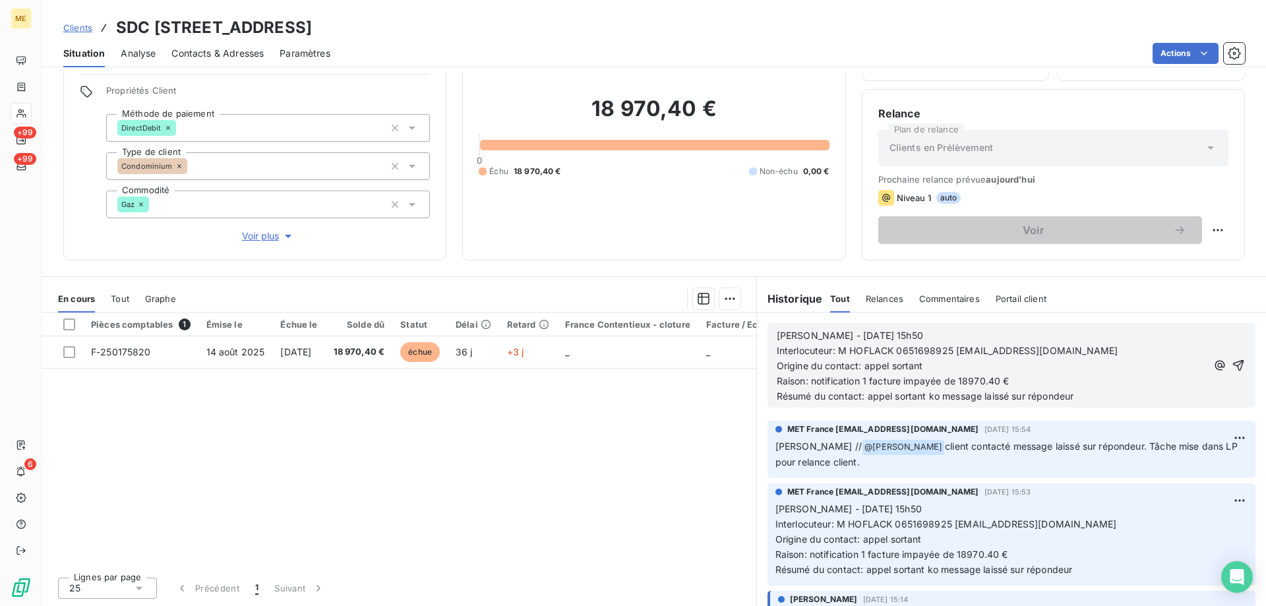
click at [823, 334] on span "Sylvain - 17/09/2025 - 15h50" at bounding box center [850, 335] width 146 height 11
click at [912, 335] on p "Sylvain - 19/09/2025 - 15h50" at bounding box center [992, 335] width 430 height 15
click at [1233, 365] on icon "button" at bounding box center [1238, 365] width 11 height 11
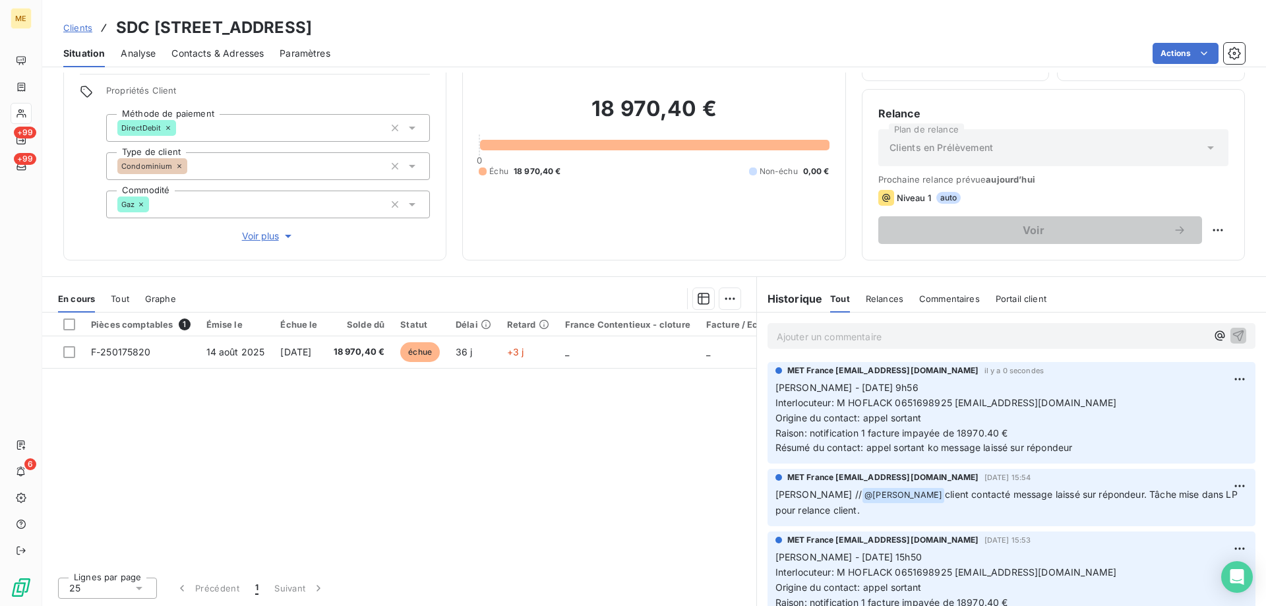
click at [1164, 67] on div "Clients SDC 41 RUE VITAL - METFRA000021342-CA1 Situation Analyse Contacts & Adr…" at bounding box center [654, 303] width 1224 height 606
click at [1164, 63] on html "ME +99 +99 6 Clients SDC 41 RUE VITAL - METFRA000021342-CA1 Situation Analyse C…" at bounding box center [633, 369] width 1266 height 738
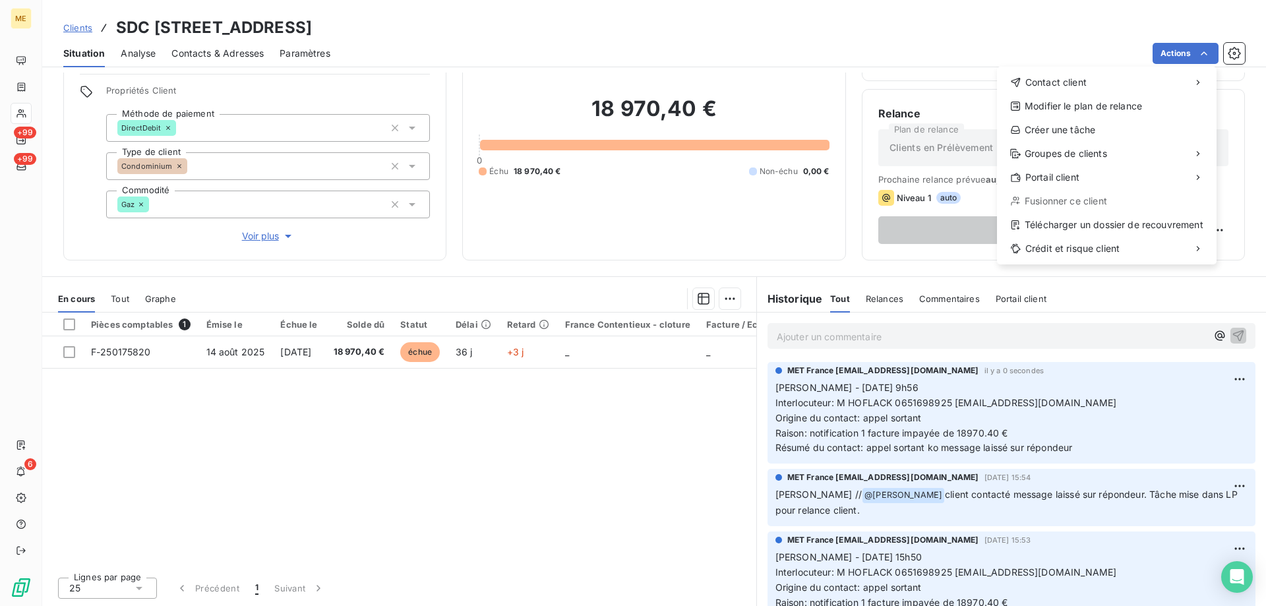
click at [25, 165] on html "ME +99 +99 6 Clients SDC 41 RUE VITAL - METFRA000021342-CA1 Situation Analyse C…" at bounding box center [633, 369] width 1266 height 738
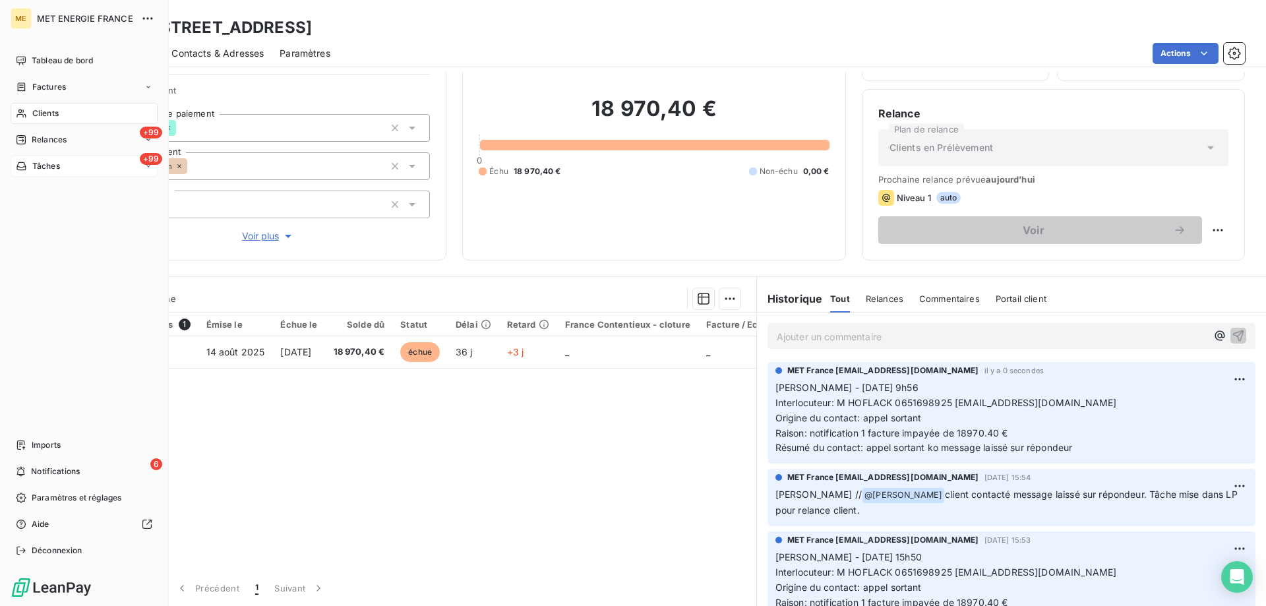
click at [63, 165] on div "+99 Tâches" at bounding box center [84, 166] width 147 height 21
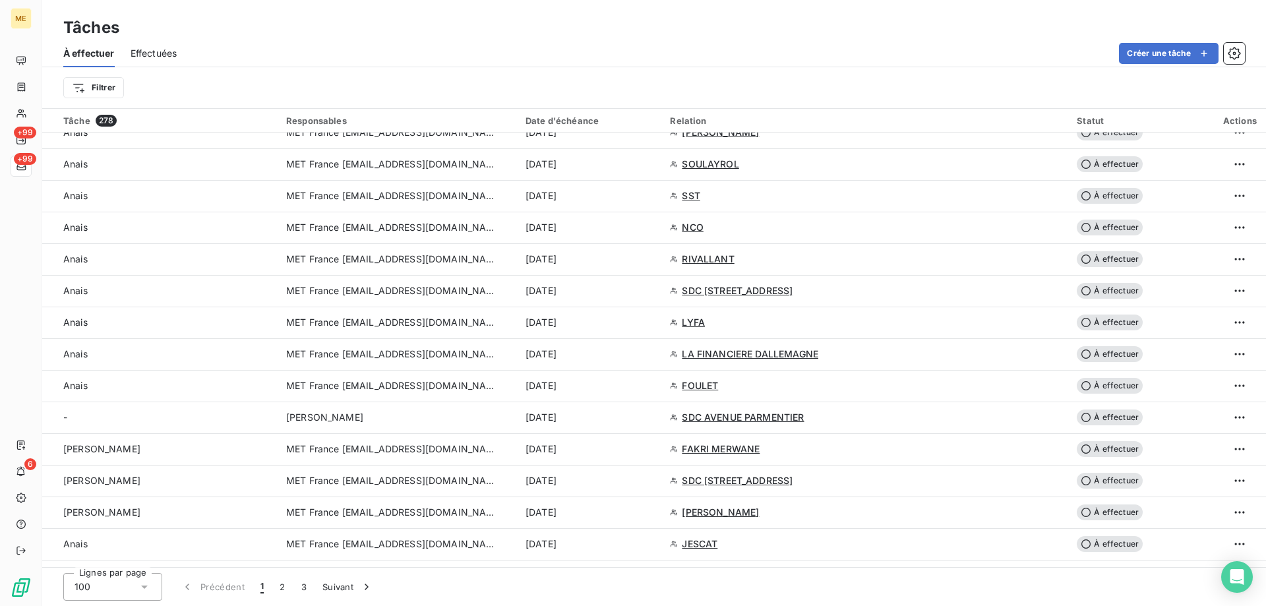
scroll to position [2044, 0]
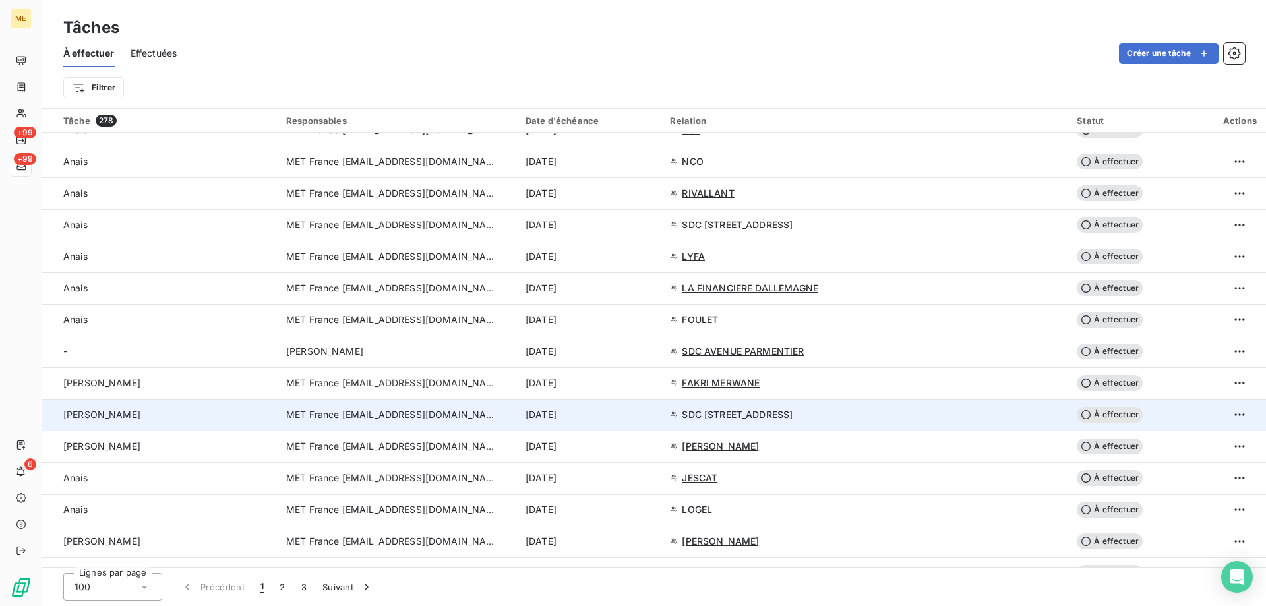
click at [464, 425] on td "MET France [EMAIL_ADDRESS][DOMAIN_NAME]" at bounding box center [397, 415] width 239 height 32
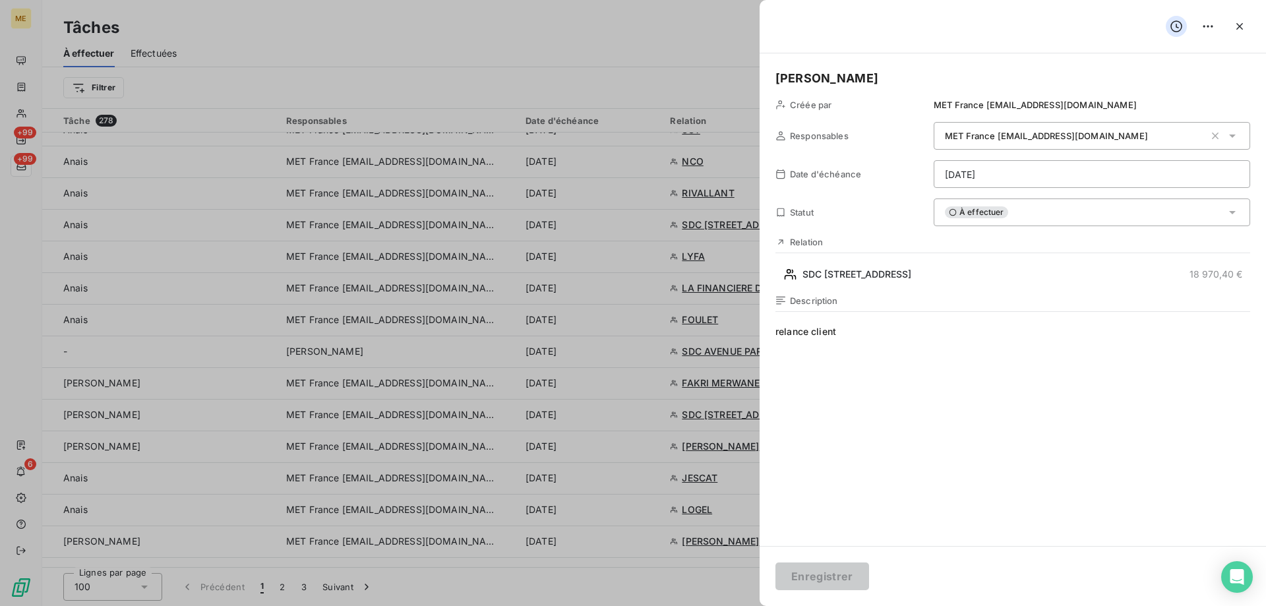
click at [1003, 176] on html "ME +99 +99 6 Tâches À effectuer Effectuées Créer une tâche Filtrer Tâche 278 Re…" at bounding box center [633, 369] width 1266 height 738
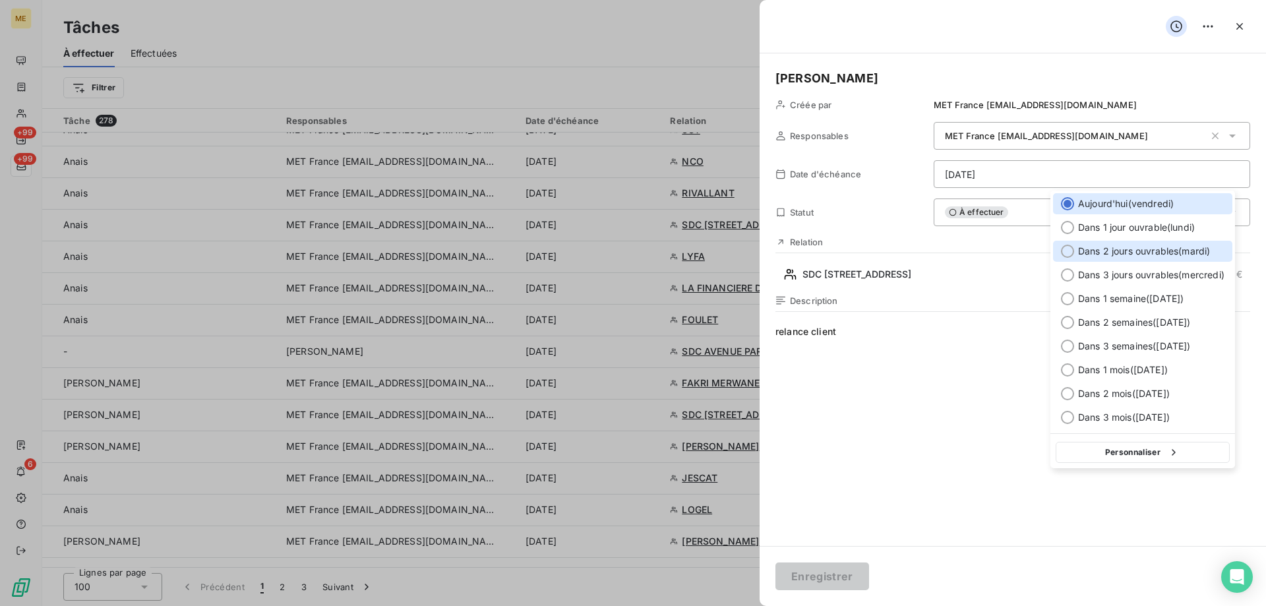
click at [1065, 254] on div at bounding box center [1067, 251] width 13 height 13
type input "23/09/2025"
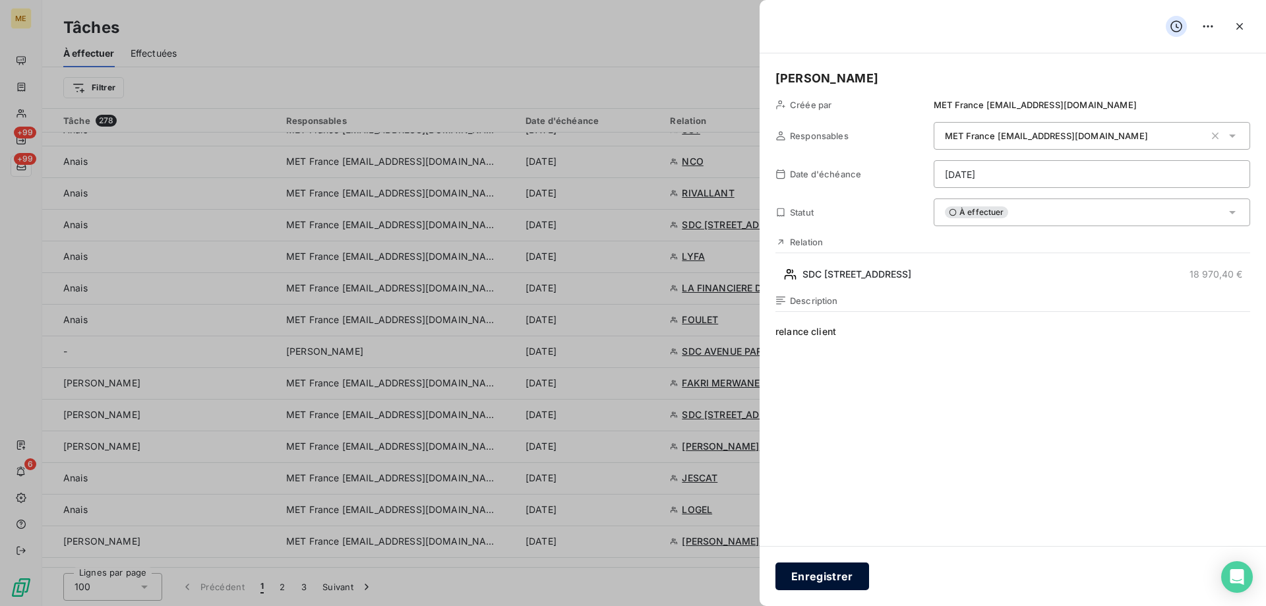
click at [819, 565] on button "Enregistrer" at bounding box center [822, 576] width 94 height 28
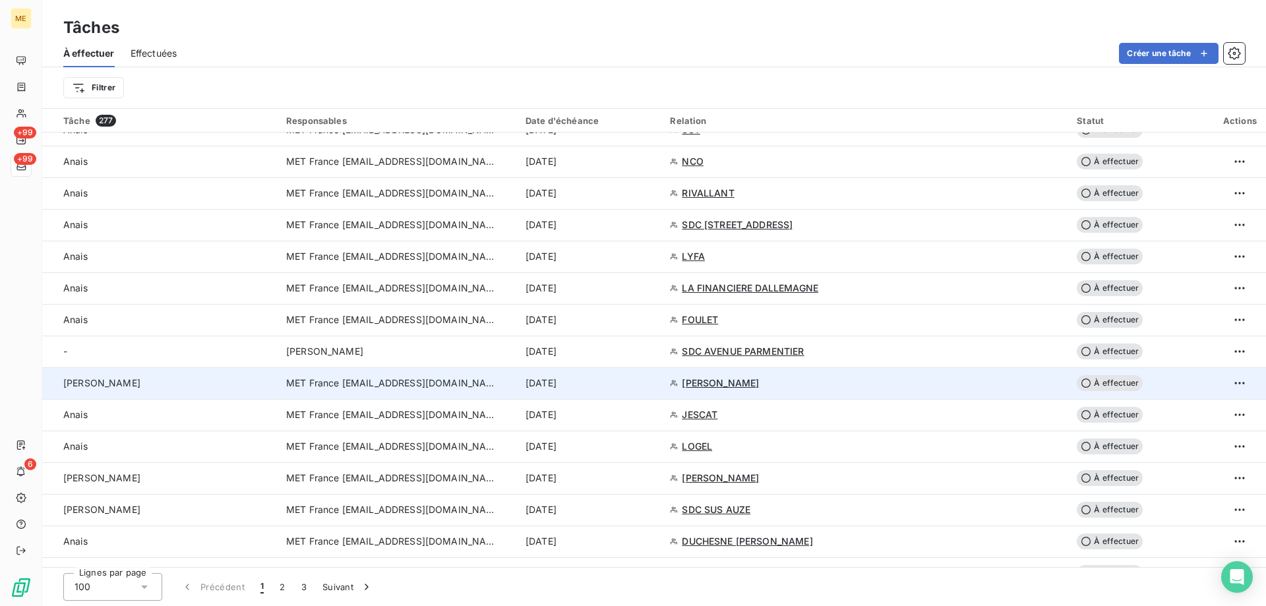
click at [442, 383] on span "MET France [EMAIL_ADDRESS][DOMAIN_NAME]" at bounding box center [391, 382] width 211 height 13
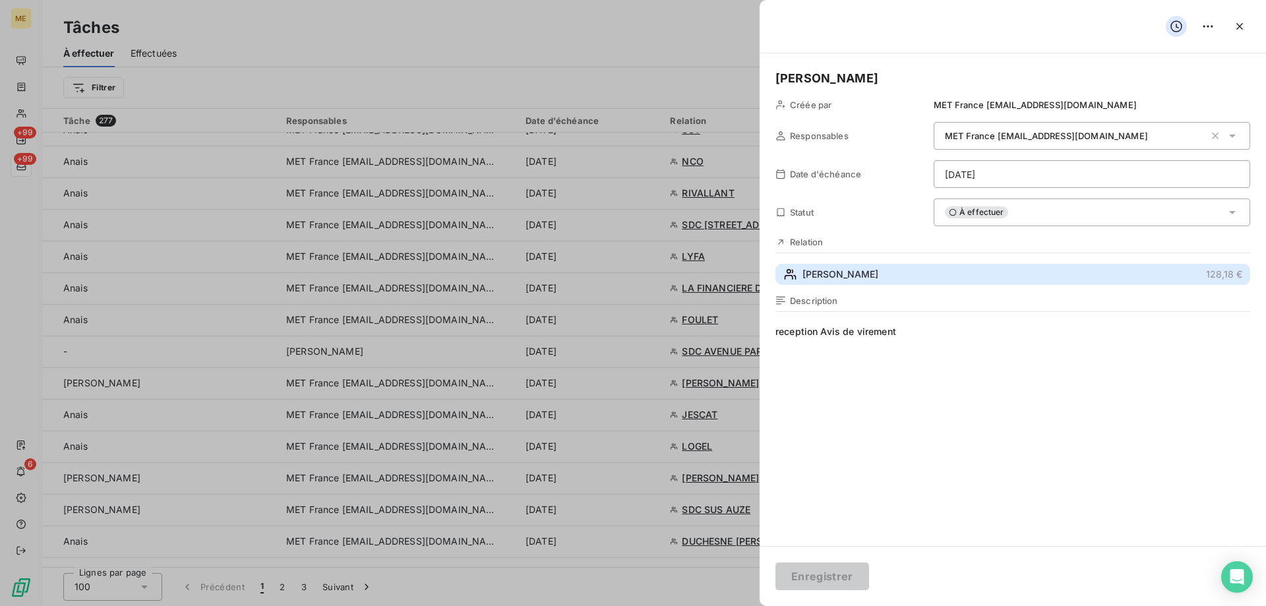
click at [815, 281] on span "THIERRY DUPONT" at bounding box center [840, 274] width 76 height 13
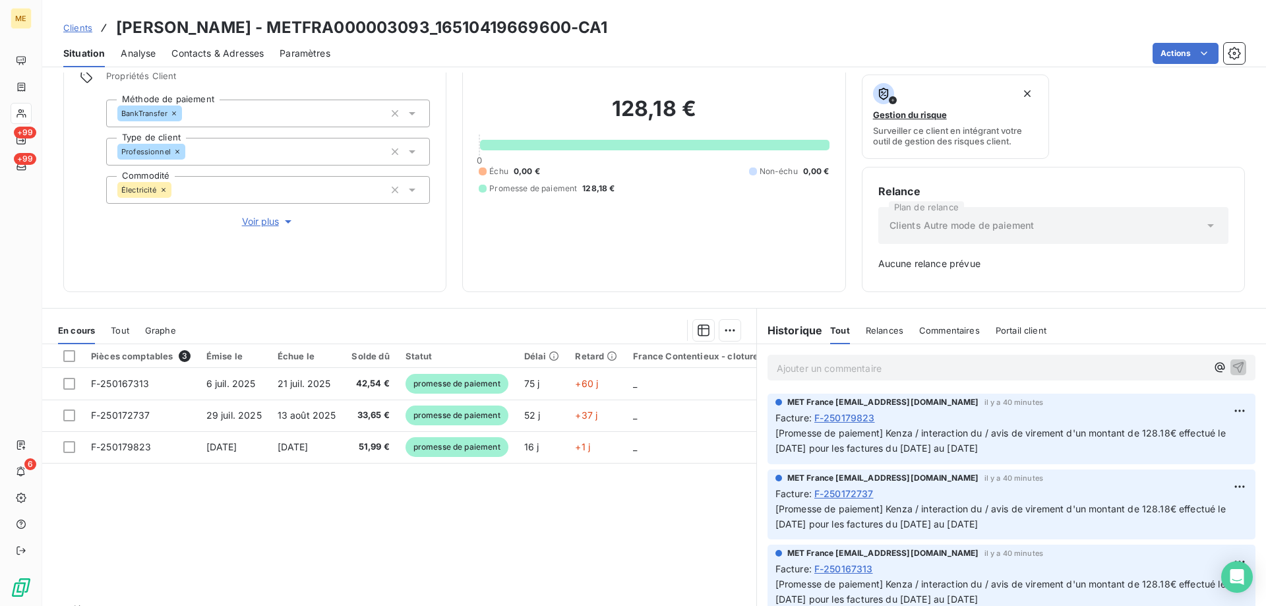
scroll to position [130, 0]
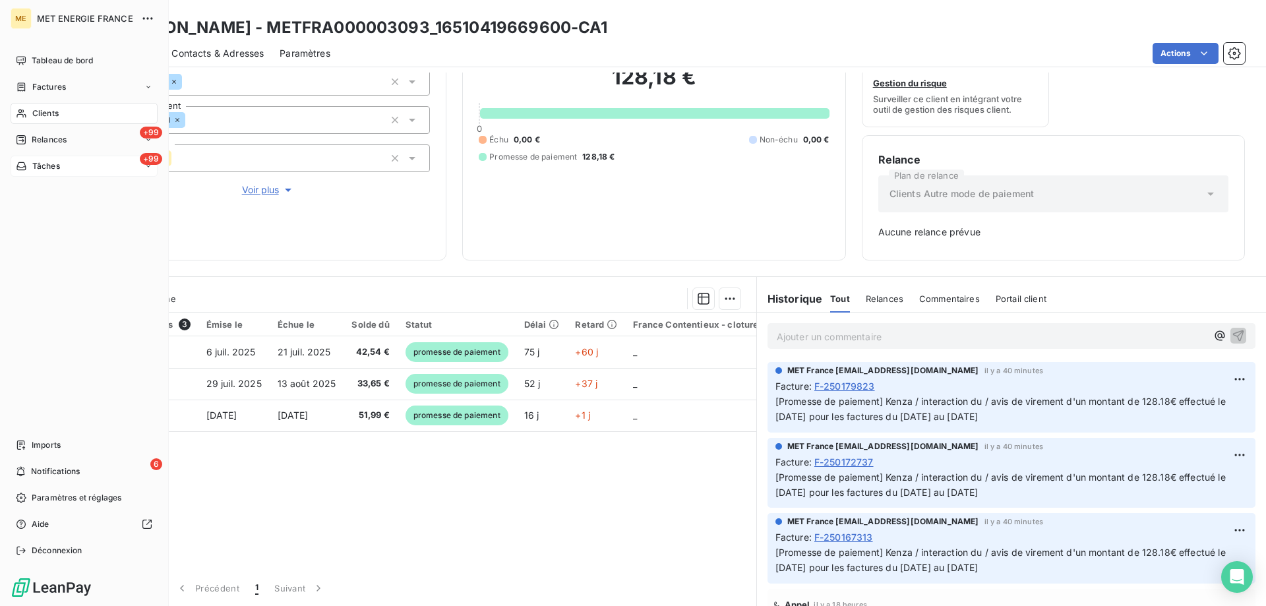
click at [67, 169] on div "+99 Tâches" at bounding box center [84, 166] width 147 height 21
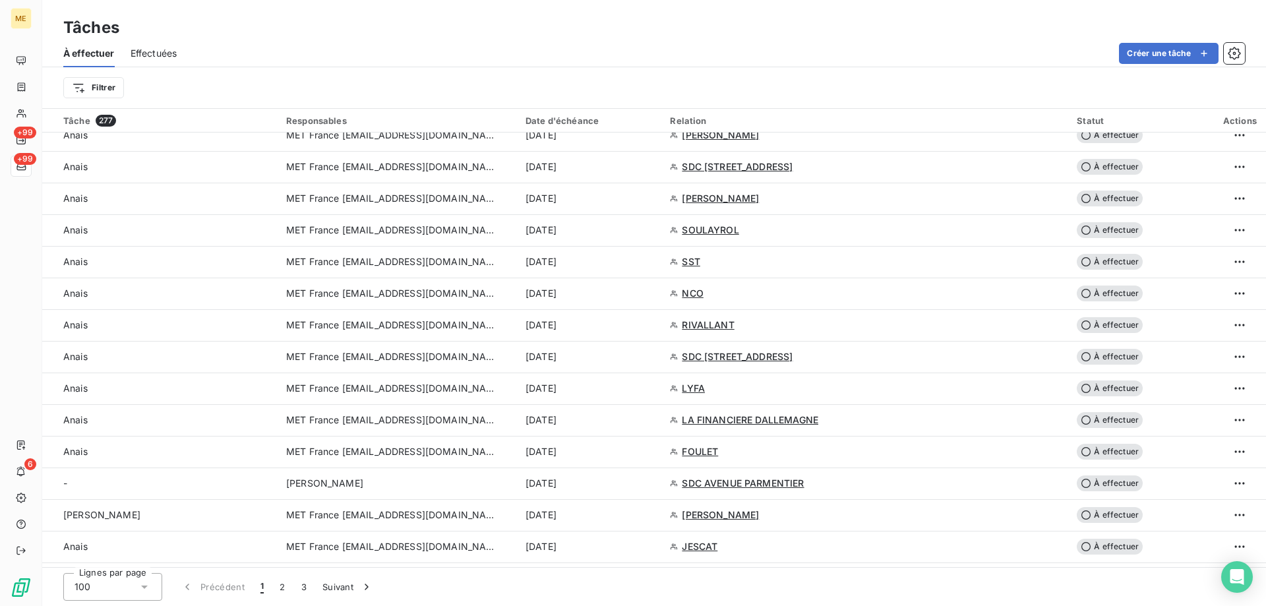
scroll to position [1978, 0]
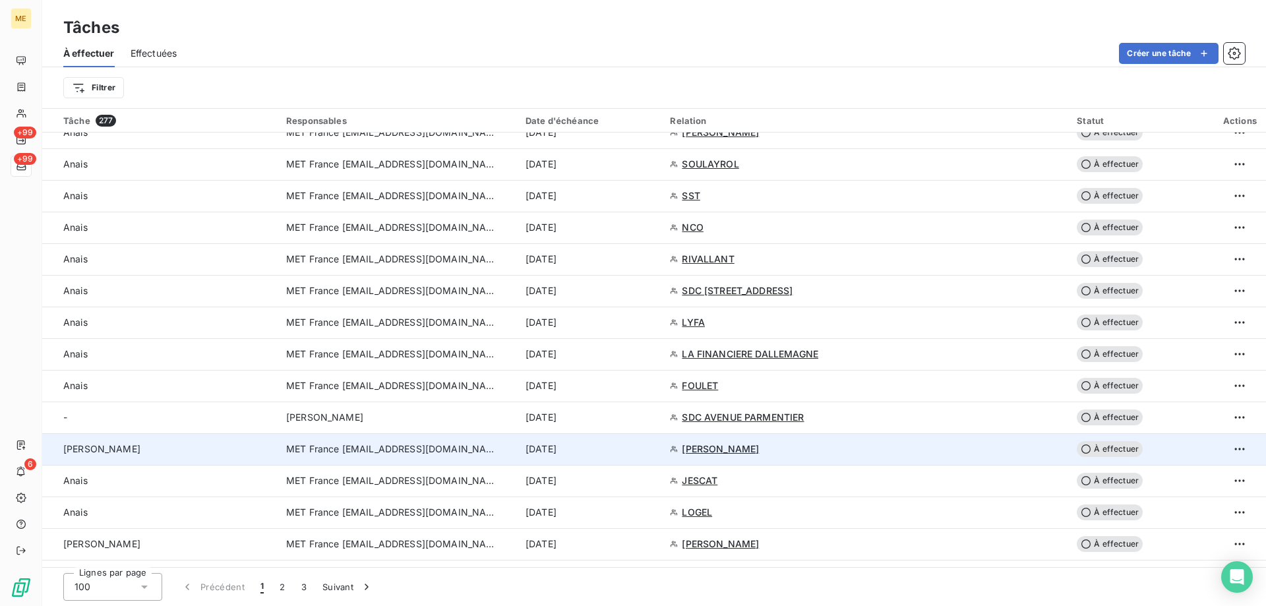
click at [345, 448] on span "MET France [EMAIL_ADDRESS][DOMAIN_NAME]" at bounding box center [391, 448] width 211 height 13
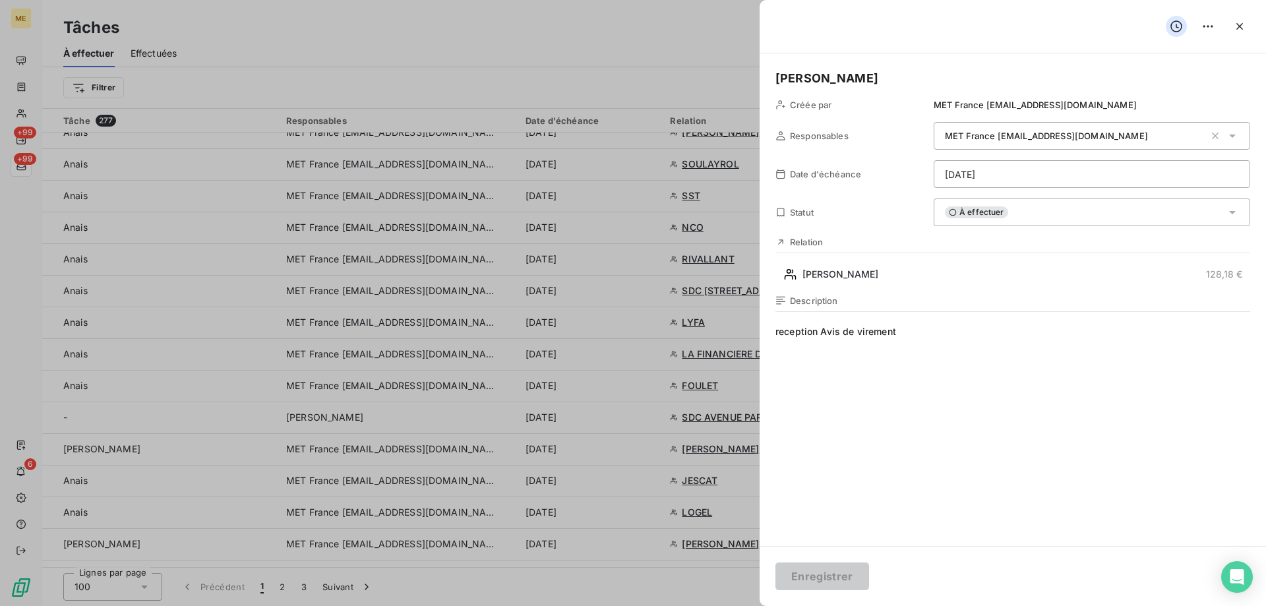
click at [984, 331] on span "reception Avis de virement" at bounding box center [1012, 451] width 475 height 253
click at [963, 332] on span "reception Avis de virement // avis de virelent reçu" at bounding box center [1012, 451] width 475 height 253
click at [841, 573] on button "Enregistrer" at bounding box center [822, 576] width 94 height 28
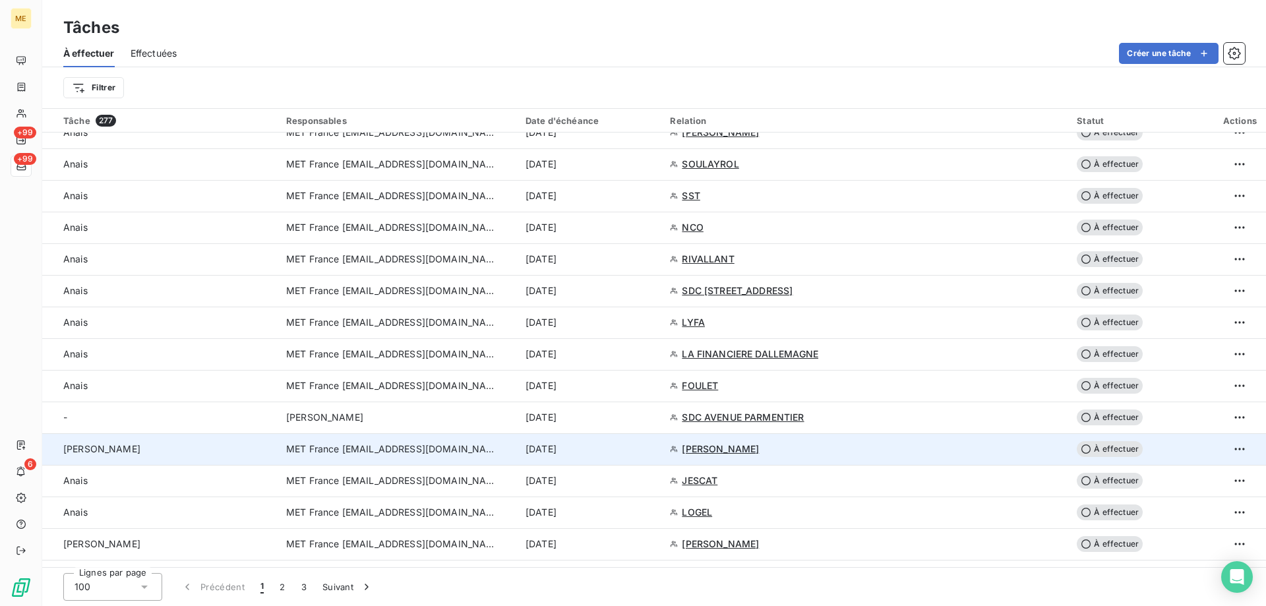
click at [405, 445] on span "MET France [EMAIL_ADDRESS][DOMAIN_NAME]" at bounding box center [391, 448] width 211 height 13
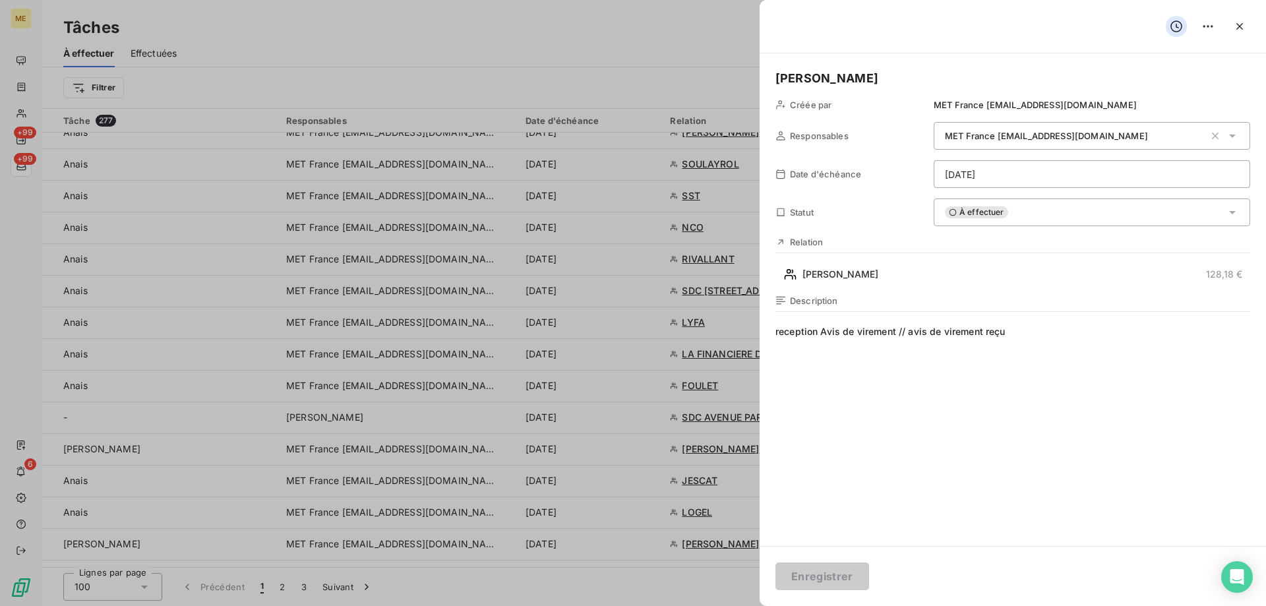
click at [1035, 206] on div "À effectuer" at bounding box center [1091, 212] width 316 height 28
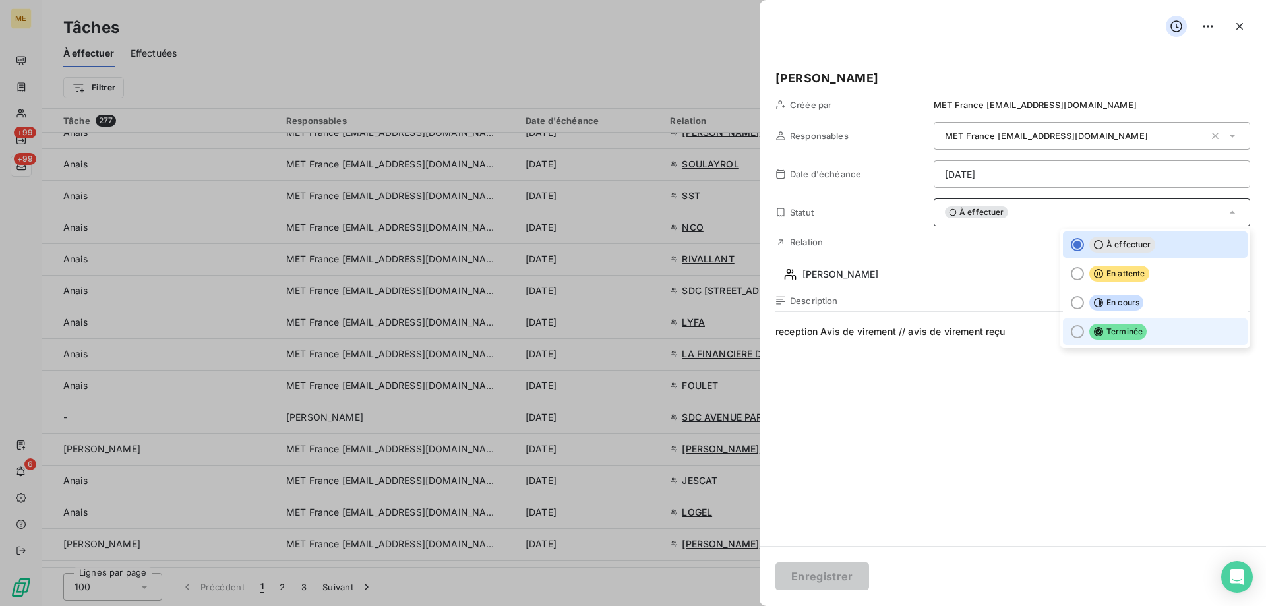
click at [1071, 333] on div at bounding box center [1077, 331] width 13 height 13
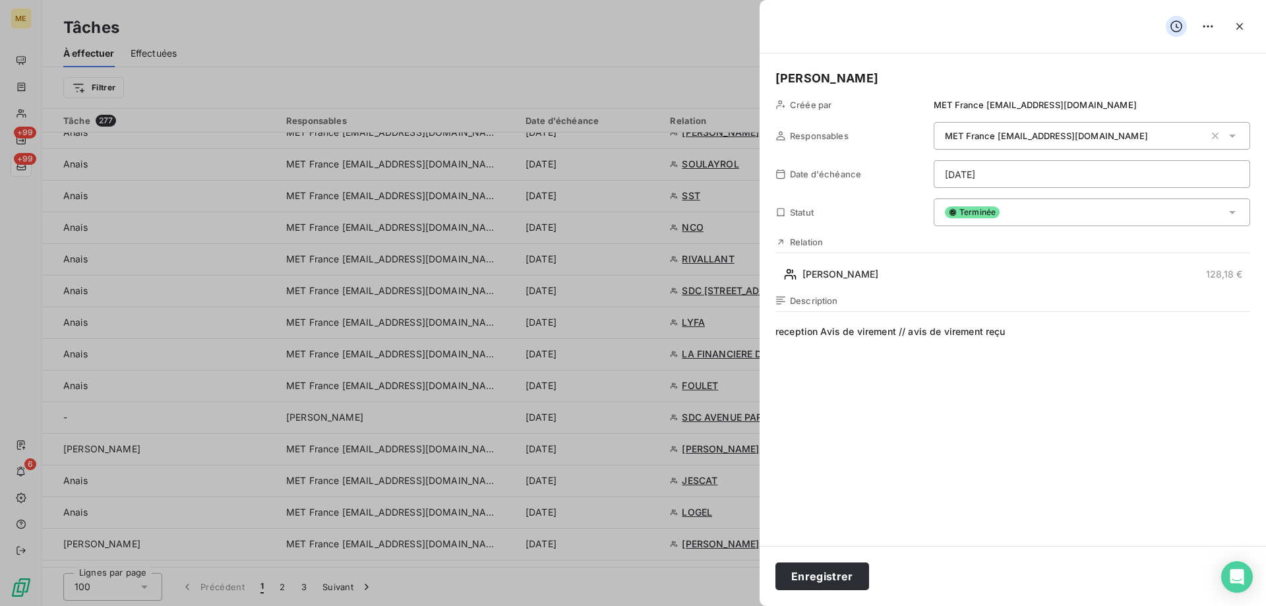
click at [966, 434] on span "reception Avis de virement // avis de virement reçu" at bounding box center [1012, 451] width 475 height 253
click at [813, 580] on button "Enregistrer" at bounding box center [822, 576] width 94 height 28
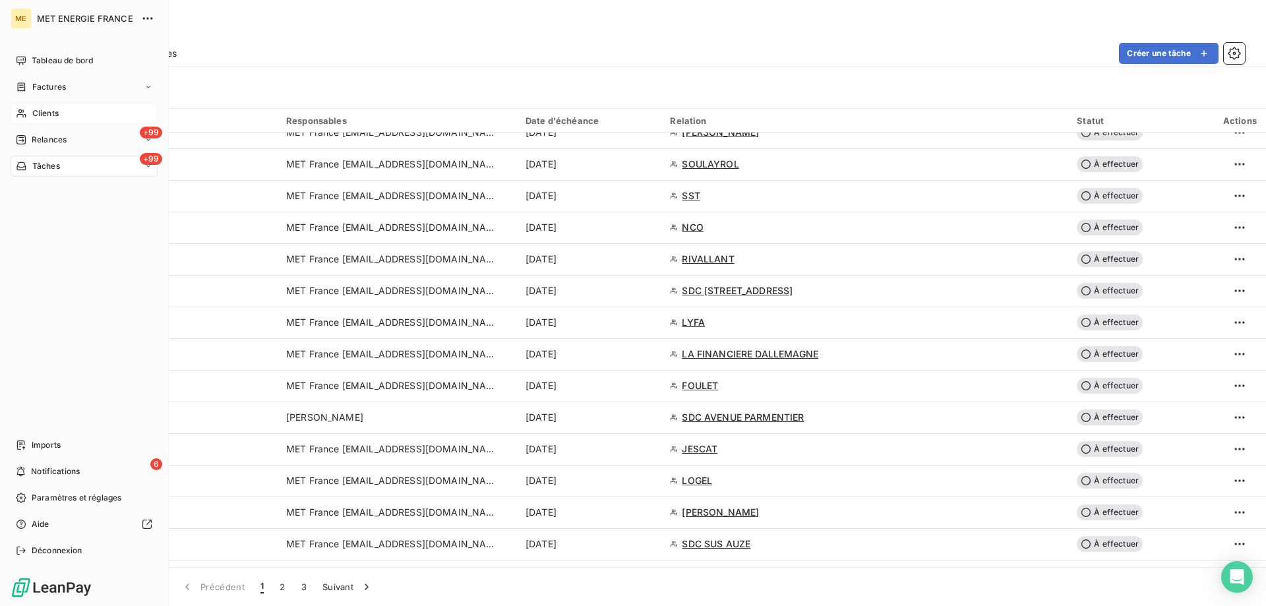
click at [33, 111] on span "Clients" at bounding box center [45, 113] width 26 height 12
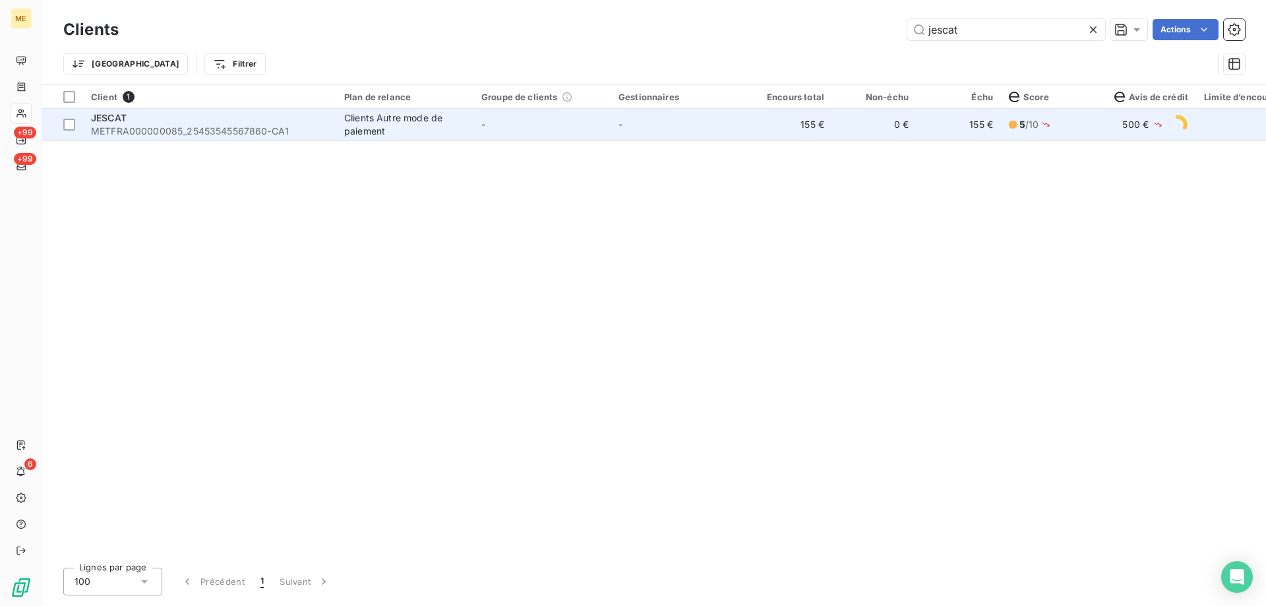
click at [154, 123] on div "JESCAT" at bounding box center [209, 117] width 237 height 13
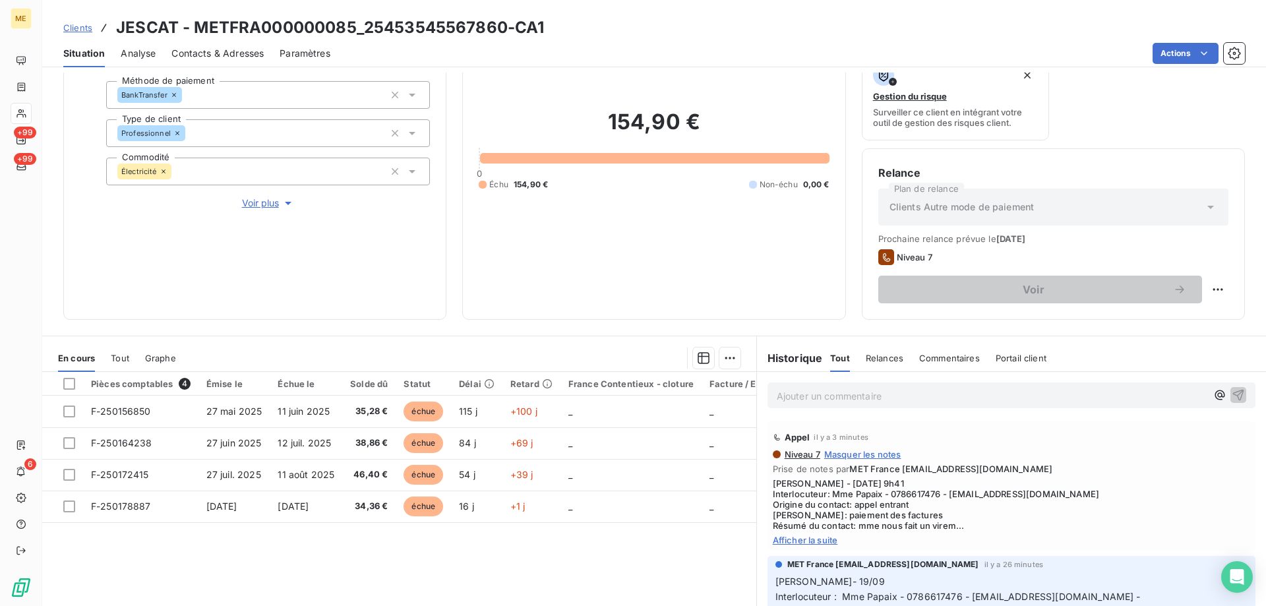
scroll to position [176, 0]
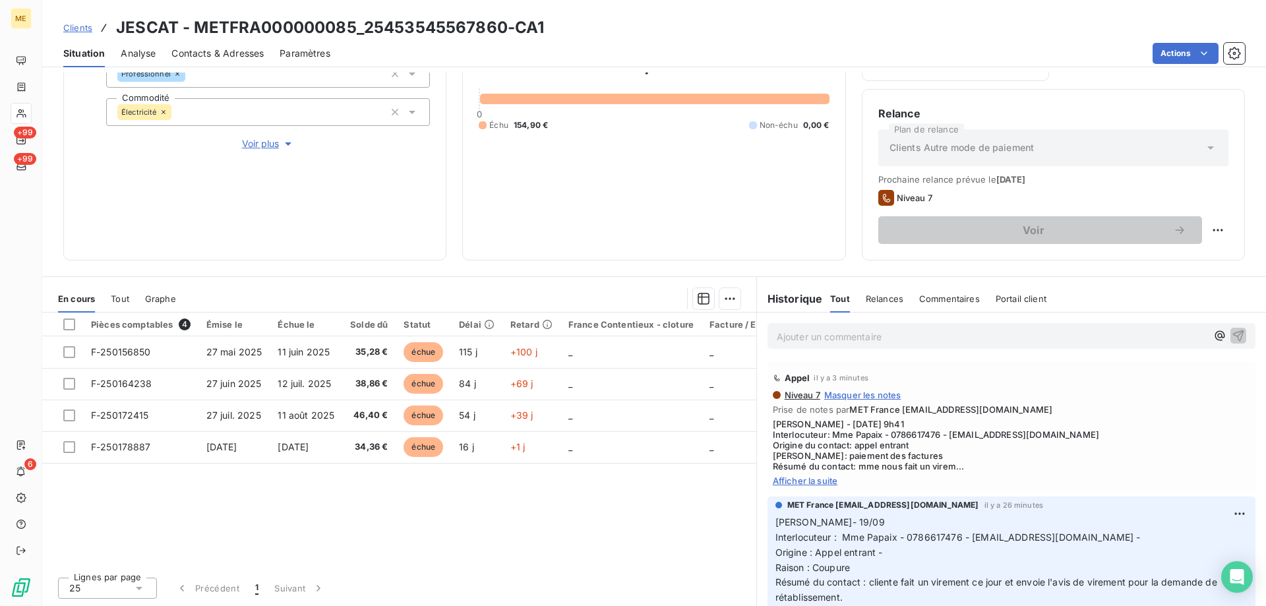
click at [823, 481] on span "Afficher la suite" at bounding box center [1011, 480] width 477 height 11
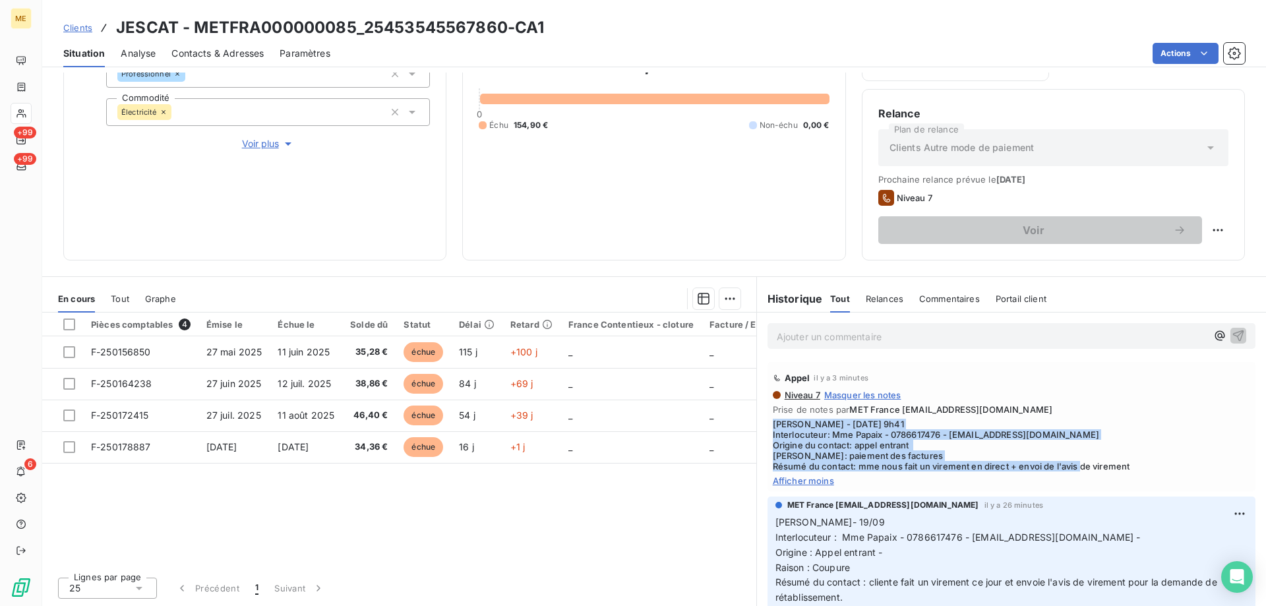
drag, startPoint x: 1145, startPoint y: 463, endPoint x: 758, endPoint y: 417, distance: 389.8
click at [758, 417] on div "Appel il y a 3 minutes Niveau 7 Masquer les notes Prise de notes par MET France…" at bounding box center [1011, 426] width 509 height 134
click at [997, 419] on span "Sylvain - 19/09/2025 - 9h41 Interlocuteur: Mme Papaix - 0786617476 - SERVICES.V…" at bounding box center [1011, 445] width 477 height 53
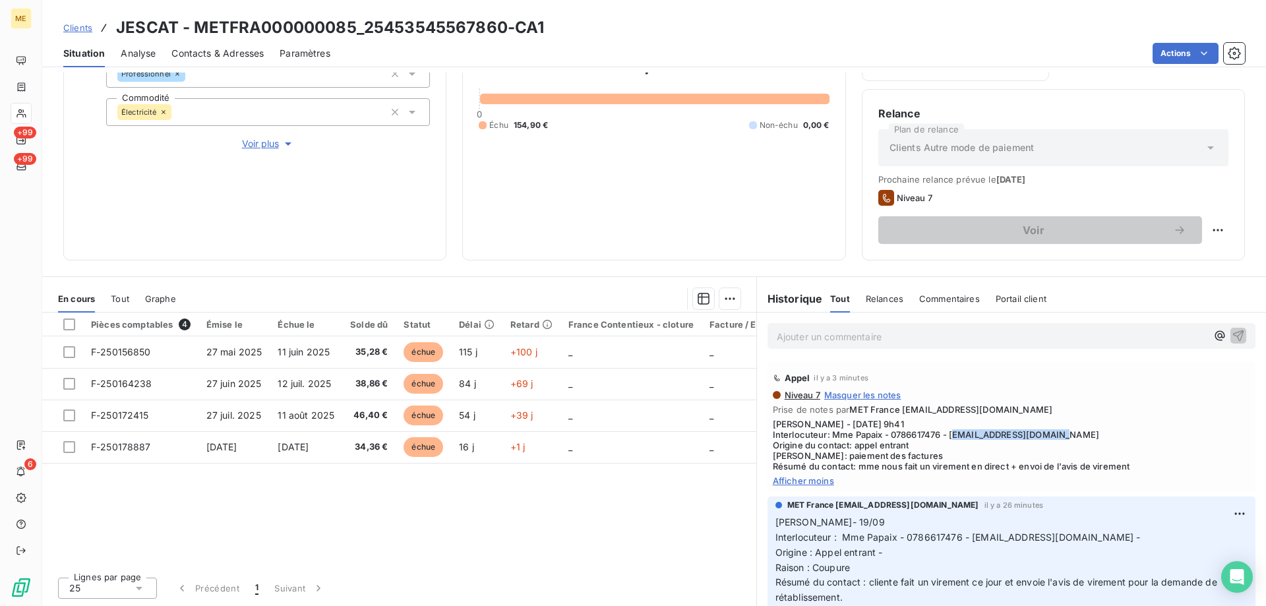
drag, startPoint x: 949, startPoint y: 434, endPoint x: 1072, endPoint y: 438, distance: 122.7
click at [1072, 438] on span "Sylvain - 19/09/2025 - 9h41 Interlocuteur: Mme Papaix - 0786617476 - SERVICES.V…" at bounding box center [1011, 445] width 477 height 53
drag, startPoint x: 945, startPoint y: 430, endPoint x: 1100, endPoint y: 430, distance: 155.6
click at [1100, 430] on span "Sylvain - 19/09/2025 - 9h41 Interlocuteur: Mme Papaix - 0786617476 - SERVICES.V…" at bounding box center [1011, 445] width 477 height 53
click at [818, 481] on span "Afficher moins" at bounding box center [1011, 480] width 477 height 11
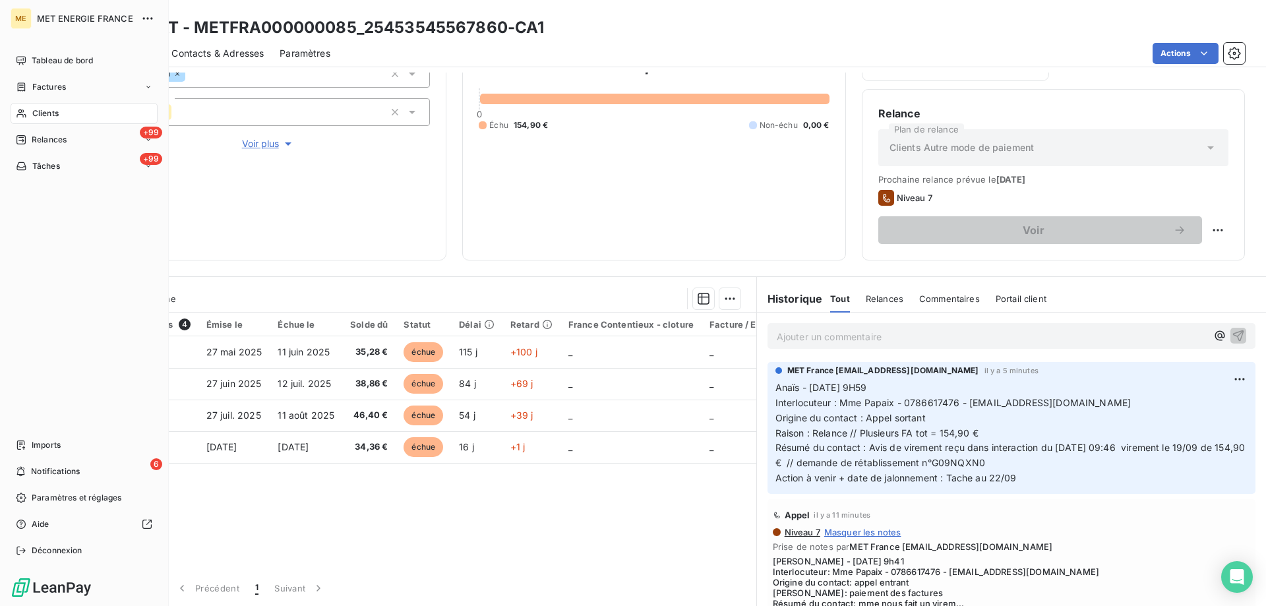
click at [42, 165] on span "Tâches" at bounding box center [46, 166] width 28 height 12
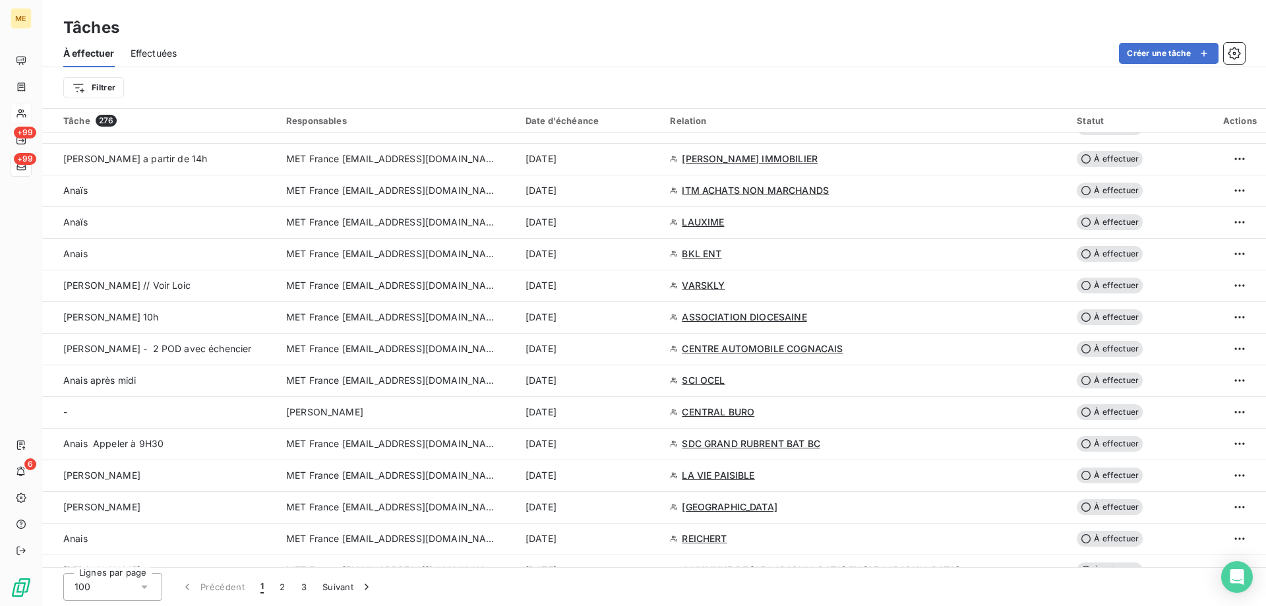
scroll to position [1187, 0]
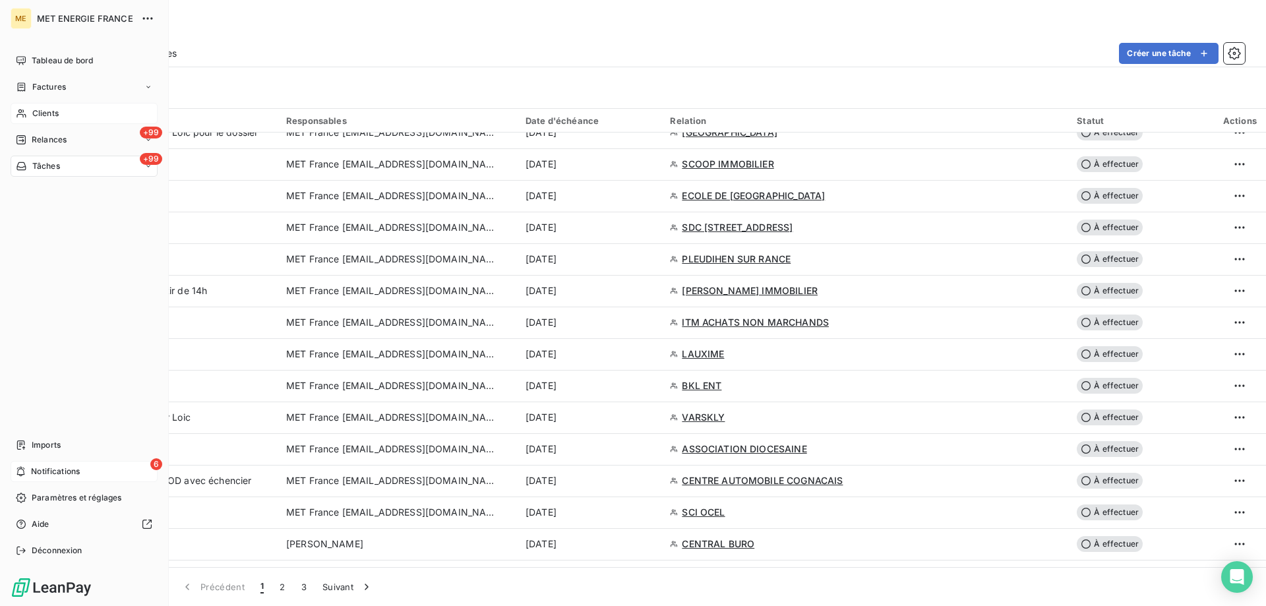
click at [36, 467] on span "Notifications" at bounding box center [55, 471] width 49 height 12
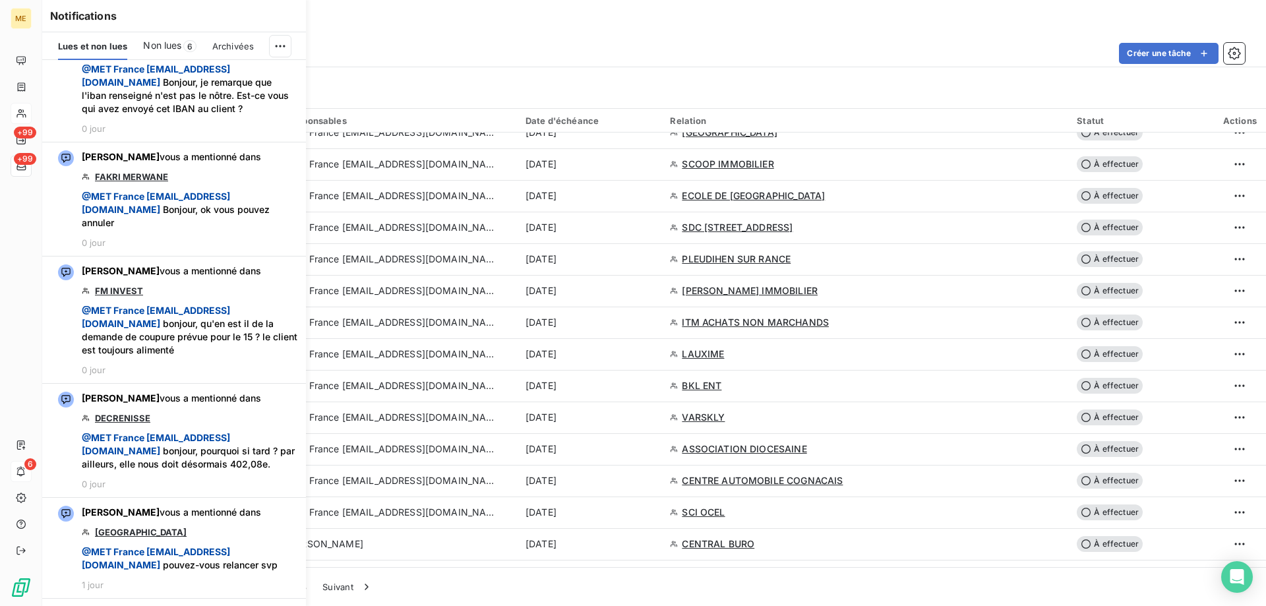
scroll to position [330, 0]
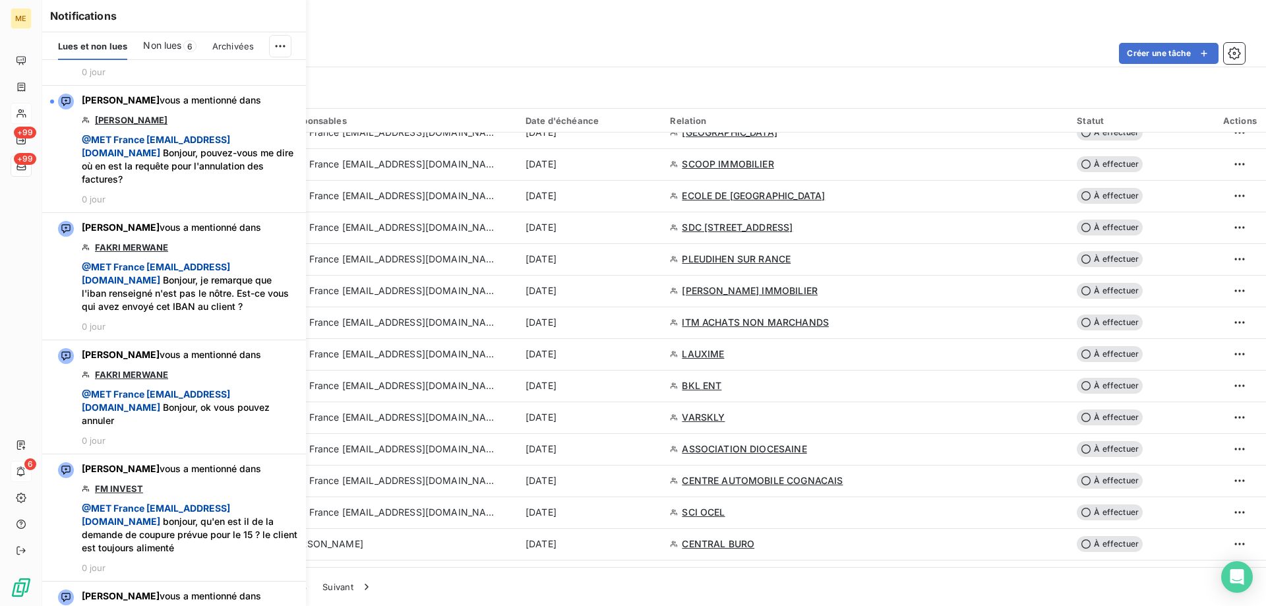
click at [156, 45] on span "Non lues" at bounding box center [162, 45] width 38 height 13
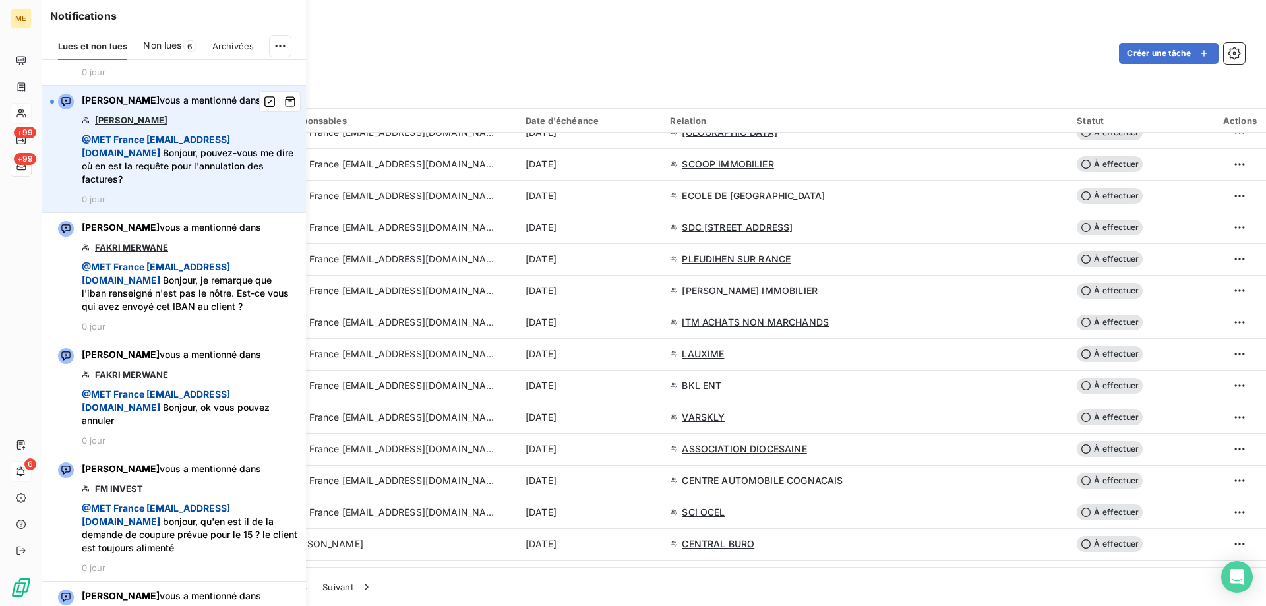
scroll to position [217, 0]
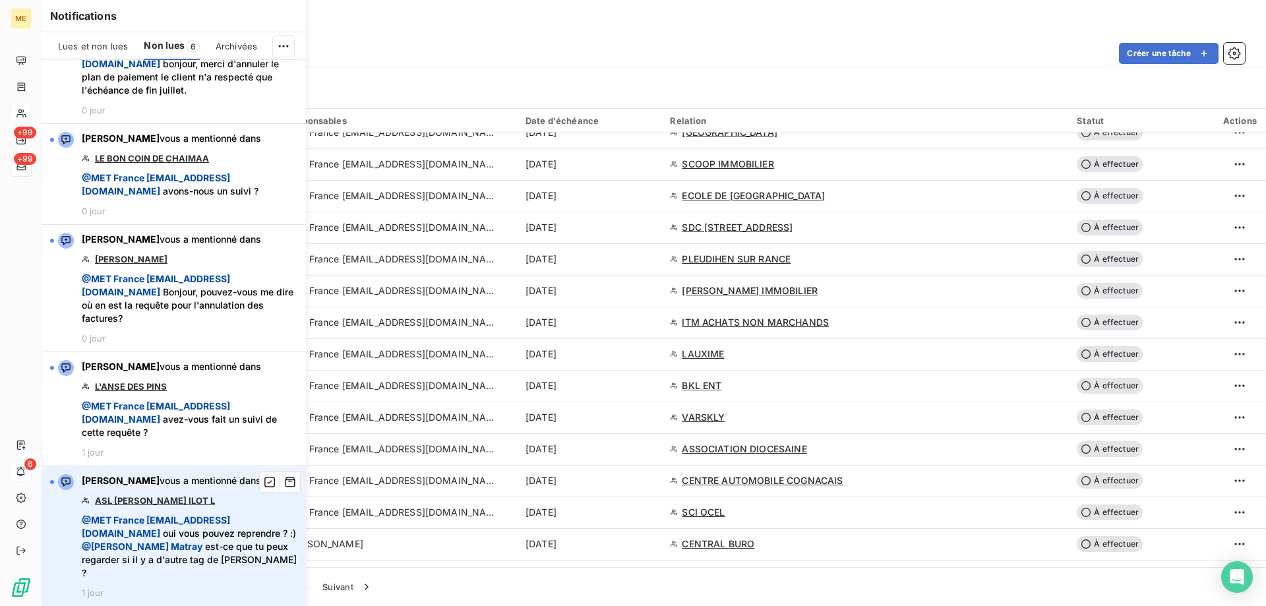
click at [142, 499] on link "ASL JACQUES COEUR ILOT L" at bounding box center [155, 500] width 120 height 11
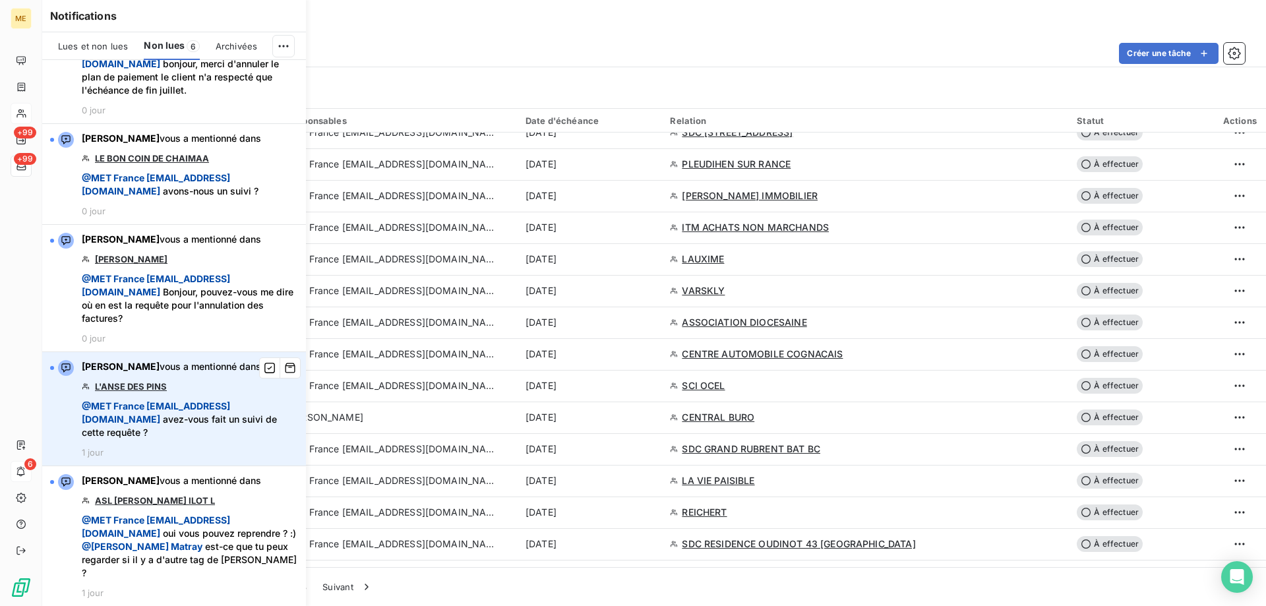
scroll to position [1187, 0]
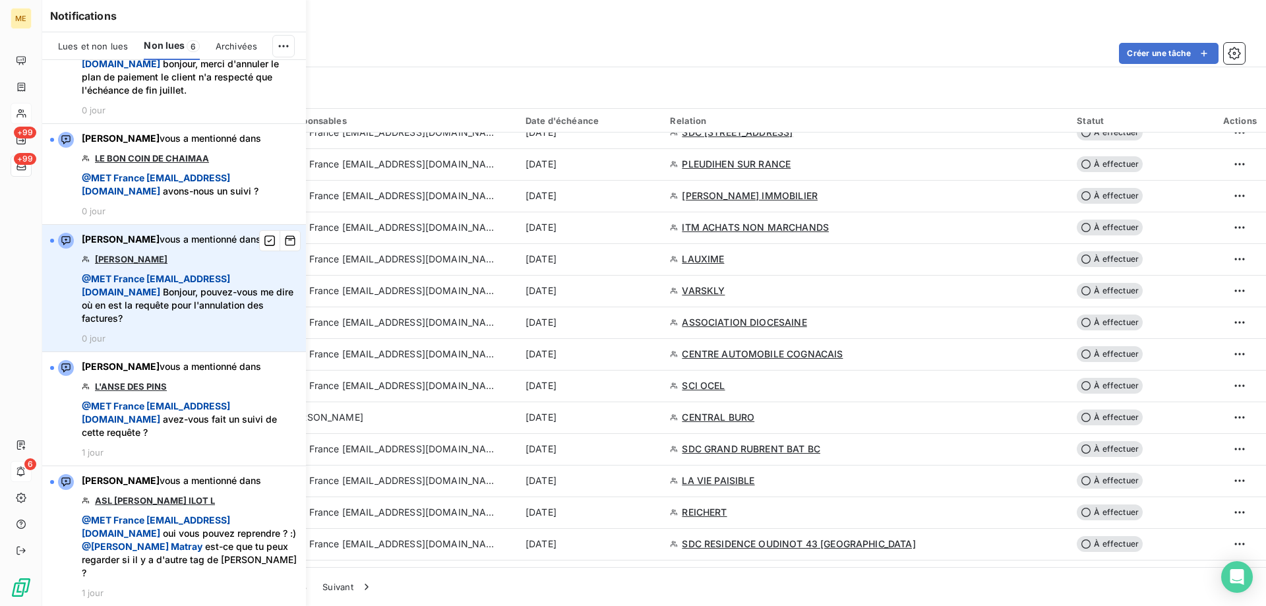
click at [106, 262] on link "BERNARD" at bounding box center [131, 259] width 73 height 11
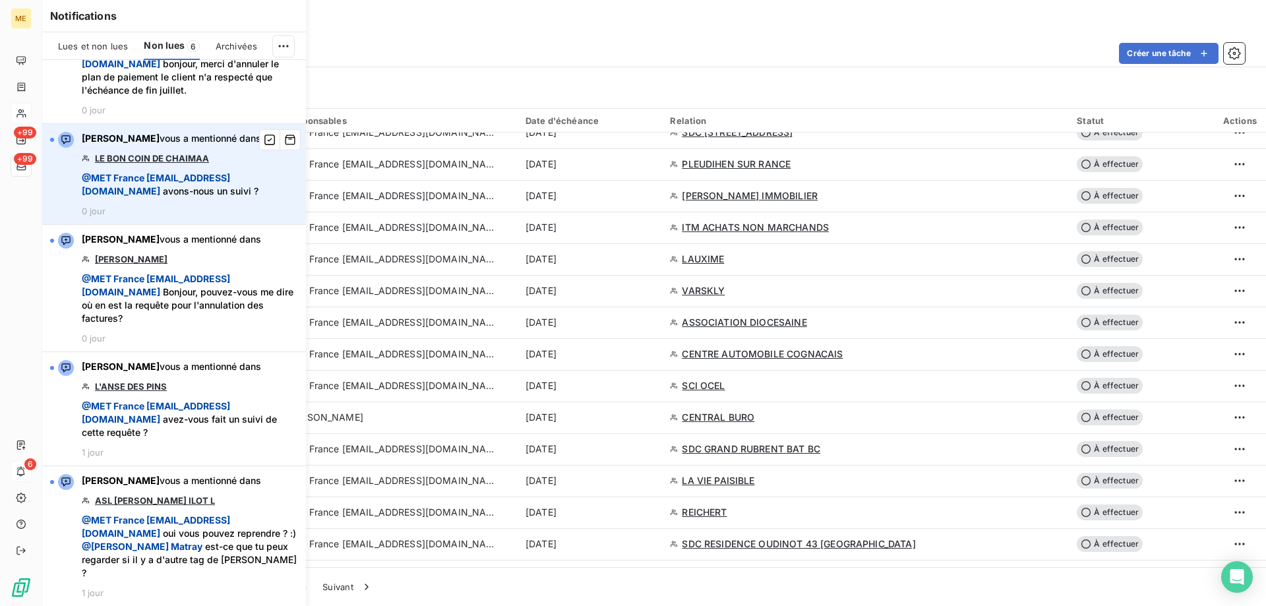
click at [156, 153] on link "LE BON COIN DE CHAIMAA" at bounding box center [152, 158] width 114 height 11
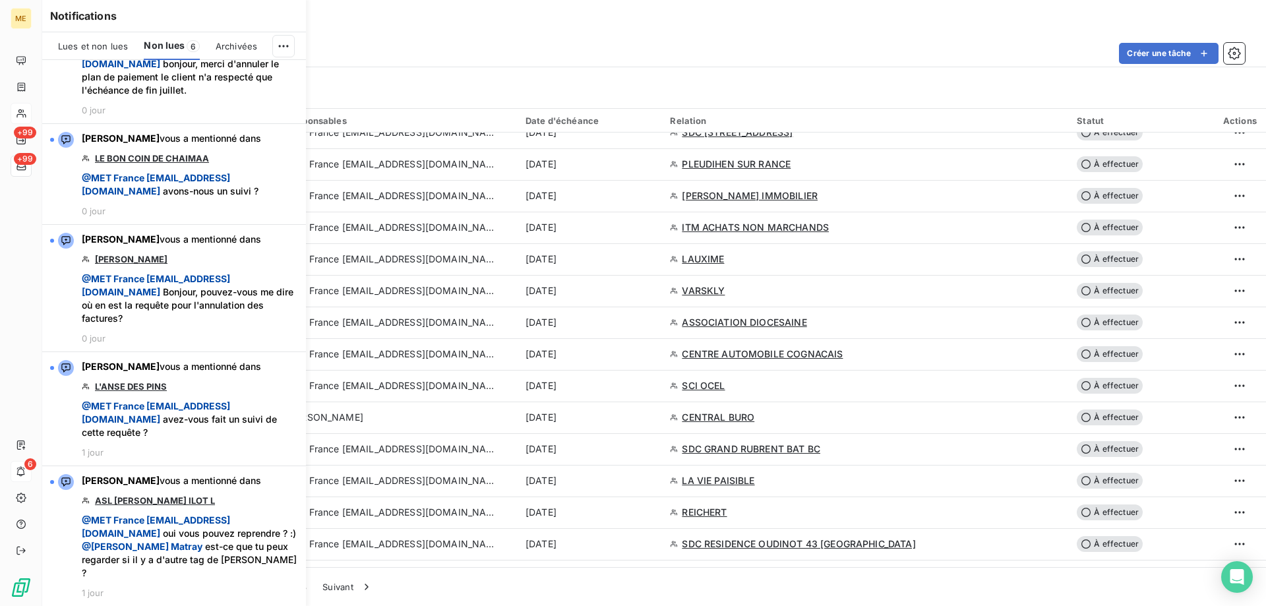
click at [469, 54] on div "Créer une tâche" at bounding box center [718, 53] width 1052 height 21
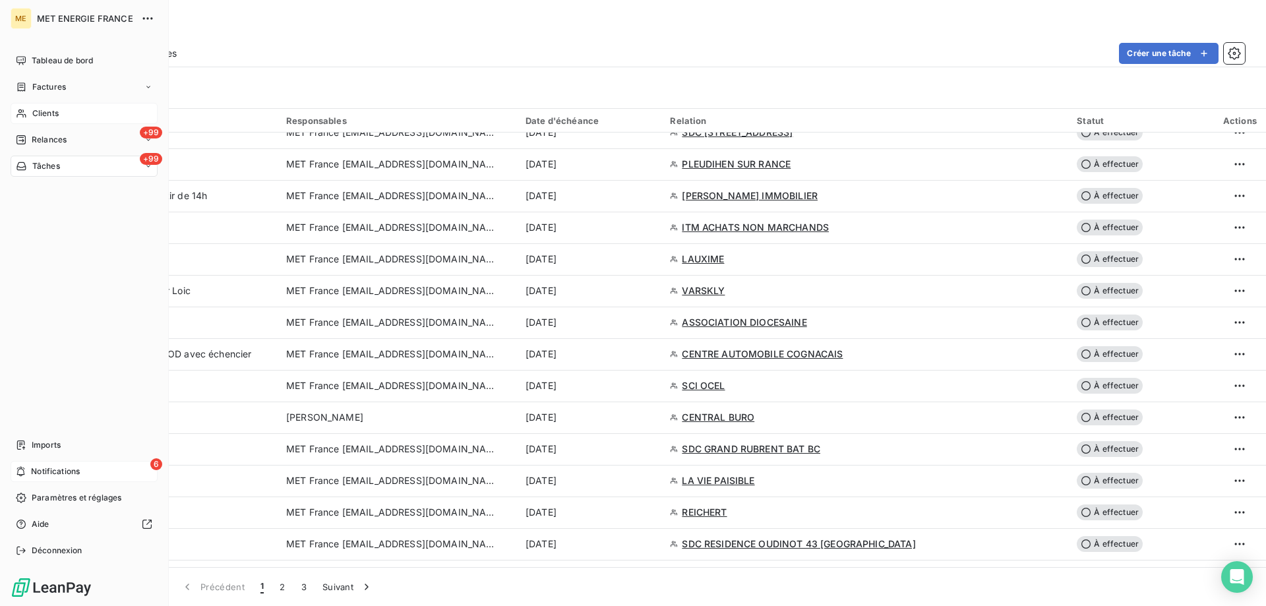
click at [44, 111] on span "Clients" at bounding box center [45, 113] width 26 height 12
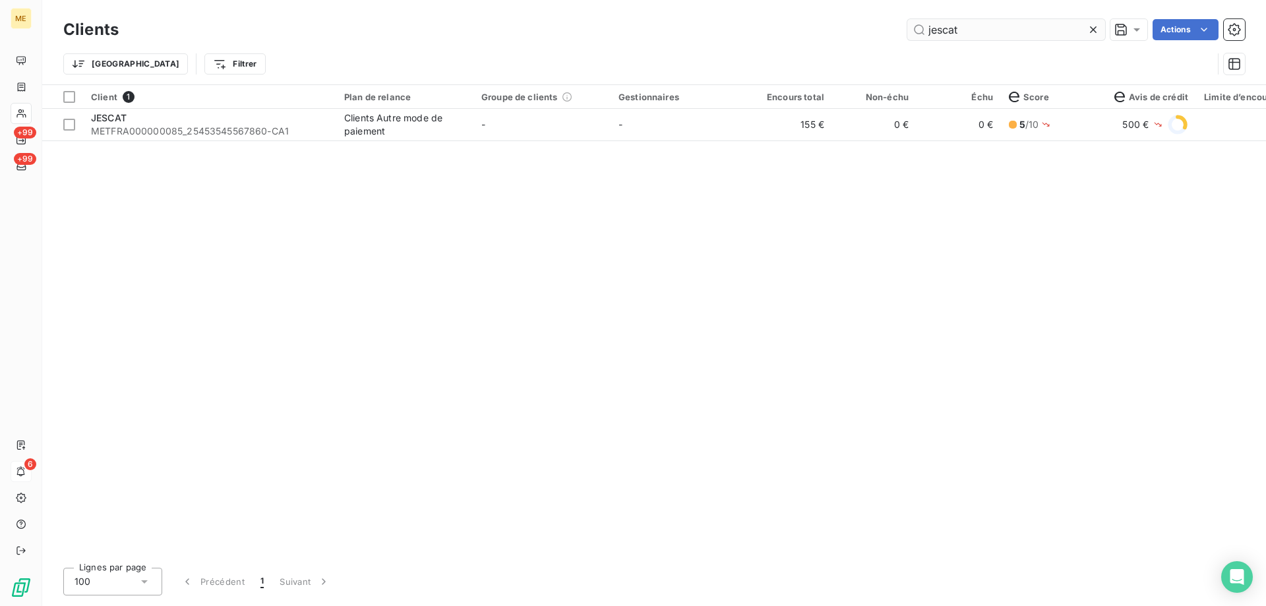
click at [979, 34] on input "jescat" at bounding box center [1006, 29] width 198 height 21
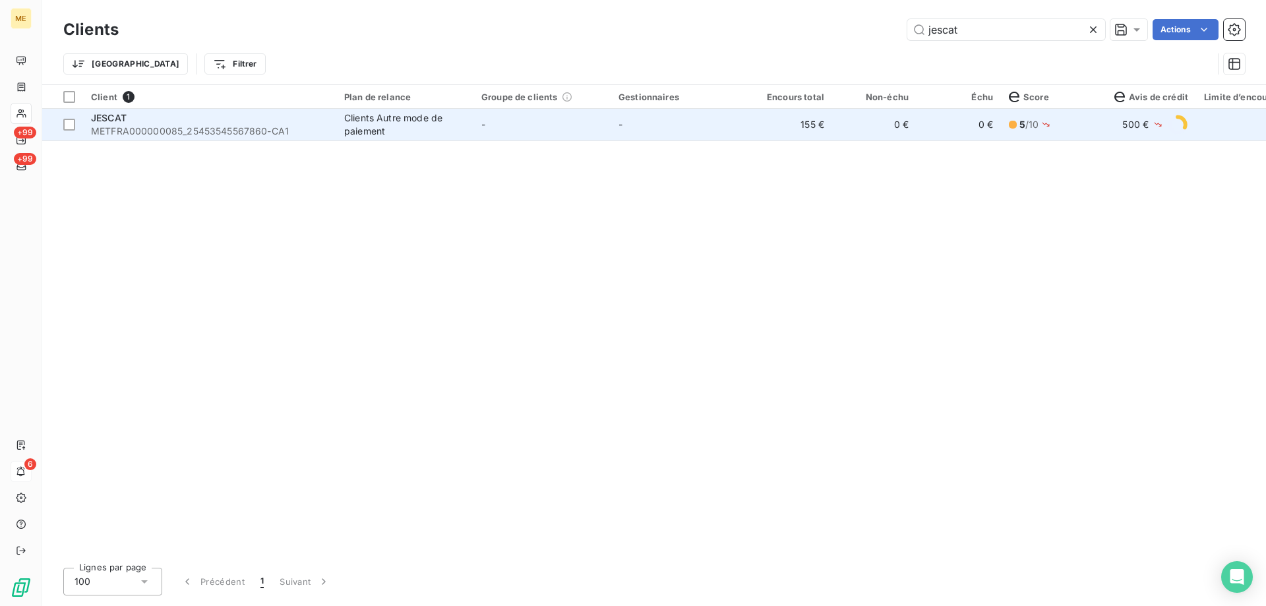
click at [113, 129] on span "METFRA000000085_25453545567860-CA1" at bounding box center [209, 131] width 237 height 13
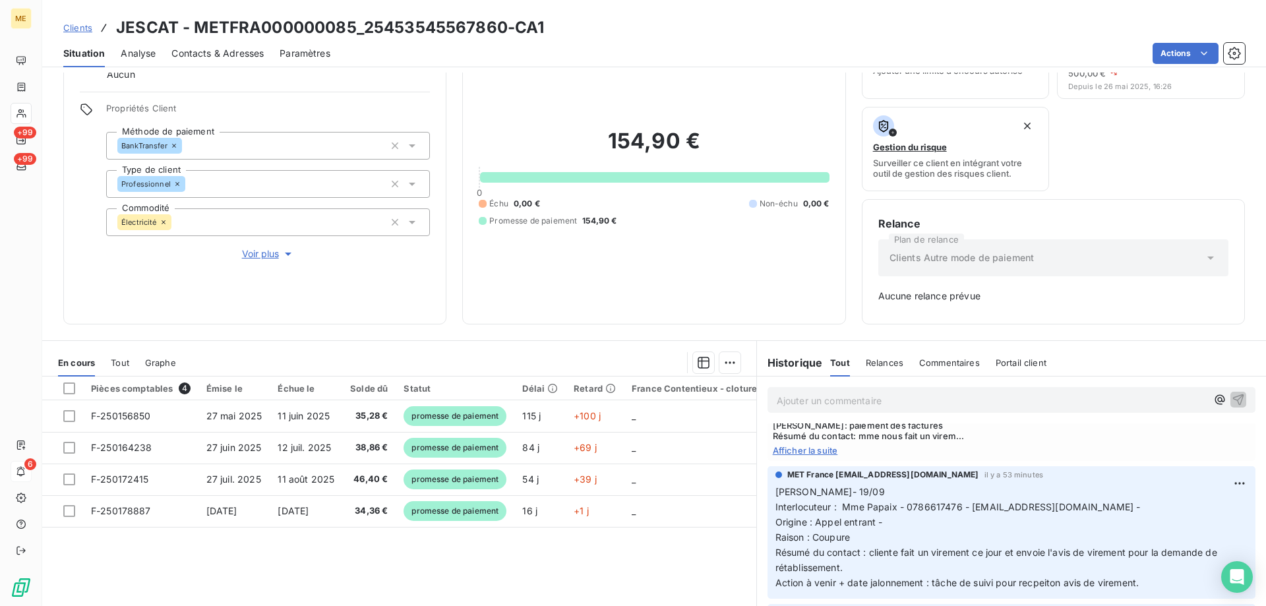
scroll to position [725, 0]
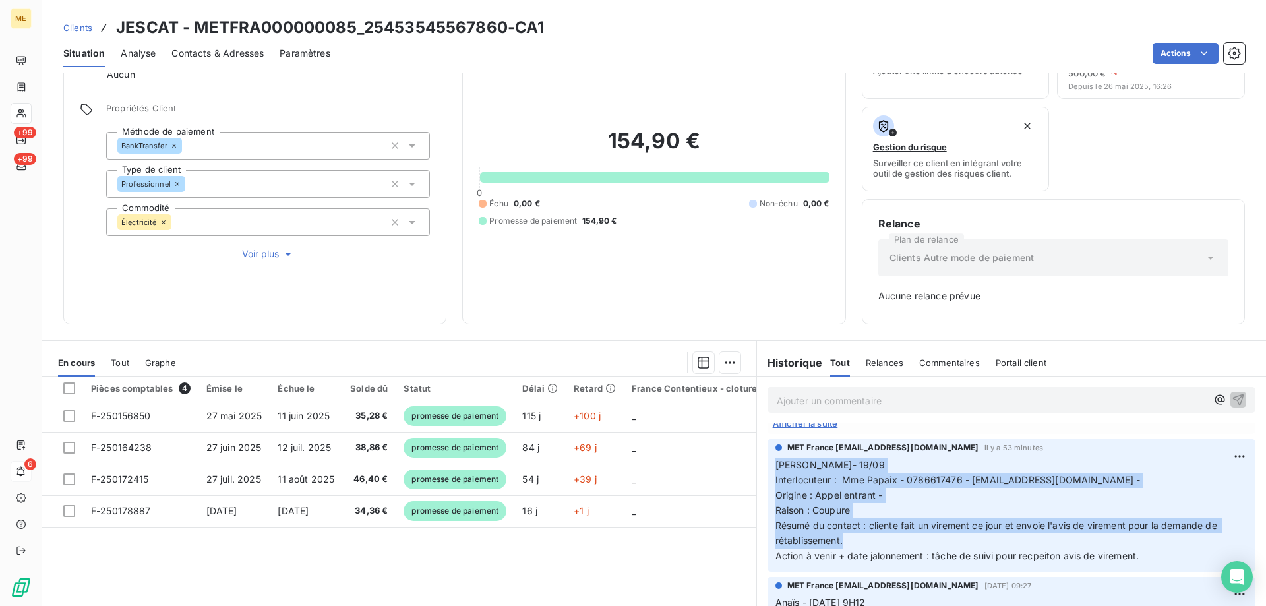
drag, startPoint x: 844, startPoint y: 545, endPoint x: 768, endPoint y: 467, distance: 109.6
click at [768, 467] on div "MET France met-france@recouvrement.met.com il y a 53 minutes Lisa- 19/09 Interl…" at bounding box center [1011, 505] width 488 height 132
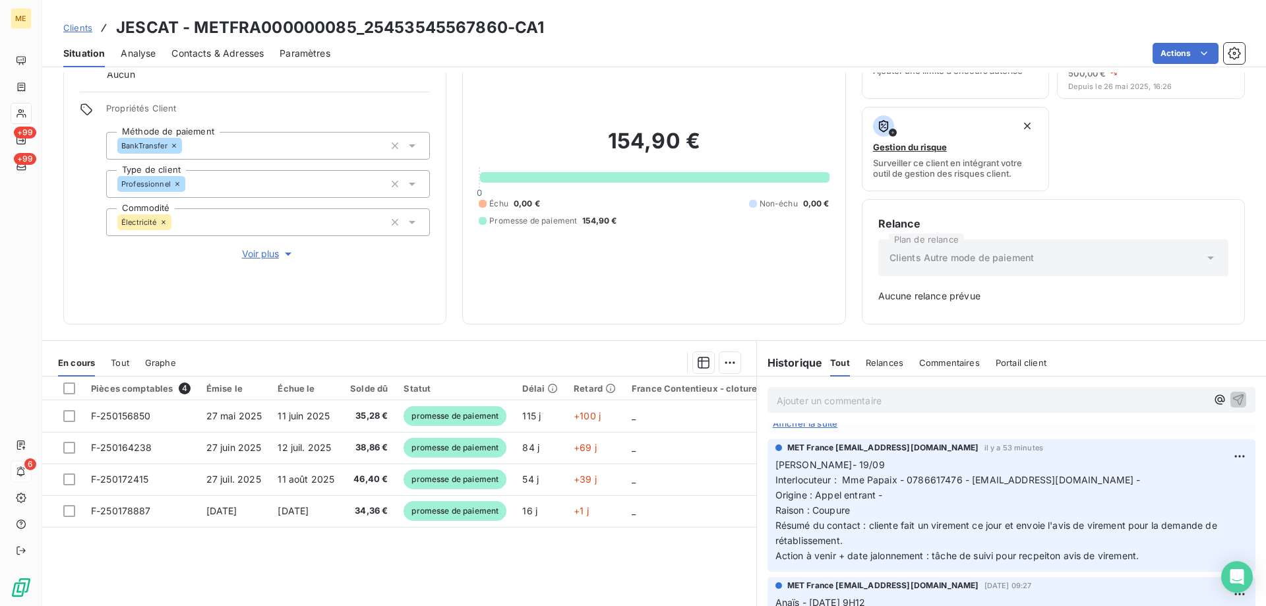
click at [782, 410] on div "Ajouter un commentaire ﻿" at bounding box center [1011, 400] width 488 height 26
click at [780, 403] on p "Ajouter un commentaire ﻿" at bounding box center [992, 400] width 430 height 16
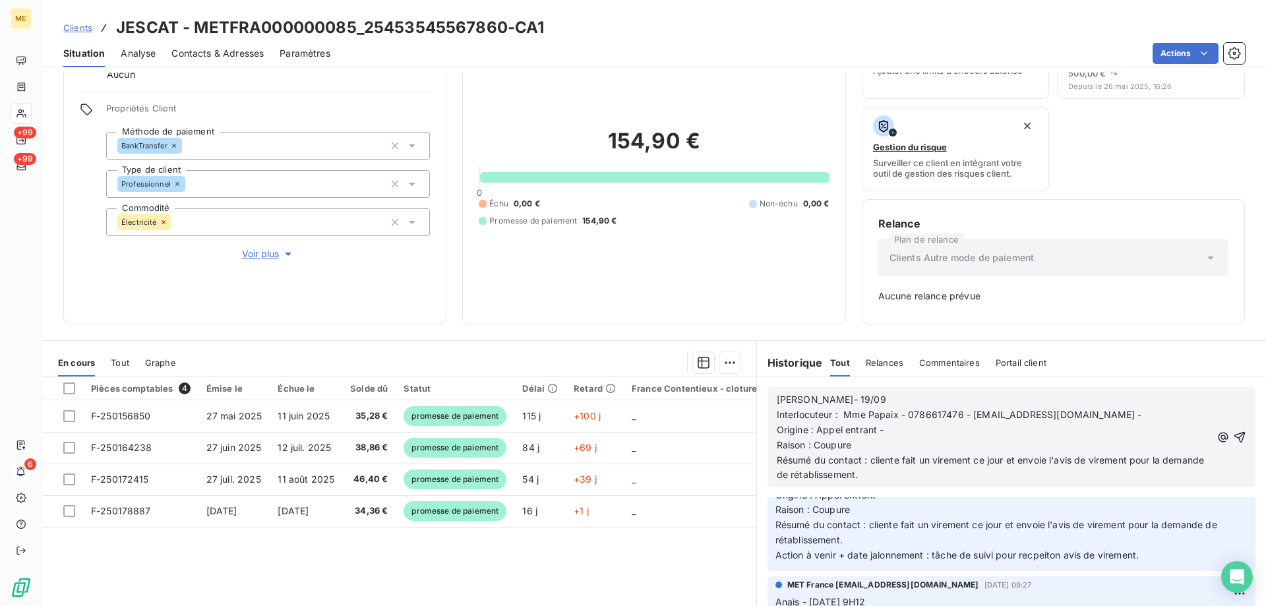
click at [821, 396] on span "Lisa- 19/09" at bounding box center [831, 399] width 109 height 11
click at [860, 445] on p "Raison : Coupure" at bounding box center [994, 445] width 435 height 15
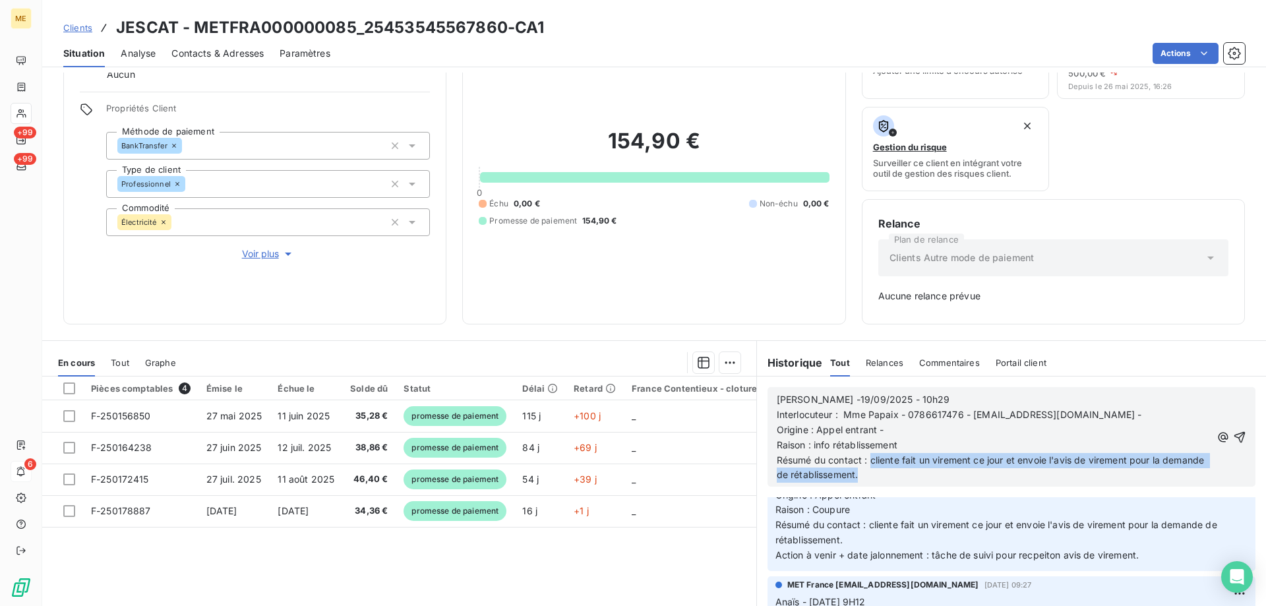
drag, startPoint x: 914, startPoint y: 474, endPoint x: 866, endPoint y: 454, distance: 52.9
click at [866, 454] on p "Résumé du contact : cliente fait un virement ce jour et envoie l'avis de vireme…" at bounding box center [994, 468] width 435 height 30
click at [1232, 440] on icon "button" at bounding box center [1238, 436] width 13 height 13
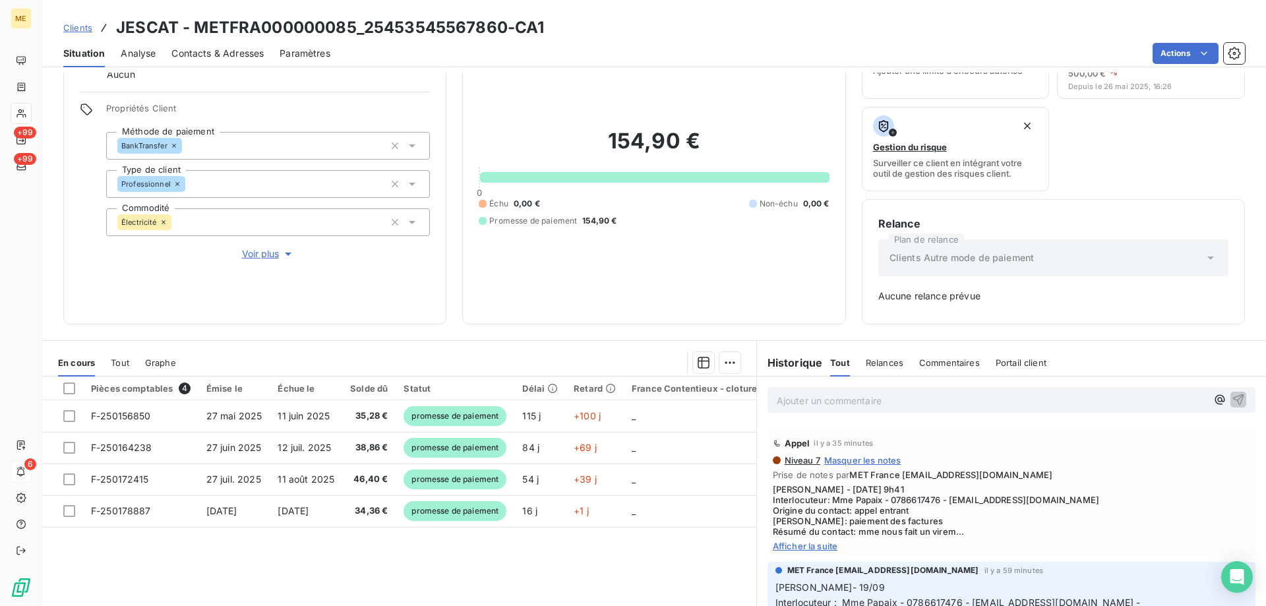
scroll to position [833, 0]
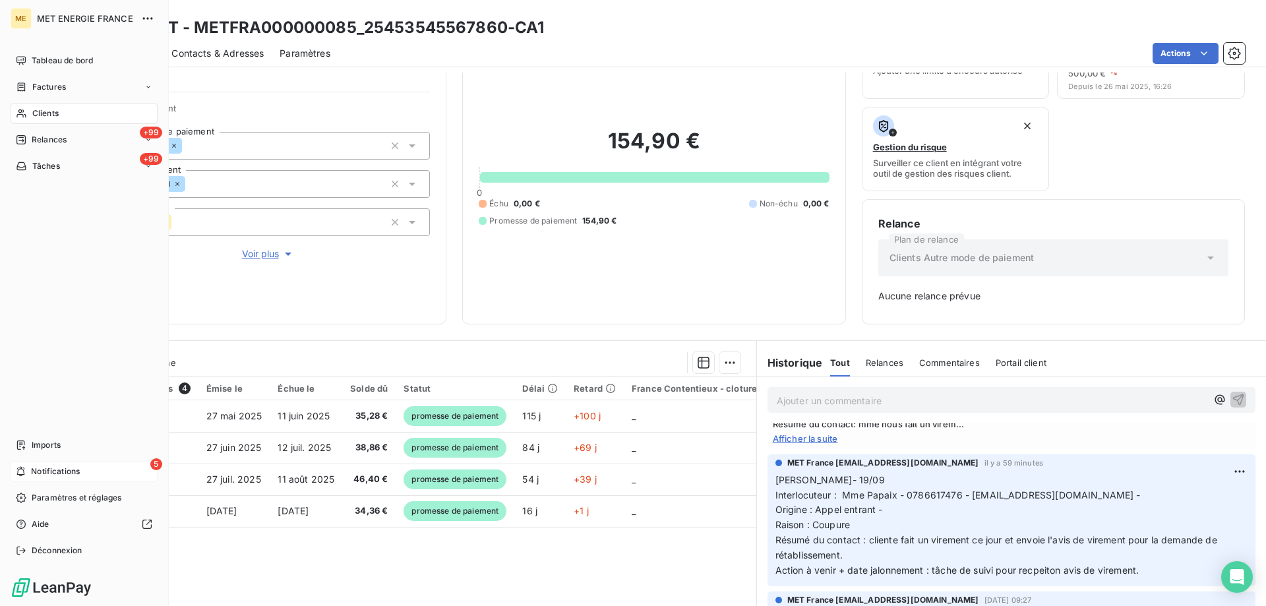
click at [19, 473] on icon at bounding box center [21, 471] width 10 height 11
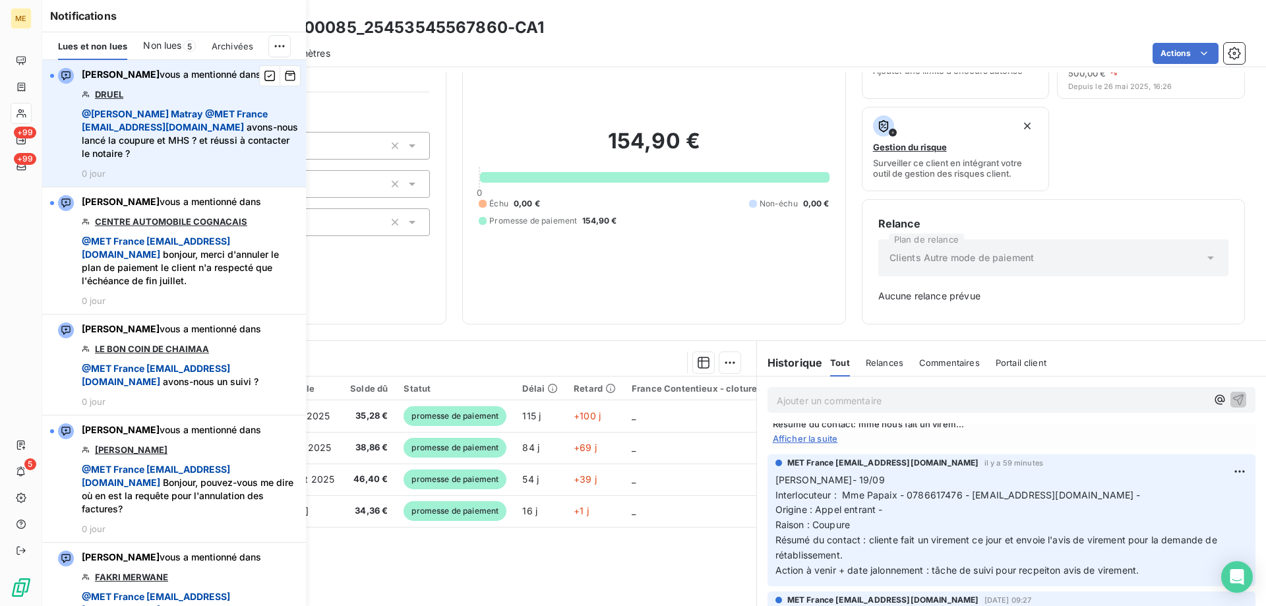
click at [111, 91] on link "DRUEL" at bounding box center [109, 94] width 28 height 11
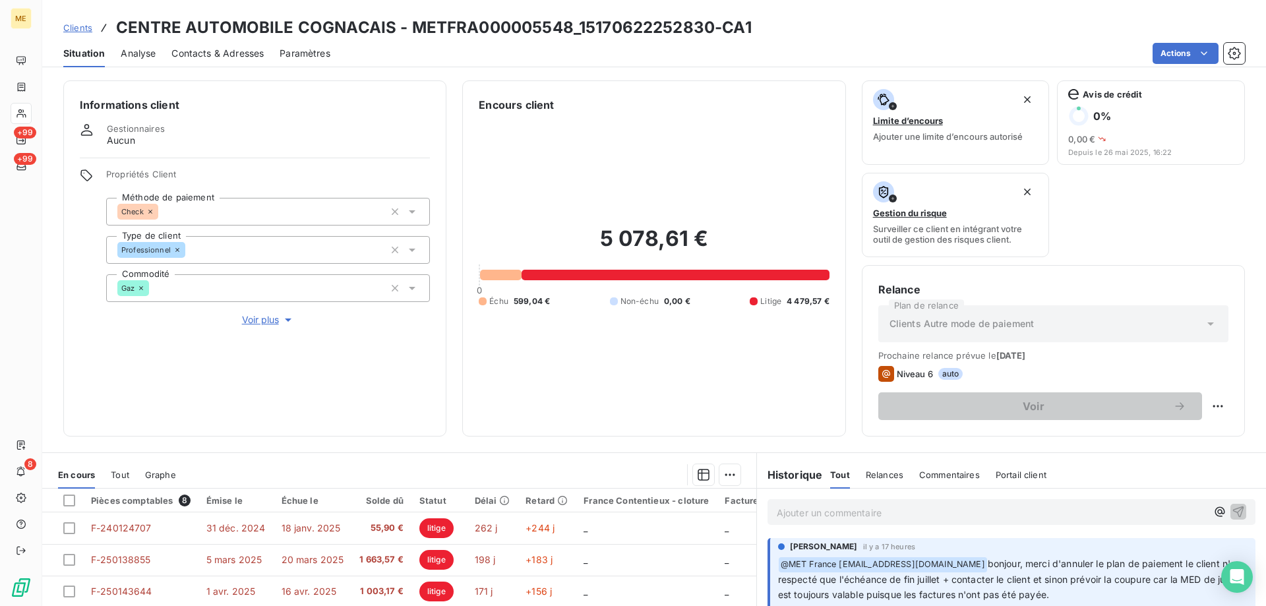
click at [78, 30] on span "Clients" at bounding box center [77, 27] width 29 height 11
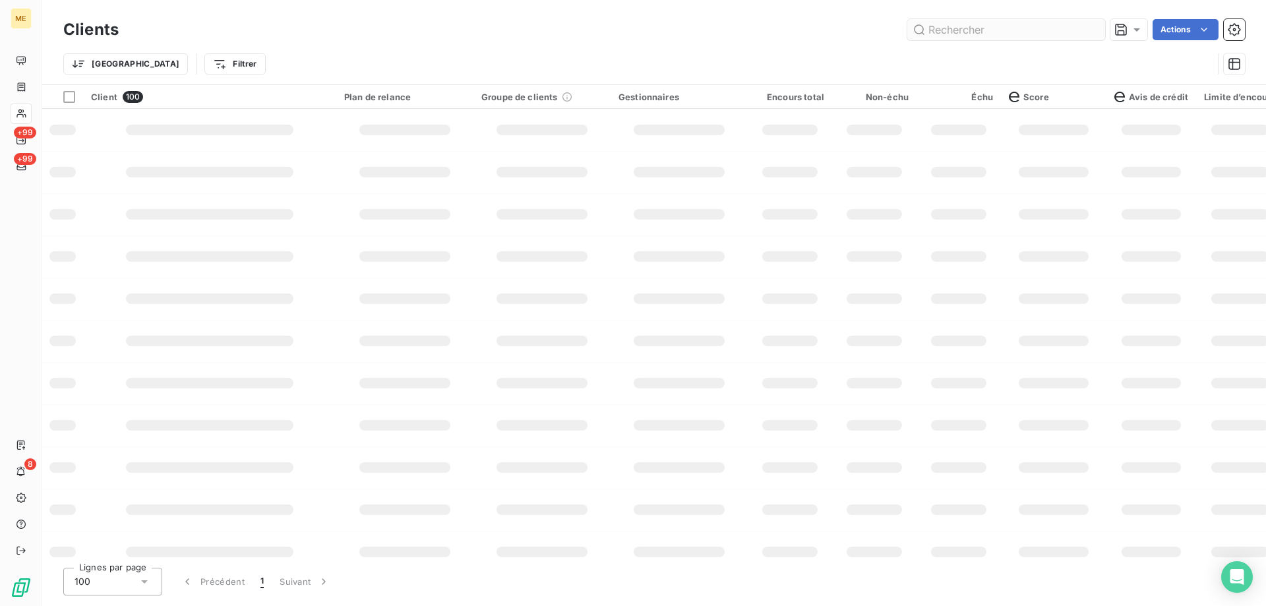
click at [950, 18] on div "Clients Actions" at bounding box center [653, 30] width 1181 height 28
click at [971, 29] on input "text" at bounding box center [1006, 29] width 198 height 21
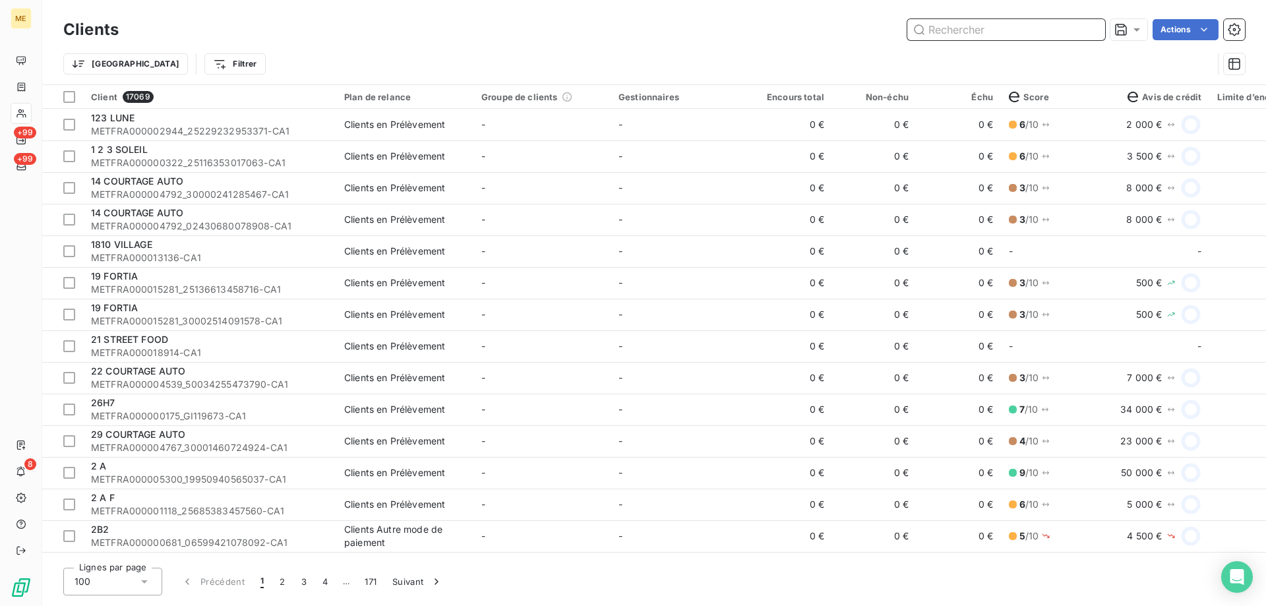
paste input "METFRA000002077"
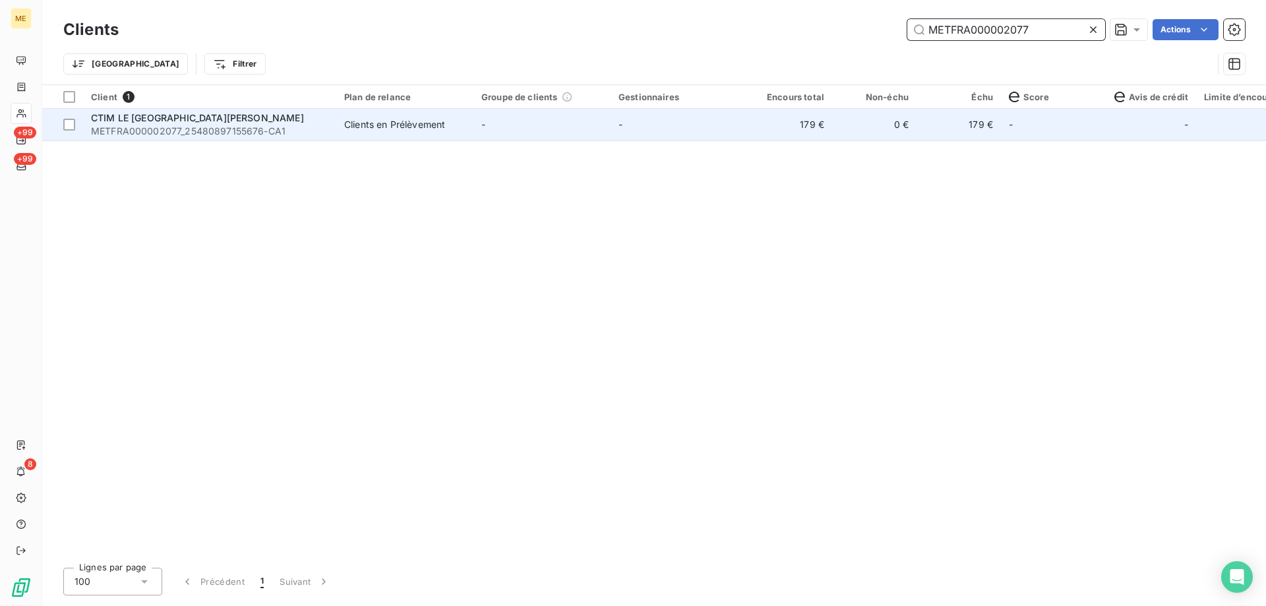
type input "METFRA000002077"
click at [200, 121] on span "CTIM LE [GEOGRAPHIC_DATA][PERSON_NAME]" at bounding box center [197, 117] width 213 height 11
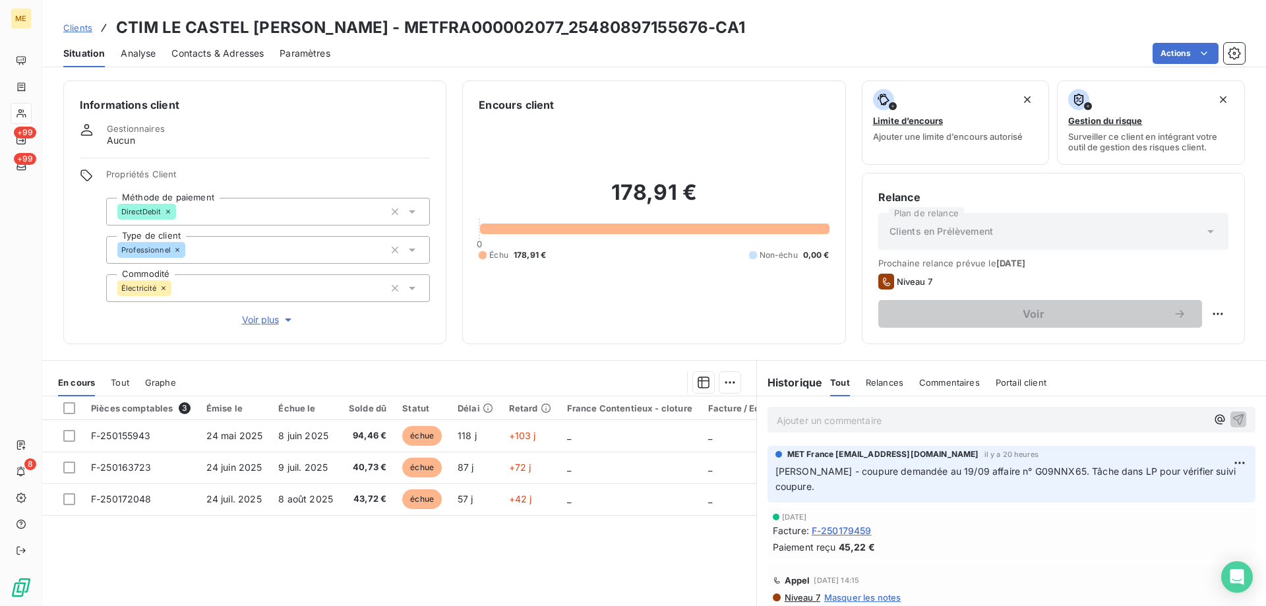
click at [803, 412] on p "Ajouter un commentaire ﻿" at bounding box center [992, 420] width 430 height 16
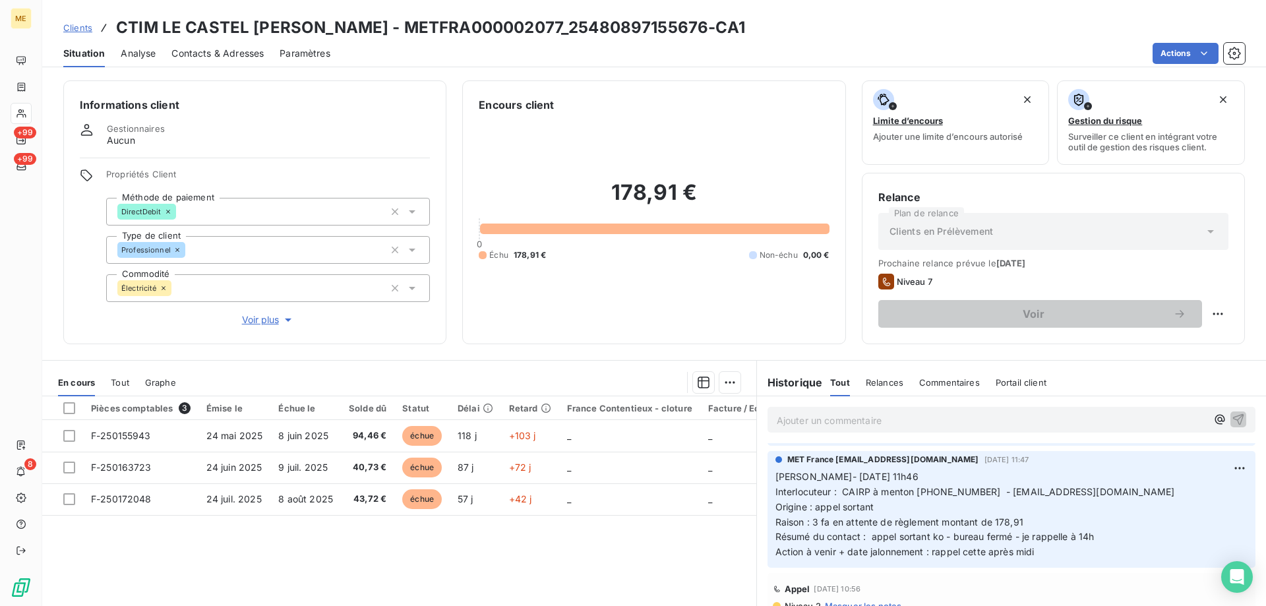
scroll to position [396, 0]
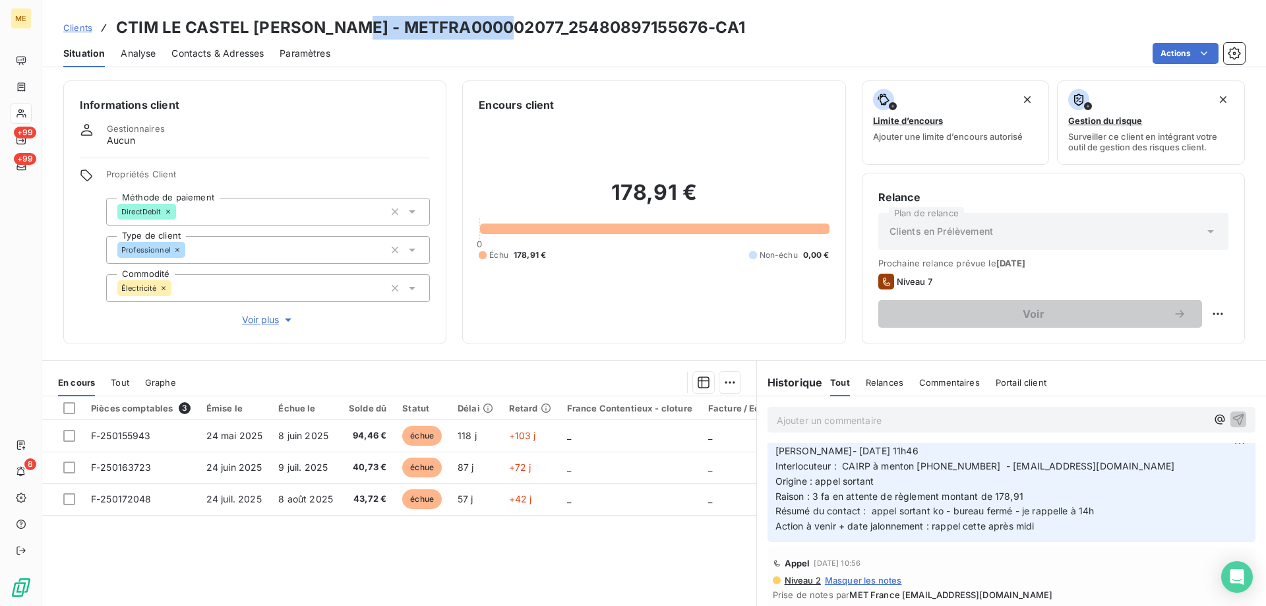
drag, startPoint x: 359, startPoint y: 24, endPoint x: 514, endPoint y: 22, distance: 155.6
click at [514, 22] on h3 "CTIM LE CASTEL [PERSON_NAME] - METFRA000002077_25480897155676-CA1" at bounding box center [430, 28] width 629 height 24
copy h3 "METFRA000002077"
drag, startPoint x: 1044, startPoint y: 531, endPoint x: 767, endPoint y: 464, distance: 284.3
click at [767, 464] on div "MET France [EMAIL_ADDRESS][DOMAIN_NAME] [DATE] 11:47 Lisa- [DATE] 11h46 Interlo…" at bounding box center [1011, 483] width 488 height 117
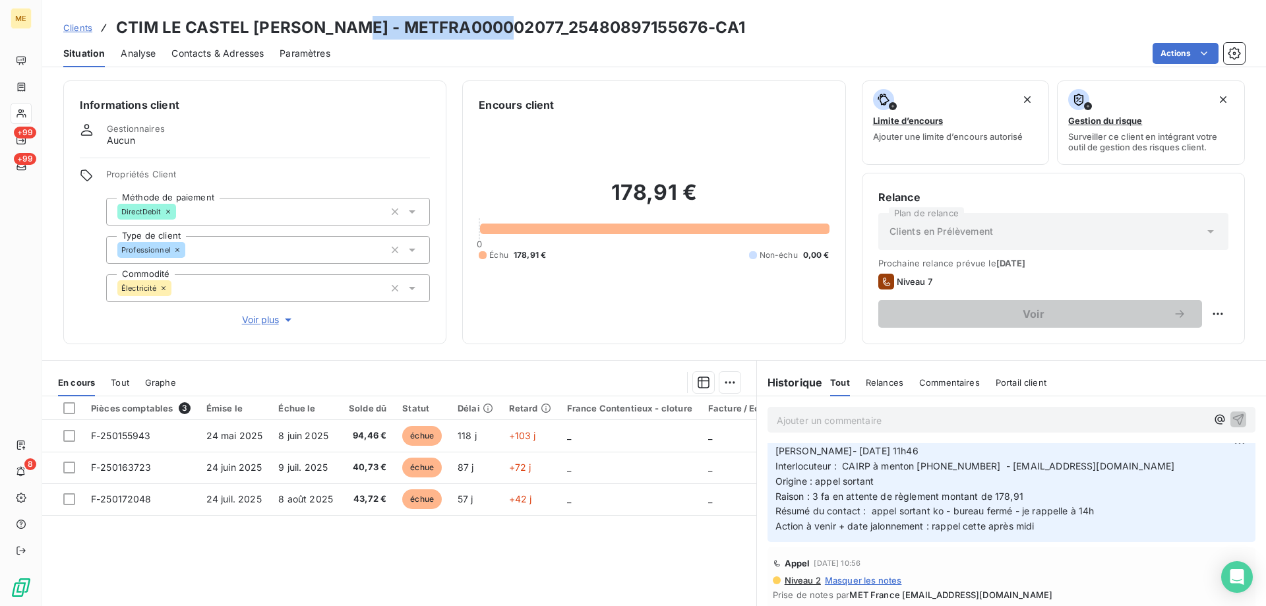
copy p "Interlocuteur : CAIRP à menton [PHONE_NUMBER] - [EMAIL_ADDRESS][DOMAIN_NAME] Or…"
click at [1205, 313] on html "ME +99 +99 8 Clients CTIM LE CASTEL [PERSON_NAME] - METFRA000002077_25480897155…" at bounding box center [633, 369] width 1266 height 738
click at [1188, 333] on div "Replanifier cette action" at bounding box center [1153, 342] width 118 height 21
select select "8"
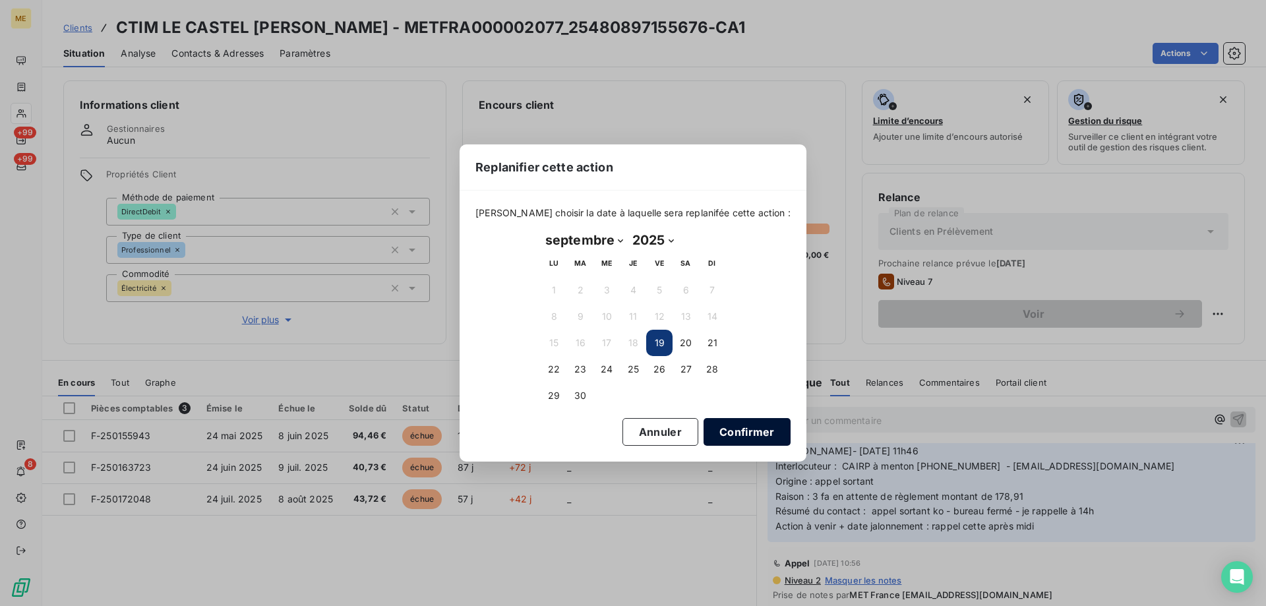
click at [704, 430] on button "Confirmer" at bounding box center [746, 432] width 87 height 28
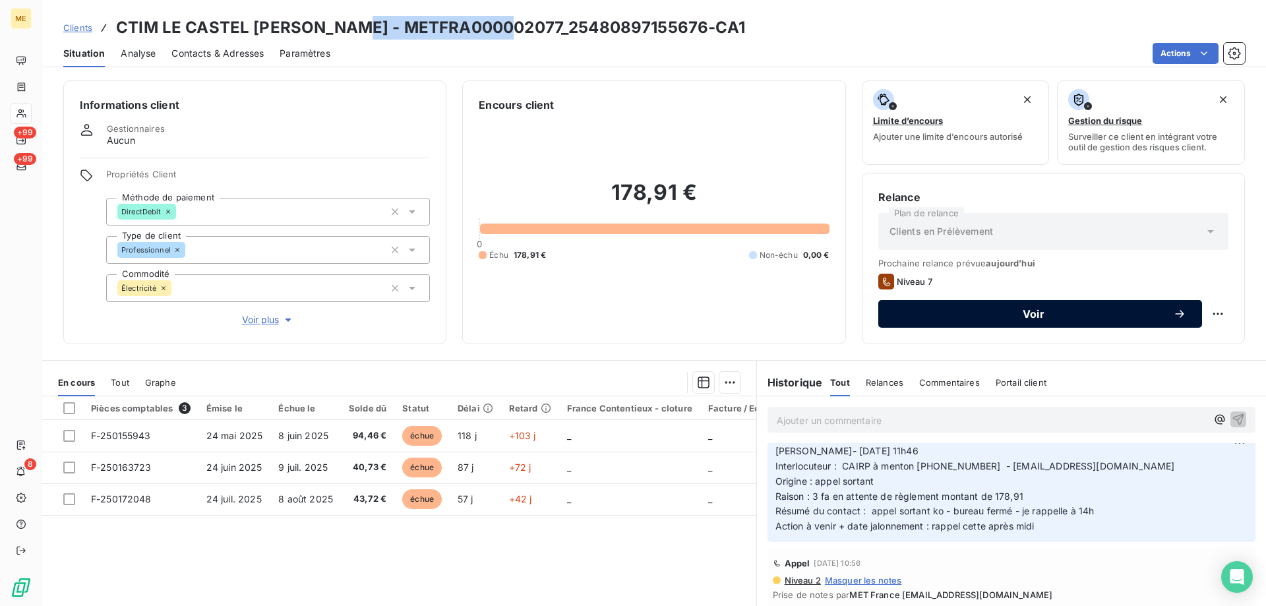
click at [1034, 302] on button "Voir" at bounding box center [1040, 314] width 324 height 28
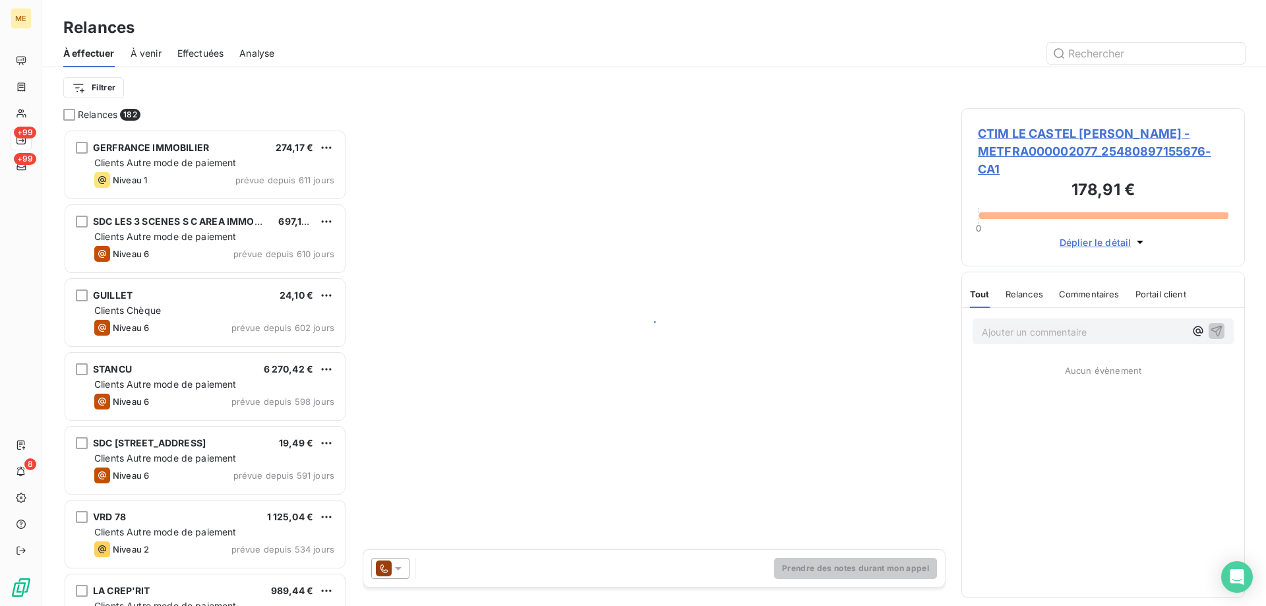
scroll to position [467, 274]
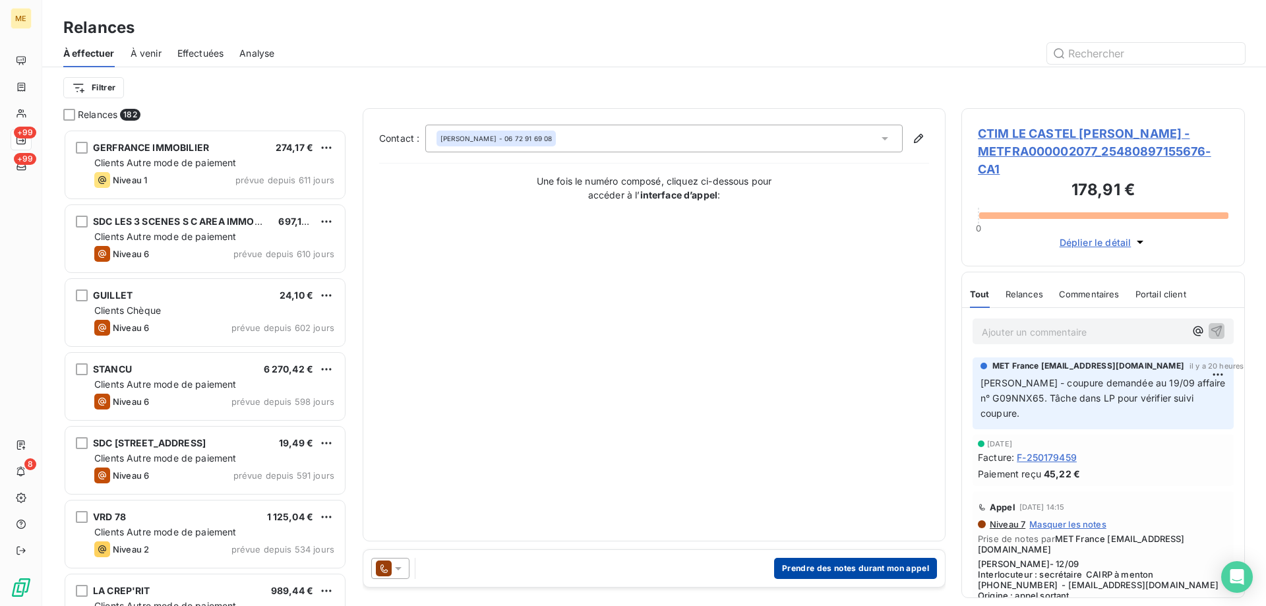
click at [793, 564] on button "Prendre des notes durant mon appel" at bounding box center [855, 568] width 163 height 21
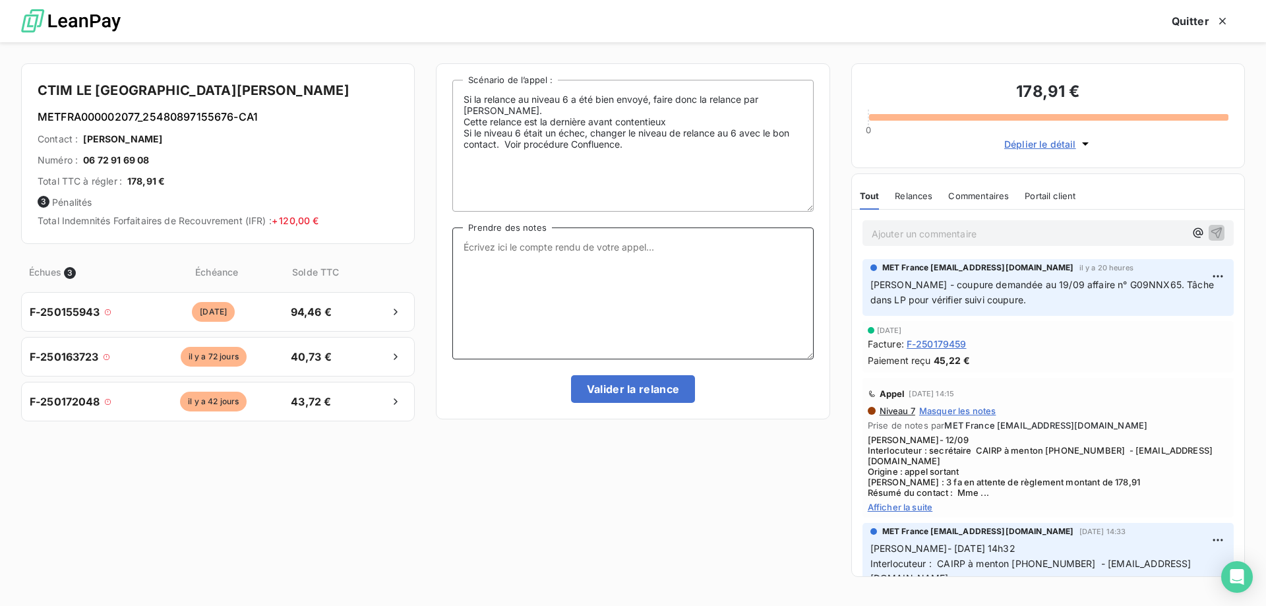
click at [549, 251] on textarea "Prendre des notes" at bounding box center [632, 293] width 361 height 132
paste textarea "Interlocuteur : CAIRP à menton [PHONE_NUMBER] - [EMAIL_ADDRESS][DOMAIN_NAME] Or…"
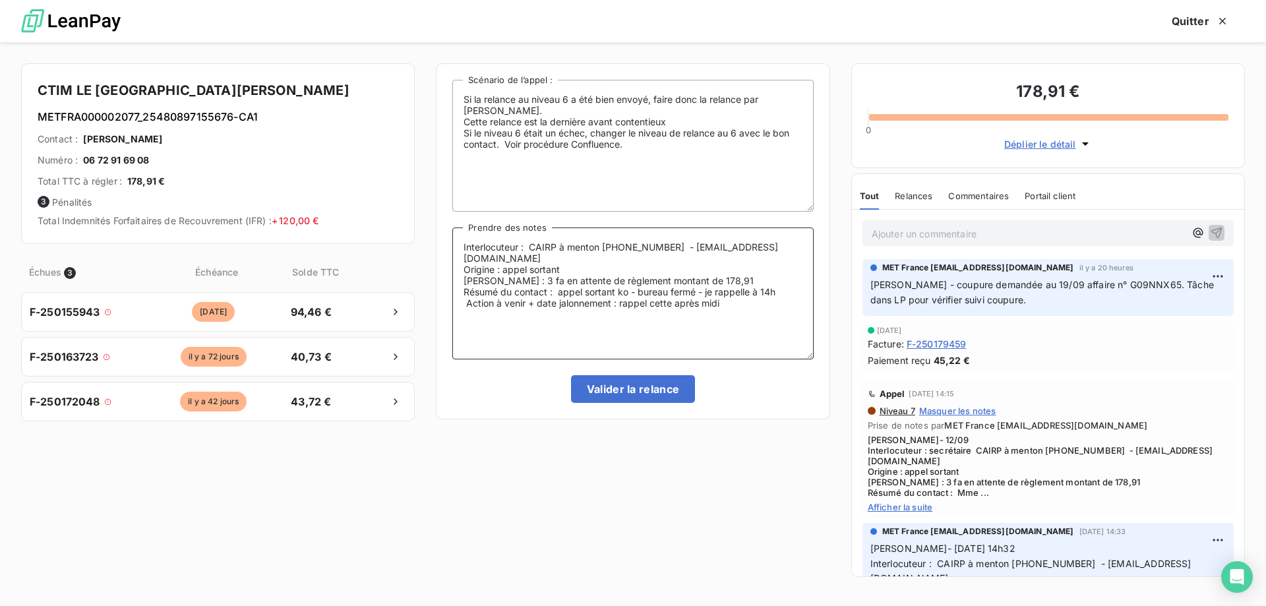
scroll to position [132, 0]
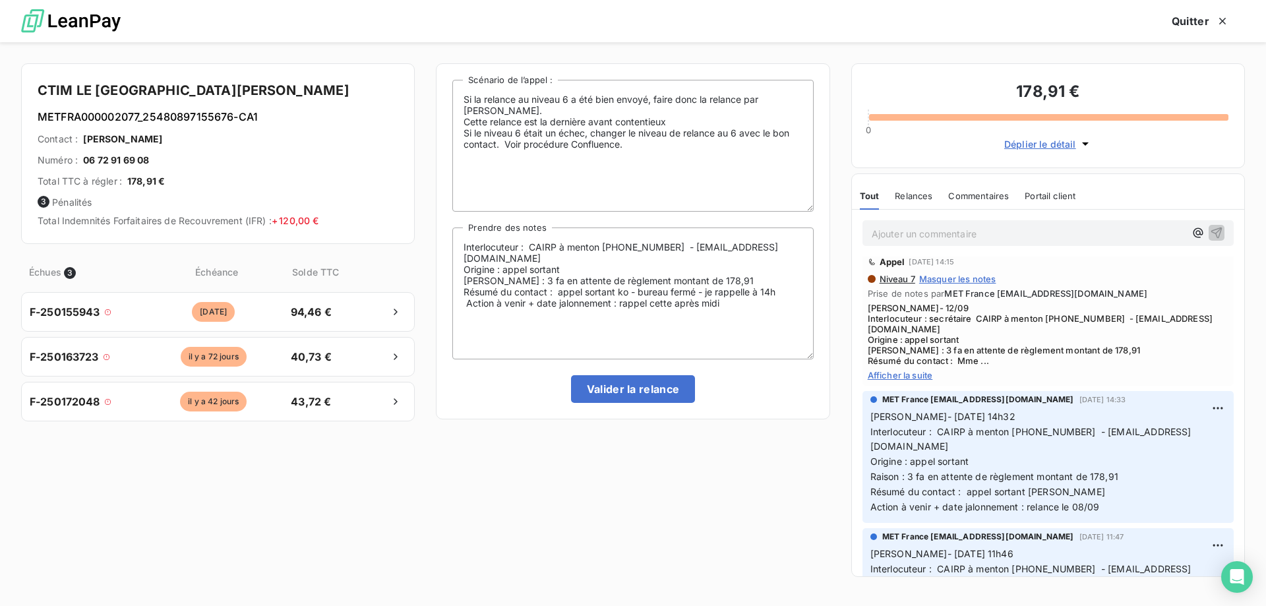
drag, startPoint x: 1111, startPoint y: 475, endPoint x: 842, endPoint y: 396, distance: 279.5
click at [842, 396] on div "CTIM LE CASTEL [PERSON_NAME] METFRA000002077_25480897155676-CA1 Contact : [PERS…" at bounding box center [633, 324] width 1266 height 564
copy p "[PERSON_NAME]- [DATE] 14h32 Interlocuteur : CAIRP à menton [PHONE_NUMBER] - [EM…"
drag, startPoint x: 724, startPoint y: 297, endPoint x: 450, endPoint y: 247, distance: 279.4
click at [450, 247] on div "Si la relance au niveau 6 a été bien envoyé, faire donc la relance par [PERSON_…" at bounding box center [633, 241] width 394 height 356
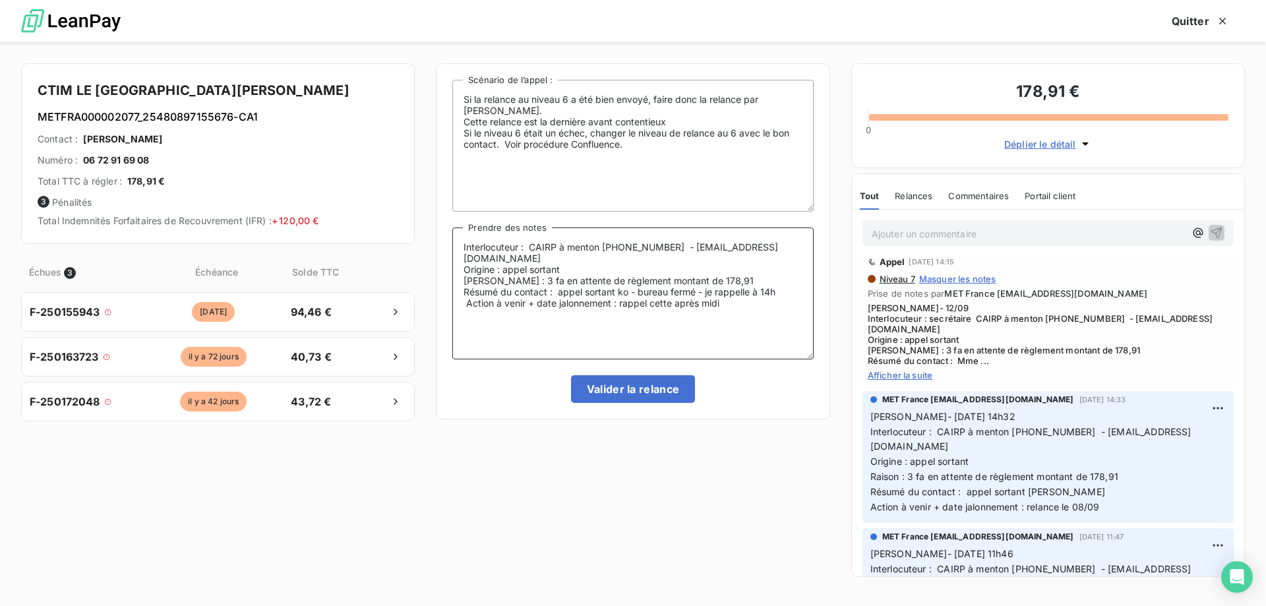
paste textarea "[PERSON_NAME]- [DATE] 14h32 Interlocuteur : CAIRP à menton [PHONE_NUMBER] - [EM…"
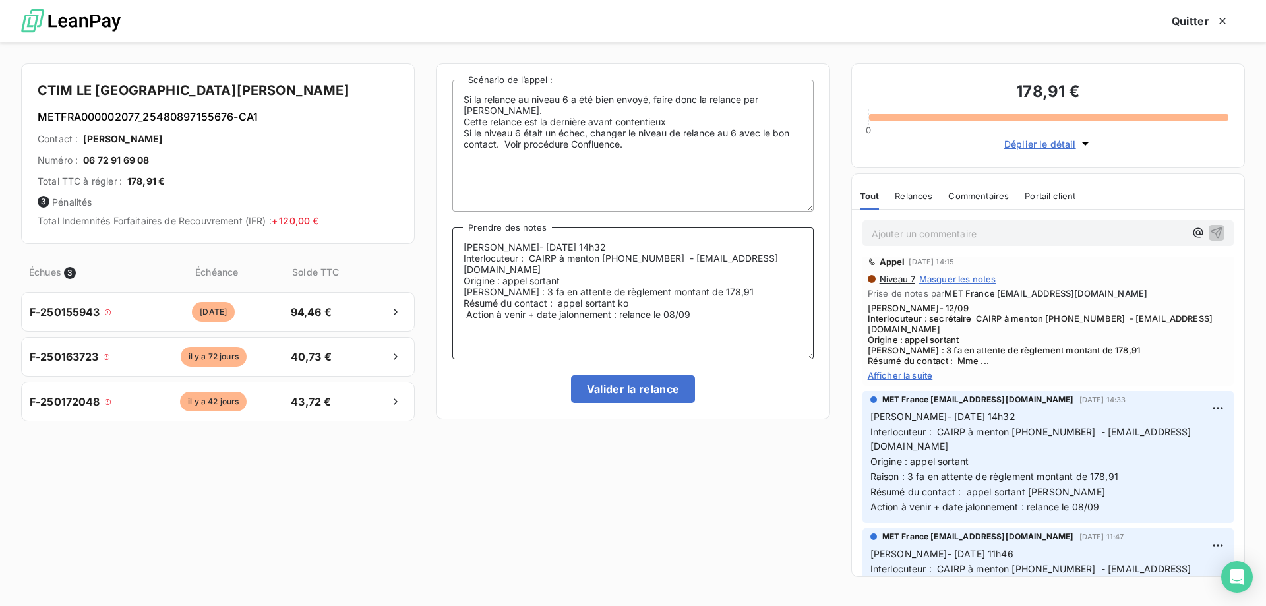
click at [549, 243] on textarea "[PERSON_NAME]- [DATE] 14h32 Interlocuteur : CAIRP à menton [PHONE_NUMBER] - [EM…" at bounding box center [632, 293] width 361 height 132
click at [599, 260] on textarea "[PERSON_NAME] - [DATE] 09h20 Interlocuteur : CAIRP à menton [PHONE_NUMBER] - [E…" at bounding box center [632, 293] width 361 height 132
click at [794, 258] on textarea "[PERSON_NAME] - [DATE] 09h20 Interlocuteur : mme REICHELD [PHONE_NUMBER] - [EMA…" at bounding box center [632, 293] width 361 height 132
paste textarea "[EMAIL_ADDRESS][DOMAIN_NAME]"
click at [565, 274] on textarea "[PERSON_NAME] - [DATE] 09h20 Interlocuteur : mme REICHELD [PHONE_NUMBER] - [EMA…" at bounding box center [632, 293] width 361 height 132
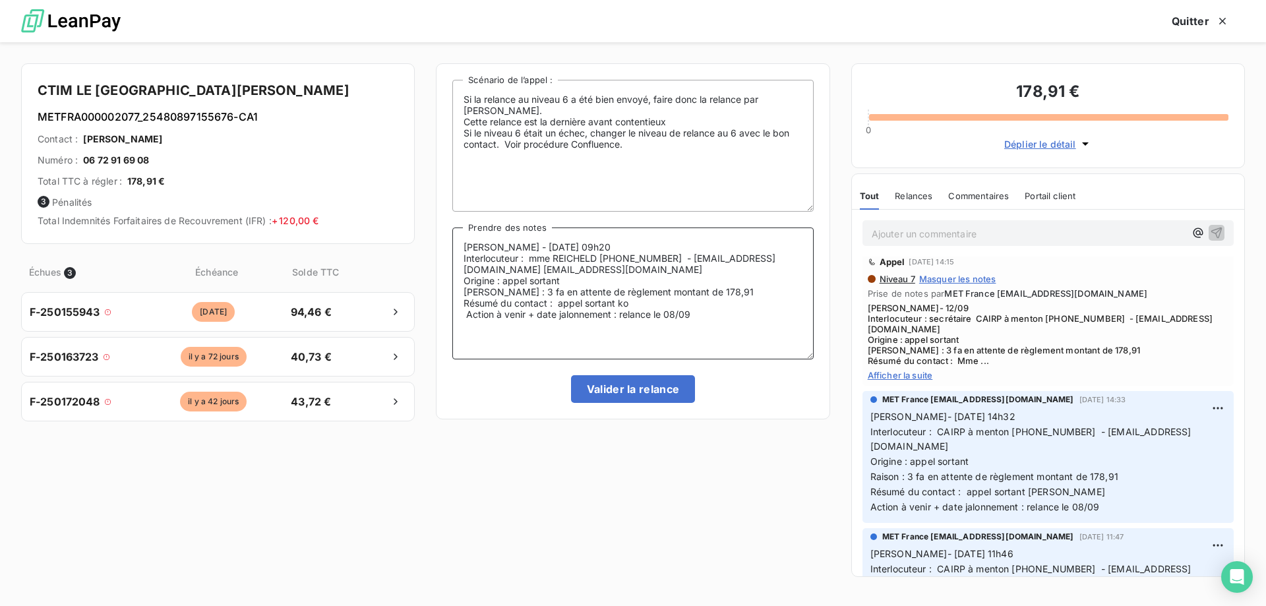
click at [572, 279] on textarea "[PERSON_NAME] - [DATE] 09h20 Interlocuteur : mme REICHELD [PHONE_NUMBER] - [EMA…" at bounding box center [632, 293] width 361 height 132
click at [639, 306] on textarea "[PERSON_NAME] - [DATE] 09h20 Interlocuteur : mme REICHELD [PHONE_NUMBER] - [EMA…" at bounding box center [632, 293] width 361 height 132
drag, startPoint x: 732, startPoint y: 314, endPoint x: 558, endPoint y: 305, distance: 174.2
click at [558, 305] on textarea "[PERSON_NAME] - [DATE] 09h20 Interlocuteur : mme REICHELD [PHONE_NUMBER] - [EMA…" at bounding box center [632, 293] width 361 height 132
type textarea "[PERSON_NAME] - [DATE] 09h20 Interlocuteur : mme REICHELD [PHONE_NUMBER] - [EMA…"
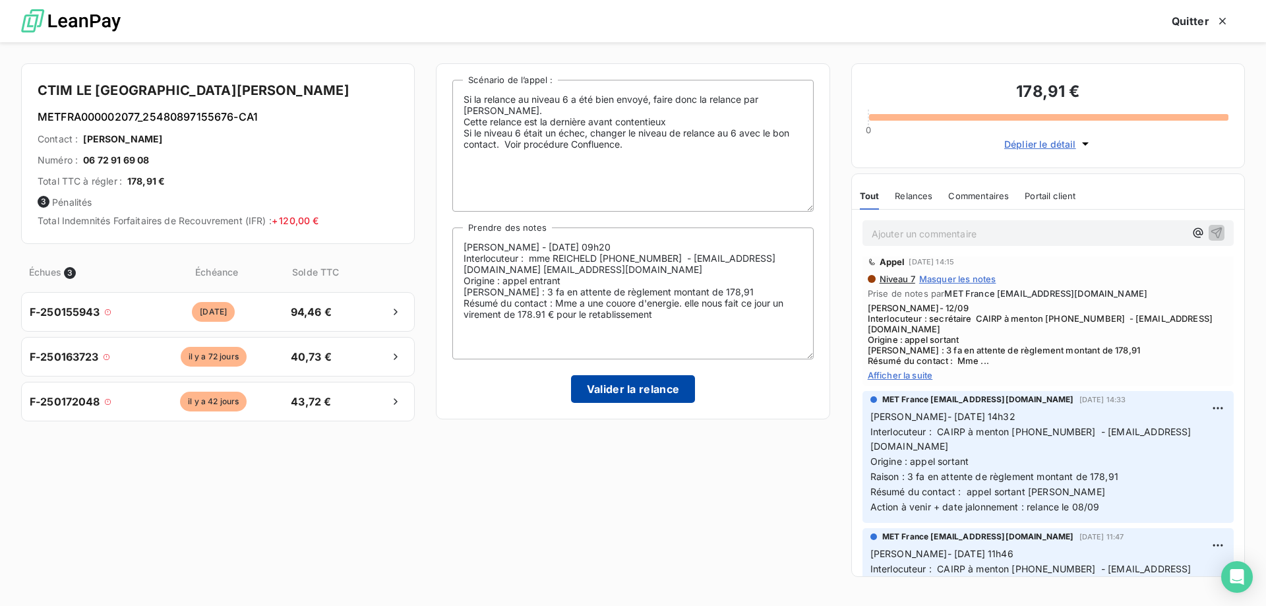
click at [619, 382] on button "Valider la relance" at bounding box center [633, 389] width 125 height 28
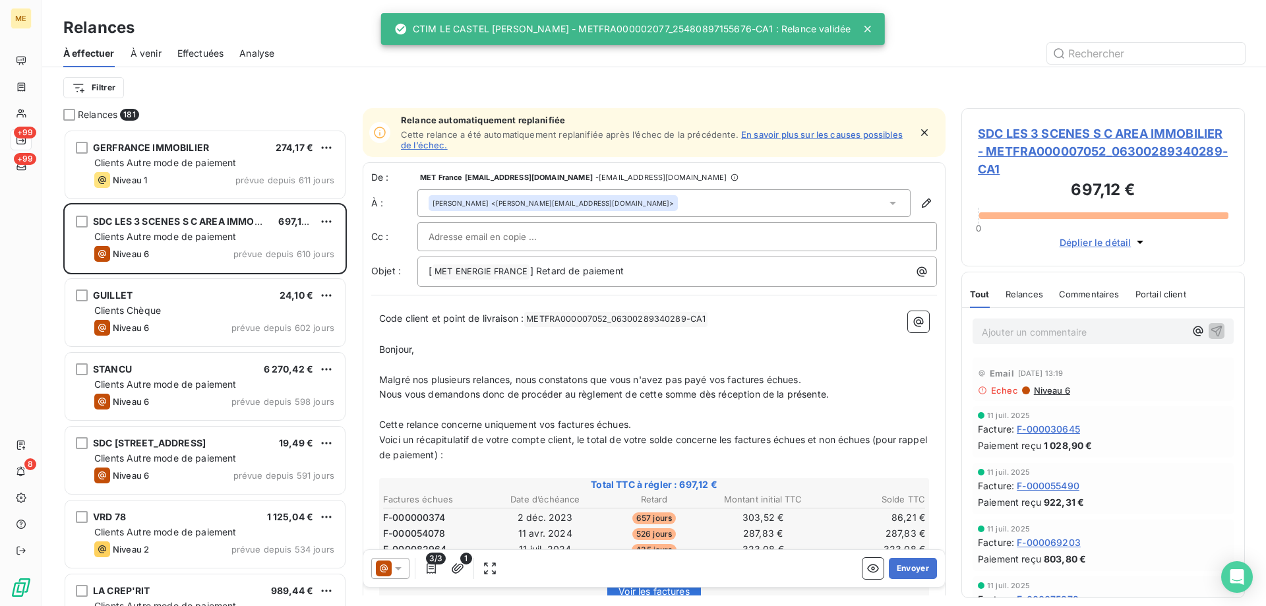
scroll to position [467, 274]
